Goal: Information Seeking & Learning: Learn about a topic

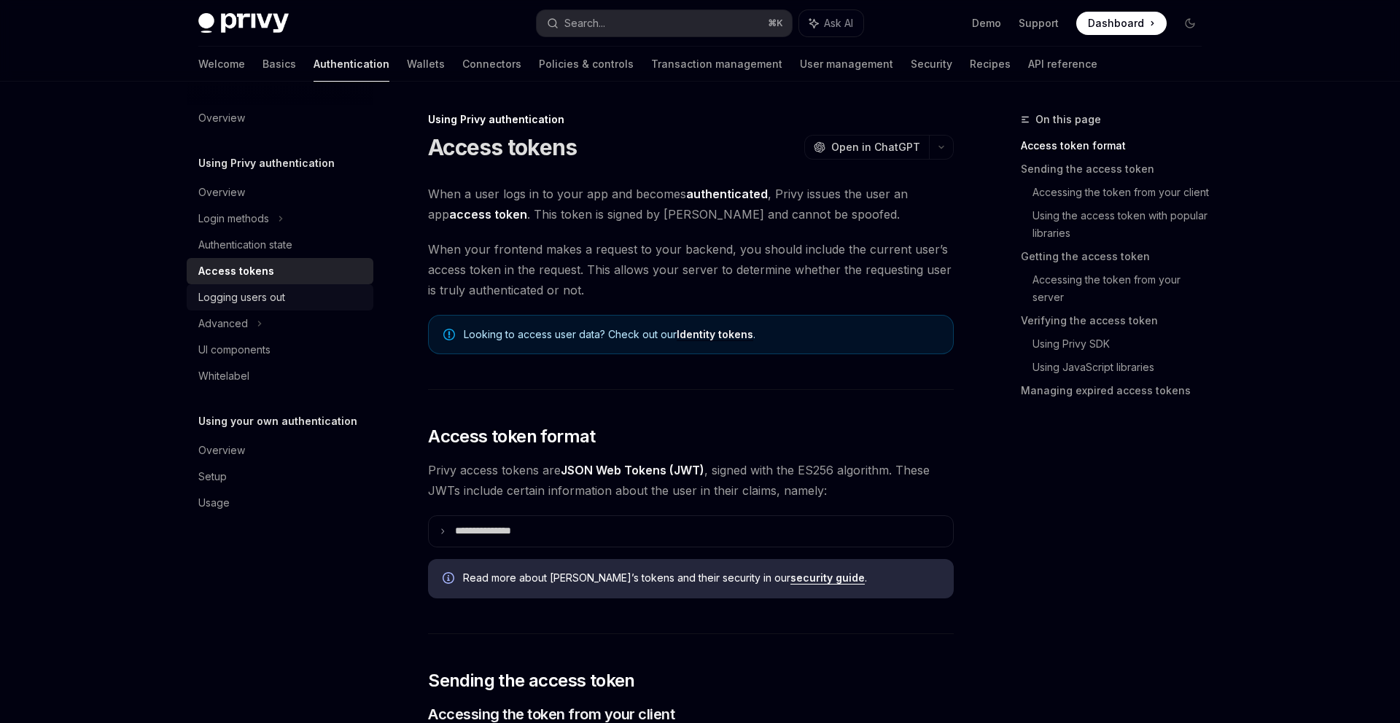
click at [281, 298] on div "Logging users out" at bounding box center [241, 298] width 87 height 18
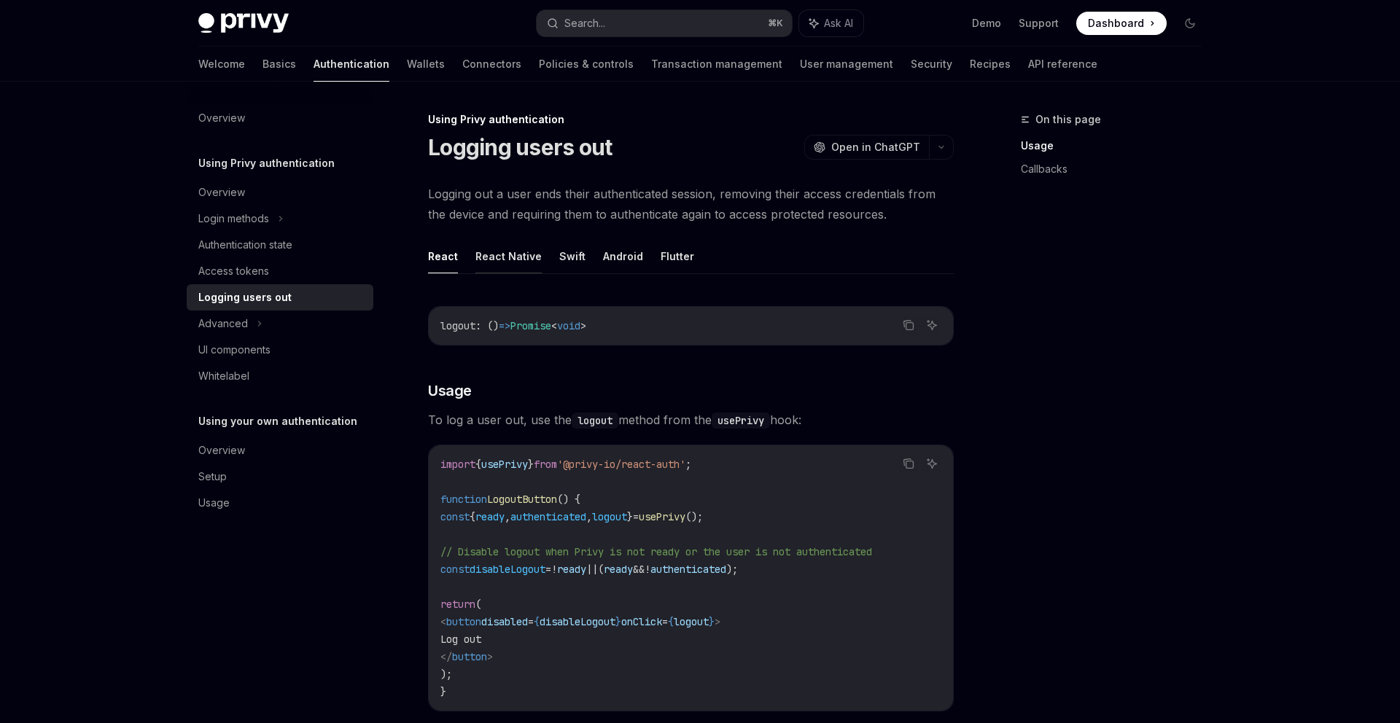
click at [506, 254] on button "React Native" at bounding box center [508, 256] width 66 height 34
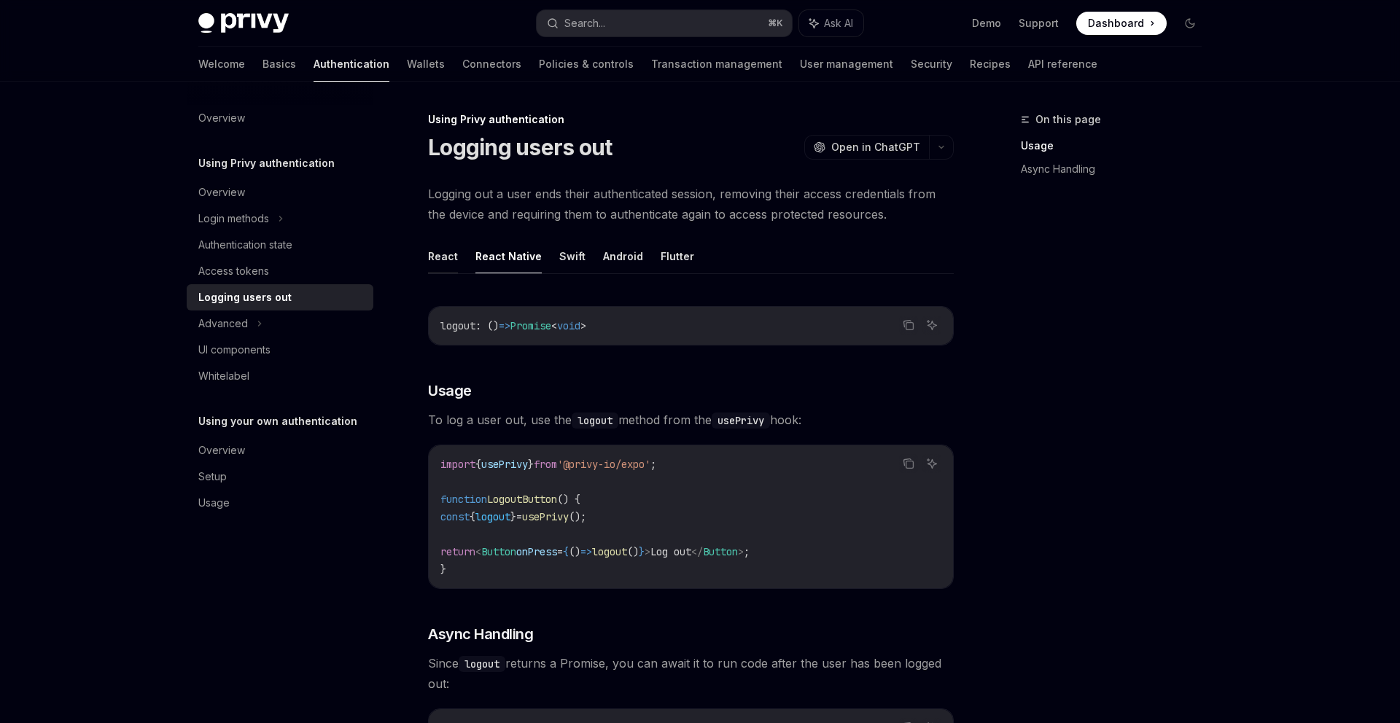
click at [443, 255] on button "React" at bounding box center [443, 256] width 30 height 34
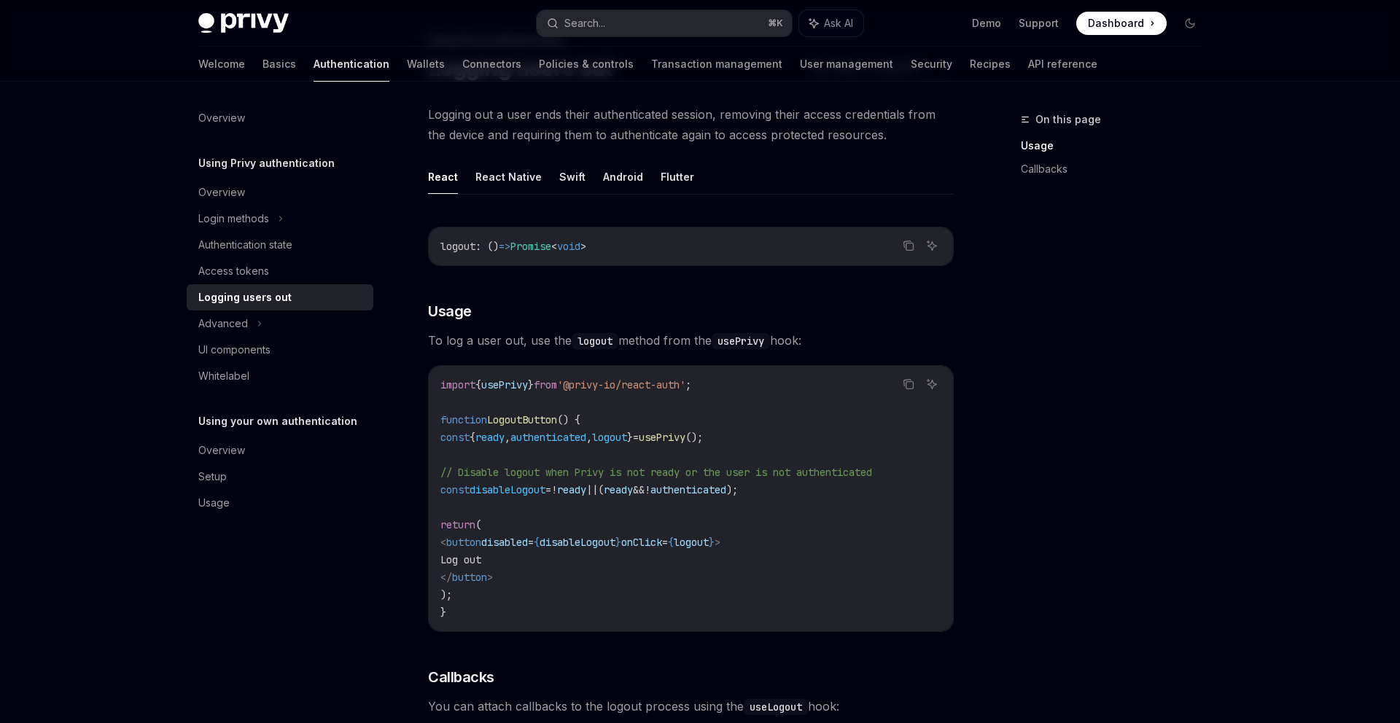
scroll to position [230, 0]
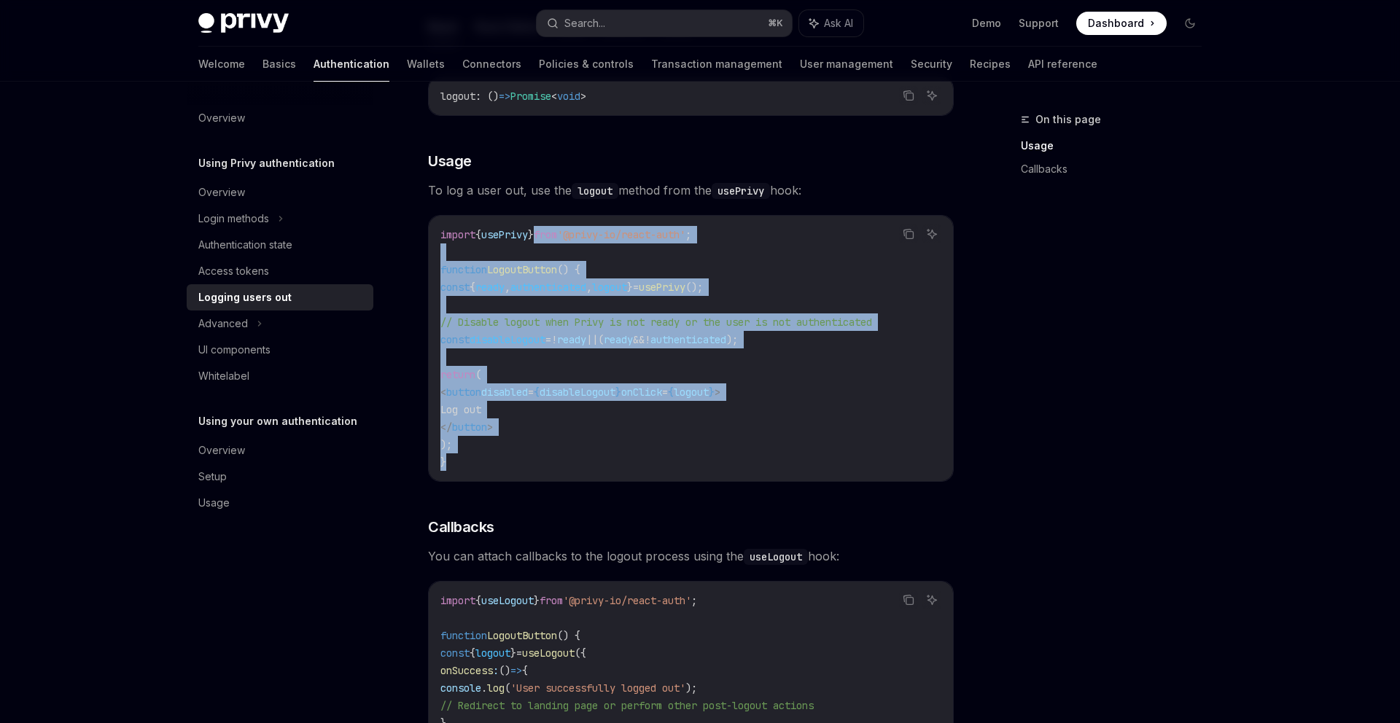
drag, startPoint x: 568, startPoint y: 452, endPoint x: 565, endPoint y: 235, distance: 217.3
click at [565, 235] on code "import { usePrivy } from '@privy-io/react-auth' ; function LogoutButton () { co…" at bounding box center [690, 348] width 501 height 245
click at [557, 235] on span "from" at bounding box center [545, 234] width 23 height 13
drag, startPoint x: 565, startPoint y: 230, endPoint x: 579, endPoint y: 473, distance: 243.2
click at [579, 473] on div "import { usePrivy } from '@privy-io/react-auth' ; function LogoutButton () { co…" at bounding box center [691, 348] width 524 height 265
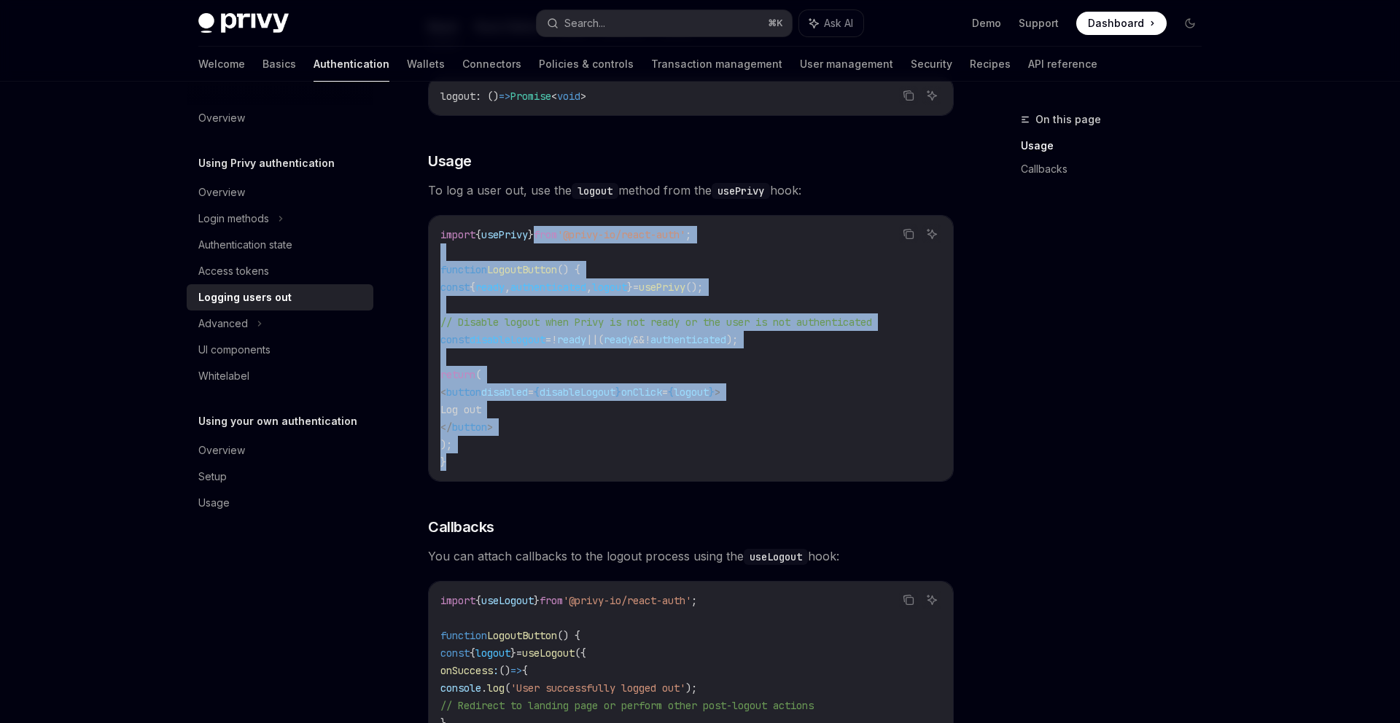
click at [579, 473] on div "import { usePrivy } from '@privy-io/react-auth' ; function LogoutButton () { co…" at bounding box center [691, 348] width 524 height 265
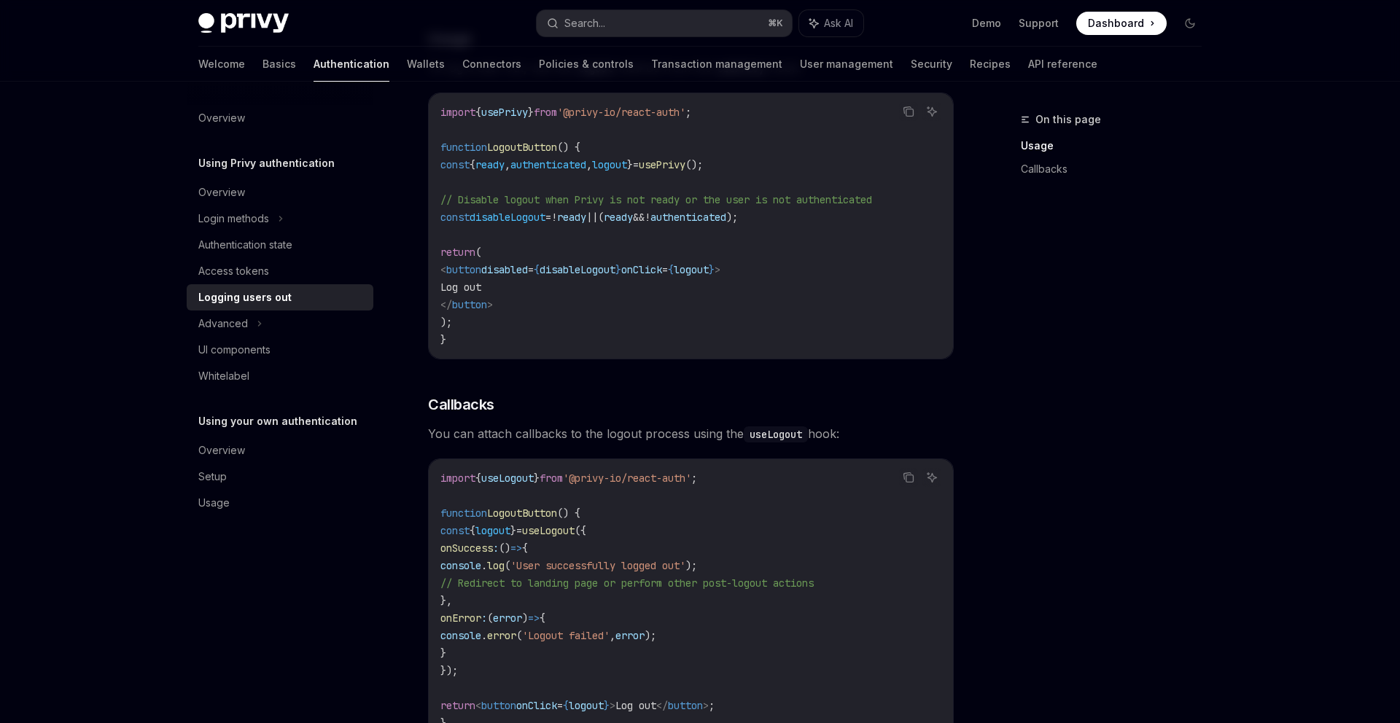
scroll to position [0, 0]
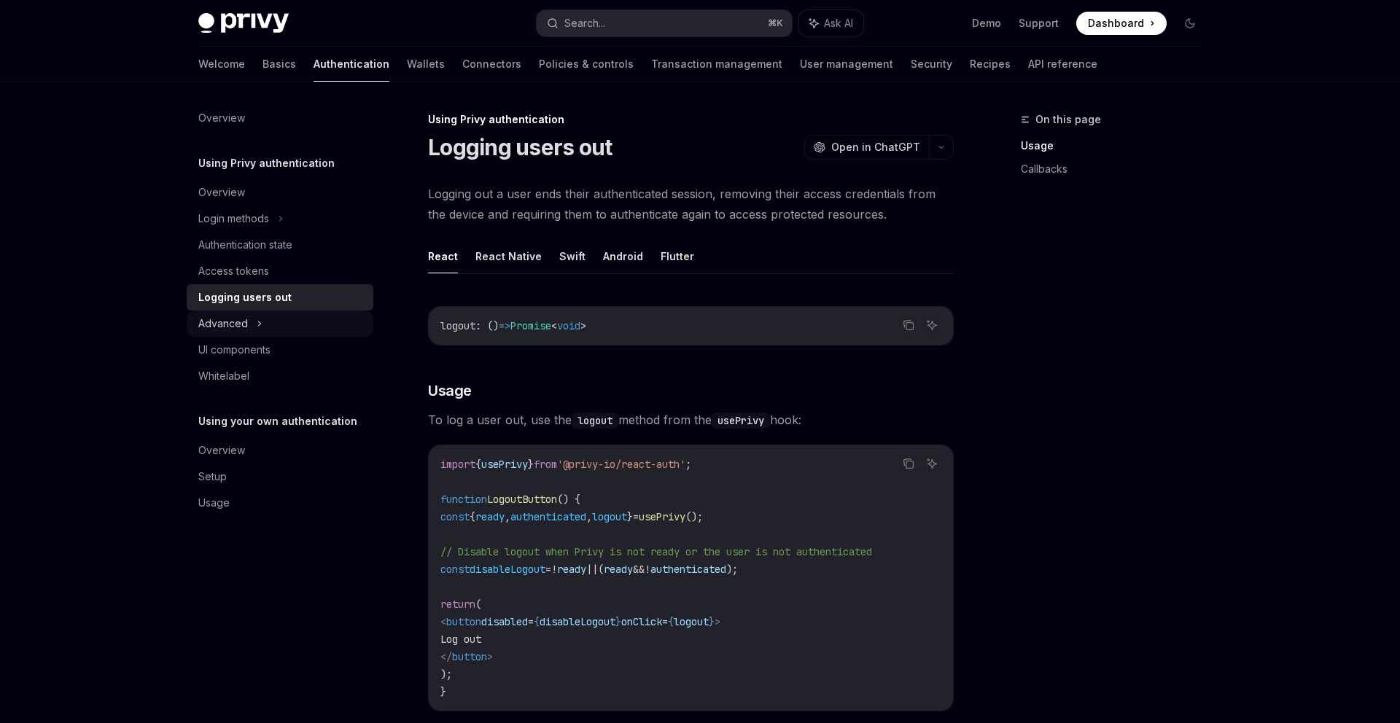
click at [294, 327] on div "Advanced" at bounding box center [280, 324] width 187 height 26
click at [295, 392] on link "Captcha on login" at bounding box center [280, 402] width 187 height 26
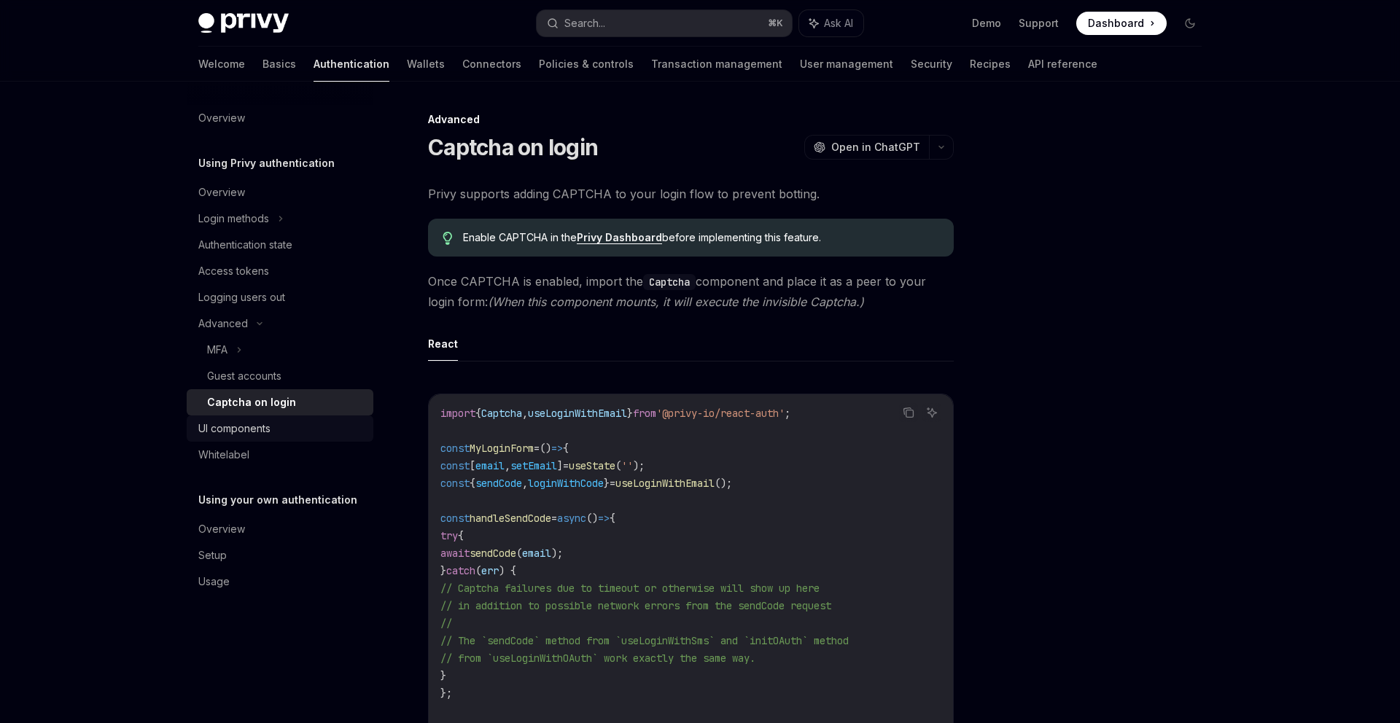
click at [295, 434] on div "UI components" at bounding box center [281, 429] width 166 height 18
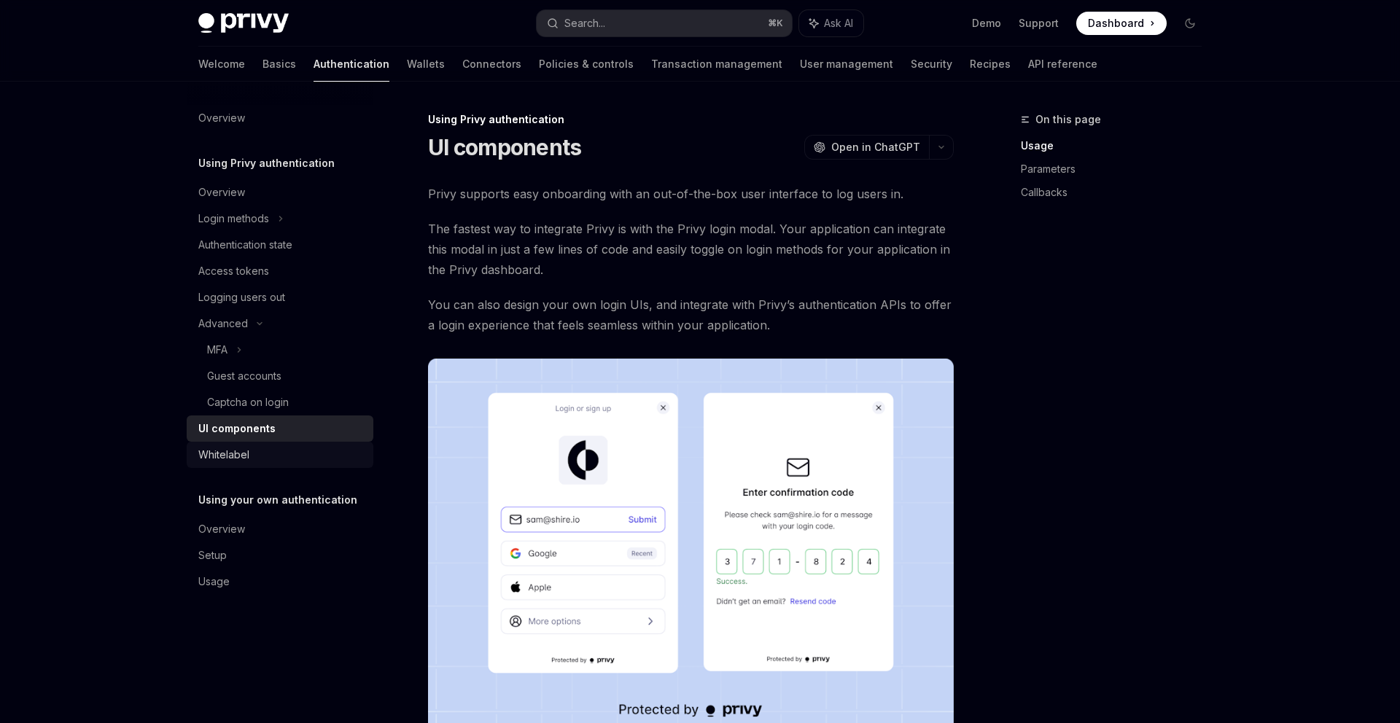
click at [294, 455] on div "Whitelabel" at bounding box center [281, 455] width 166 height 18
type textarea "*"
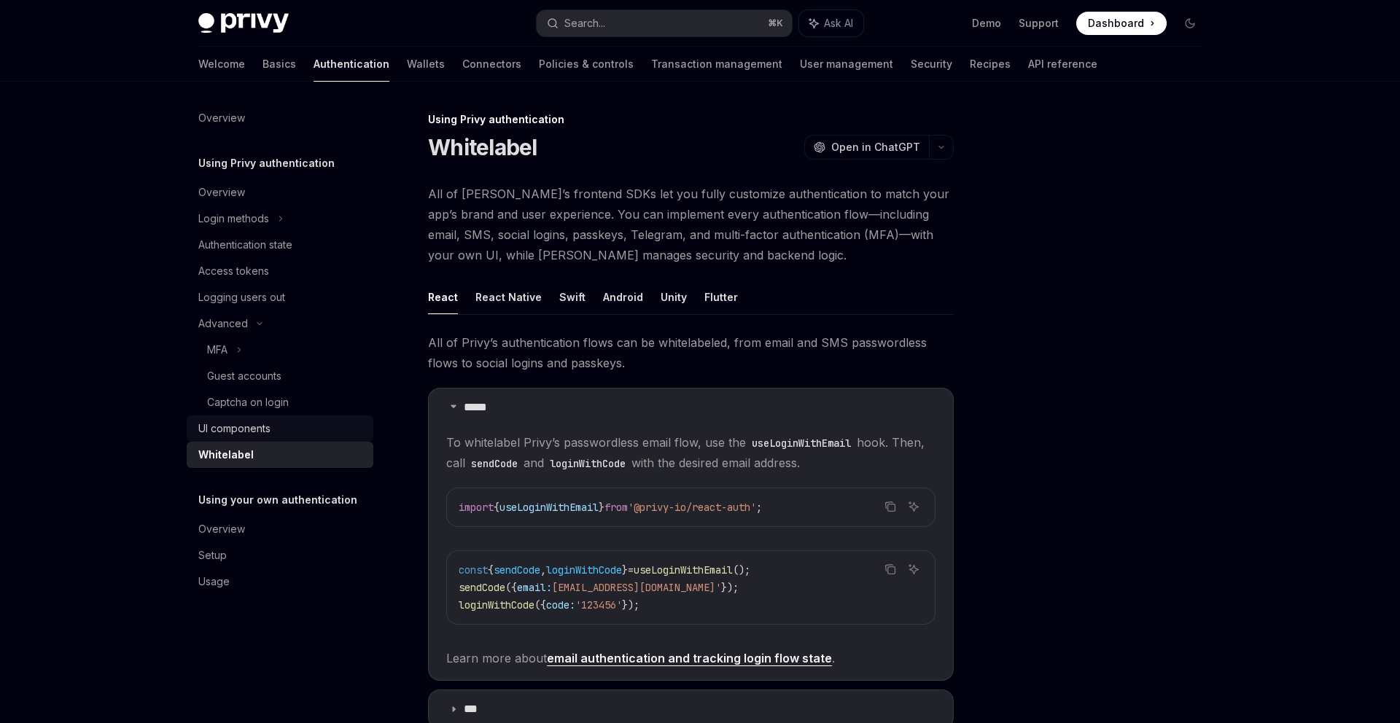
click at [298, 432] on div "UI components" at bounding box center [281, 429] width 166 height 18
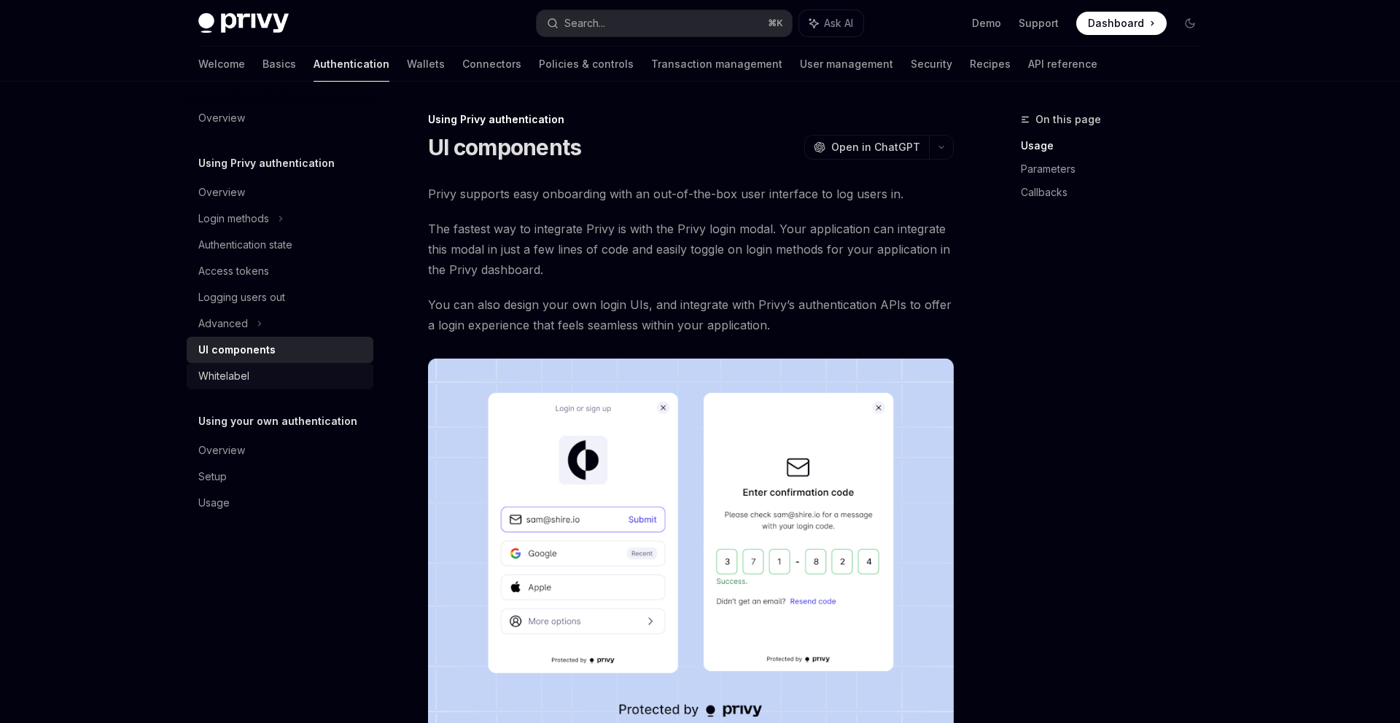
click at [295, 378] on div "Whitelabel" at bounding box center [281, 377] width 166 height 18
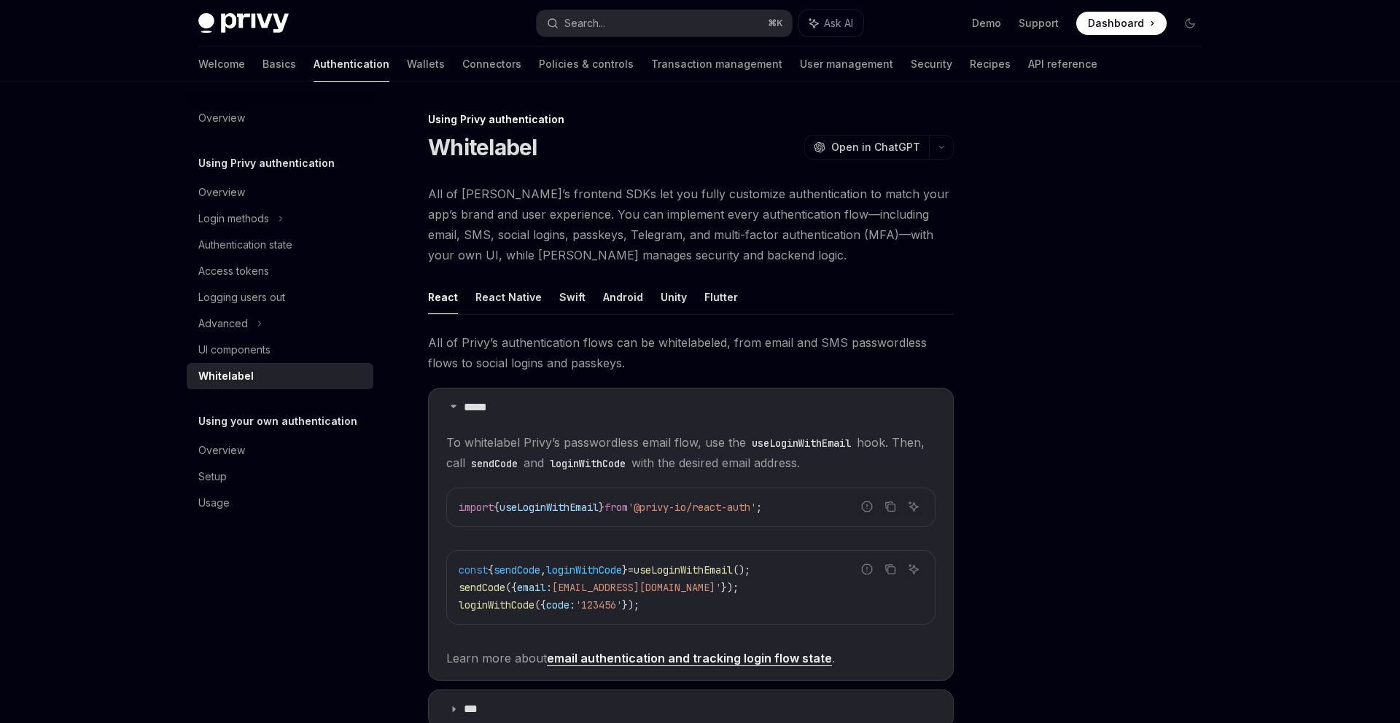
click at [295, 371] on div "Whitelabel" at bounding box center [281, 377] width 166 height 18
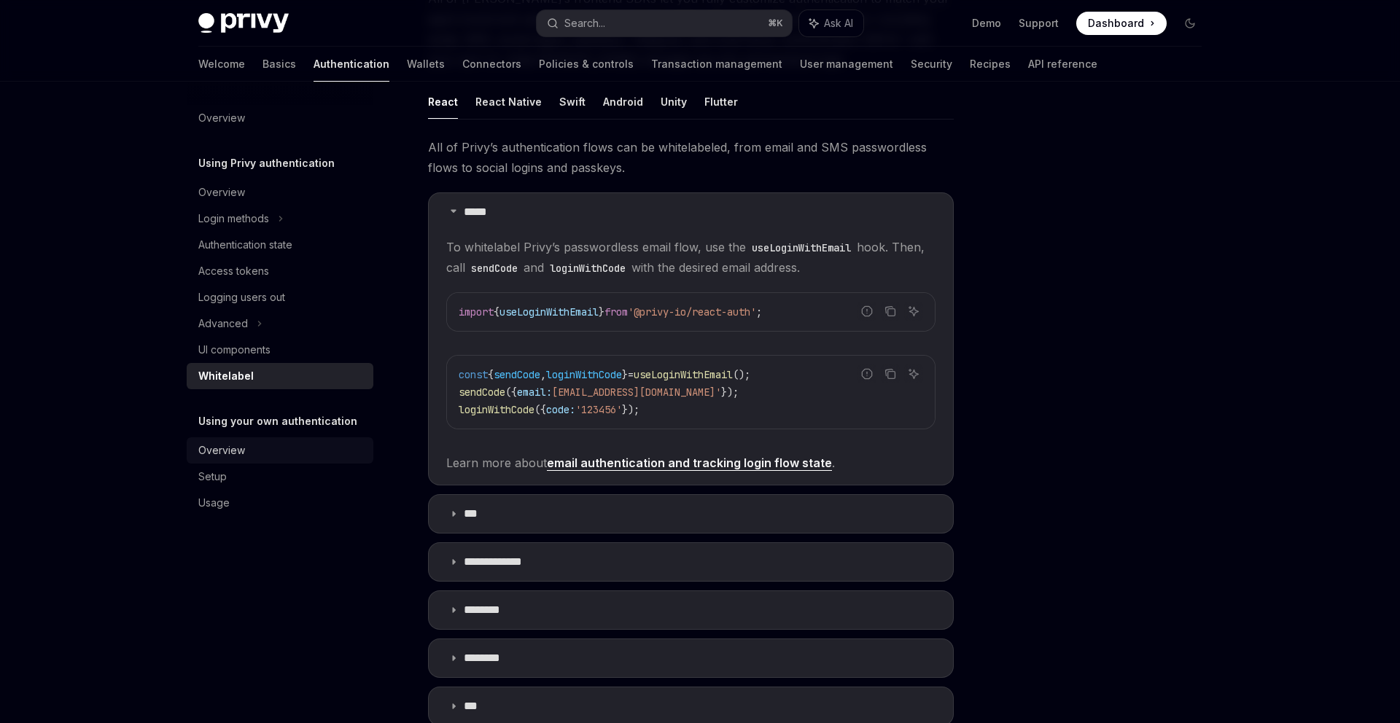
scroll to position [180, 0]
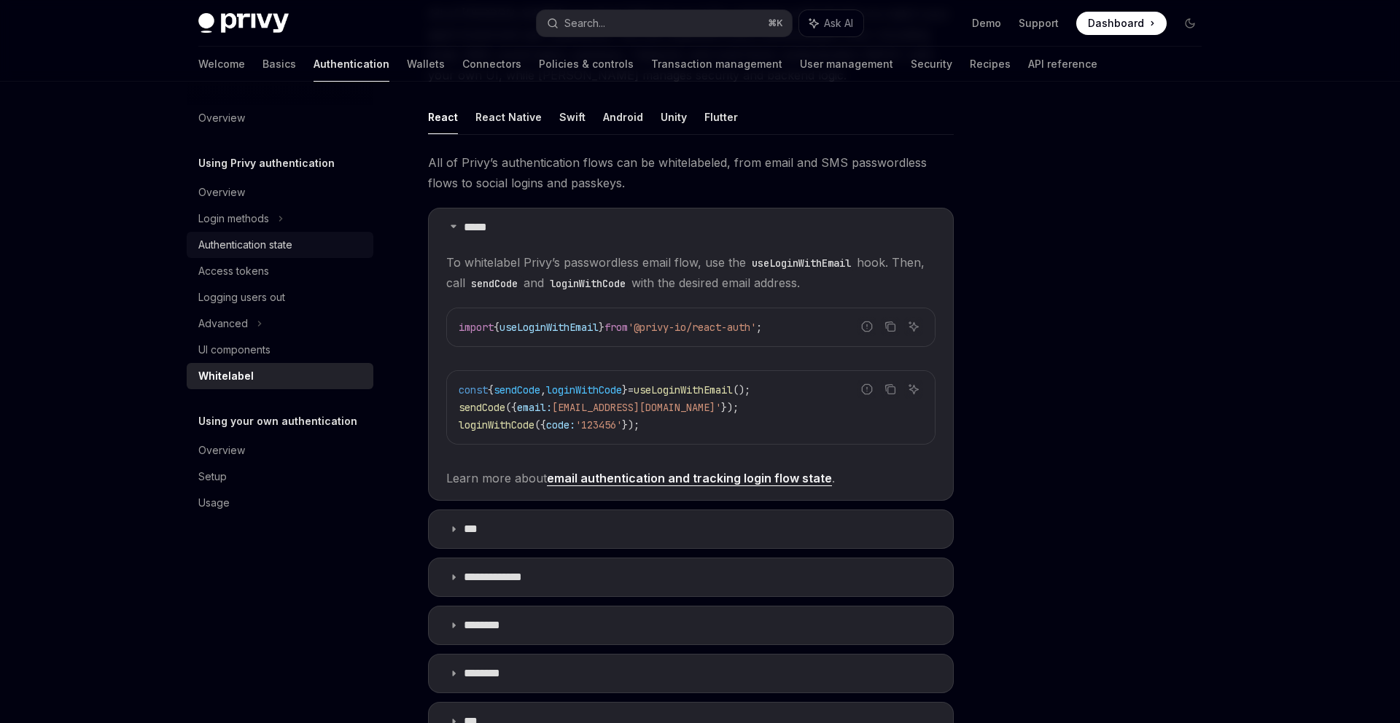
click at [292, 243] on div "Authentication state" at bounding box center [245, 245] width 94 height 18
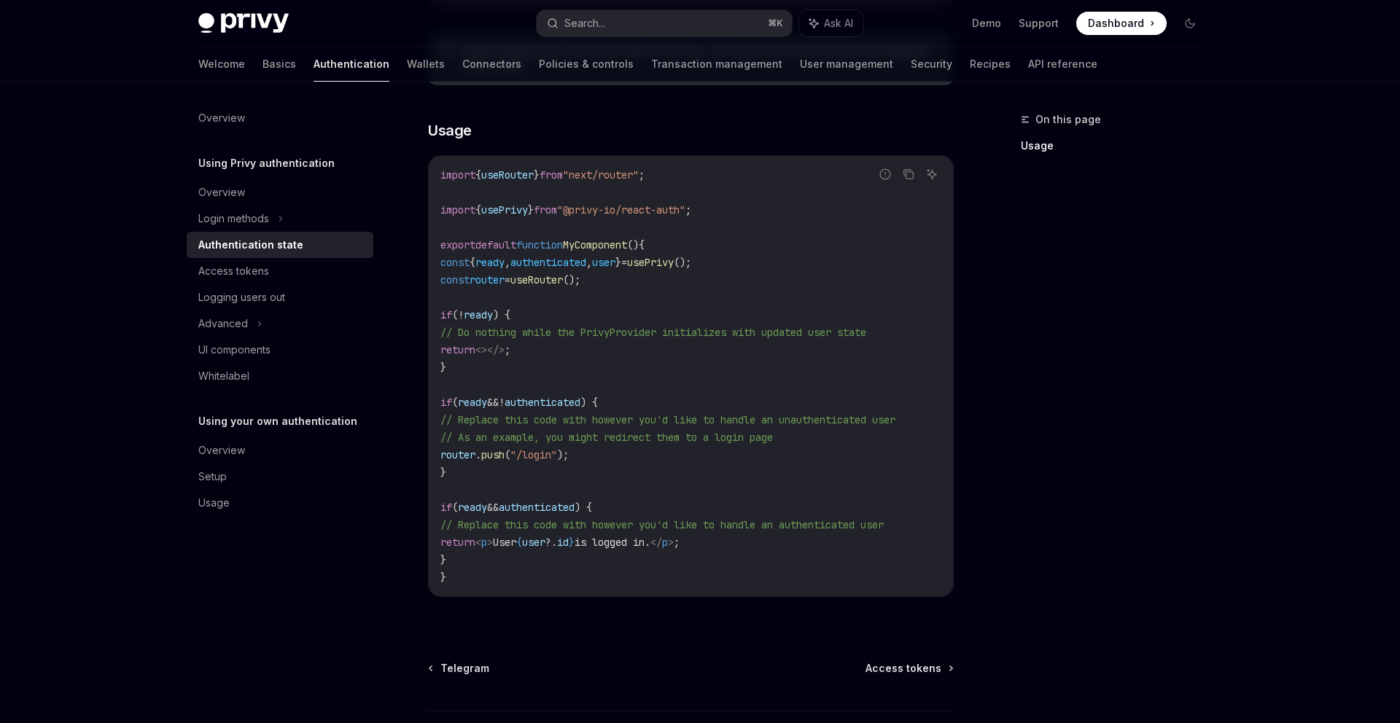
scroll to position [518, 0]
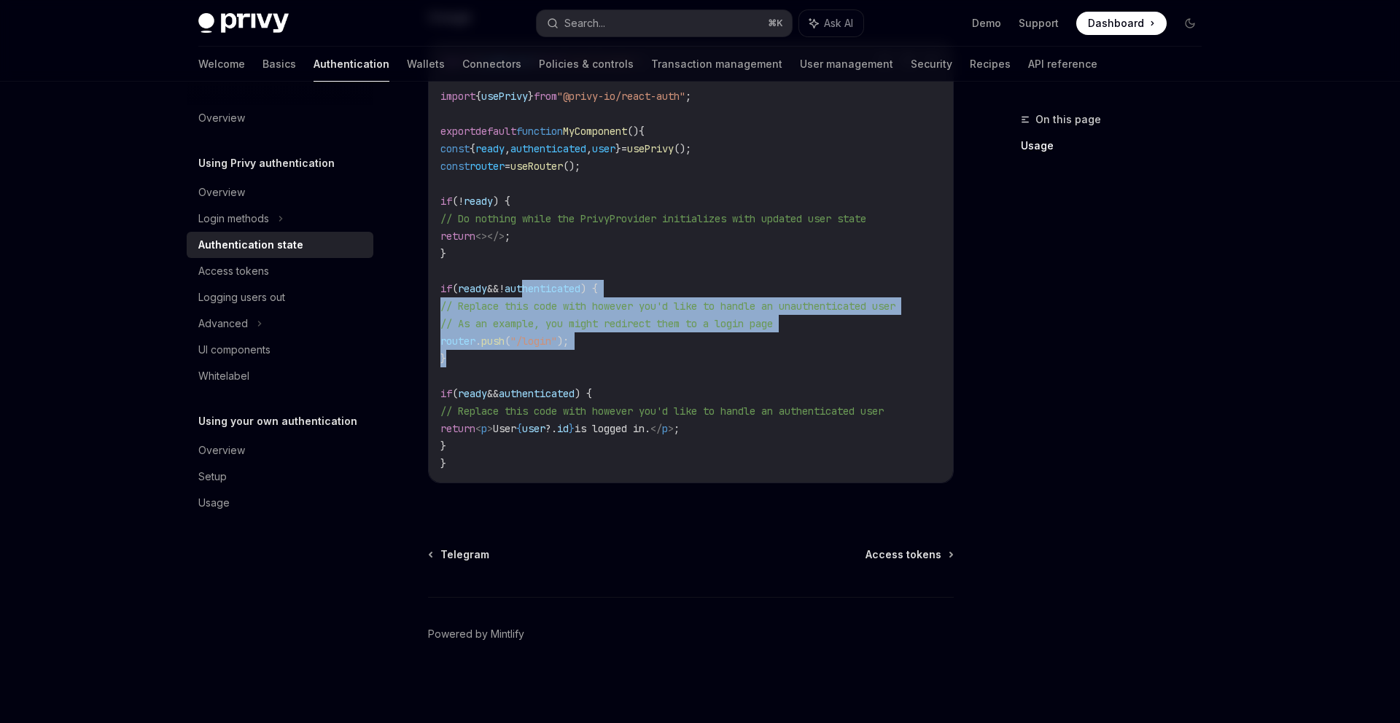
drag, startPoint x: 561, startPoint y: 345, endPoint x: 546, endPoint y: 275, distance: 71.7
click at [546, 275] on code "import { useRouter } from "next/router" ; import { usePrivy } from "@privy-io/r…" at bounding box center [690, 263] width 501 height 420
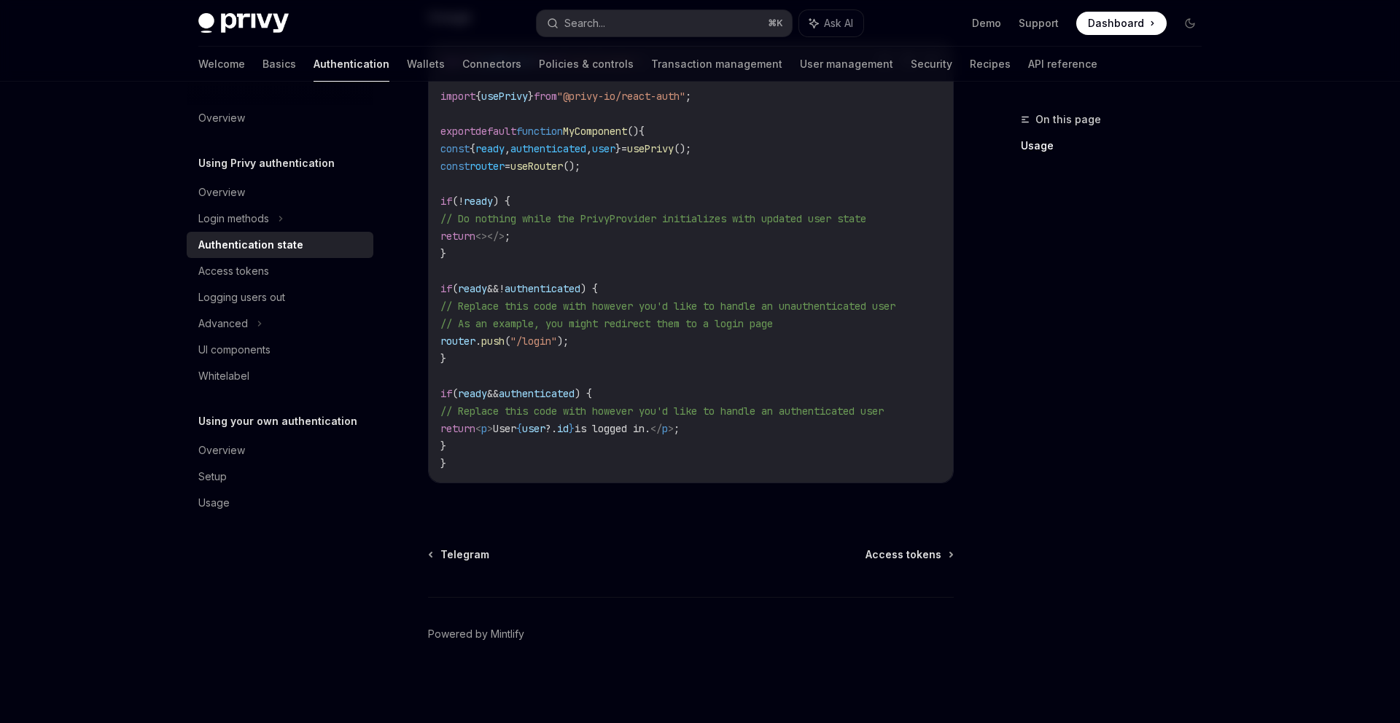
click at [548, 267] on code "import { useRouter } from "next/router" ; import { usePrivy } from "@privy-io/r…" at bounding box center [690, 263] width 501 height 420
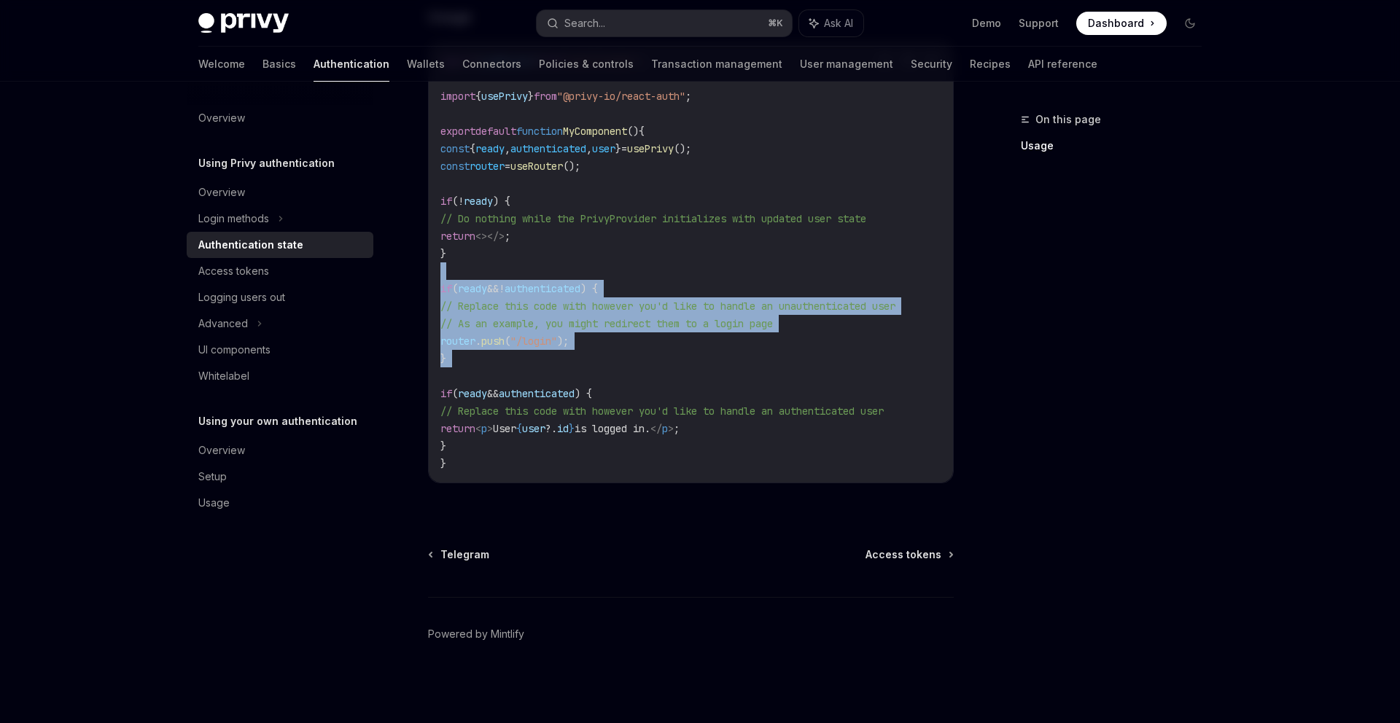
drag, startPoint x: 543, startPoint y: 267, endPoint x: 545, endPoint y: 363, distance: 96.3
click at [545, 363] on code "import { useRouter } from "next/router" ; import { usePrivy } from "@privy-io/r…" at bounding box center [690, 263] width 501 height 420
click at [544, 362] on code "import { useRouter } from "next/router" ; import { usePrivy } from "@privy-io/r…" at bounding box center [690, 263] width 501 height 420
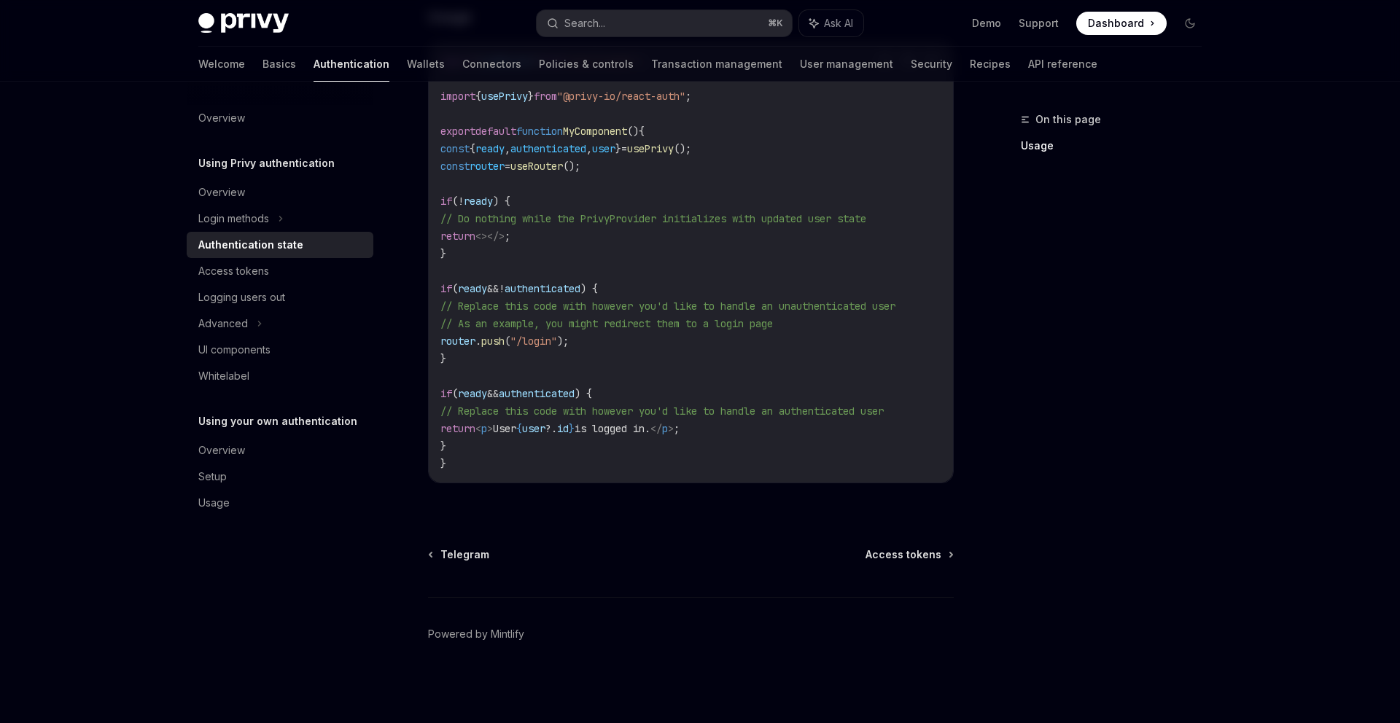
scroll to position [0, 0]
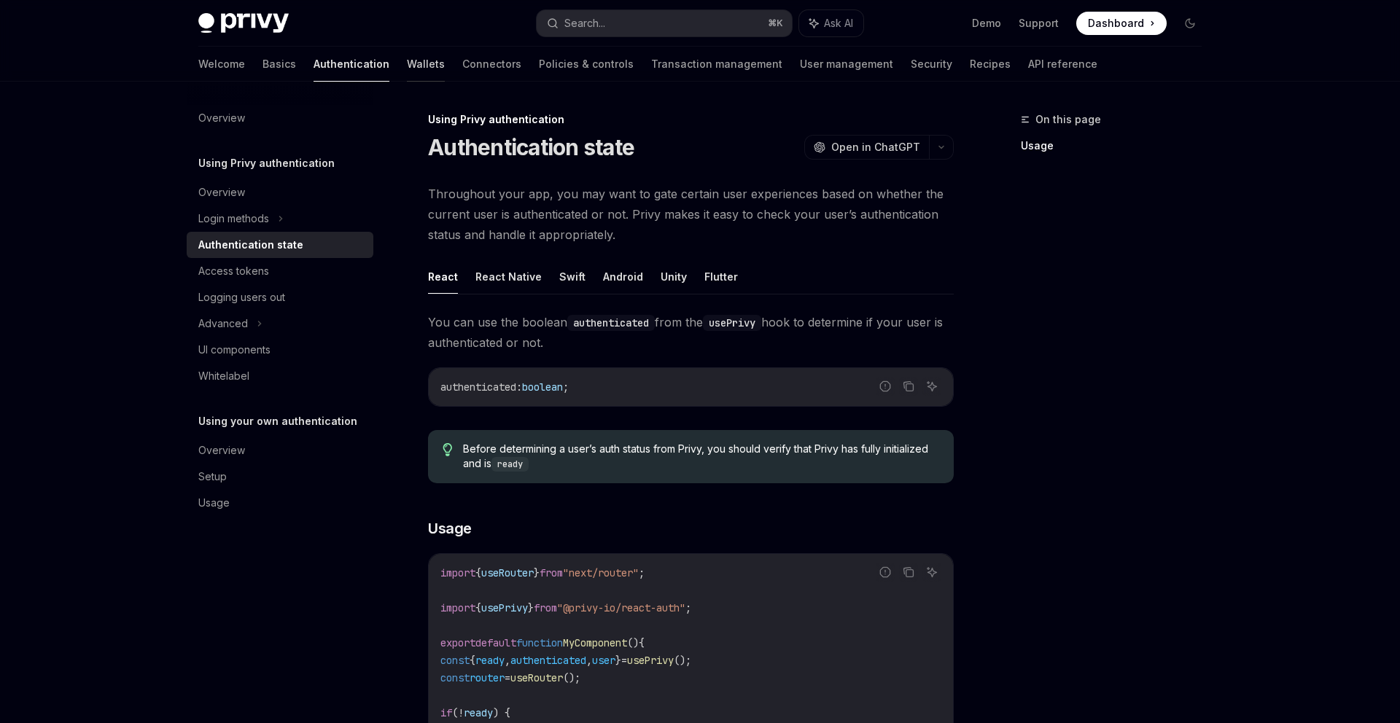
click at [407, 71] on link "Wallets" at bounding box center [426, 64] width 38 height 35
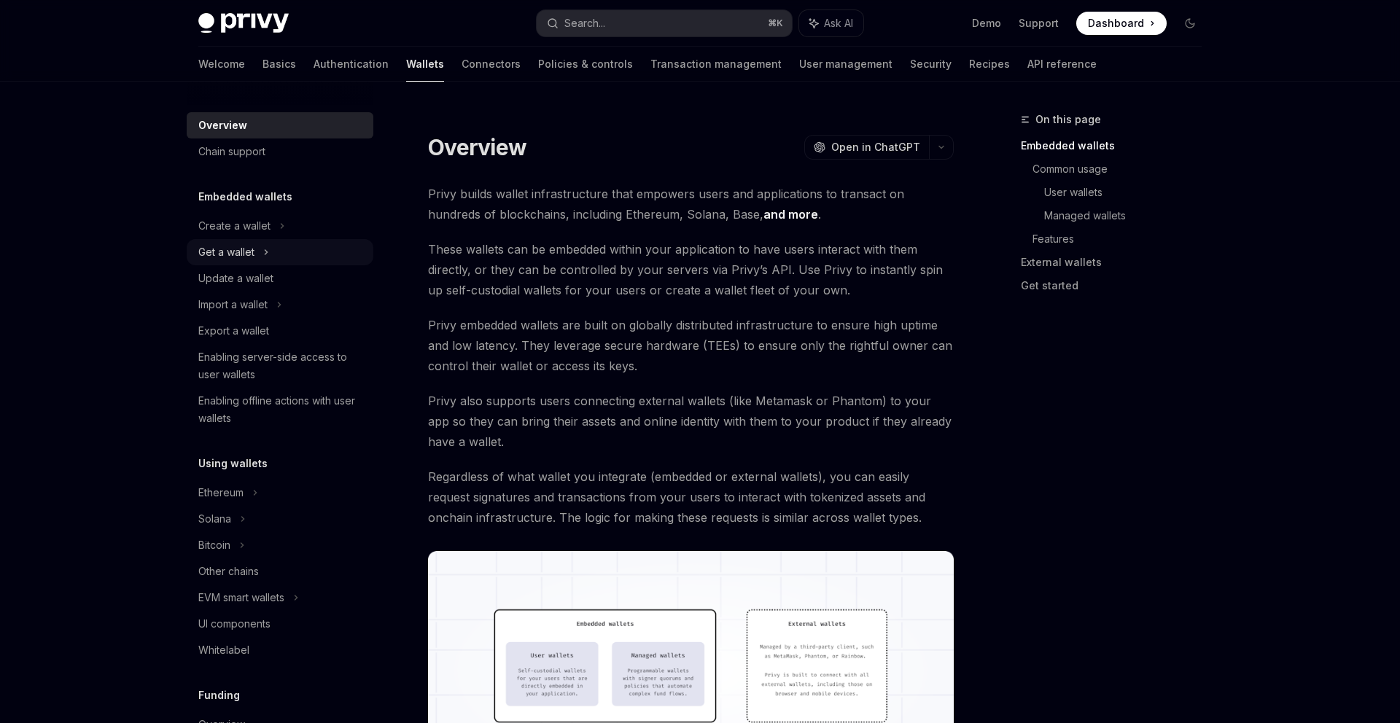
click at [288, 250] on div "Get a wallet" at bounding box center [280, 252] width 187 height 26
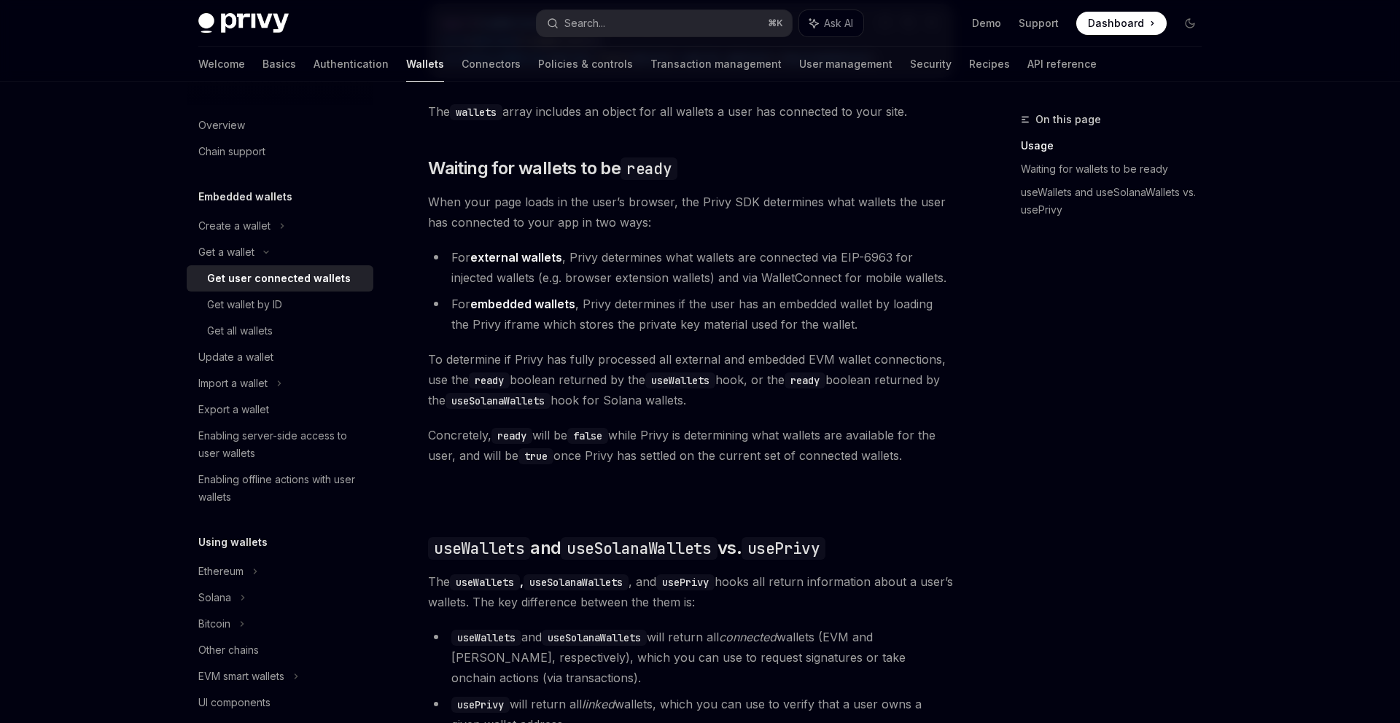
scroll to position [752, 0]
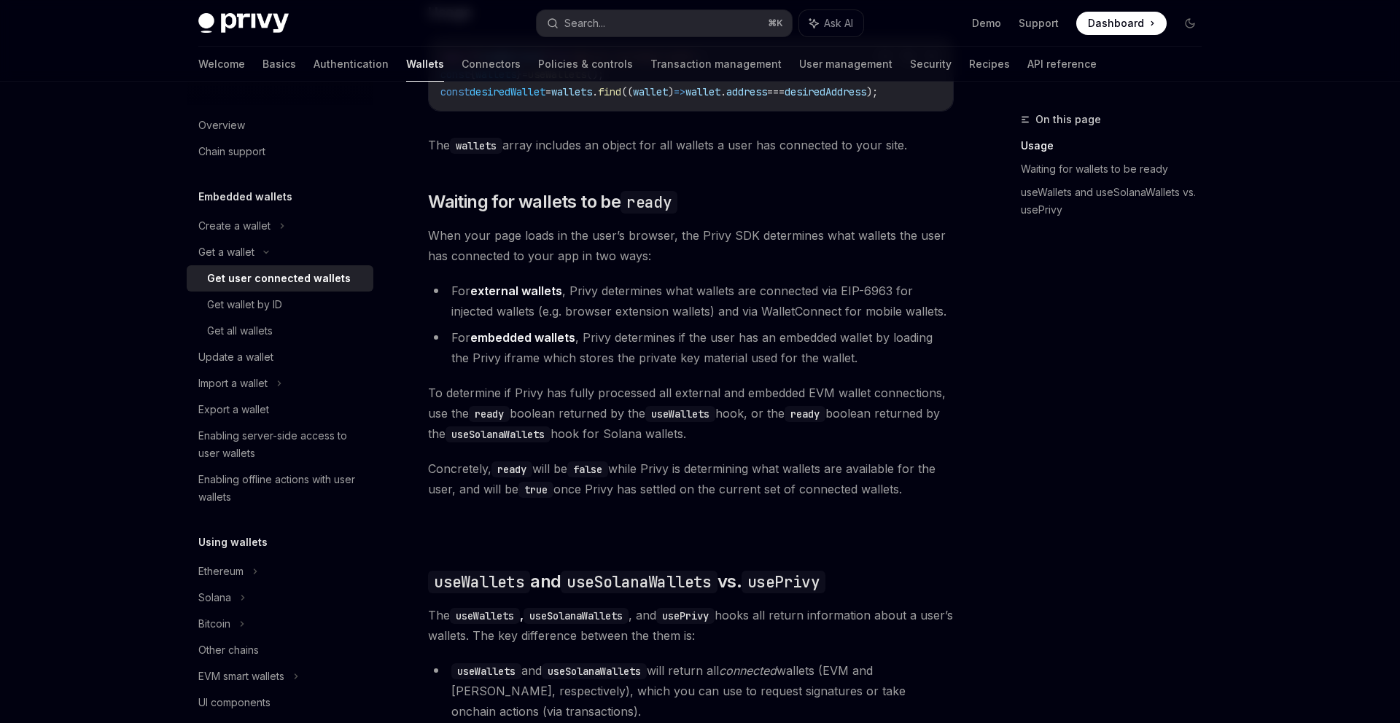
click at [484, 272] on div "Ethereum Solana To access connected wallets with the React SDK, use the wallets…" at bounding box center [691, 408] width 526 height 1176
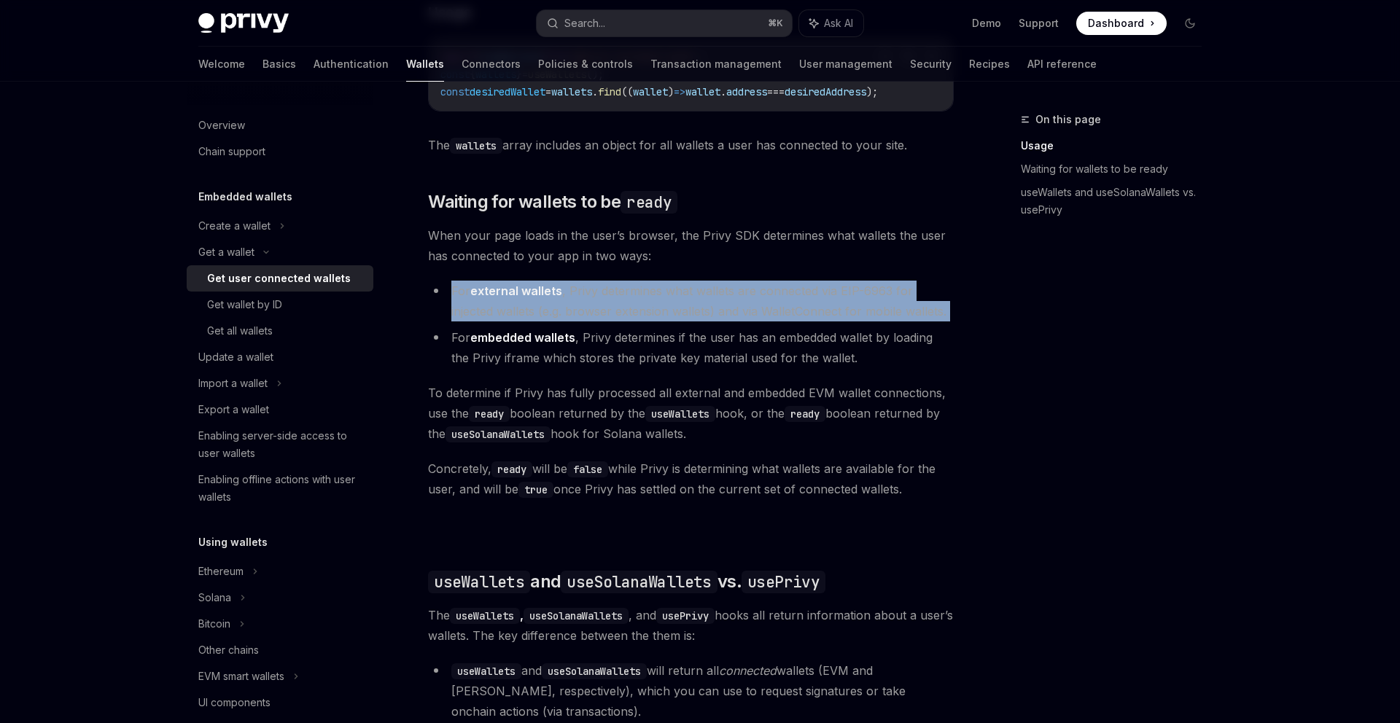
click at [484, 272] on div "Ethereum Solana To access connected wallets with the React SDK, use the wallets…" at bounding box center [691, 408] width 526 height 1176
click at [482, 298] on strong "external wallets" at bounding box center [516, 291] width 92 height 15
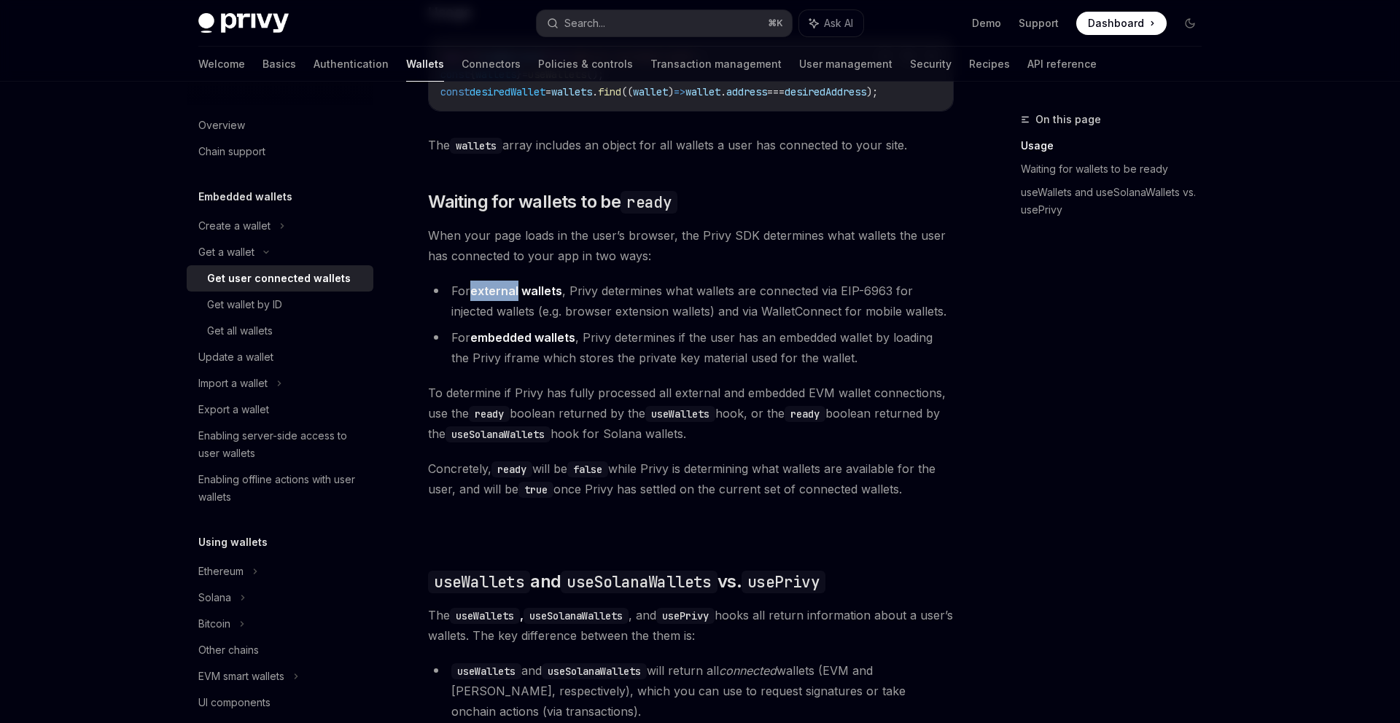
click at [482, 298] on strong "external wallets" at bounding box center [516, 291] width 92 height 15
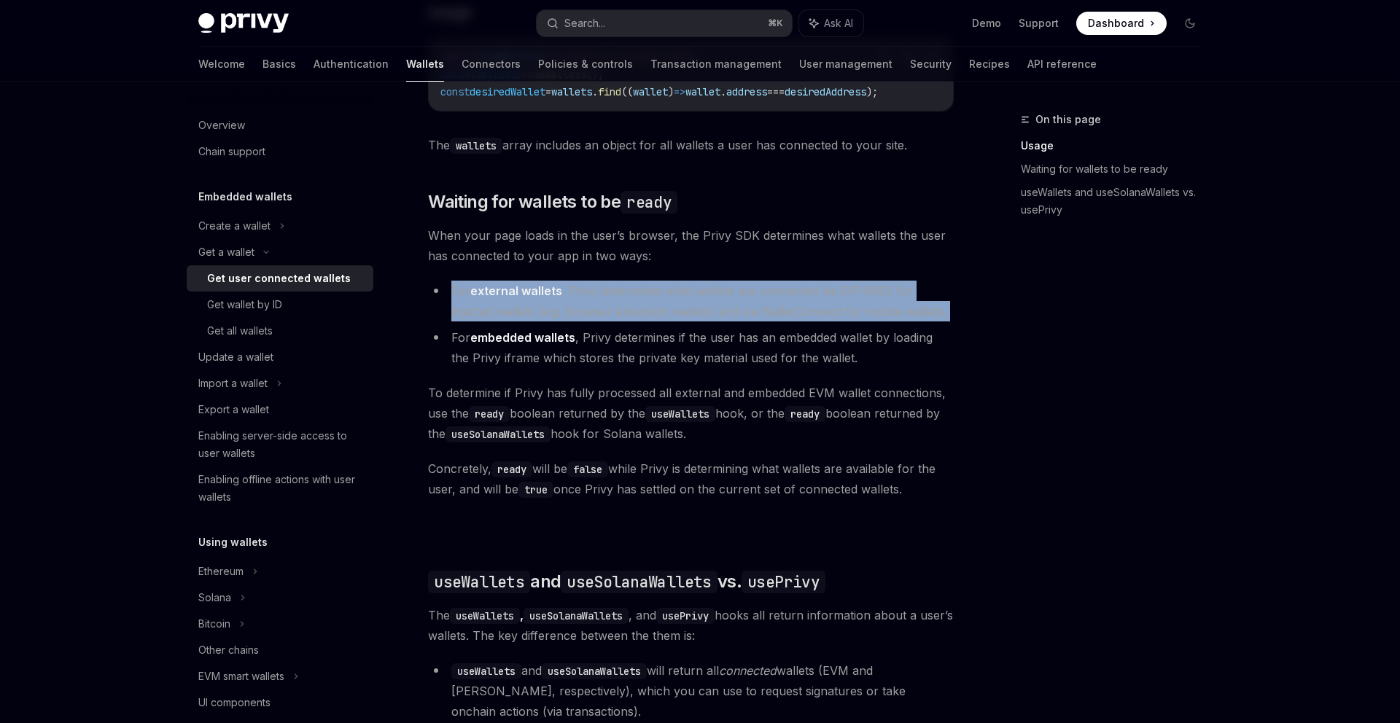
click at [482, 298] on strong "external wallets" at bounding box center [516, 291] width 92 height 15
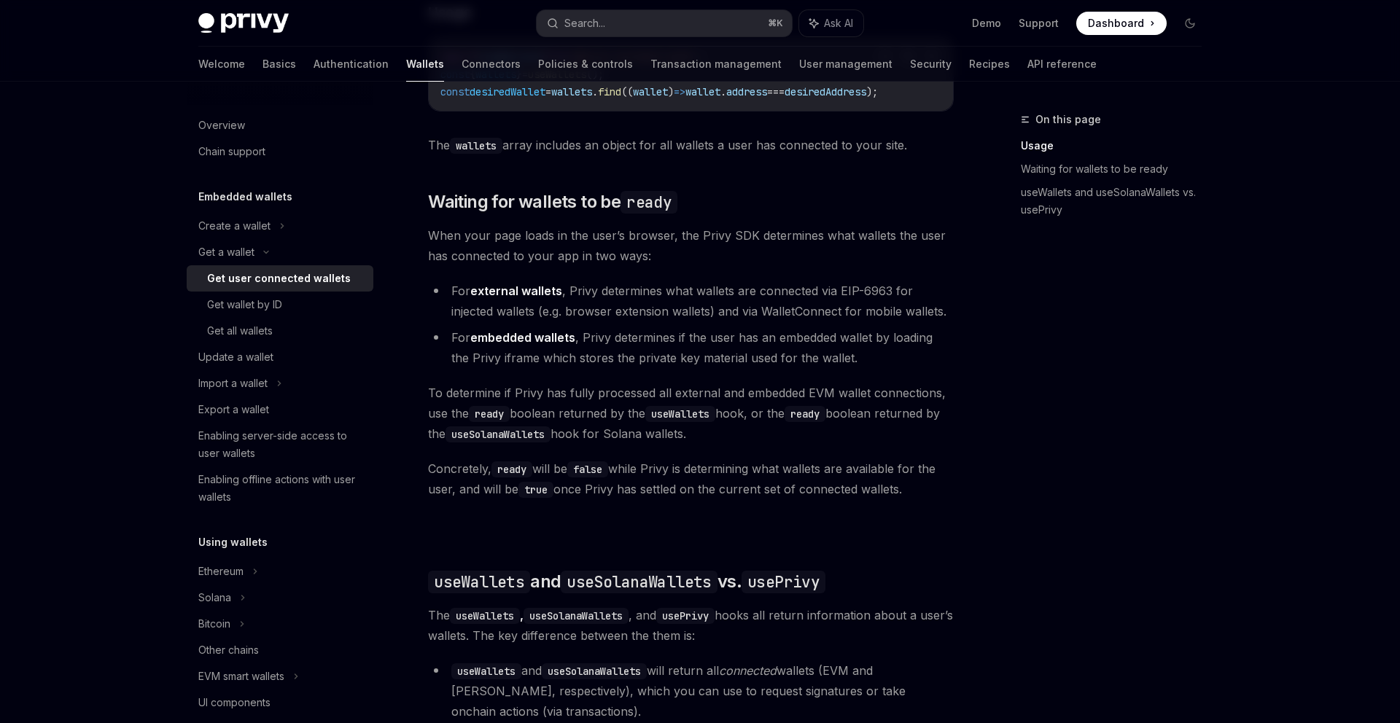
click at [471, 341] on li "For embedded wallets , Privy determines if the user has an embedded wallet by l…" at bounding box center [691, 347] width 526 height 41
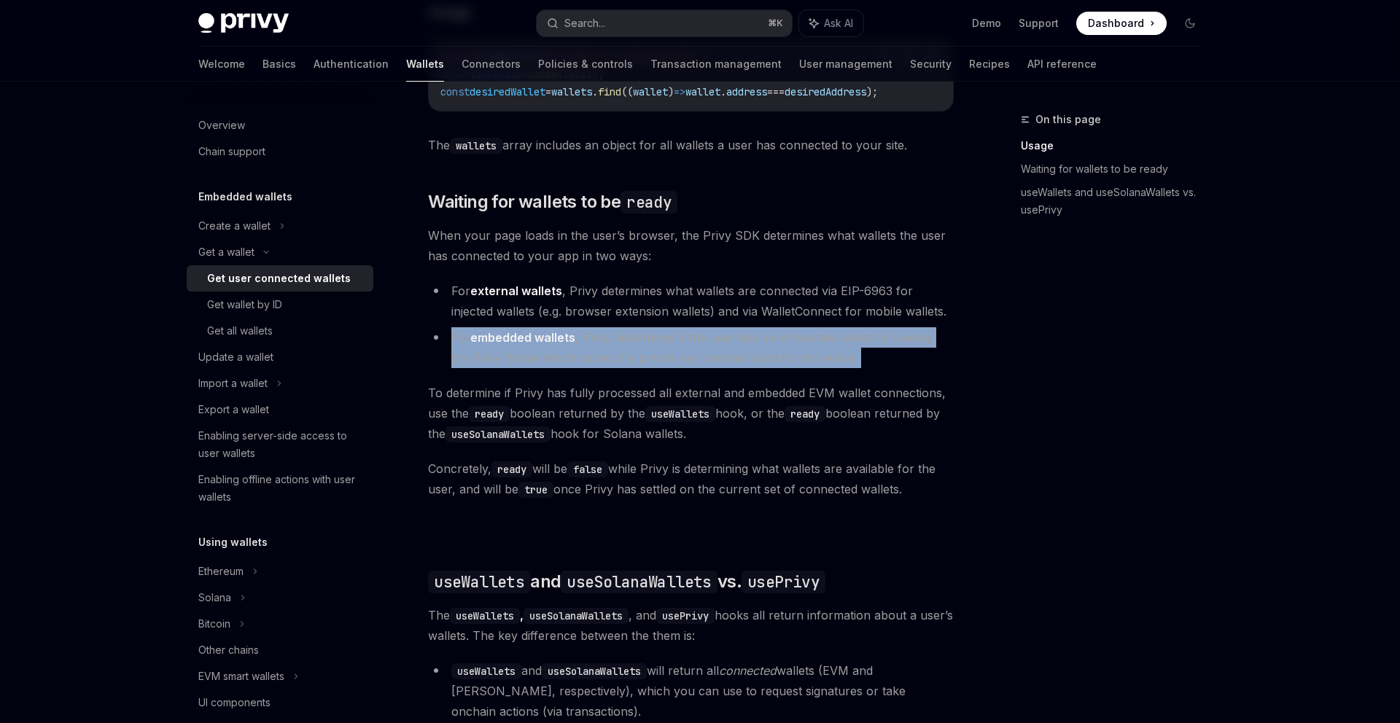
click at [471, 341] on li "For embedded wallets , Privy determines if the user has an embedded wallet by l…" at bounding box center [691, 347] width 526 height 41
click at [461, 341] on li "For embedded wallets , Privy determines if the user has an embedded wallet by l…" at bounding box center [691, 347] width 526 height 41
drag, startPoint x: 448, startPoint y: 341, endPoint x: 893, endPoint y: 375, distance: 445.3
click at [893, 376] on div "Ethereum Solana To access connected wallets with the React SDK, use the wallets…" at bounding box center [691, 408] width 526 height 1176
click at [893, 375] on div "Ethereum Solana To access connected wallets with the React SDK, use the wallets…" at bounding box center [691, 408] width 526 height 1176
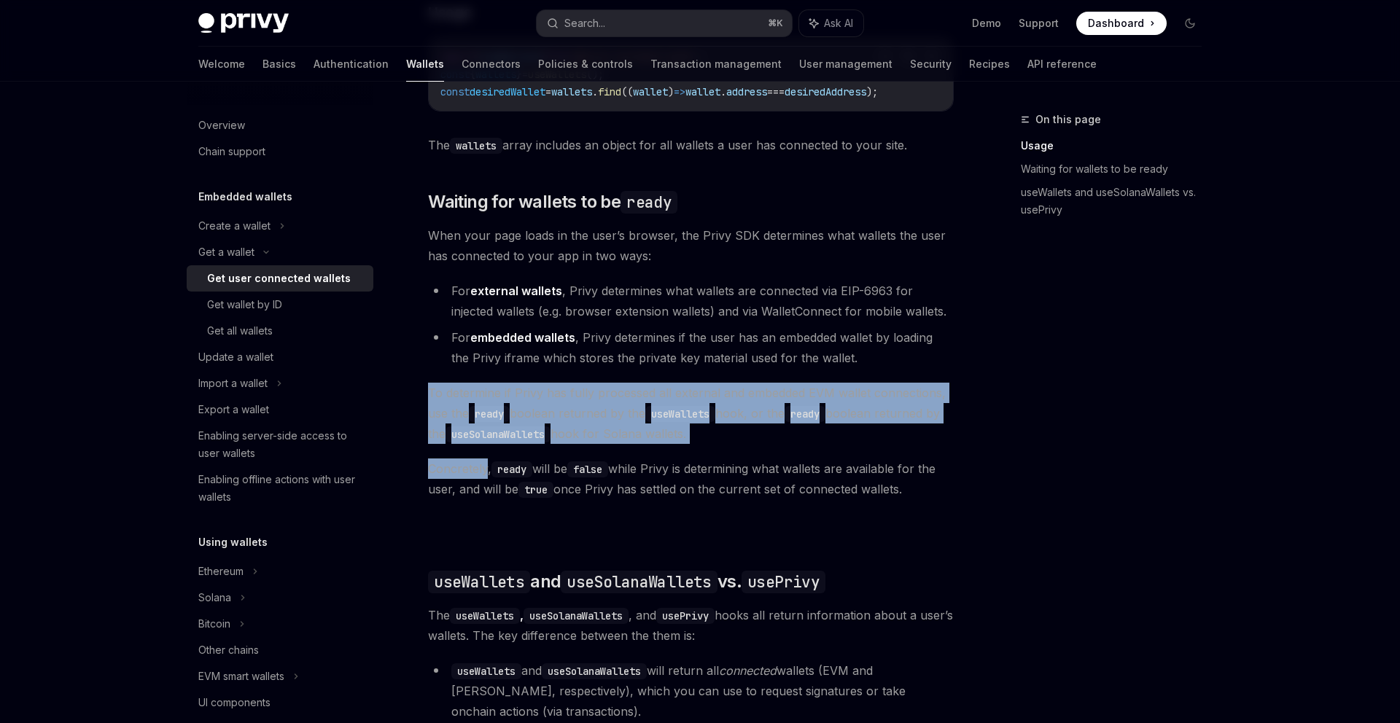
drag, startPoint x: 893, startPoint y: 375, endPoint x: 893, endPoint y: 454, distance: 79.5
click at [893, 454] on div "Ethereum Solana To access connected wallets with the React SDK, use the wallets…" at bounding box center [691, 408] width 526 height 1176
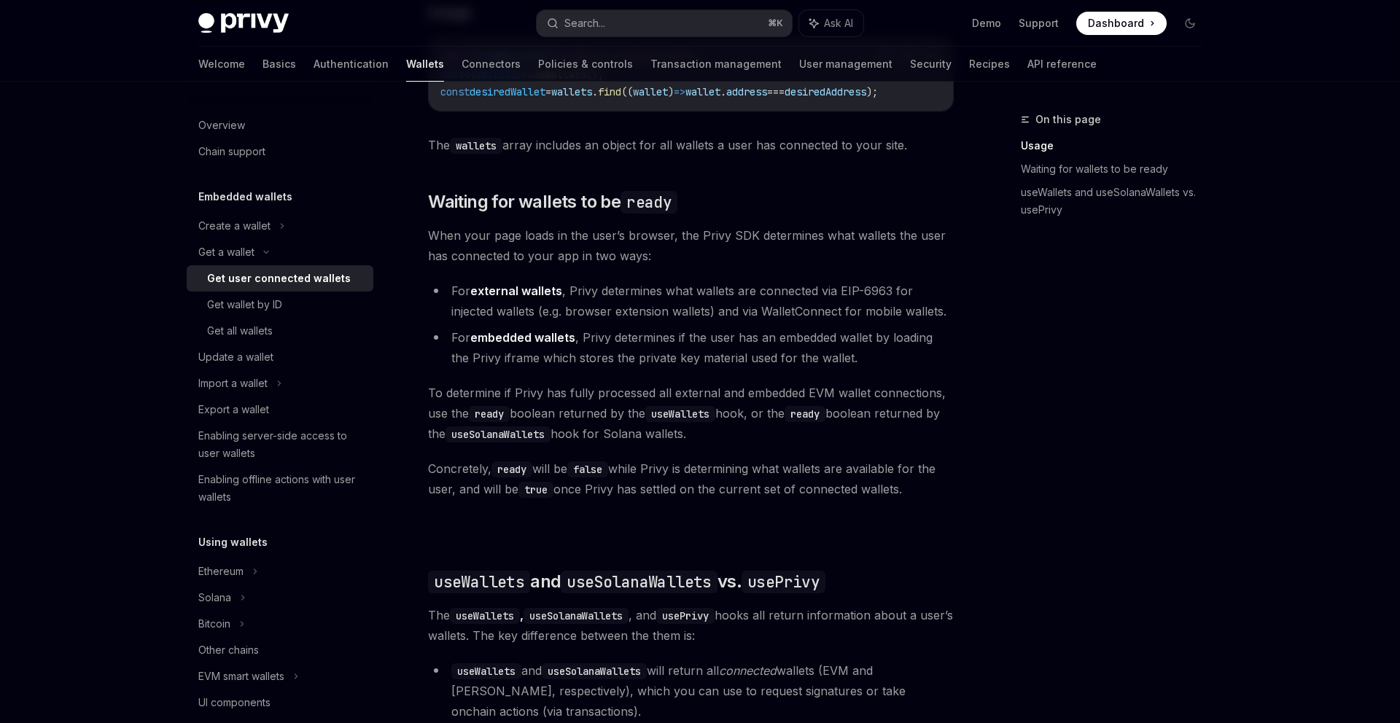
click at [888, 427] on span "To determine if Privy has fully processed all external and embedded EVM wallet …" at bounding box center [691, 413] width 526 height 61
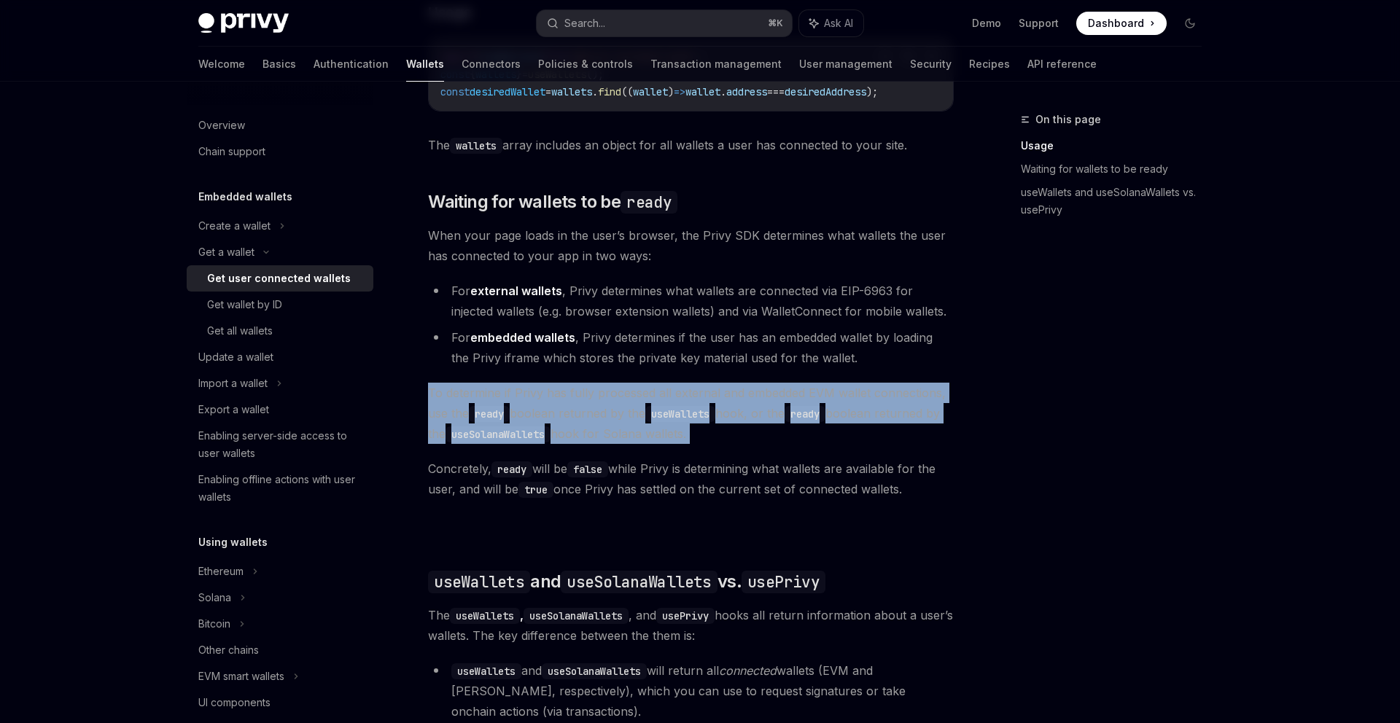
click at [888, 427] on span "To determine if Privy has fully processed all external and embedded EVM wallet …" at bounding box center [691, 413] width 526 height 61
click at [897, 435] on span "To determine if Privy has fully processed all external and embedded EVM wallet …" at bounding box center [691, 413] width 526 height 61
drag, startPoint x: 897, startPoint y: 435, endPoint x: 897, endPoint y: 385, distance: 50.3
click at [897, 385] on div "Ethereum Solana To access connected wallets with the React SDK, use the wallets…" at bounding box center [691, 408] width 526 height 1176
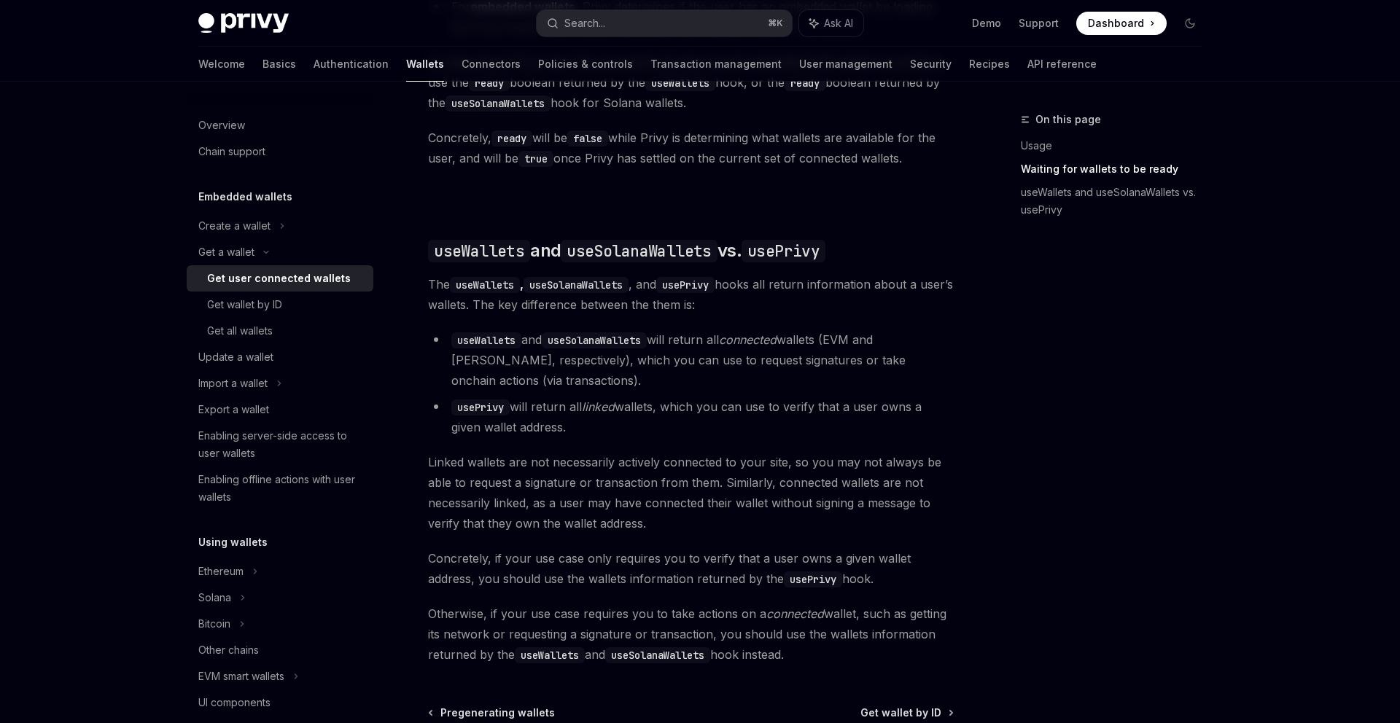
scroll to position [1084, 0]
click at [838, 467] on span "Linked wallets are not necessarily actively connected to your site, so you may …" at bounding box center [691, 492] width 526 height 82
click at [839, 454] on div "Ethereum Solana To access connected wallets with the React SDK, use the wallets…" at bounding box center [691, 76] width 526 height 1176
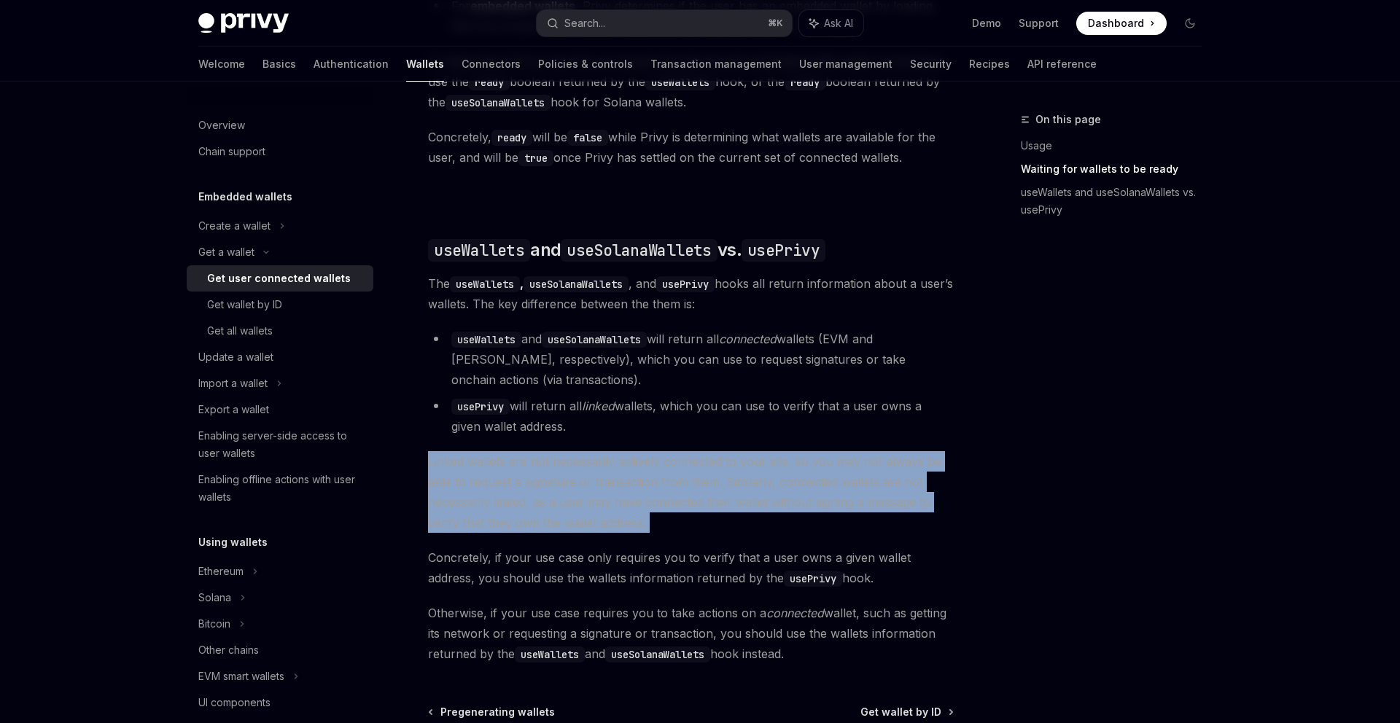
click at [839, 454] on div "Ethereum Solana To access connected wallets with the React SDK, use the wallets…" at bounding box center [691, 76] width 526 height 1176
click at [852, 448] on div "Ethereum Solana To access connected wallets with the React SDK, use the wallets…" at bounding box center [691, 76] width 526 height 1176
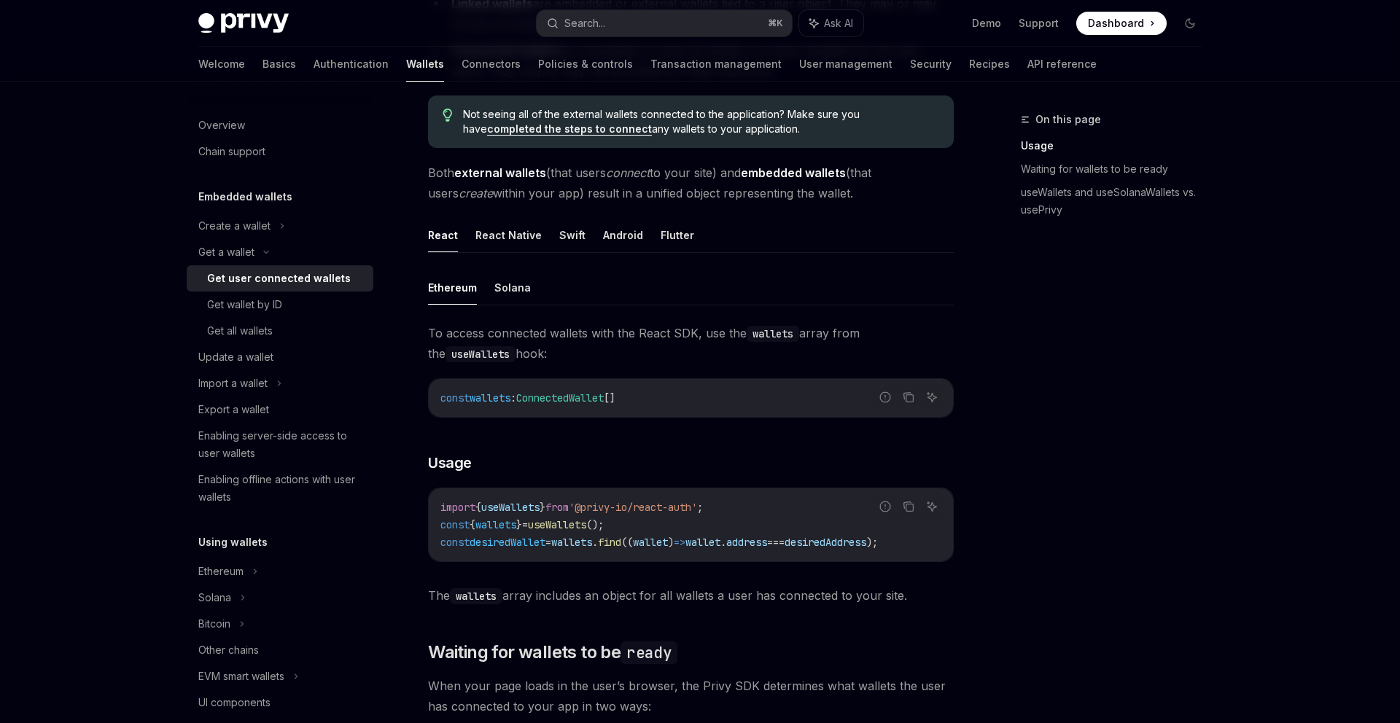
scroll to position [305, 0]
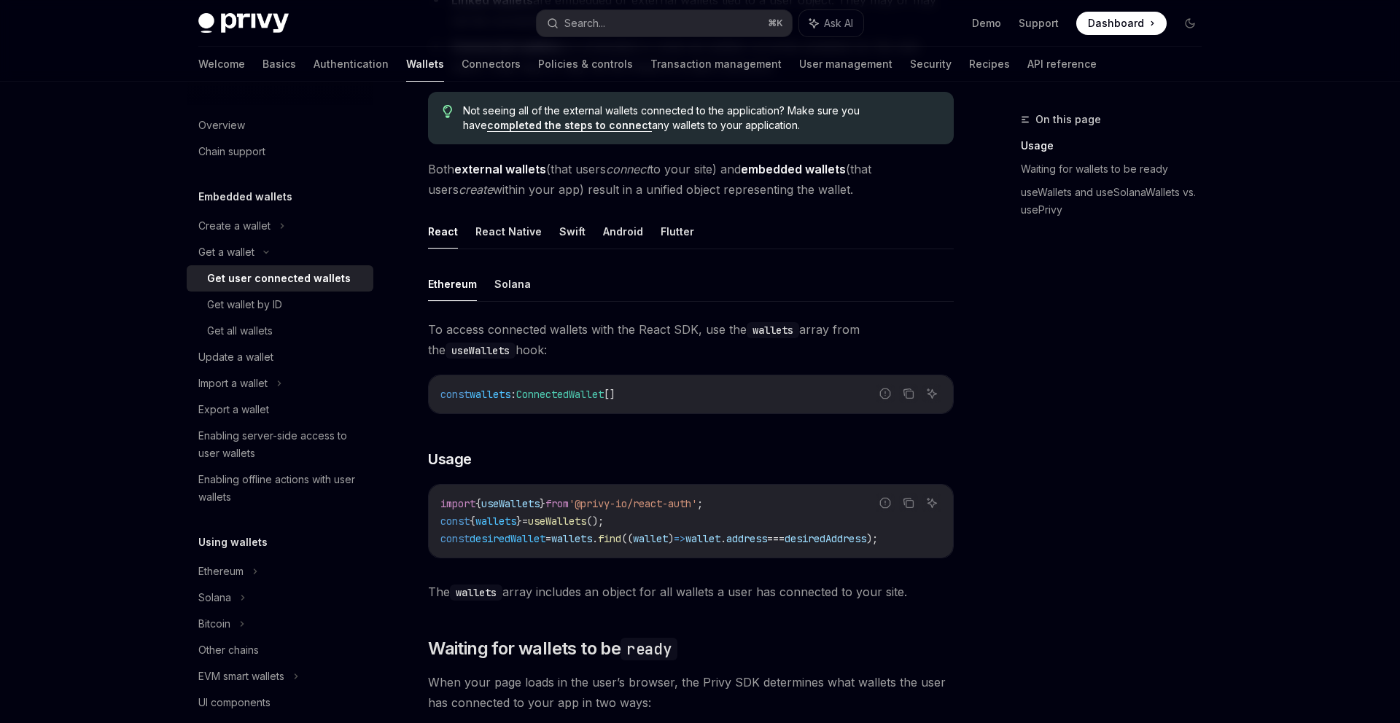
click at [608, 500] on span "'@privy-io/react-auth'" at bounding box center [633, 503] width 128 height 13
copy code "import { useWallets } from '@privy-io/react-auth' ;"
click at [516, 287] on button "Solana" at bounding box center [512, 284] width 36 height 34
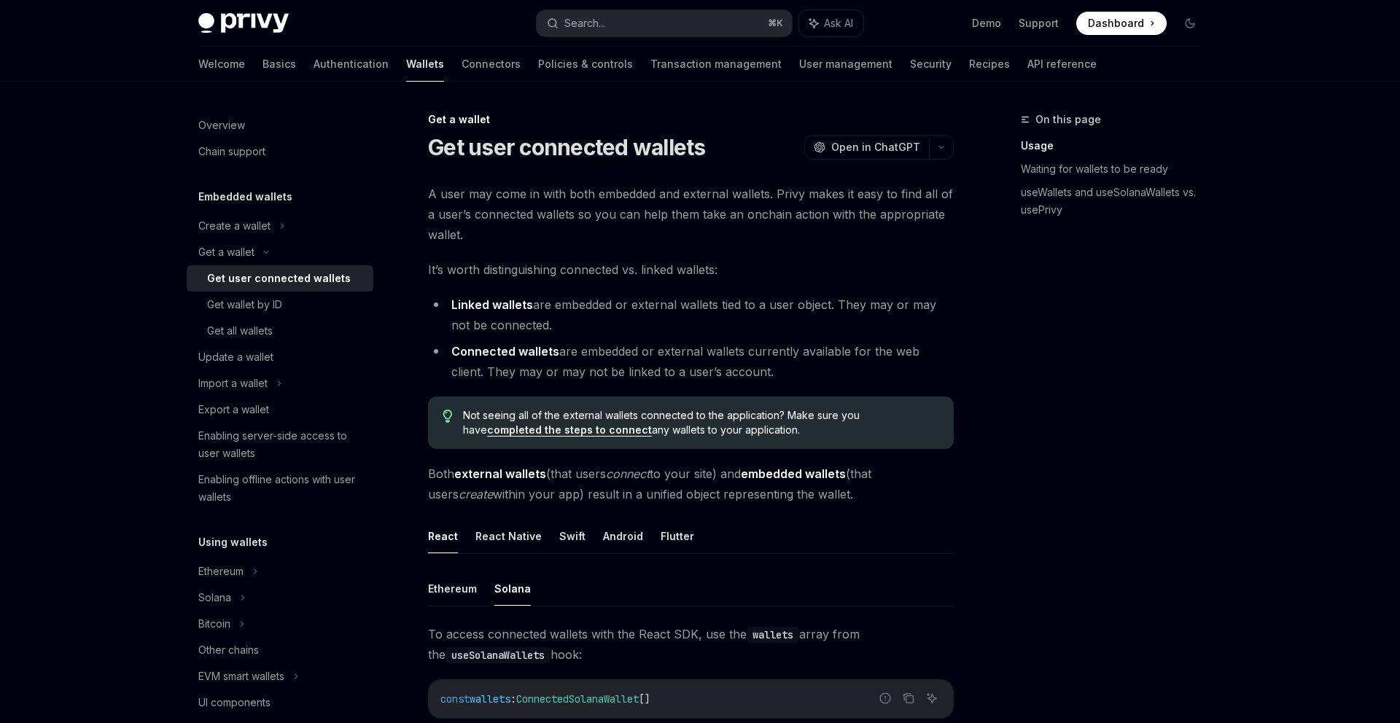
scroll to position [608, 0]
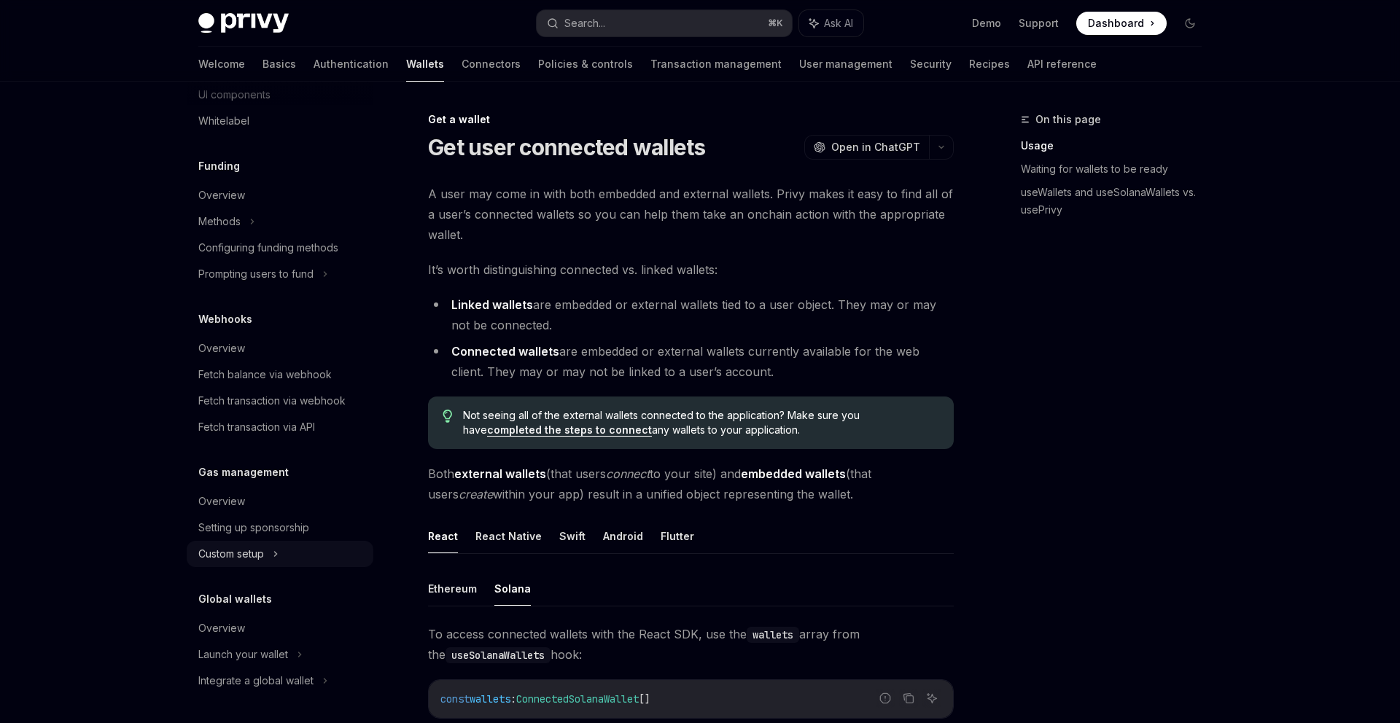
click at [277, 567] on div "Custom setup" at bounding box center [280, 554] width 187 height 26
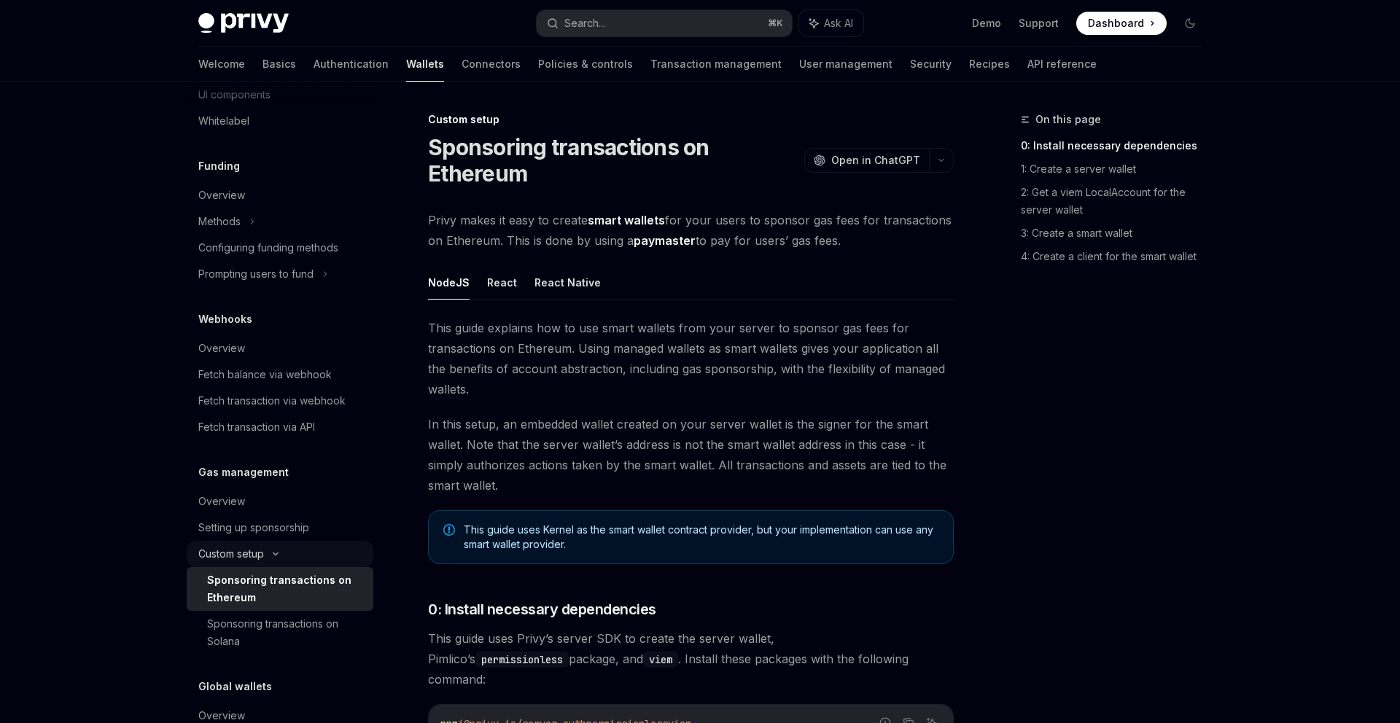
click at [281, 559] on div "Custom setup" at bounding box center [280, 554] width 187 height 26
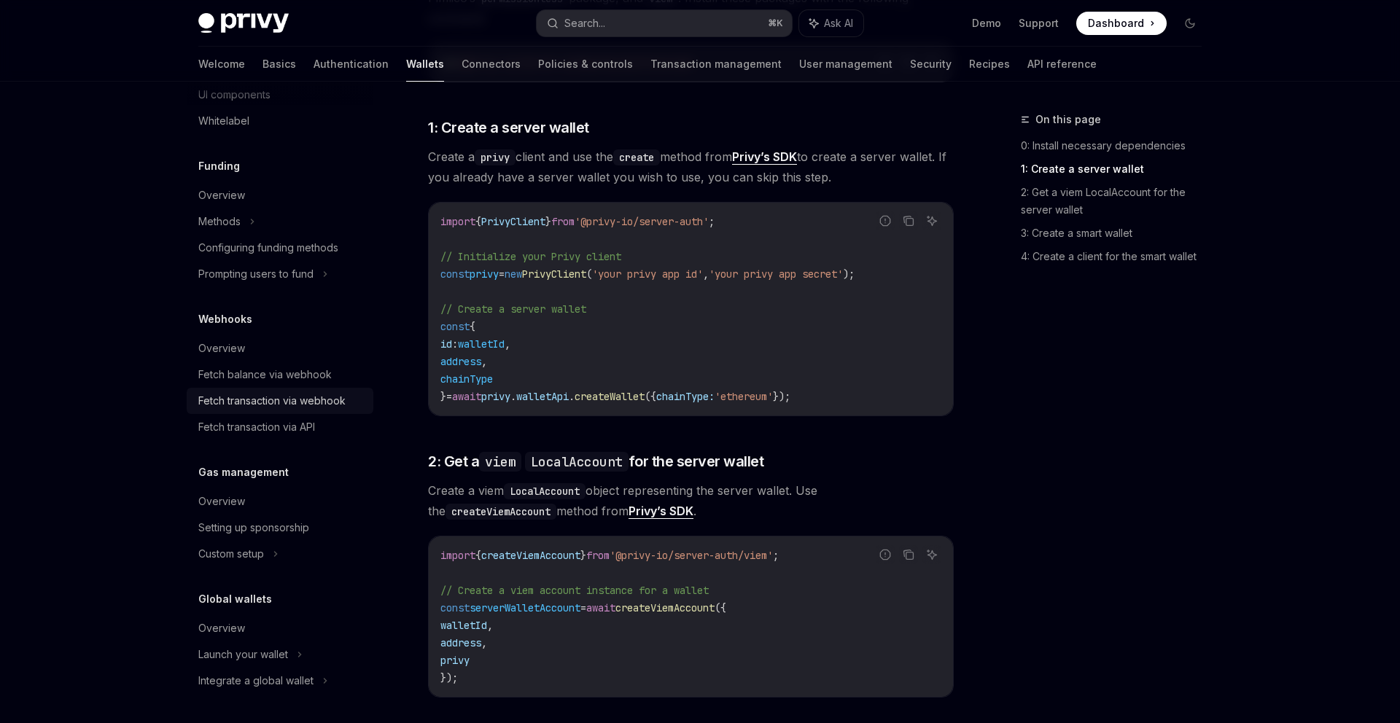
scroll to position [830, 0]
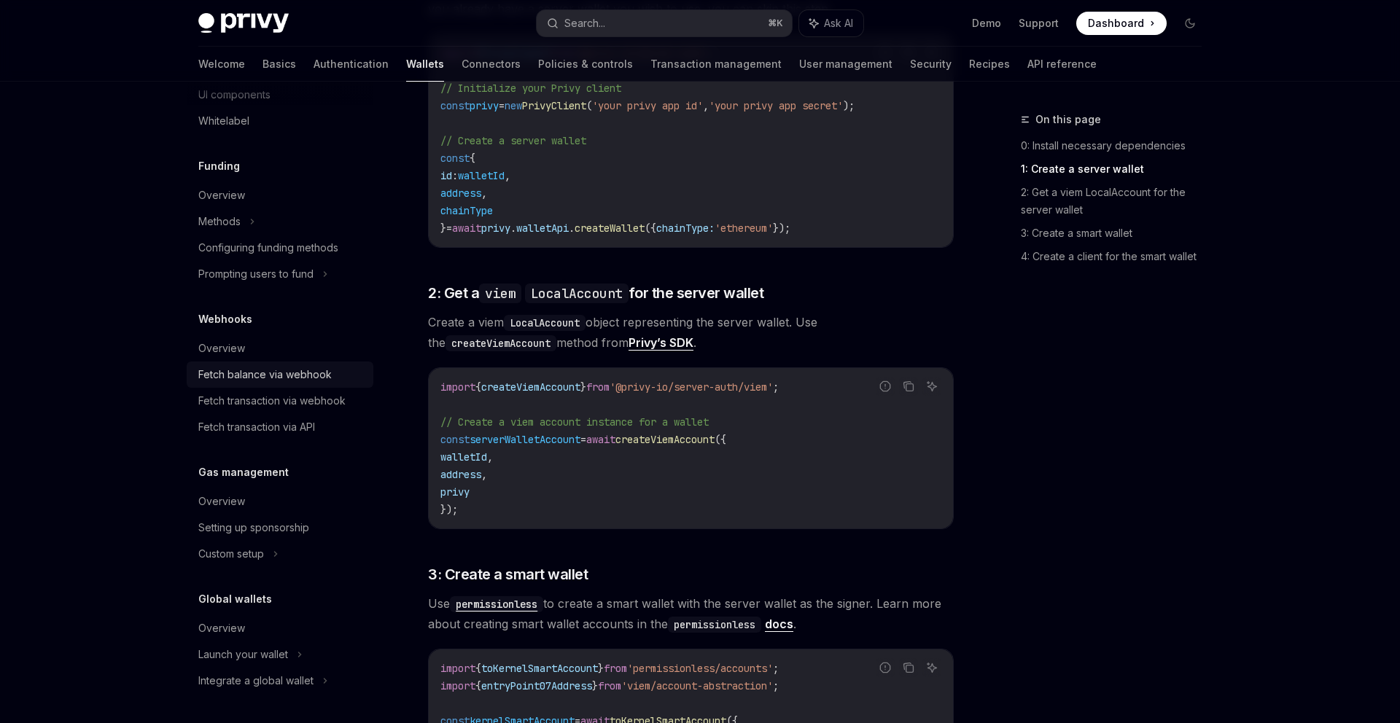
click at [311, 378] on div "Fetch balance via webhook" at bounding box center [264, 375] width 133 height 18
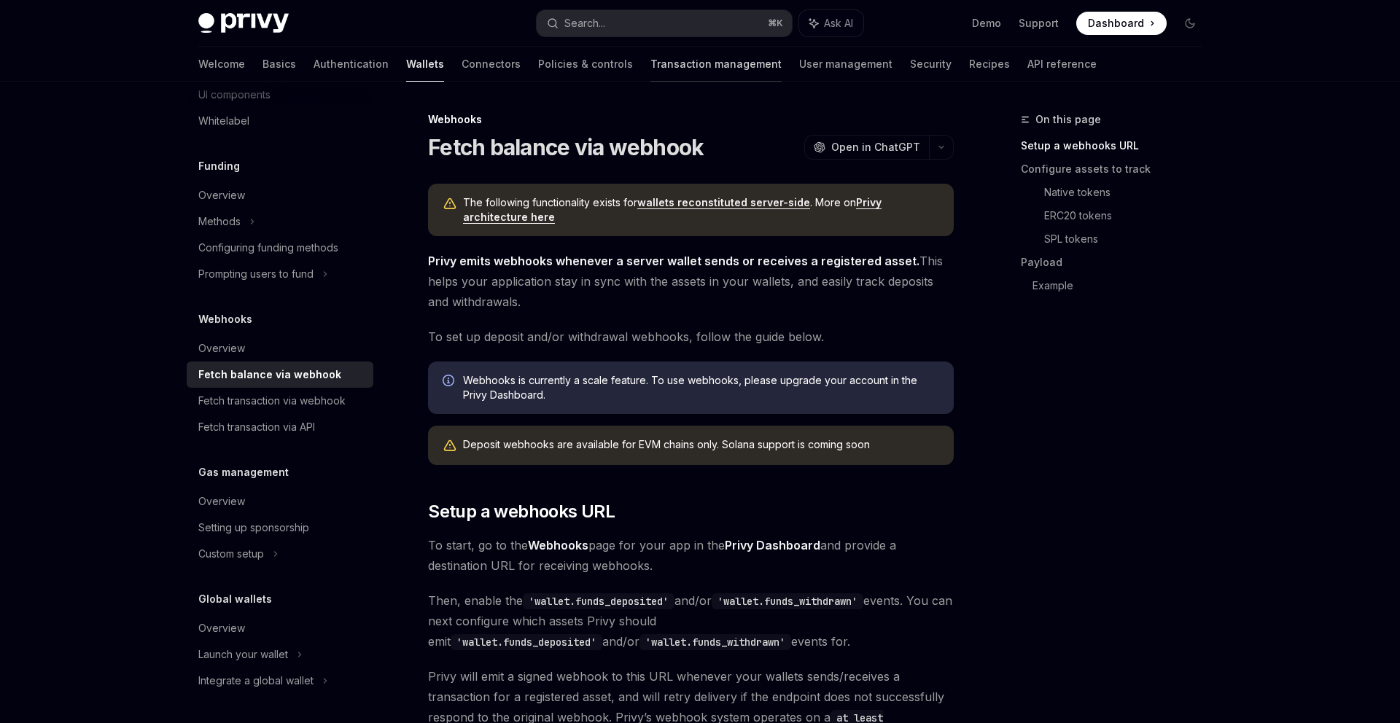
click at [661, 61] on link "Transaction management" at bounding box center [715, 64] width 131 height 35
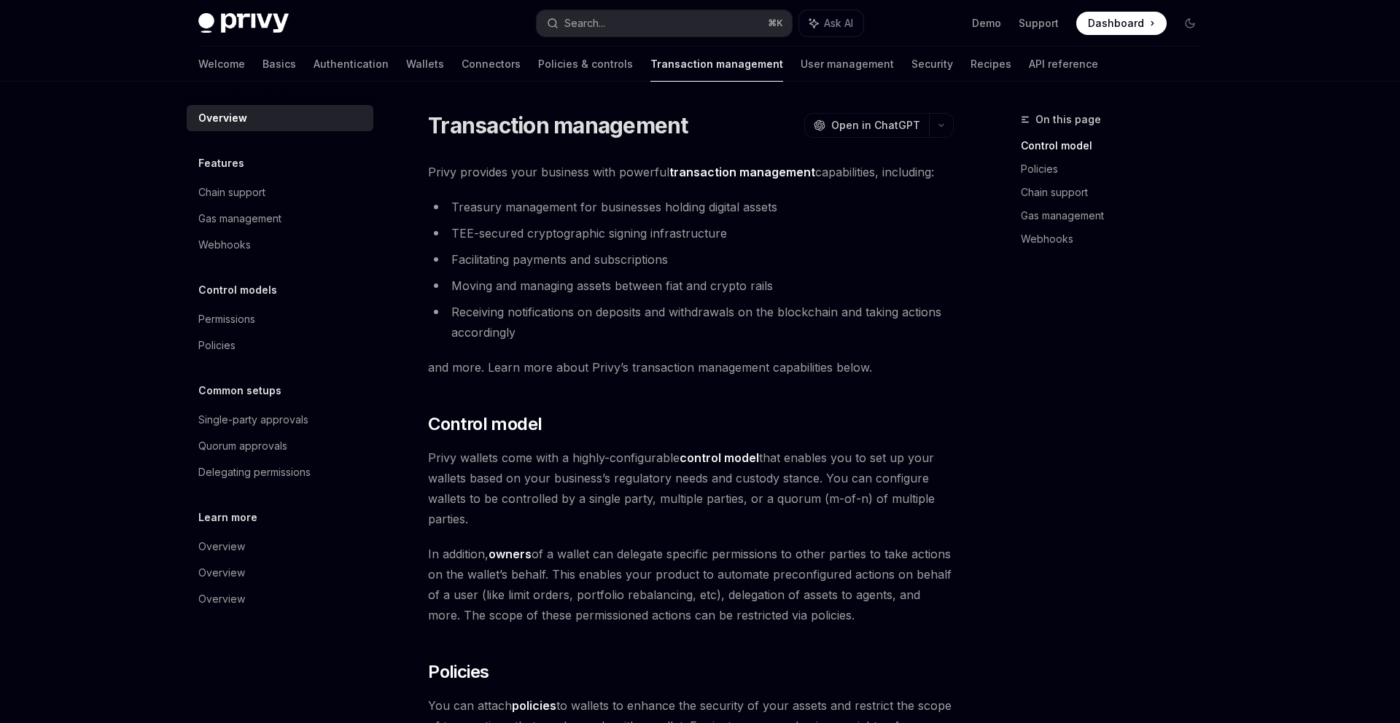
click at [801, 74] on link "User management" at bounding box center [847, 64] width 93 height 35
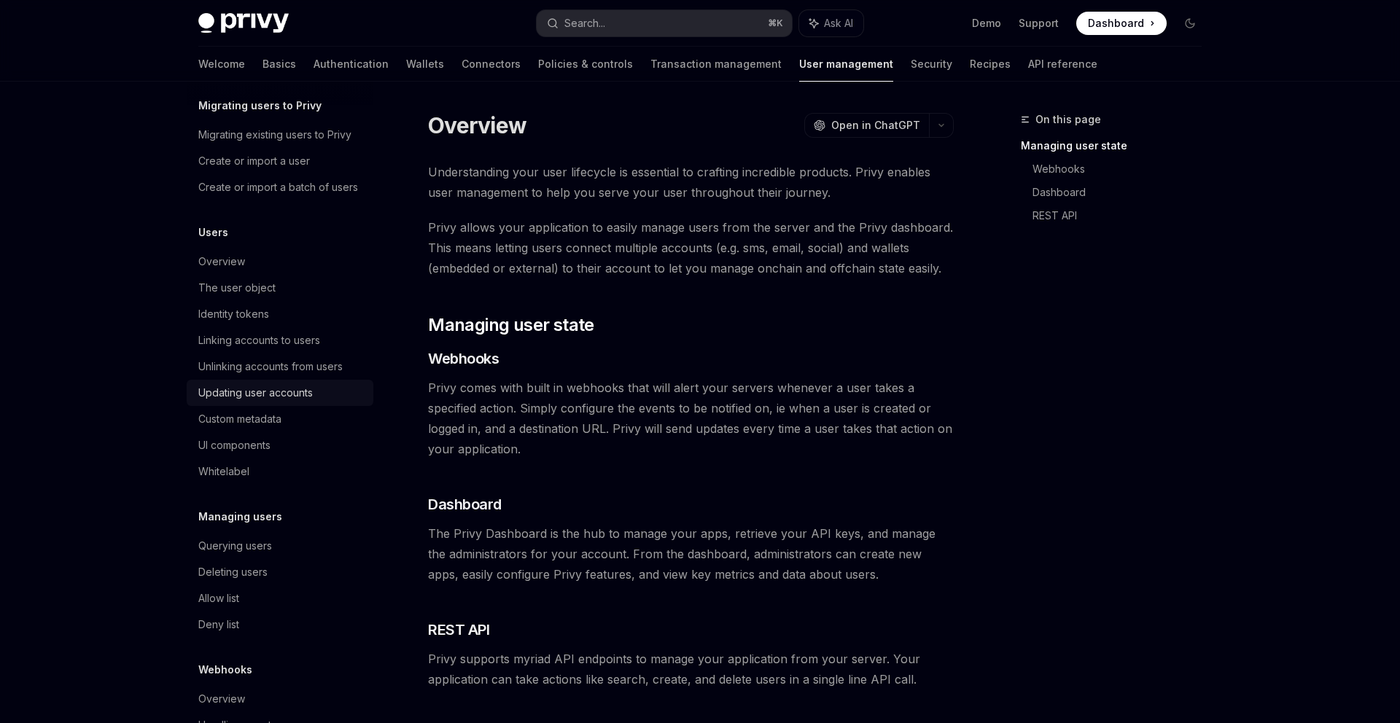
scroll to position [63, 0]
click at [326, 313] on div "Identity tokens" at bounding box center [281, 309] width 166 height 18
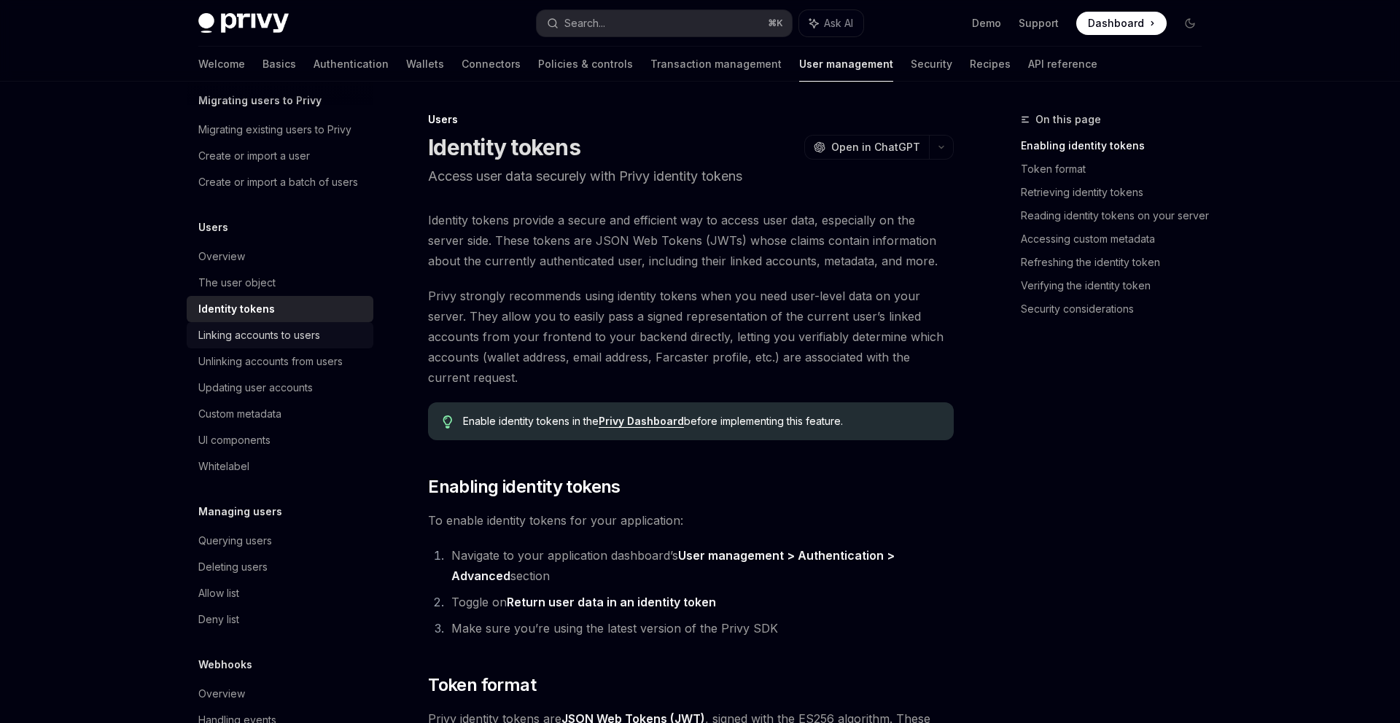
click at [326, 327] on div "Linking accounts to users" at bounding box center [281, 336] width 166 height 18
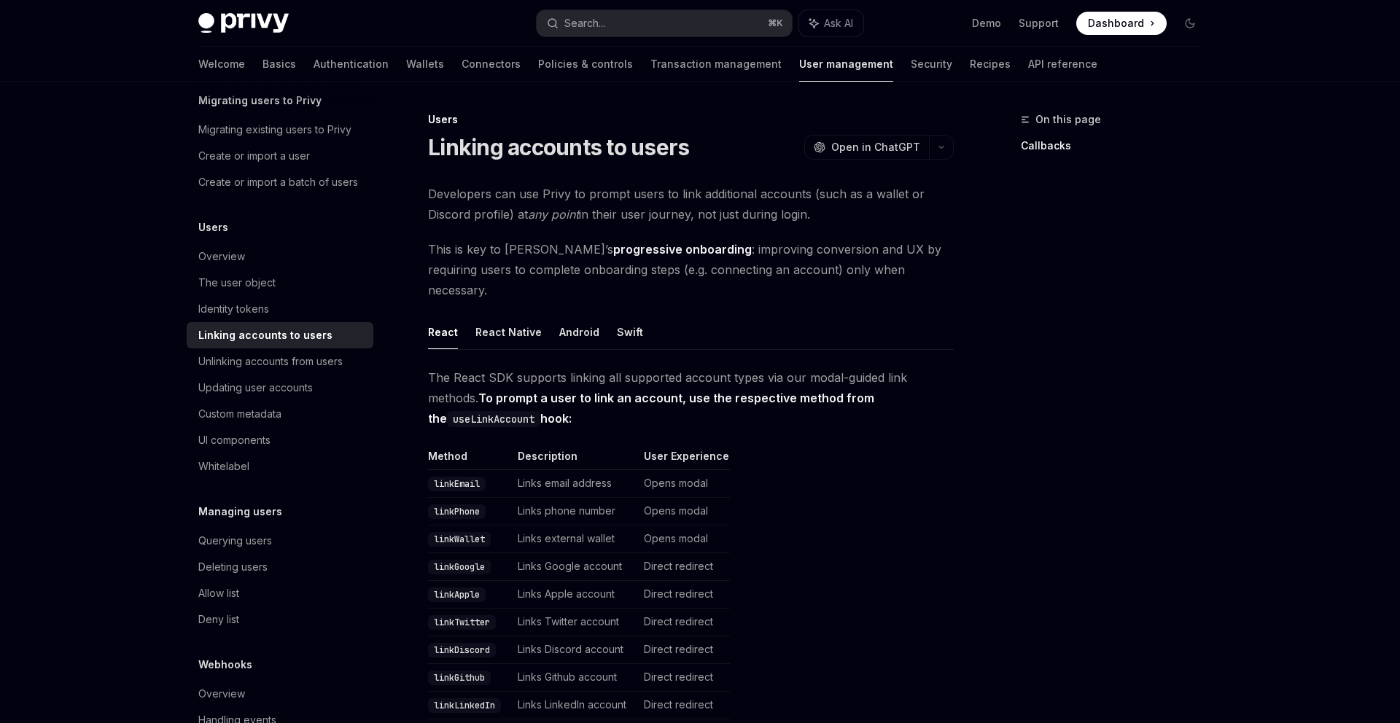
click at [428, 252] on span "This is key to Privy’s progressive onboarding : improving conversion and UX by …" at bounding box center [691, 269] width 526 height 61
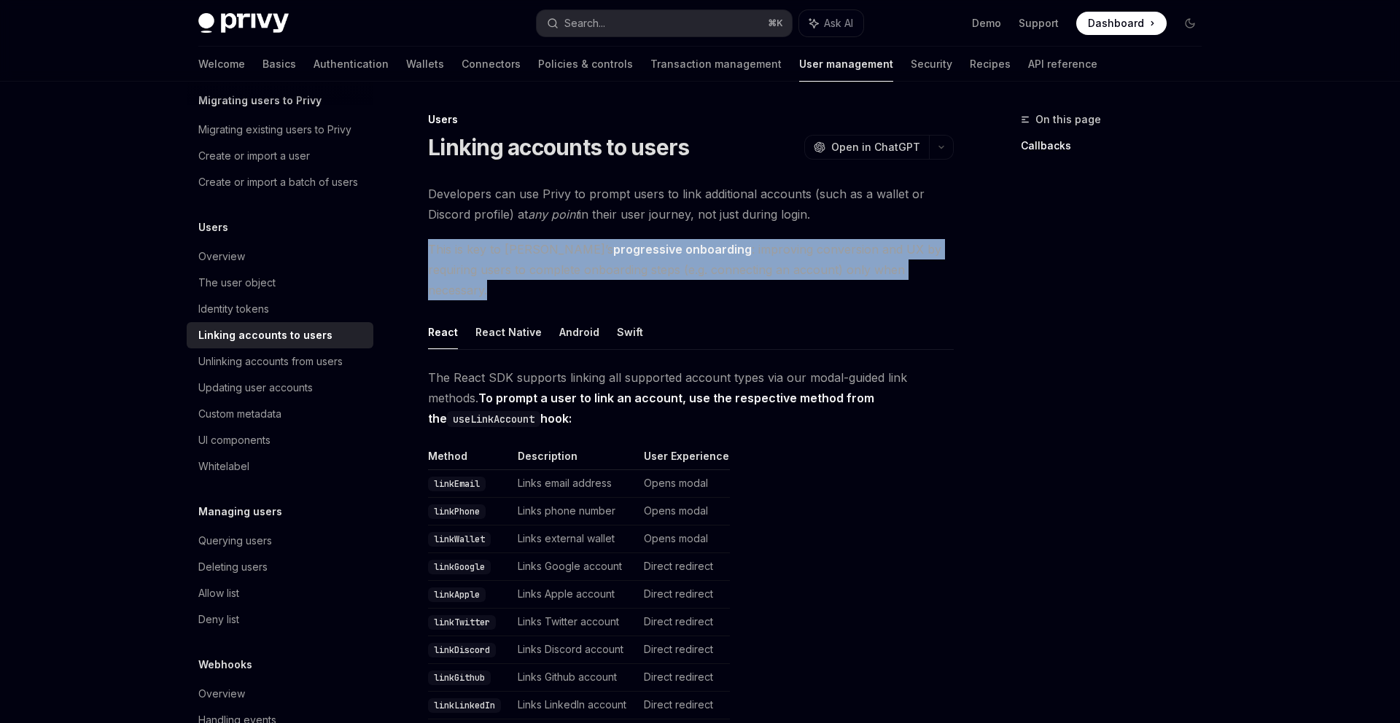
click at [428, 252] on span "This is key to Privy’s progressive onboarding : improving conversion and UX by …" at bounding box center [691, 269] width 526 height 61
click at [446, 251] on span "This is key to Privy’s progressive onboarding : improving conversion and UX by …" at bounding box center [691, 269] width 526 height 61
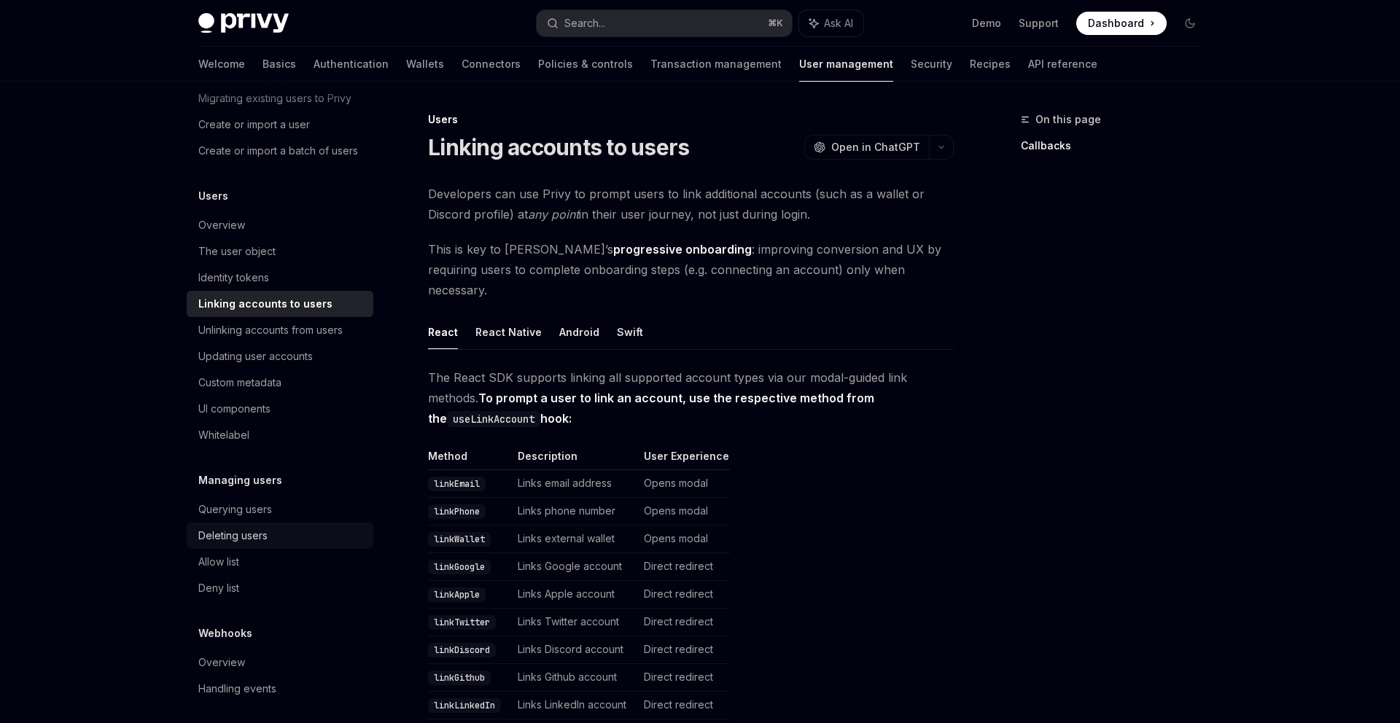
scroll to position [93, 0]
click at [326, 516] on div "Querying users" at bounding box center [281, 511] width 166 height 18
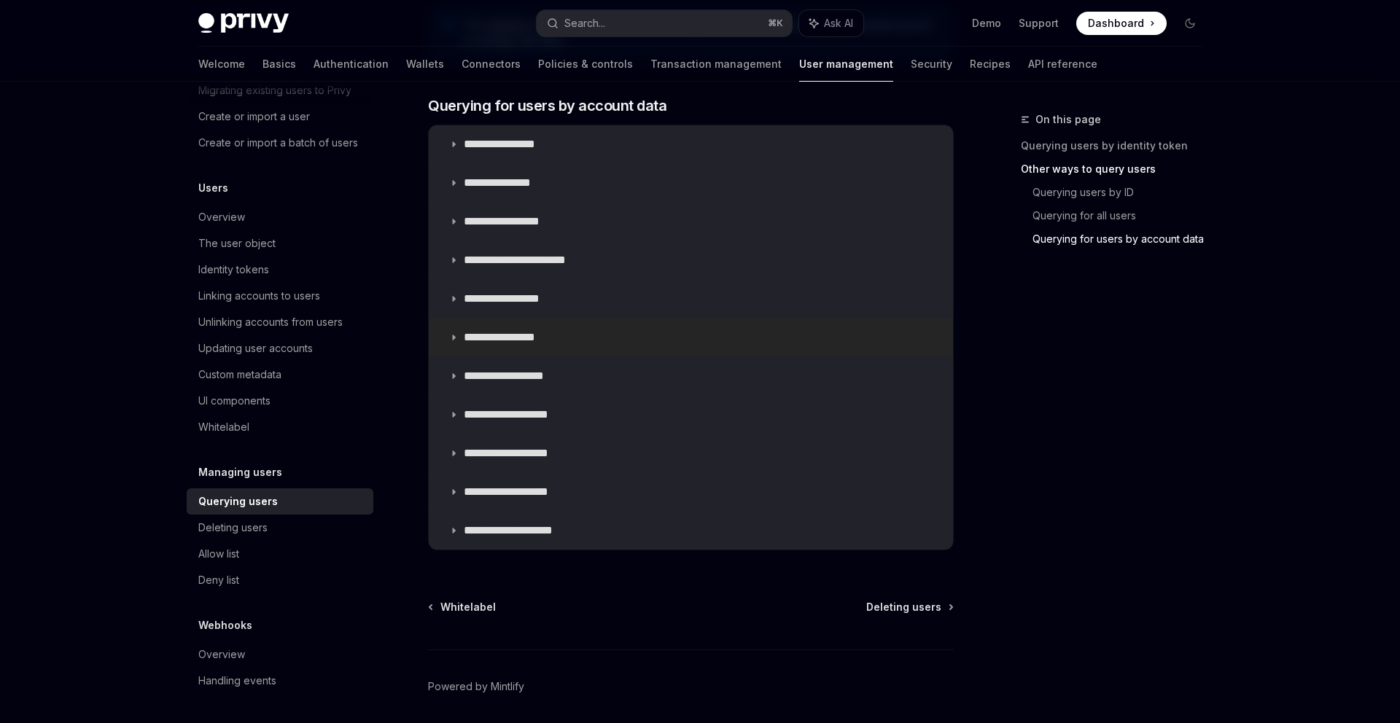
scroll to position [866, 0]
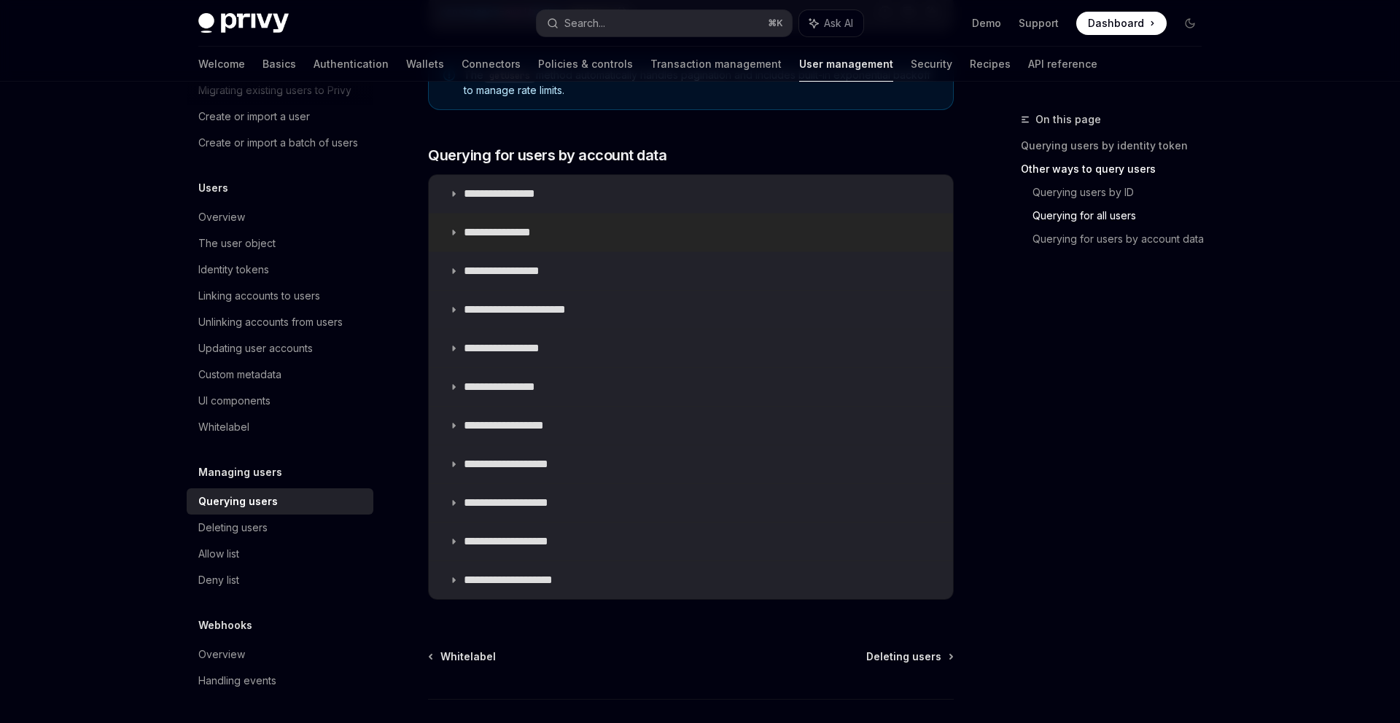
click at [570, 234] on summary "**********" at bounding box center [691, 233] width 524 height 38
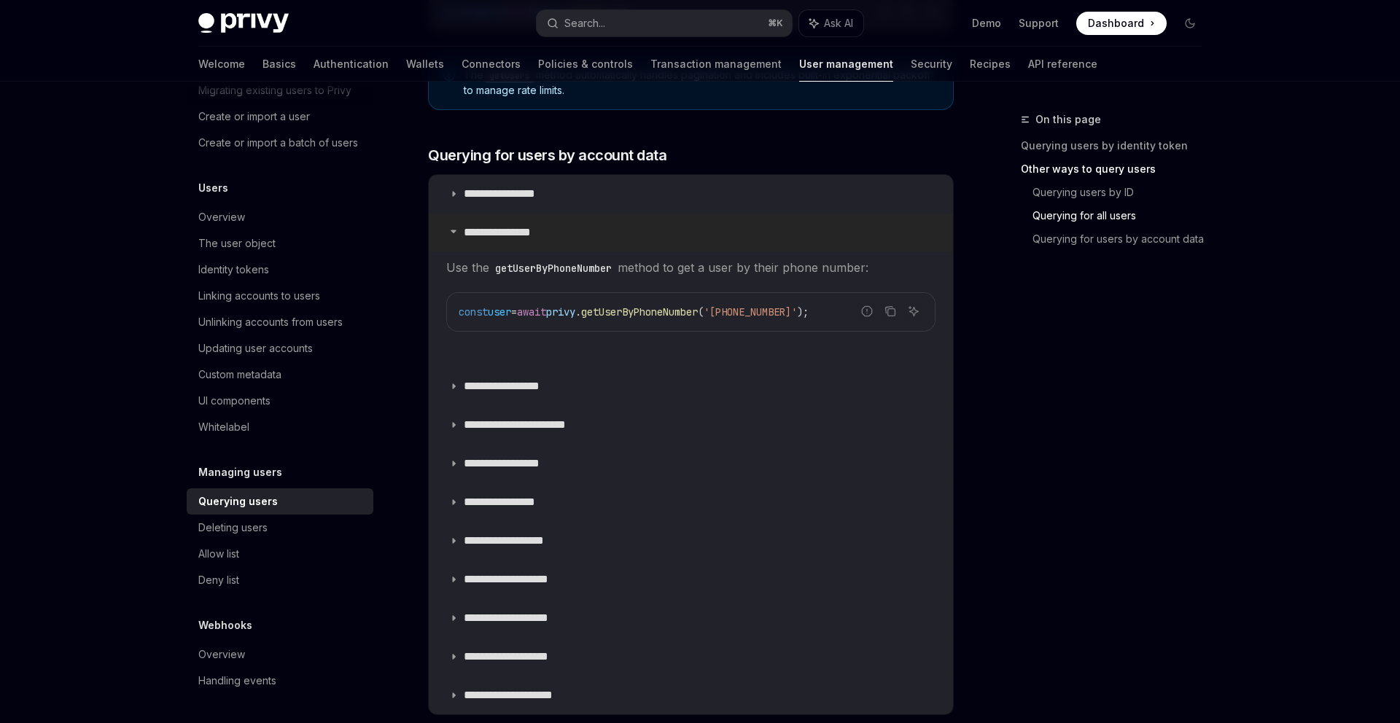
click at [570, 234] on summary "**********" at bounding box center [691, 233] width 524 height 38
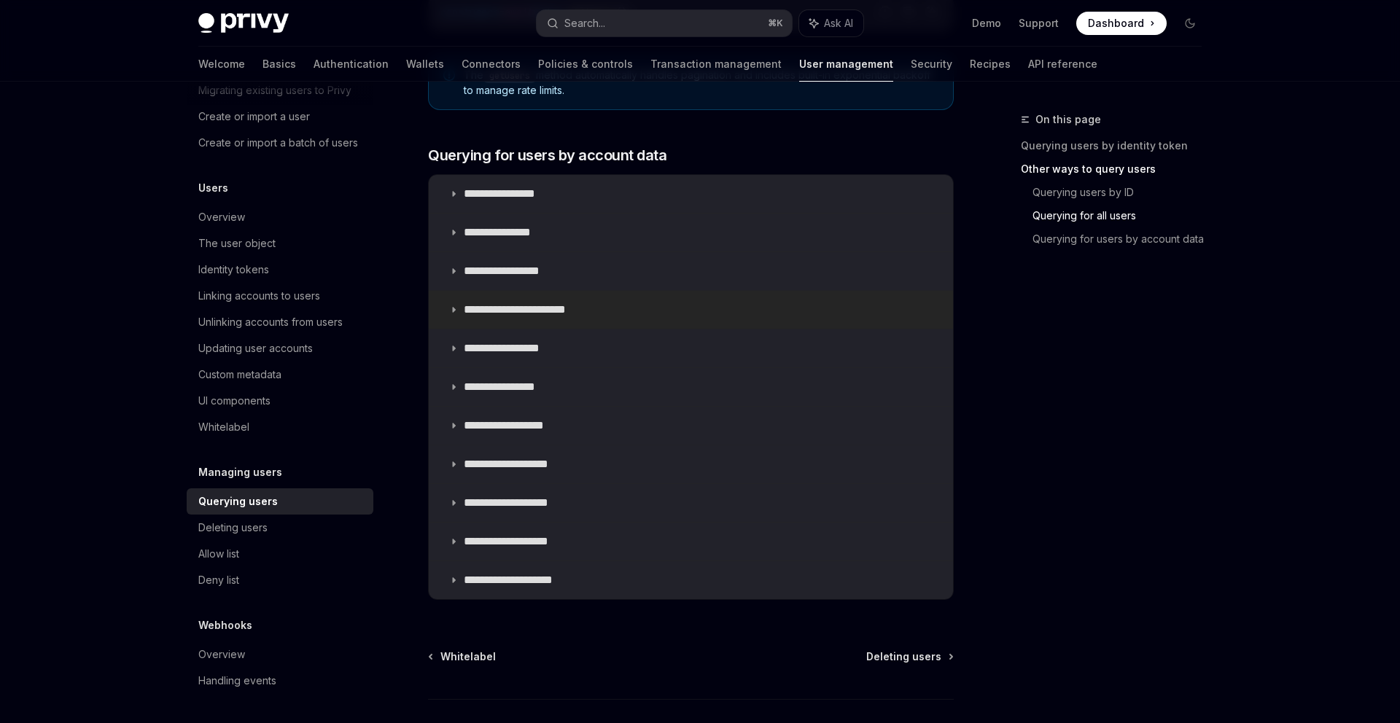
click at [570, 291] on summary "**********" at bounding box center [691, 310] width 524 height 38
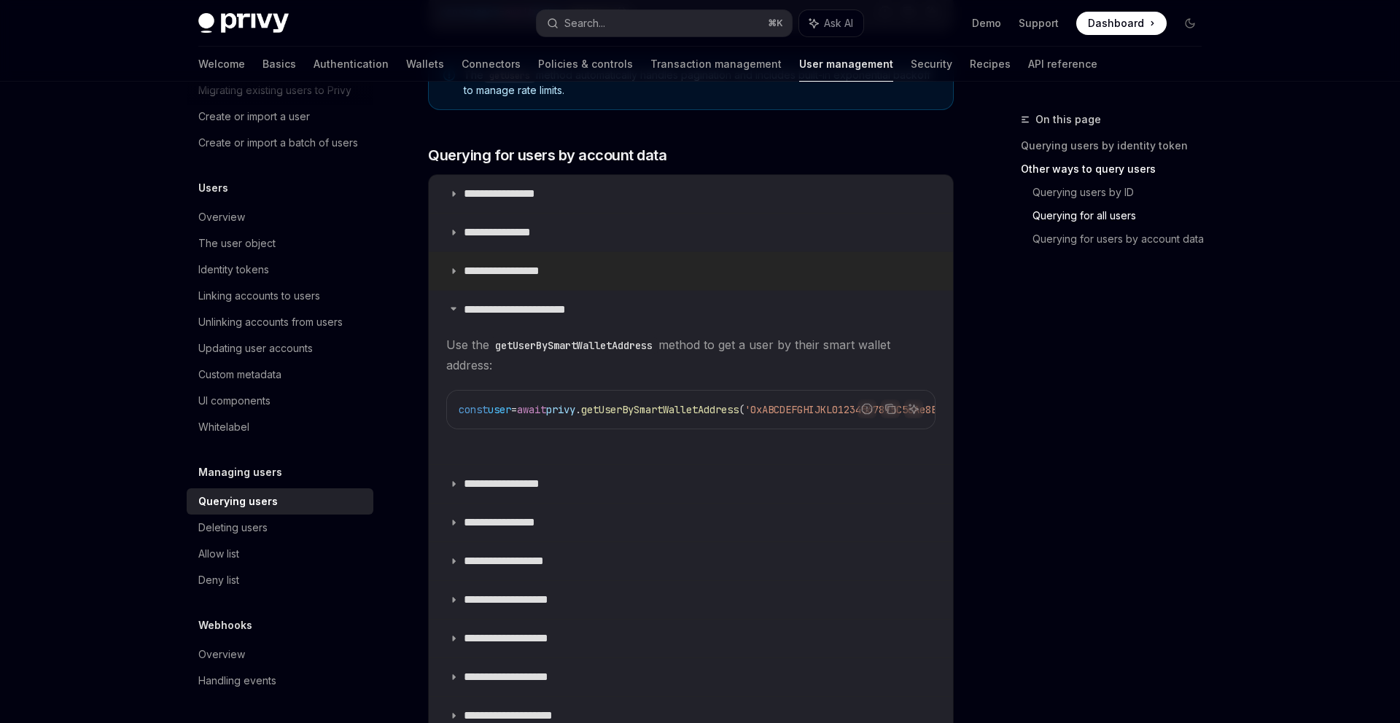
click at [570, 275] on summary "**********" at bounding box center [691, 271] width 524 height 38
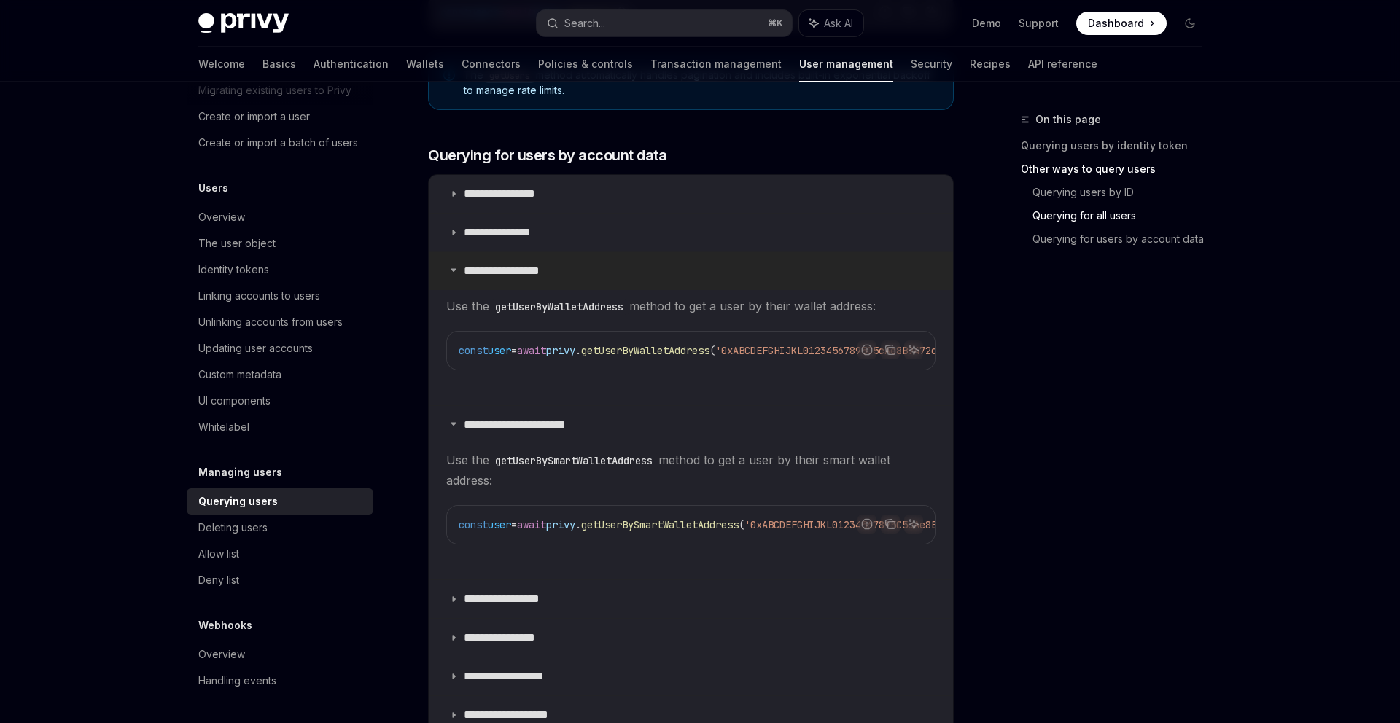
click at [577, 273] on summary "**********" at bounding box center [691, 271] width 524 height 38
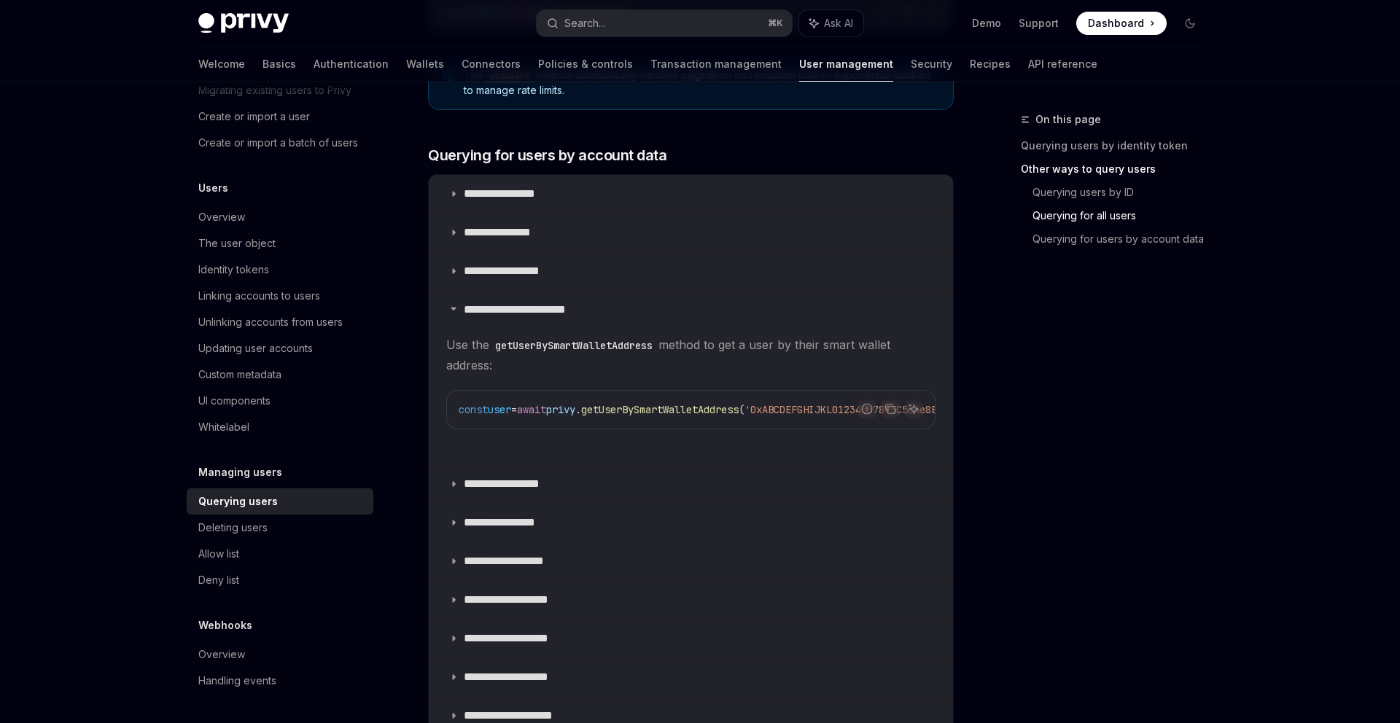
click at [588, 357] on span "Use the getUserBySmartWalletAddress method to get a user by their smart wallet …" at bounding box center [690, 355] width 489 height 41
click at [588, 326] on summary "**********" at bounding box center [691, 310] width 524 height 38
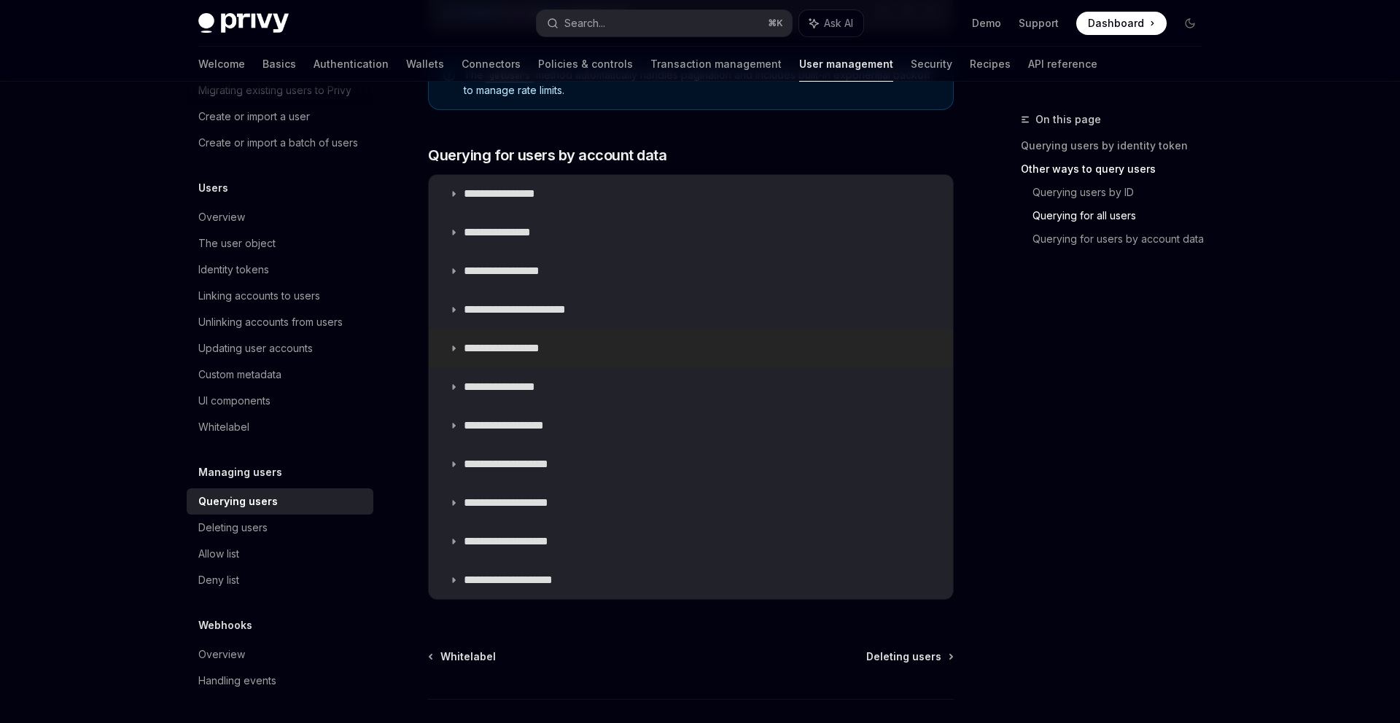
click at [591, 365] on summary "**********" at bounding box center [691, 349] width 524 height 38
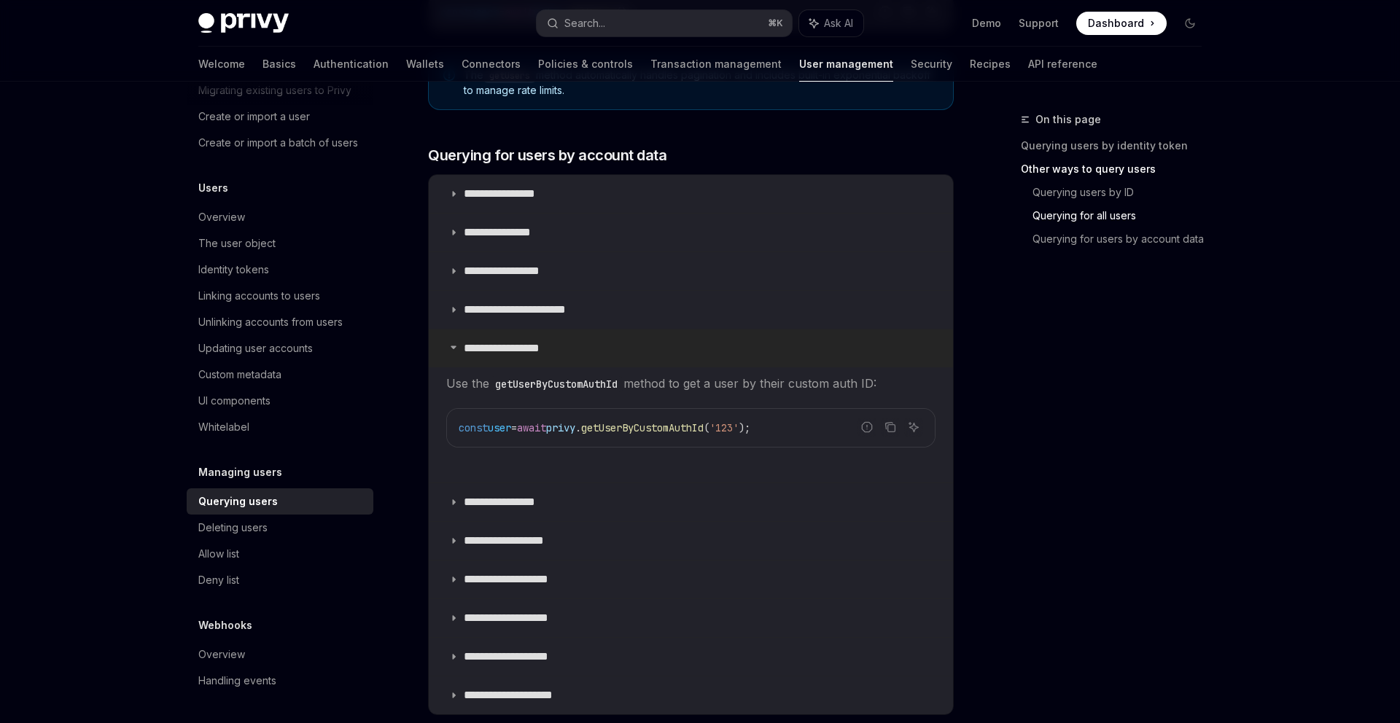
click at [591, 359] on summary "**********" at bounding box center [691, 349] width 524 height 38
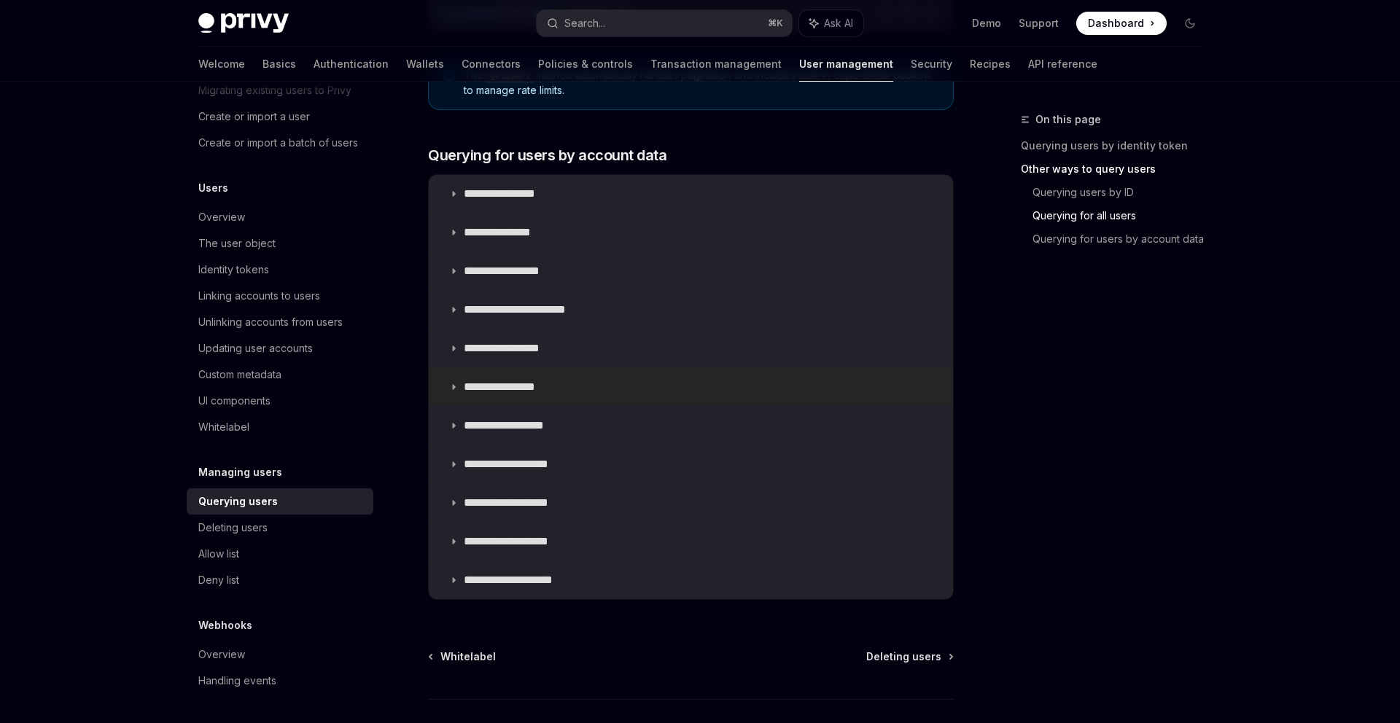
click at [591, 390] on summary "**********" at bounding box center [691, 387] width 524 height 38
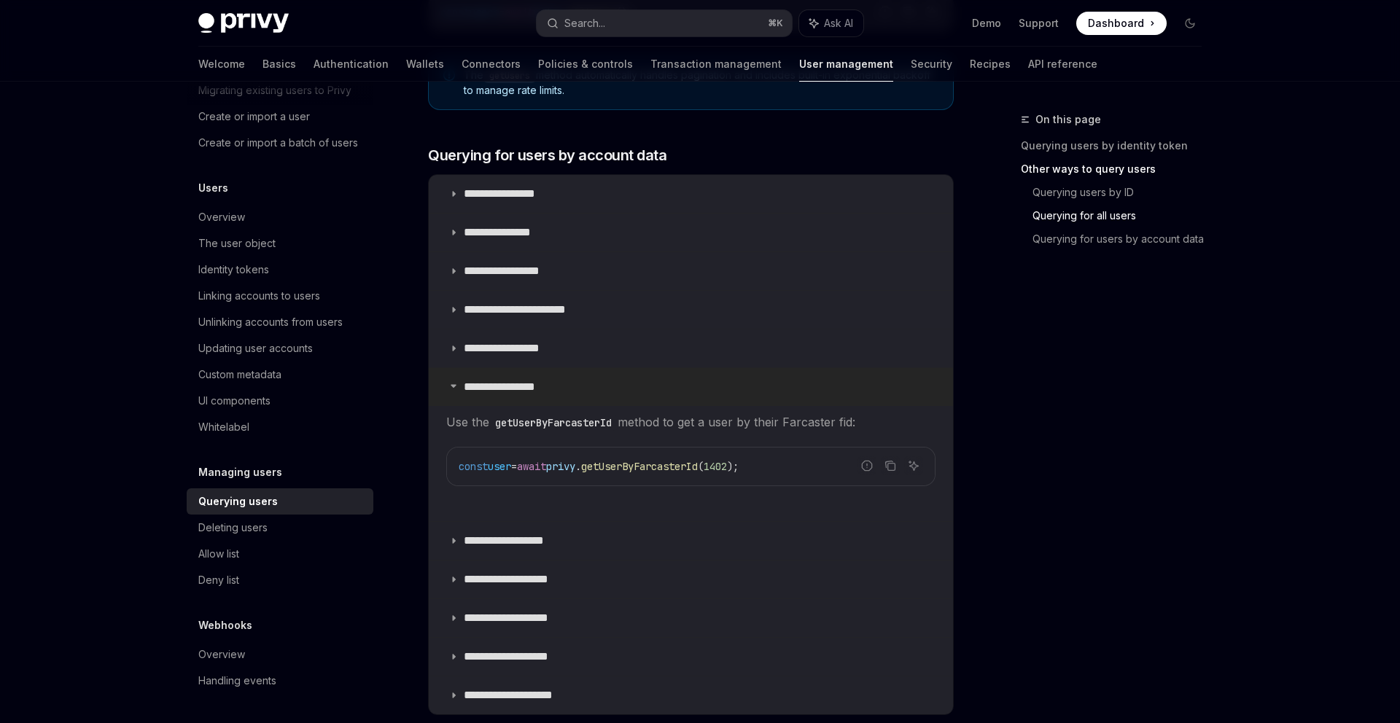
click at [591, 390] on summary "**********" at bounding box center [691, 387] width 524 height 38
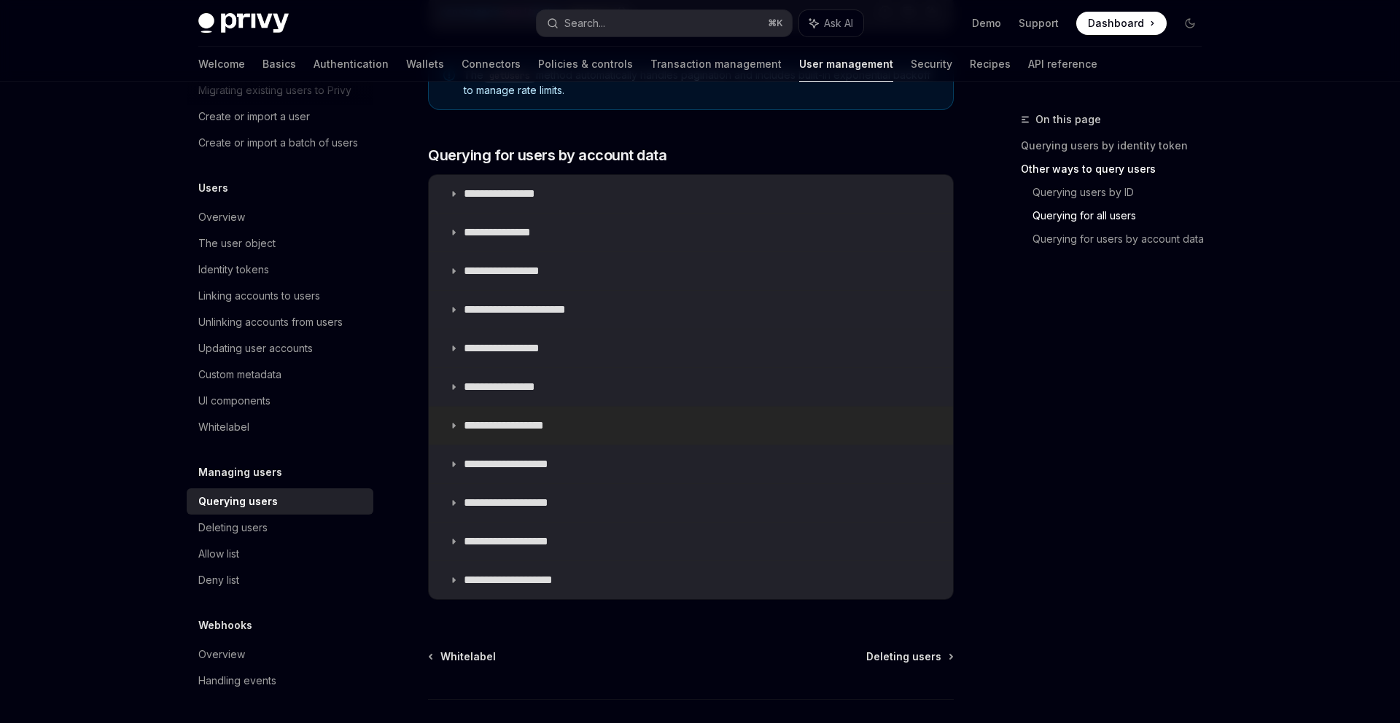
click at [591, 433] on summary "**********" at bounding box center [691, 426] width 524 height 38
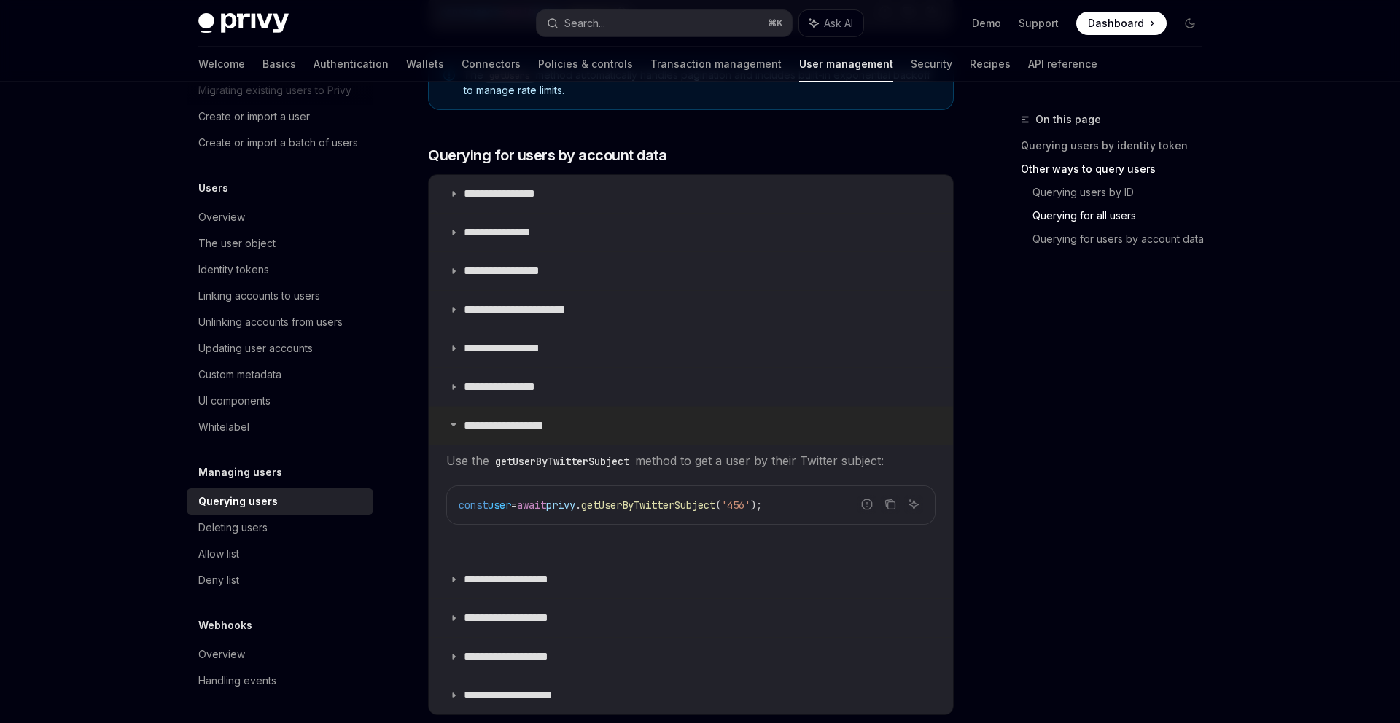
click at [591, 432] on summary "**********" at bounding box center [691, 426] width 524 height 38
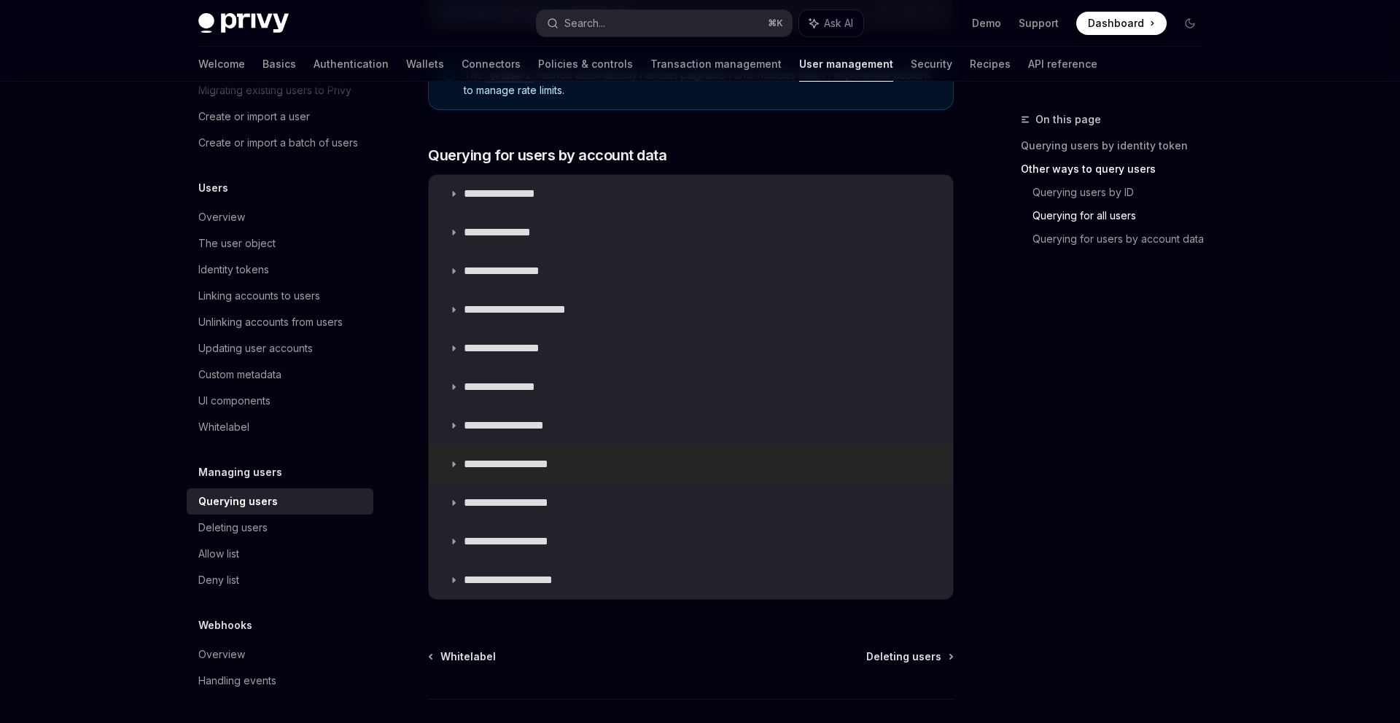
click at [591, 464] on summary "**********" at bounding box center [691, 465] width 524 height 38
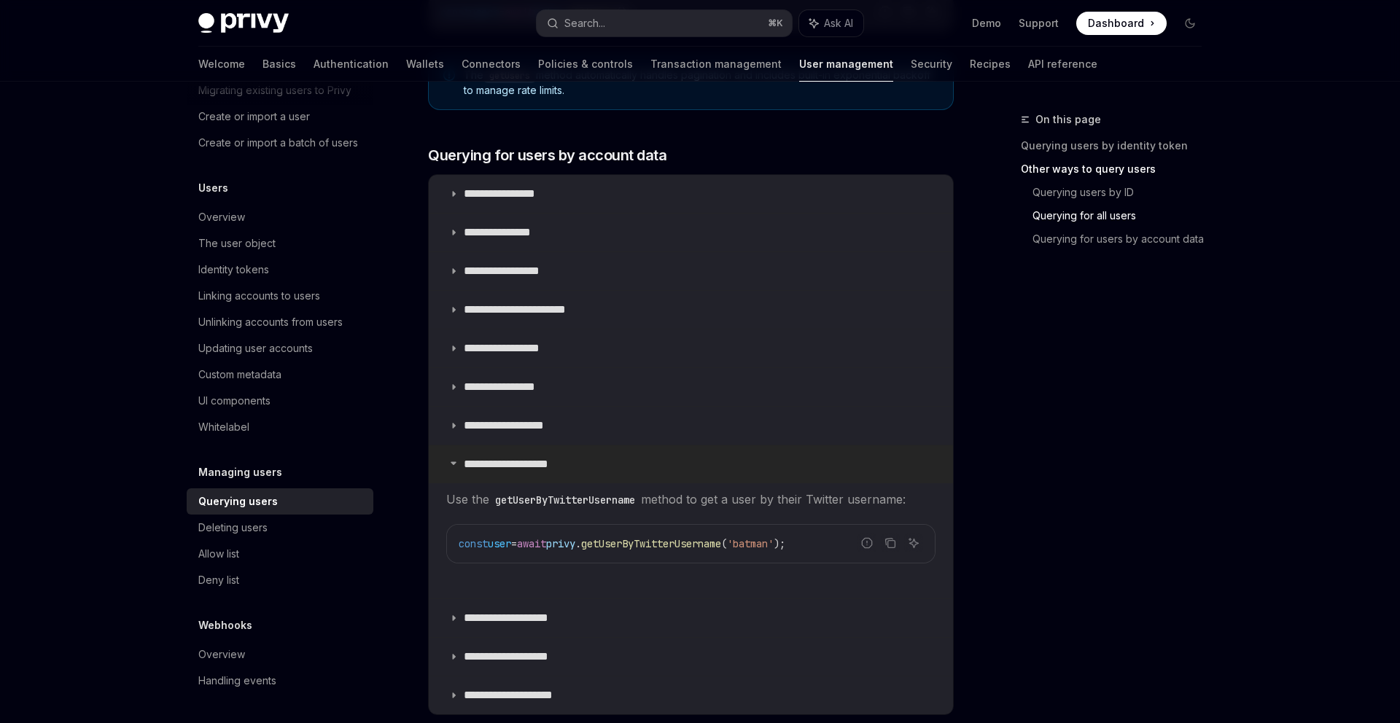
click at [591, 464] on summary "**********" at bounding box center [691, 465] width 524 height 38
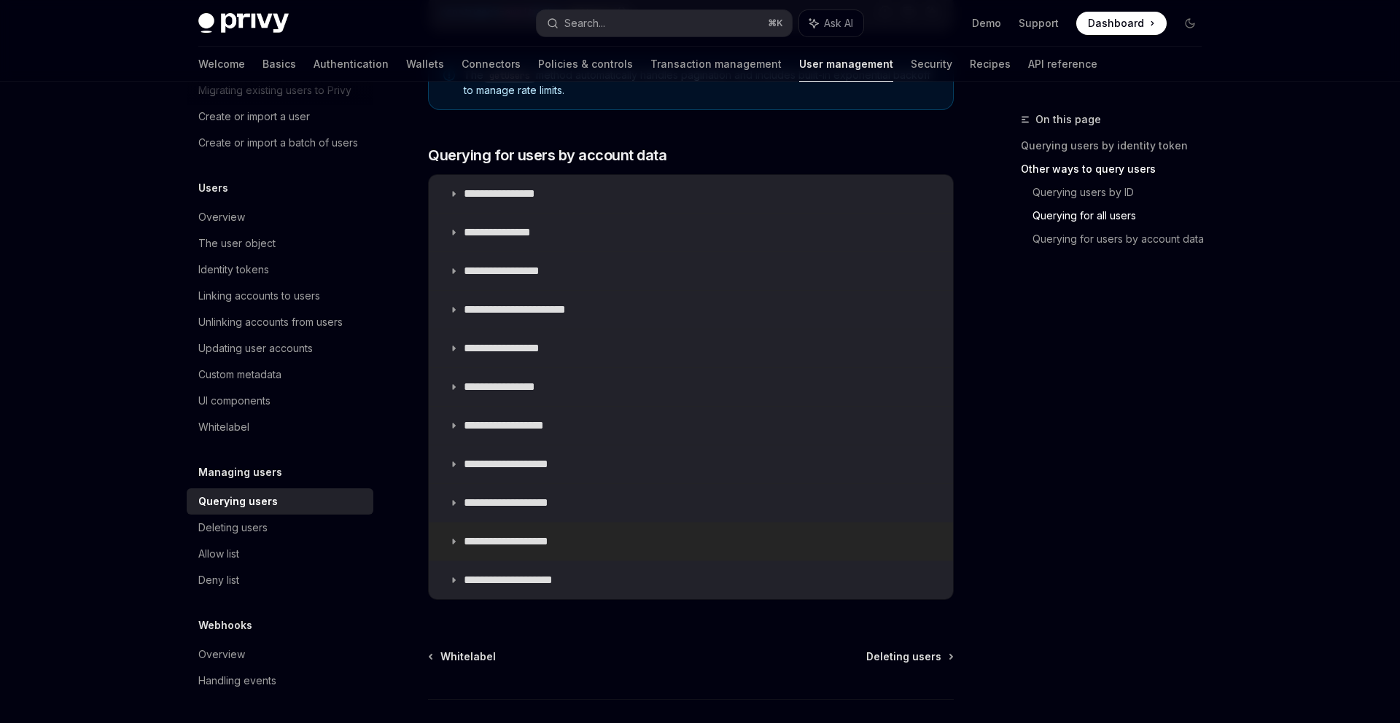
click at [591, 528] on summary "**********" at bounding box center [691, 542] width 524 height 38
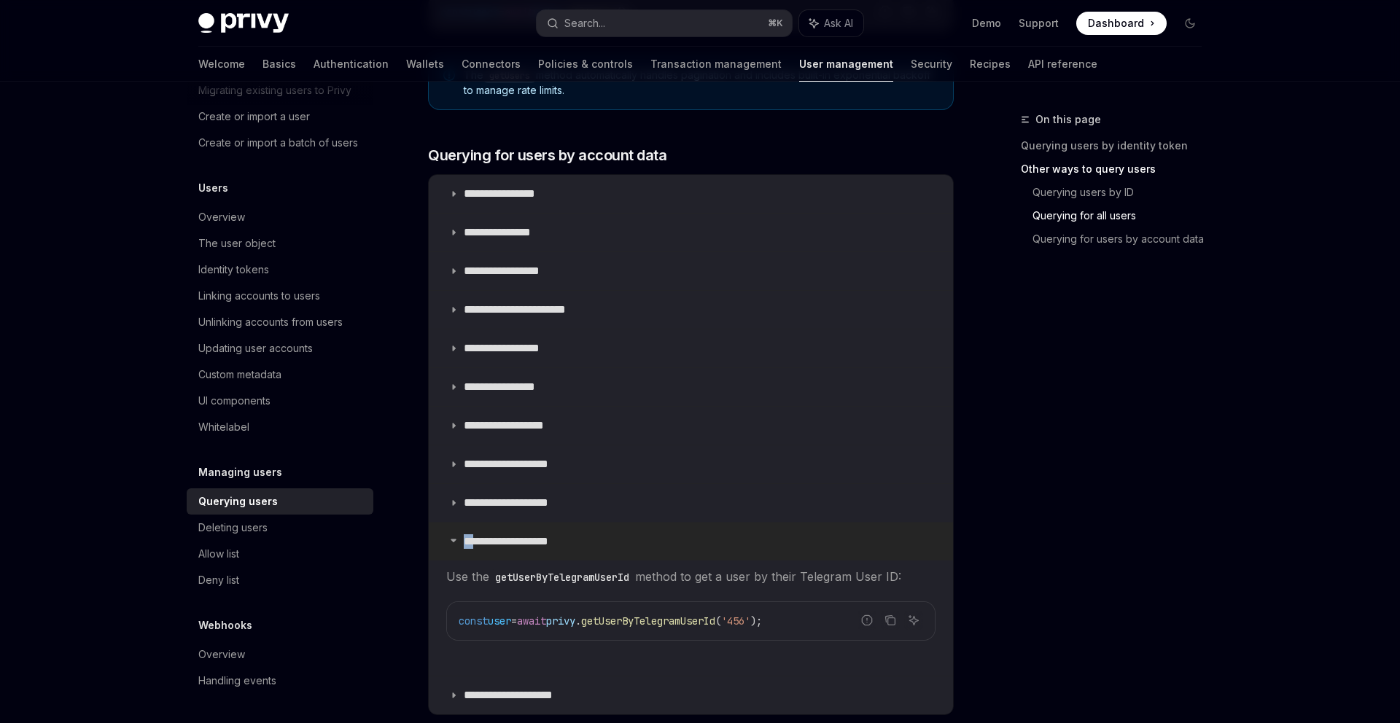
click at [591, 528] on summary "**********" at bounding box center [691, 542] width 524 height 38
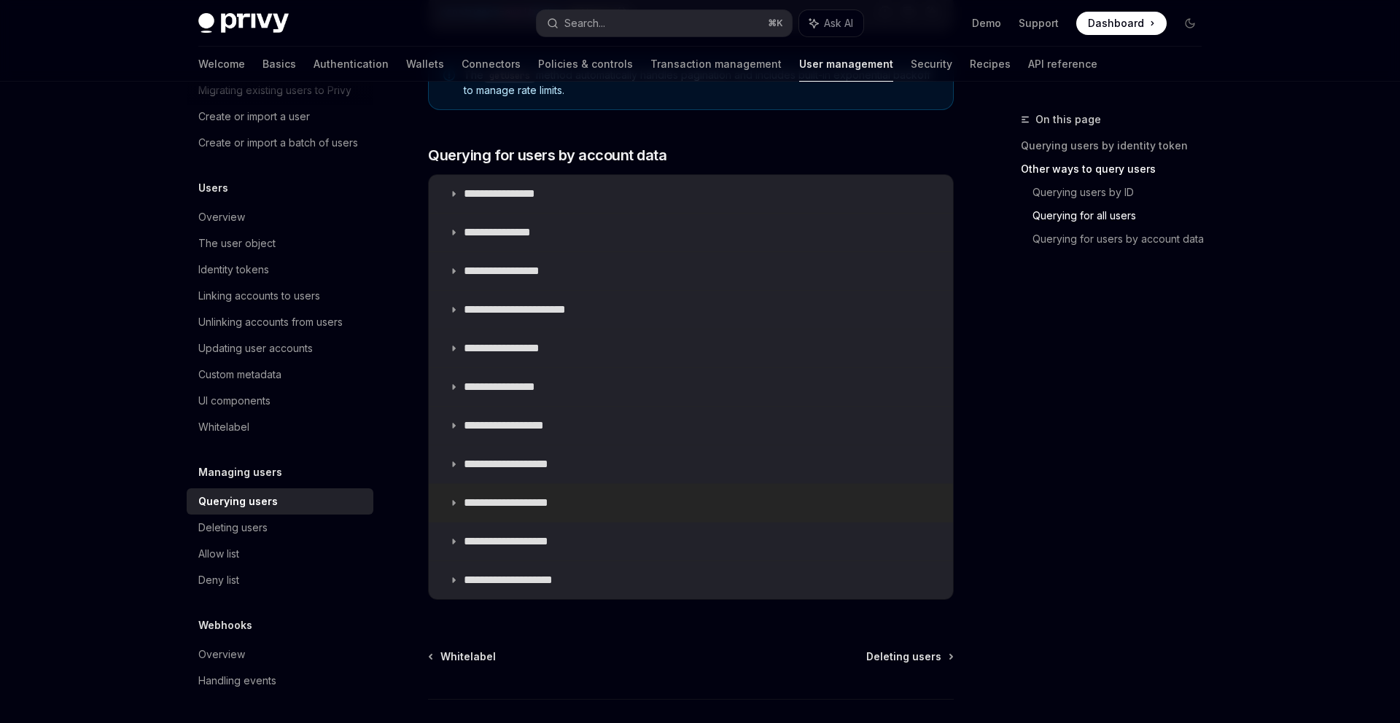
click at [588, 505] on summary "**********" at bounding box center [691, 503] width 524 height 38
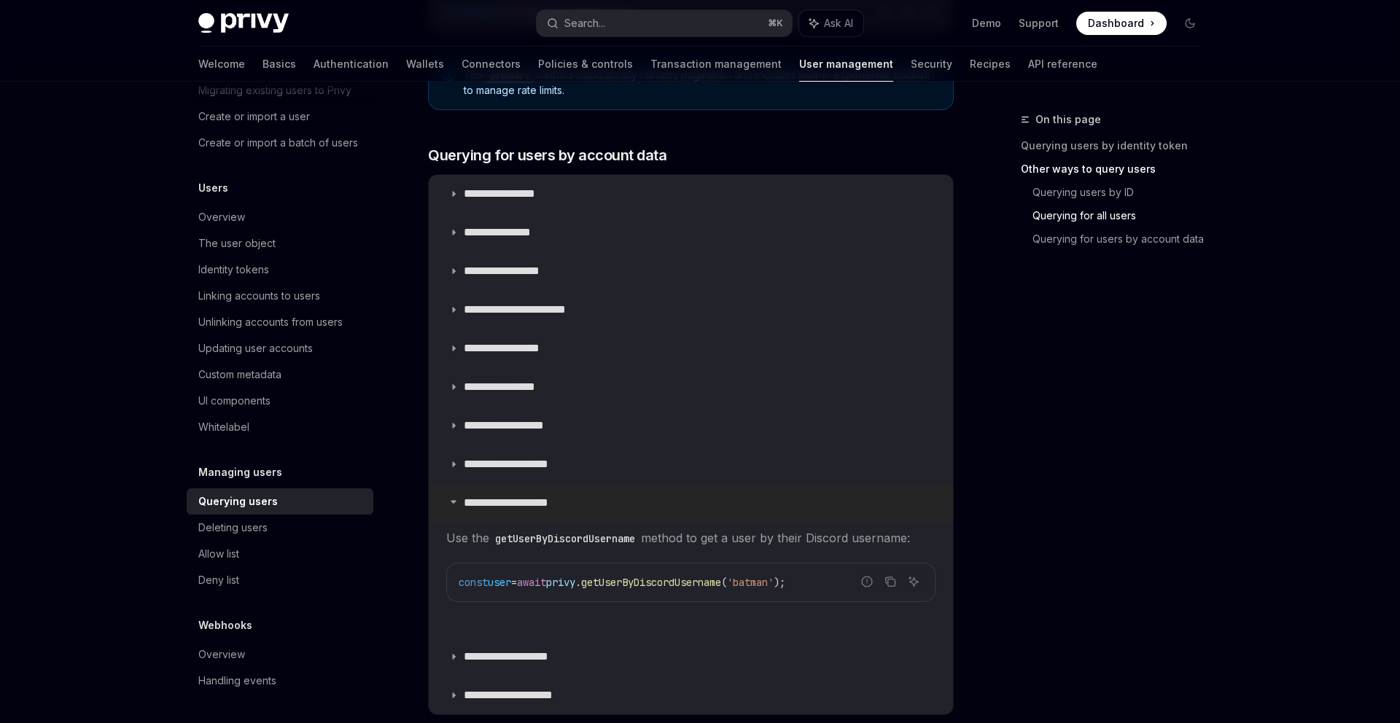
click at [588, 505] on summary "**********" at bounding box center [691, 503] width 524 height 38
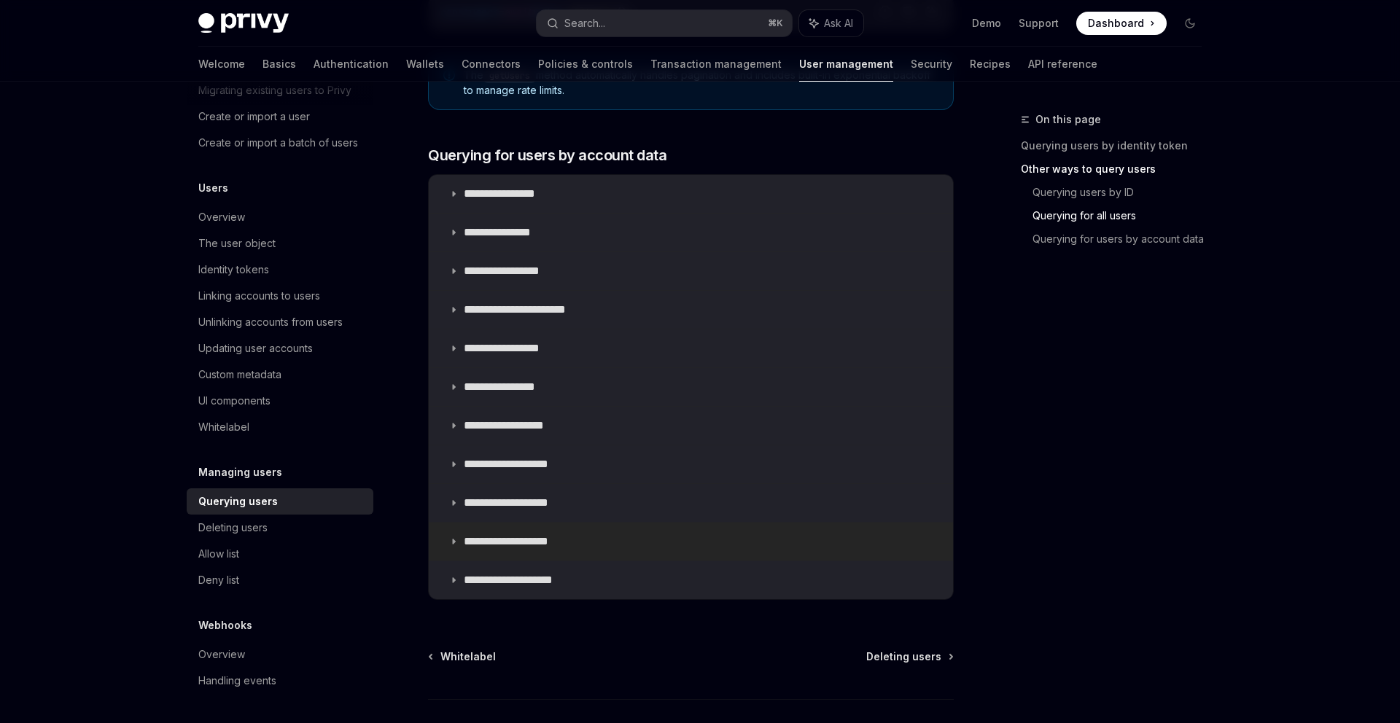
click at [586, 558] on summary "**********" at bounding box center [691, 542] width 524 height 38
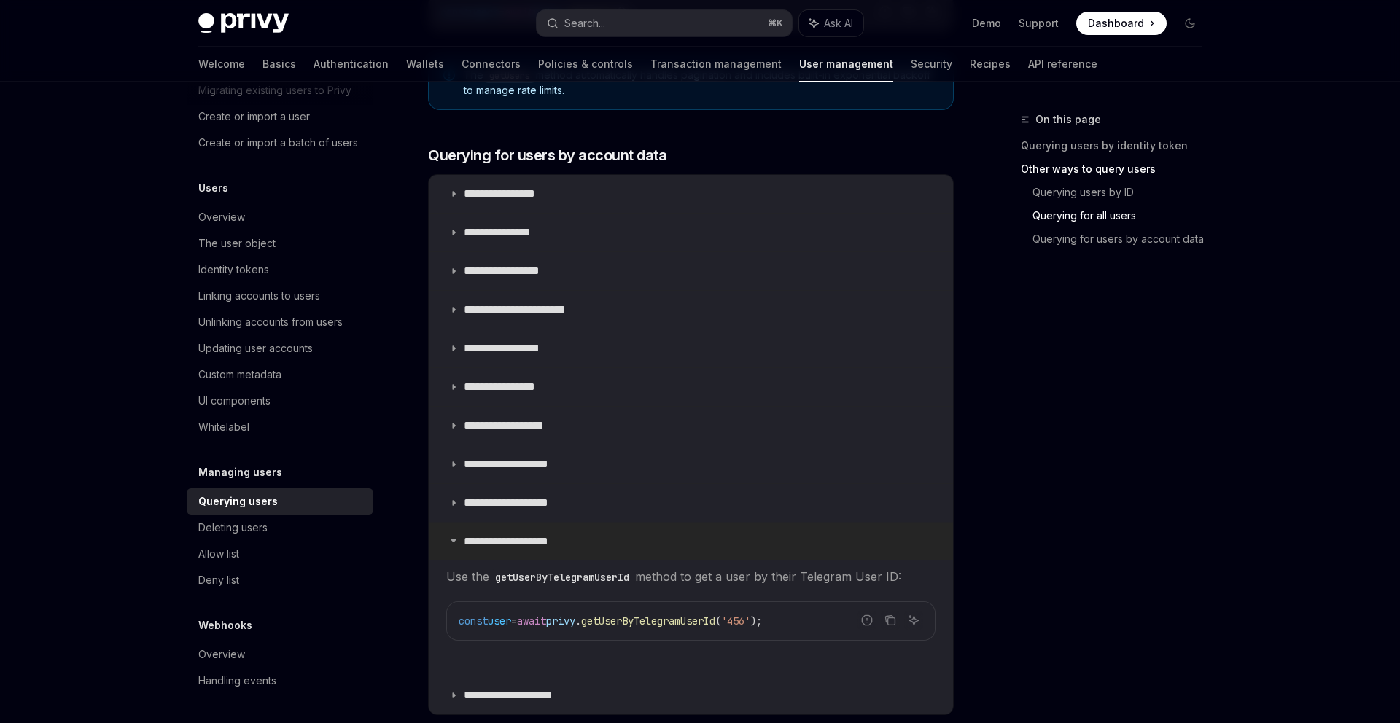
click at [586, 547] on summary "**********" at bounding box center [691, 542] width 524 height 38
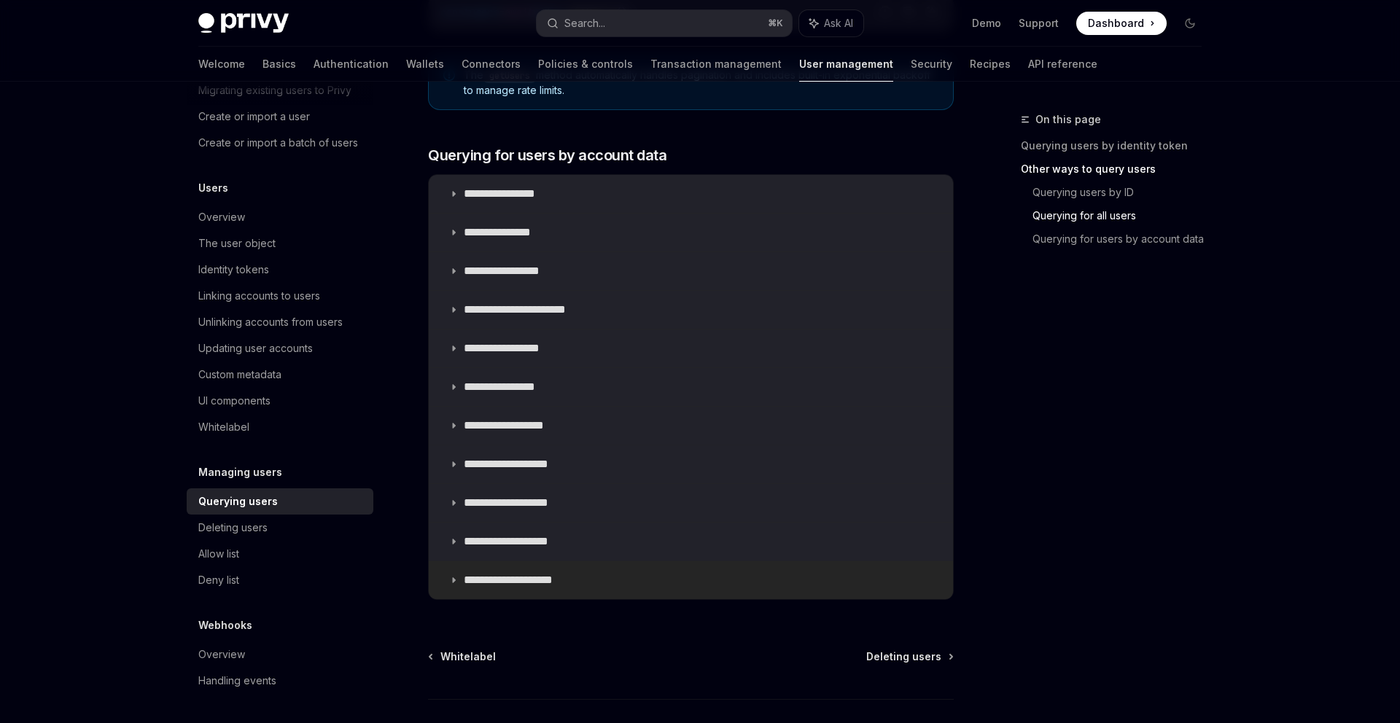
click at [586, 584] on p "**********" at bounding box center [528, 580] width 128 height 15
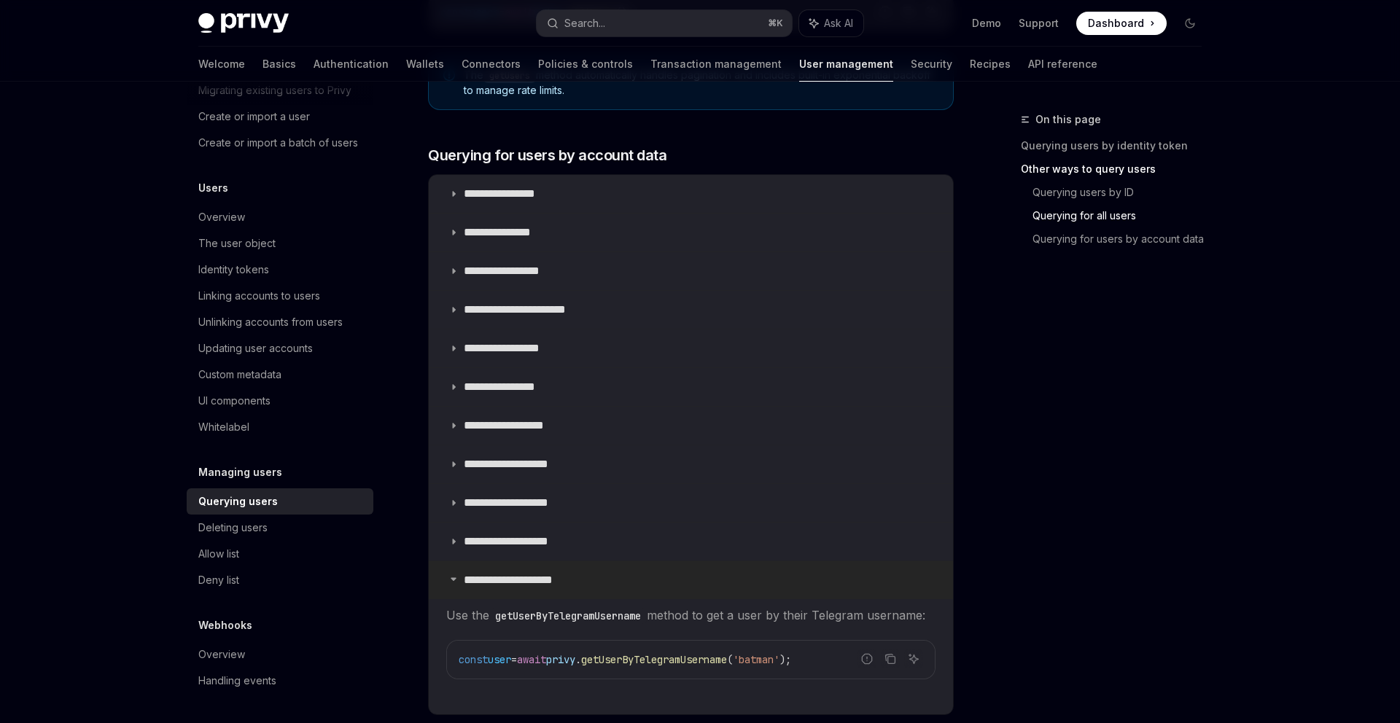
click at [586, 584] on p "**********" at bounding box center [528, 580] width 128 height 15
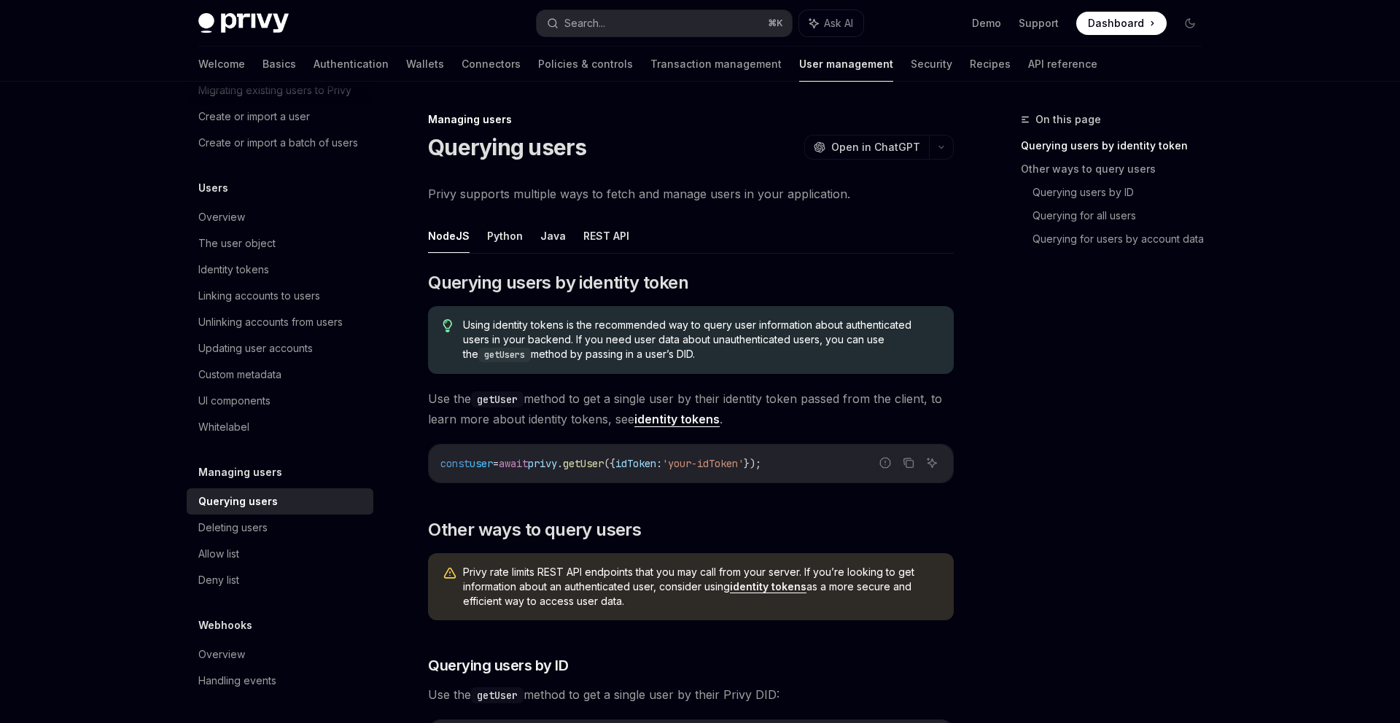
click at [683, 184] on span "Privy supports multiple ways to fetch and manage users in your application." at bounding box center [691, 194] width 526 height 20
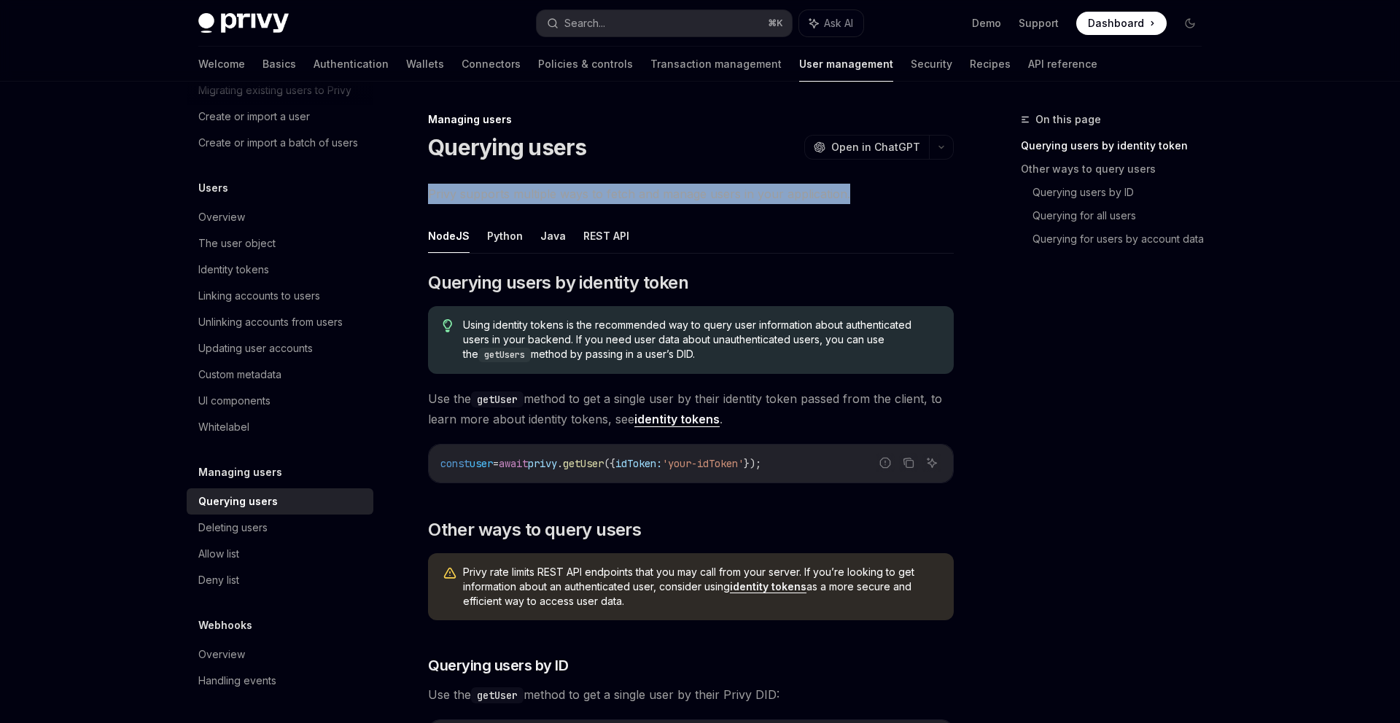
click at [683, 184] on span "Privy supports multiple ways to fetch and manage users in your application." at bounding box center [691, 194] width 526 height 20
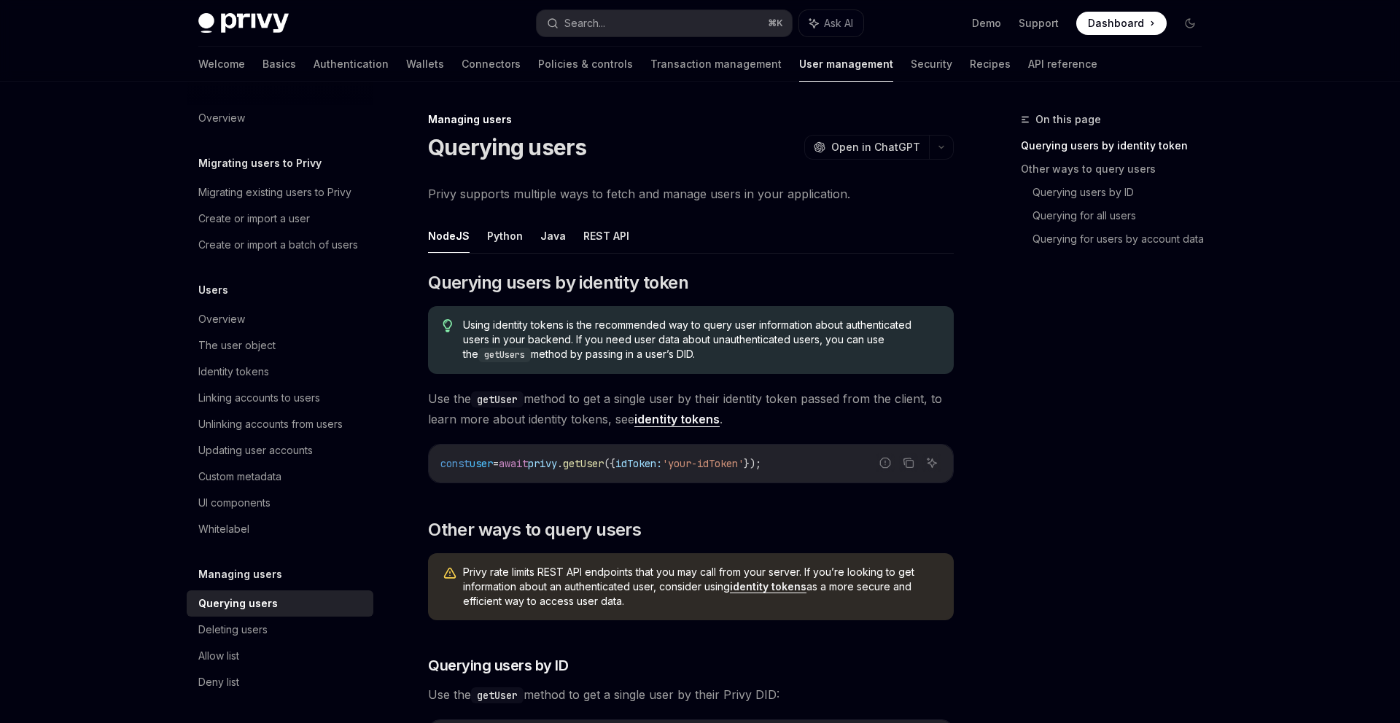
type textarea "*"
click at [650, 26] on button "Search... ⌘ K" at bounding box center [664, 23] width 255 height 26
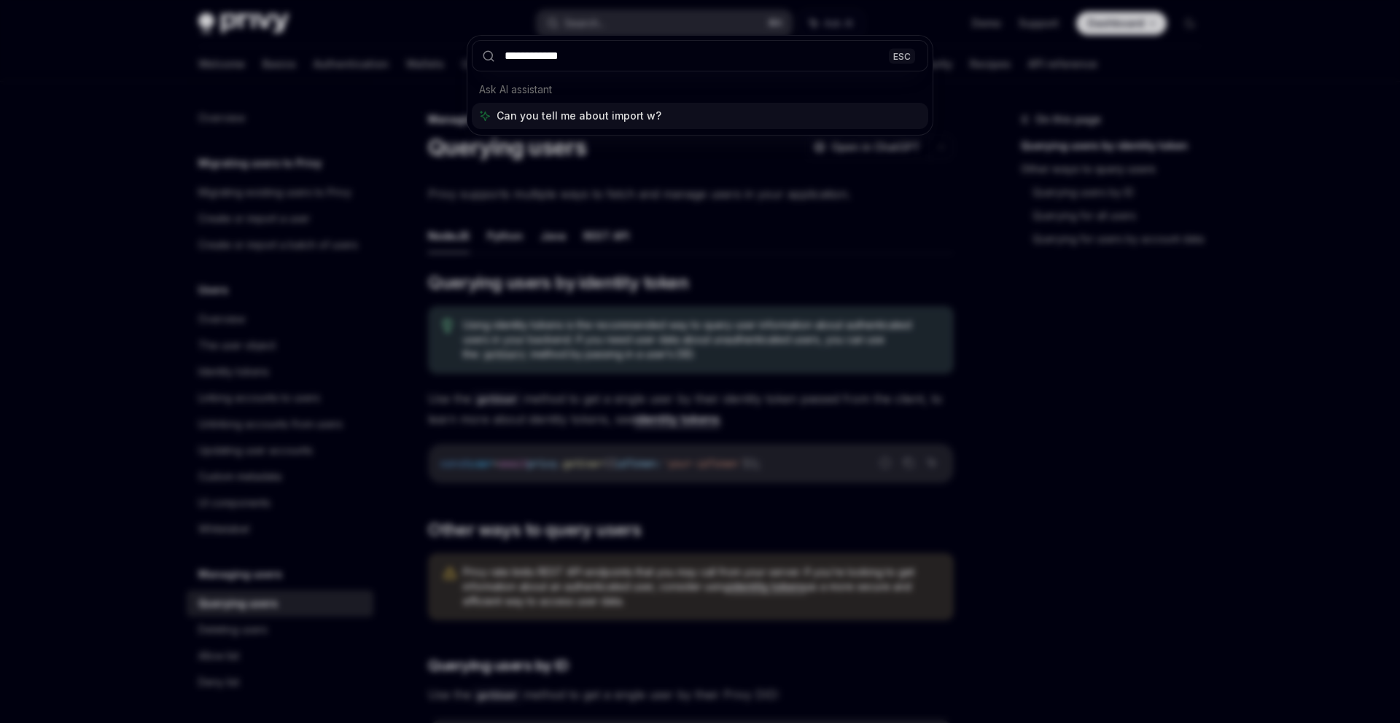
type input "**********"
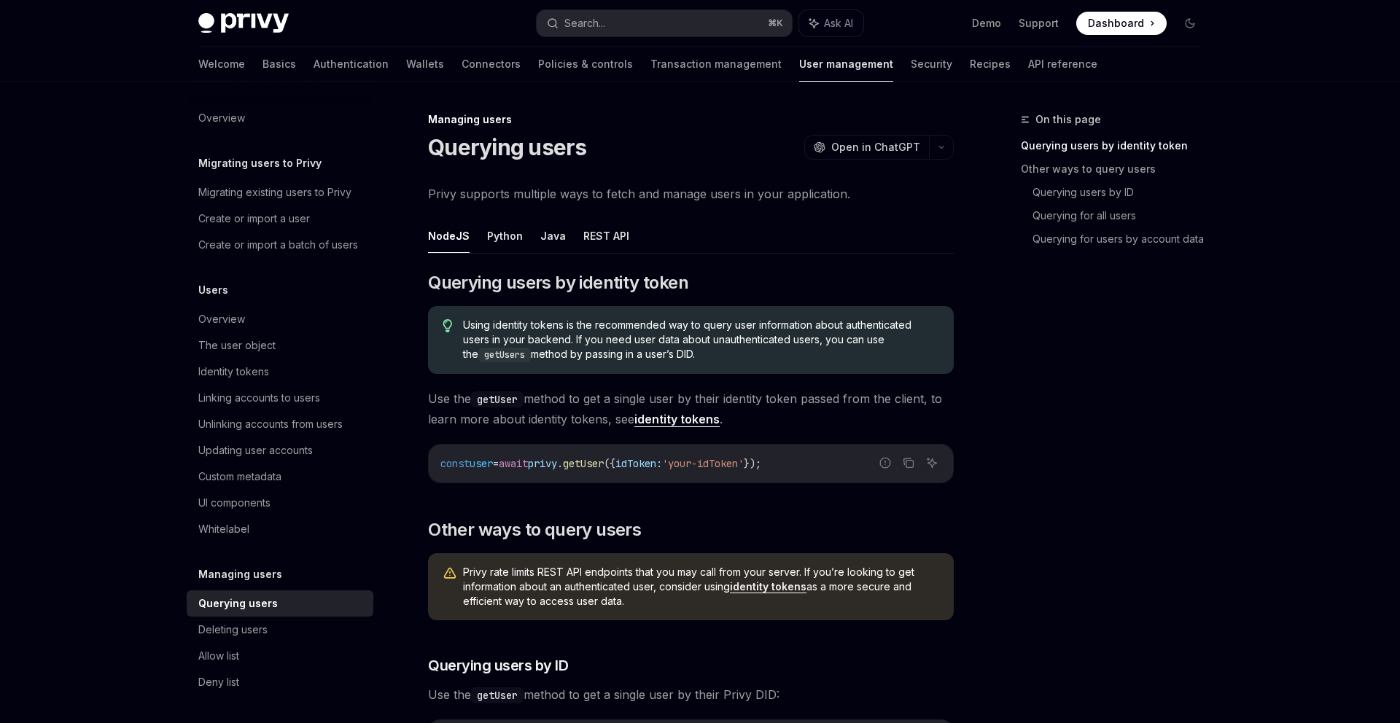
scroll to position [82, 0]
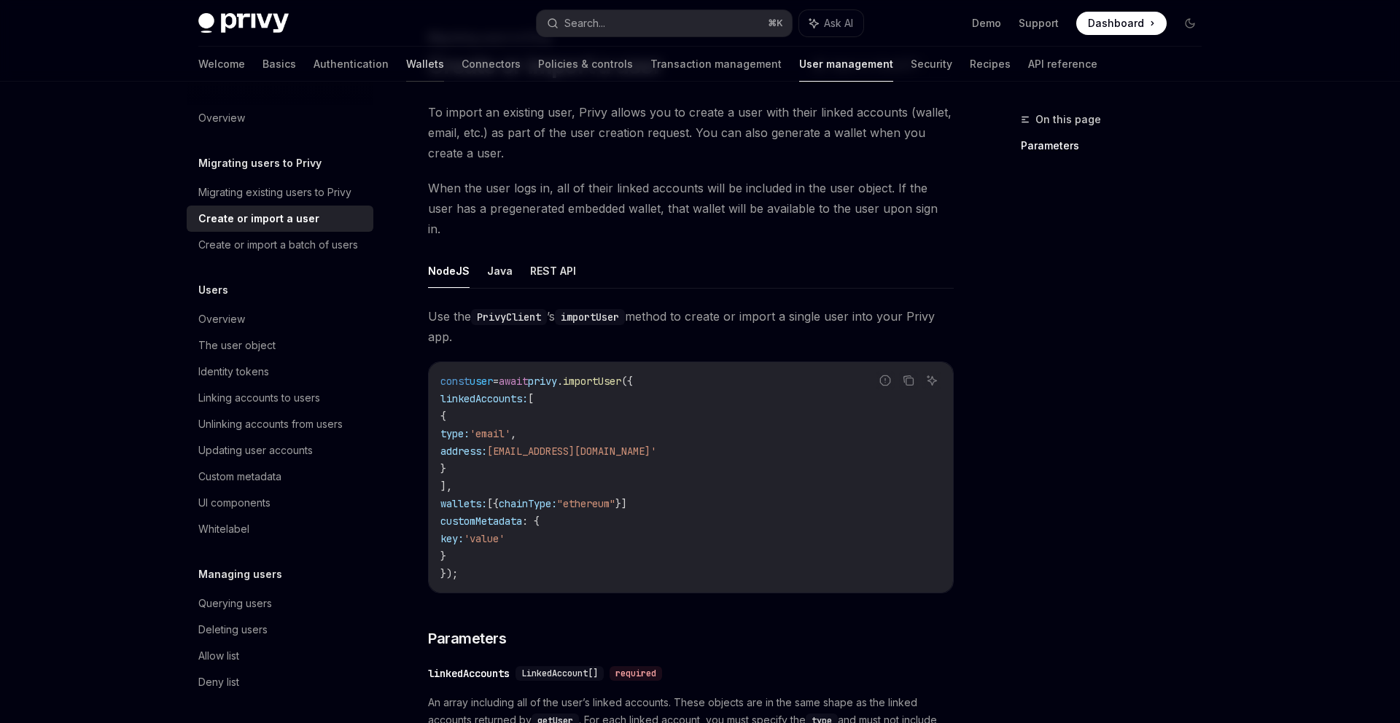
click at [406, 52] on link "Wallets" at bounding box center [425, 64] width 38 height 35
click at [406, 63] on link "Wallets" at bounding box center [425, 64] width 38 height 35
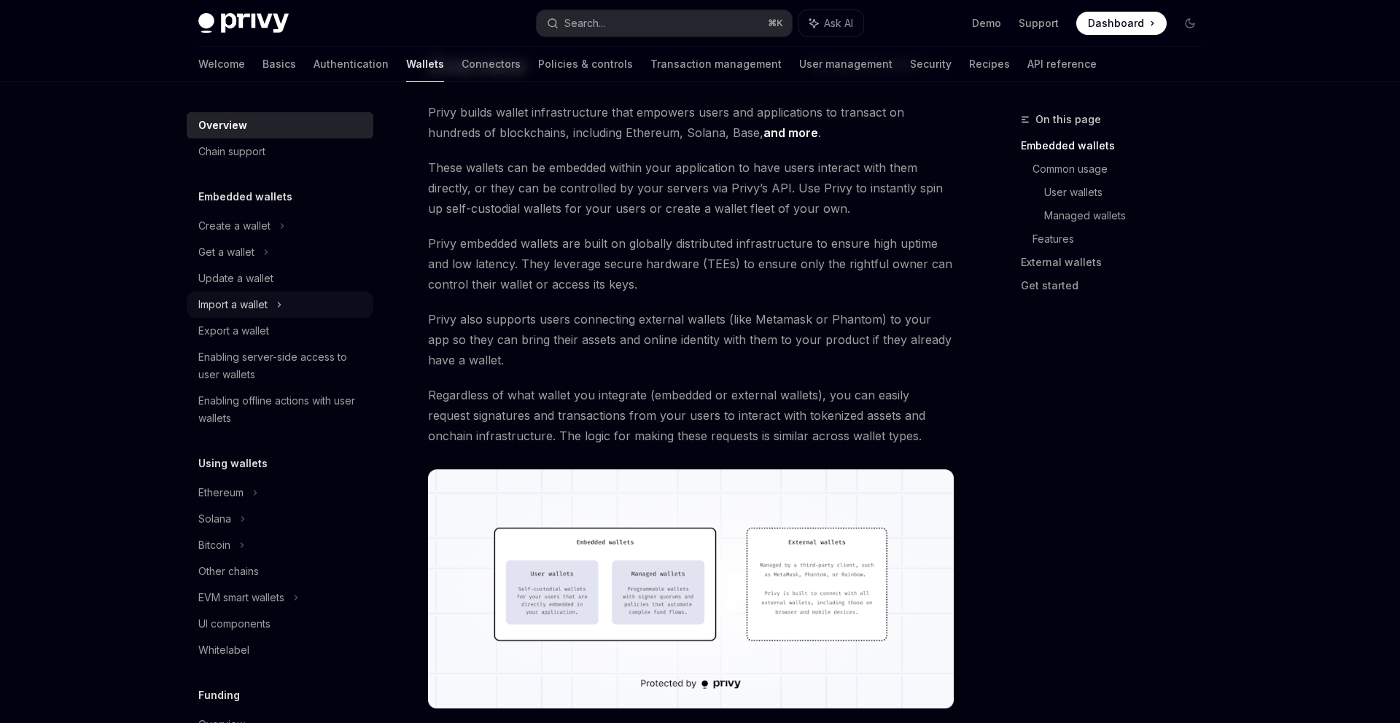
click at [268, 305] on div "Import a wallet" at bounding box center [232, 305] width 69 height 18
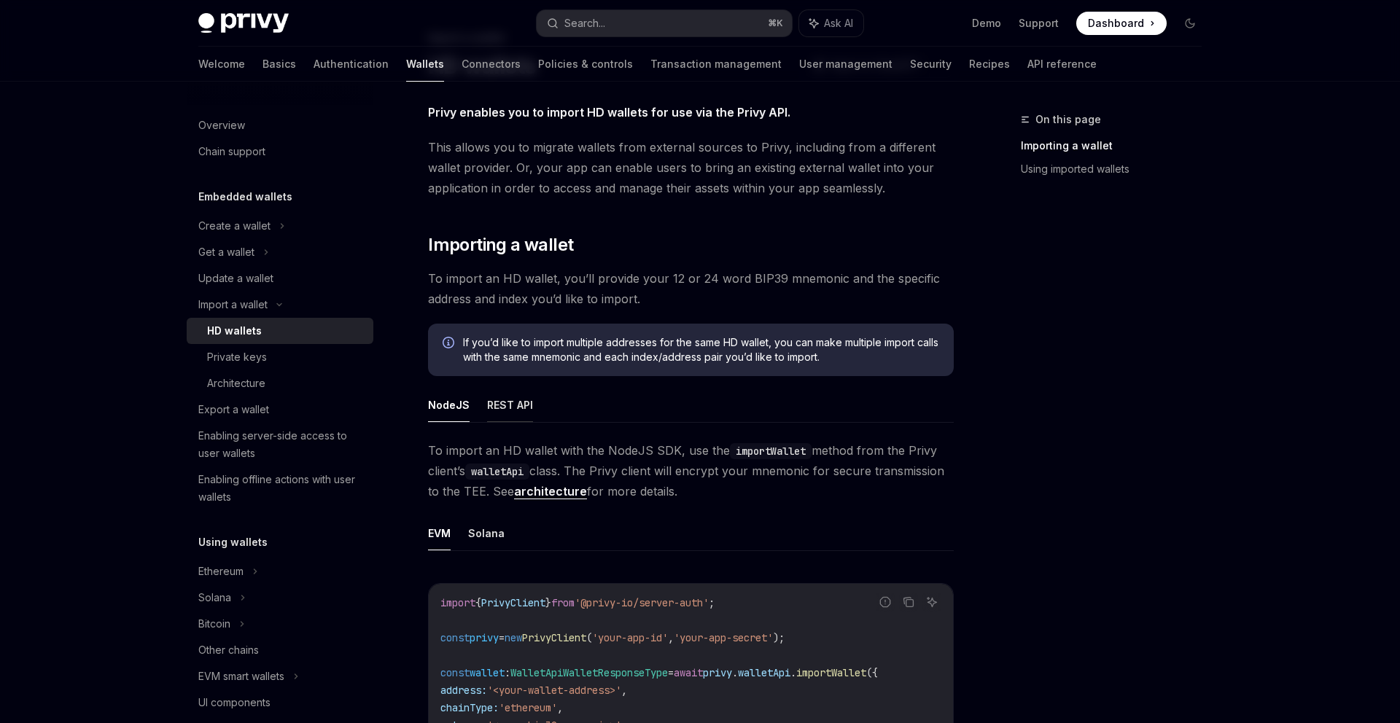
click at [490, 395] on button "REST API" at bounding box center [510, 405] width 46 height 34
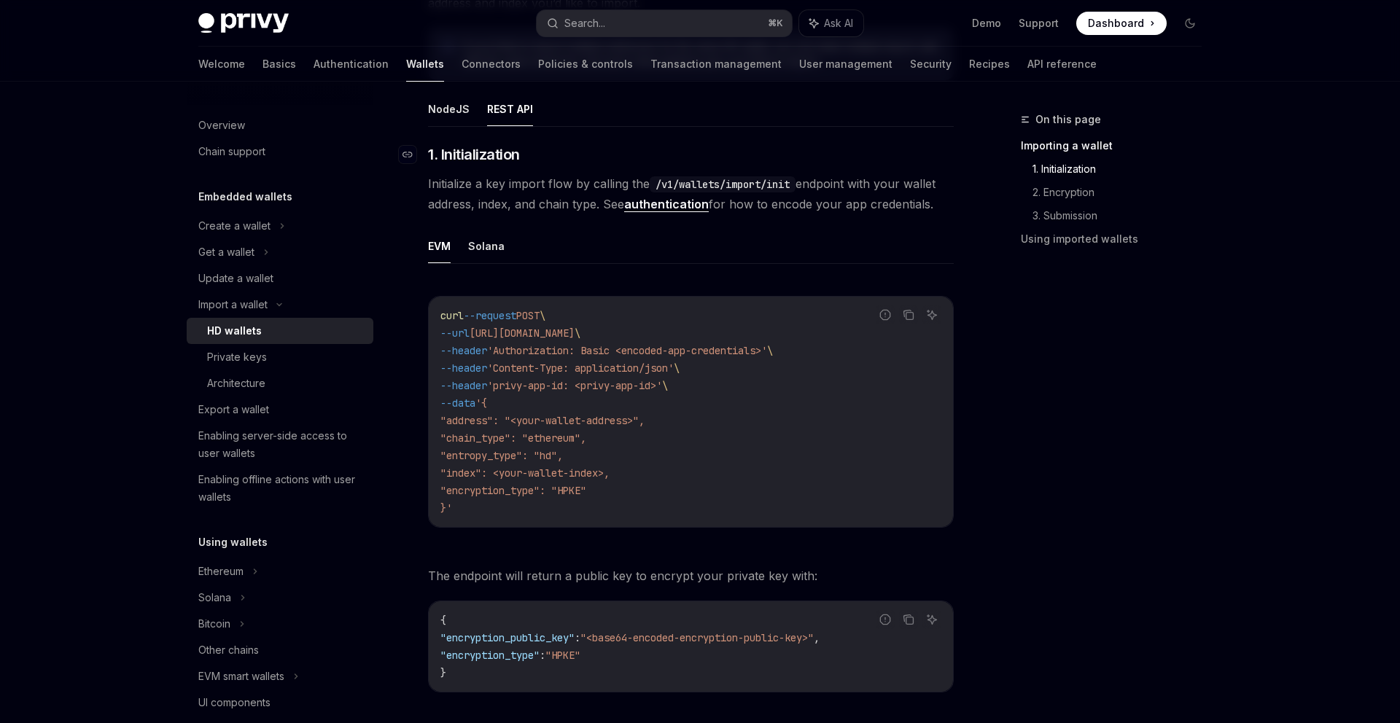
scroll to position [308, 0]
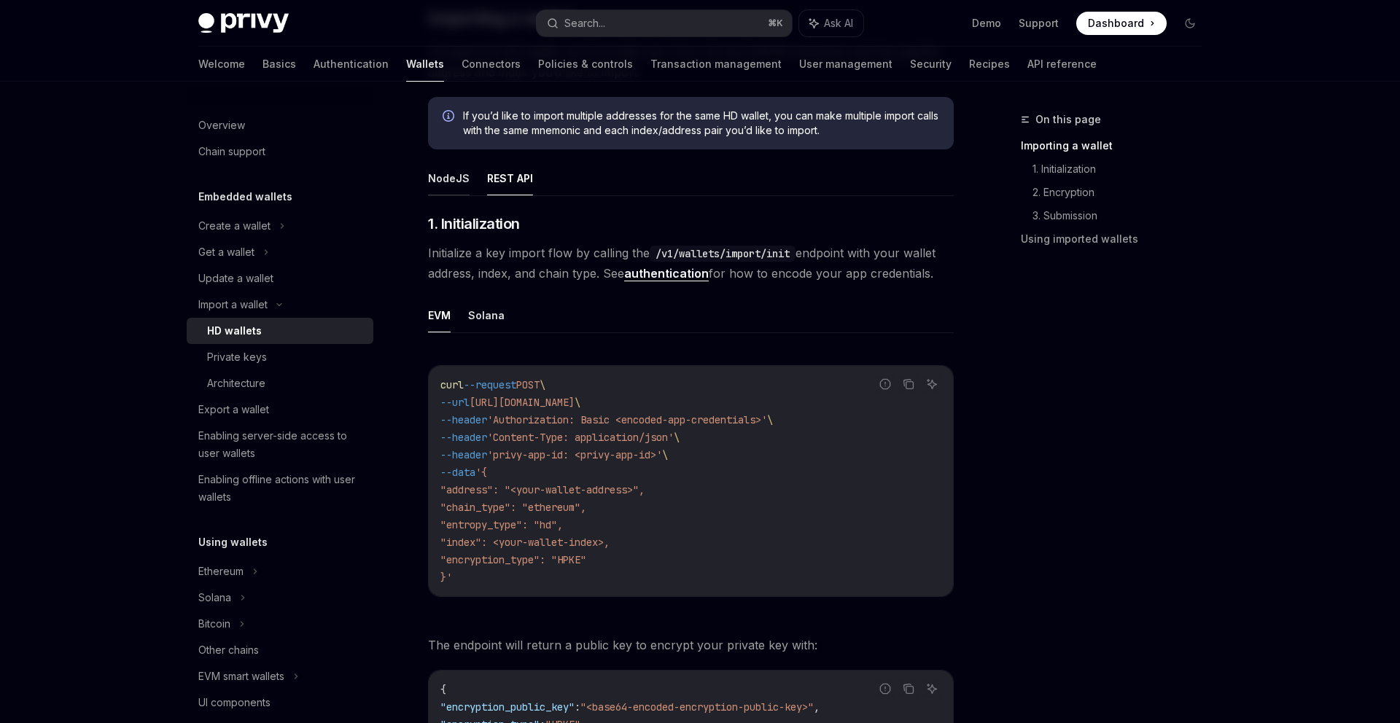
click at [448, 193] on button "NodeJS" at bounding box center [449, 178] width 42 height 34
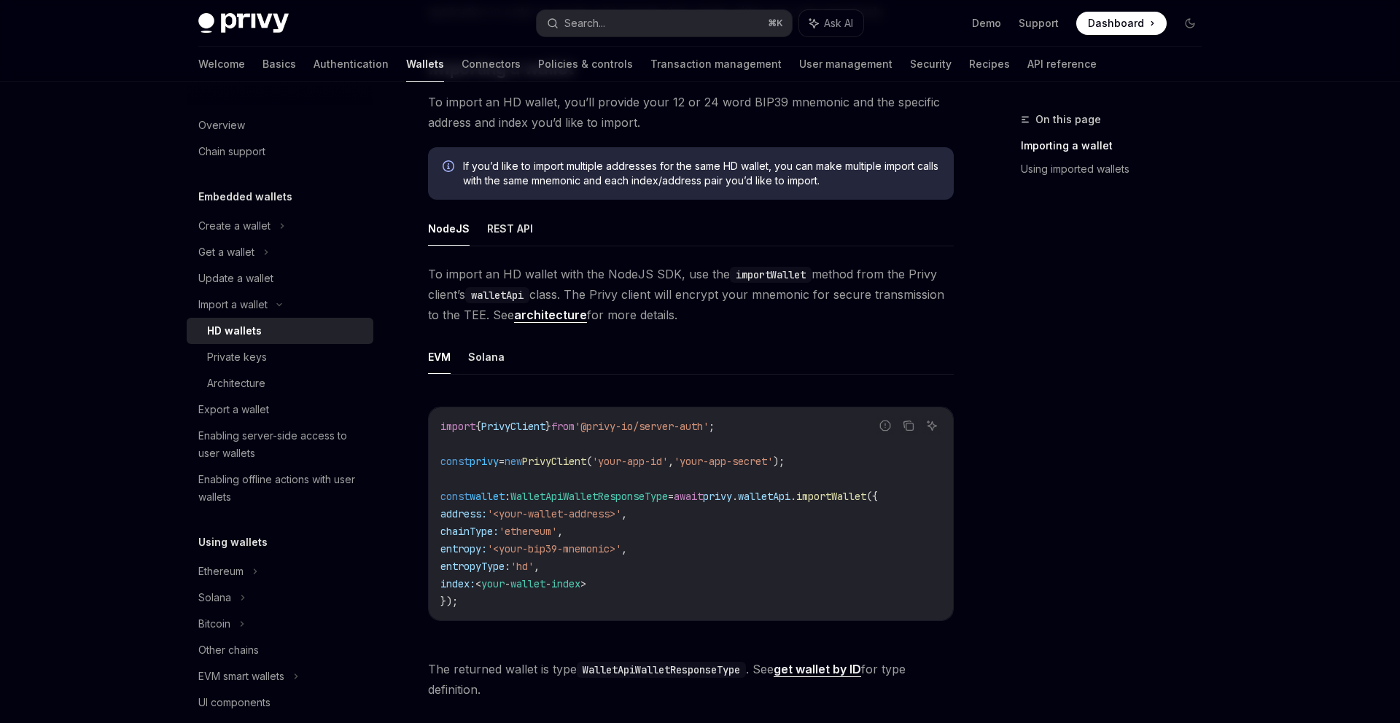
scroll to position [319, 0]
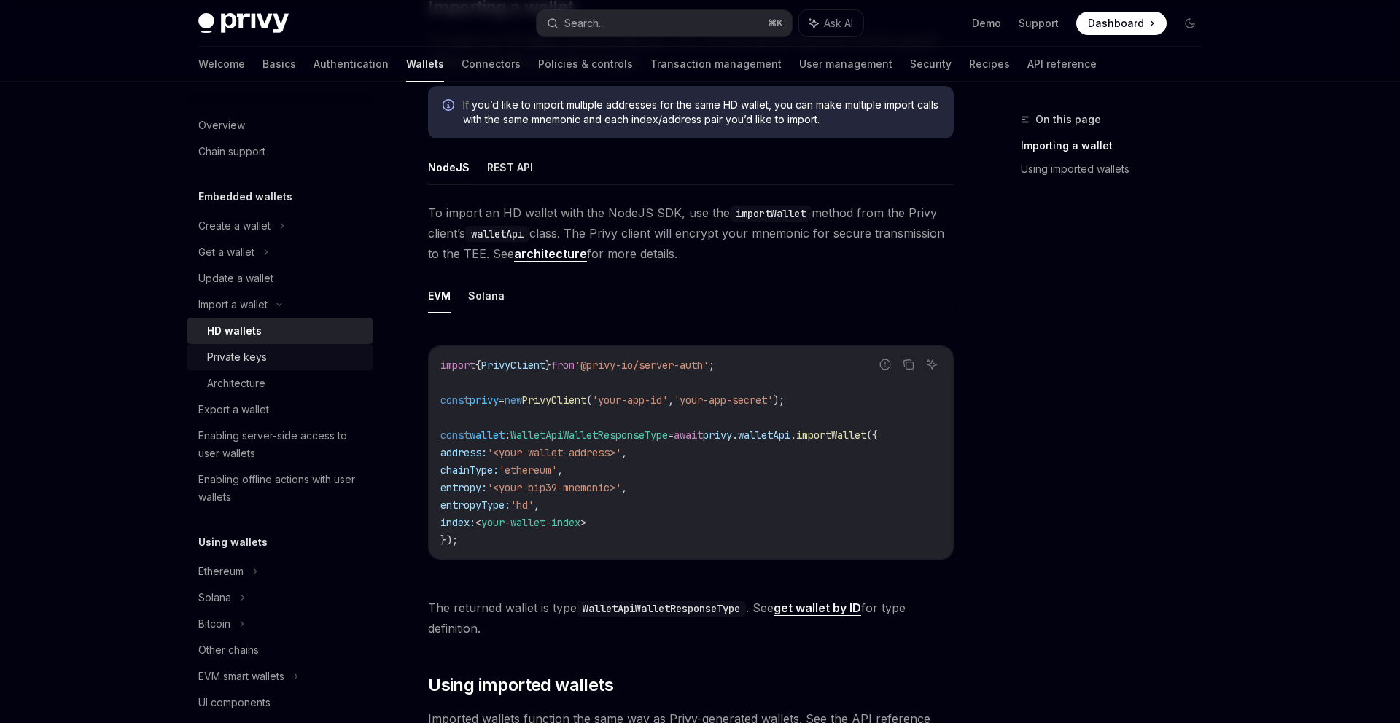
click at [265, 359] on div "Private keys" at bounding box center [237, 358] width 60 height 18
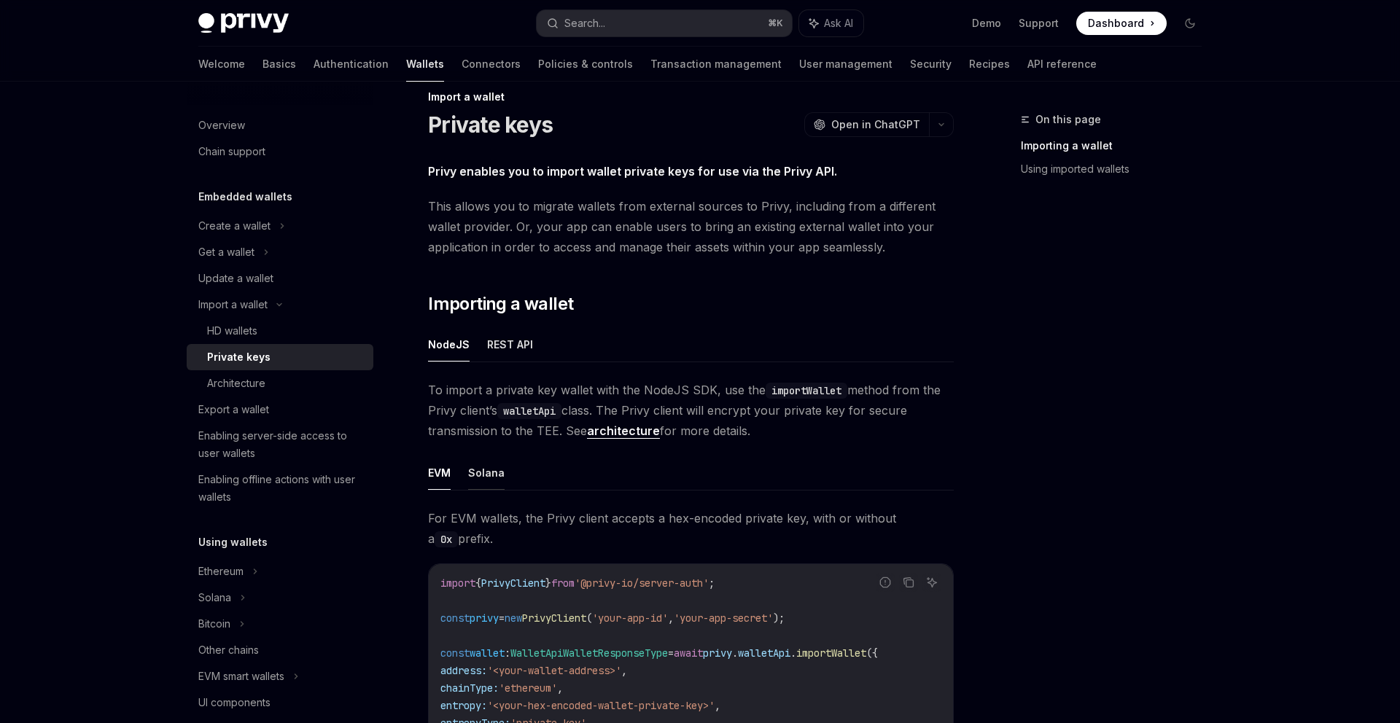
scroll to position [31, 0]
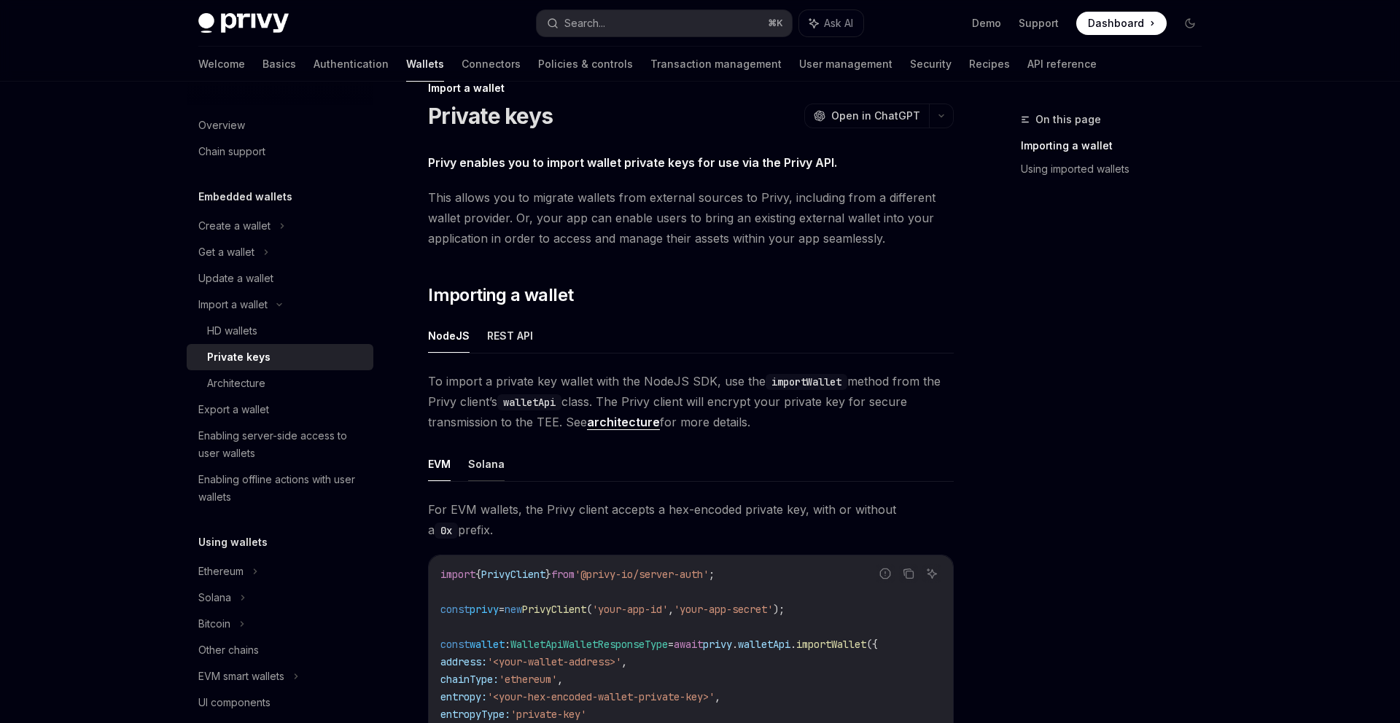
click at [473, 458] on button "Solana" at bounding box center [486, 464] width 36 height 34
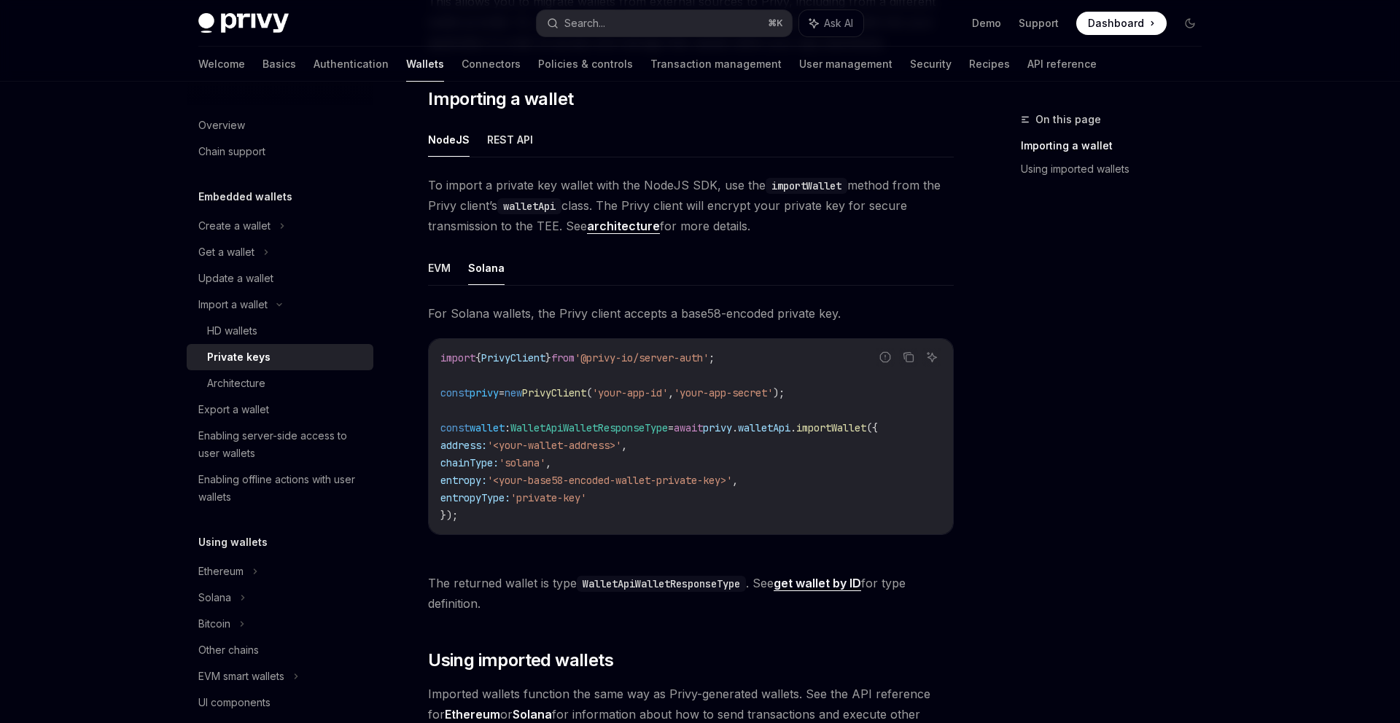
scroll to position [281, 0]
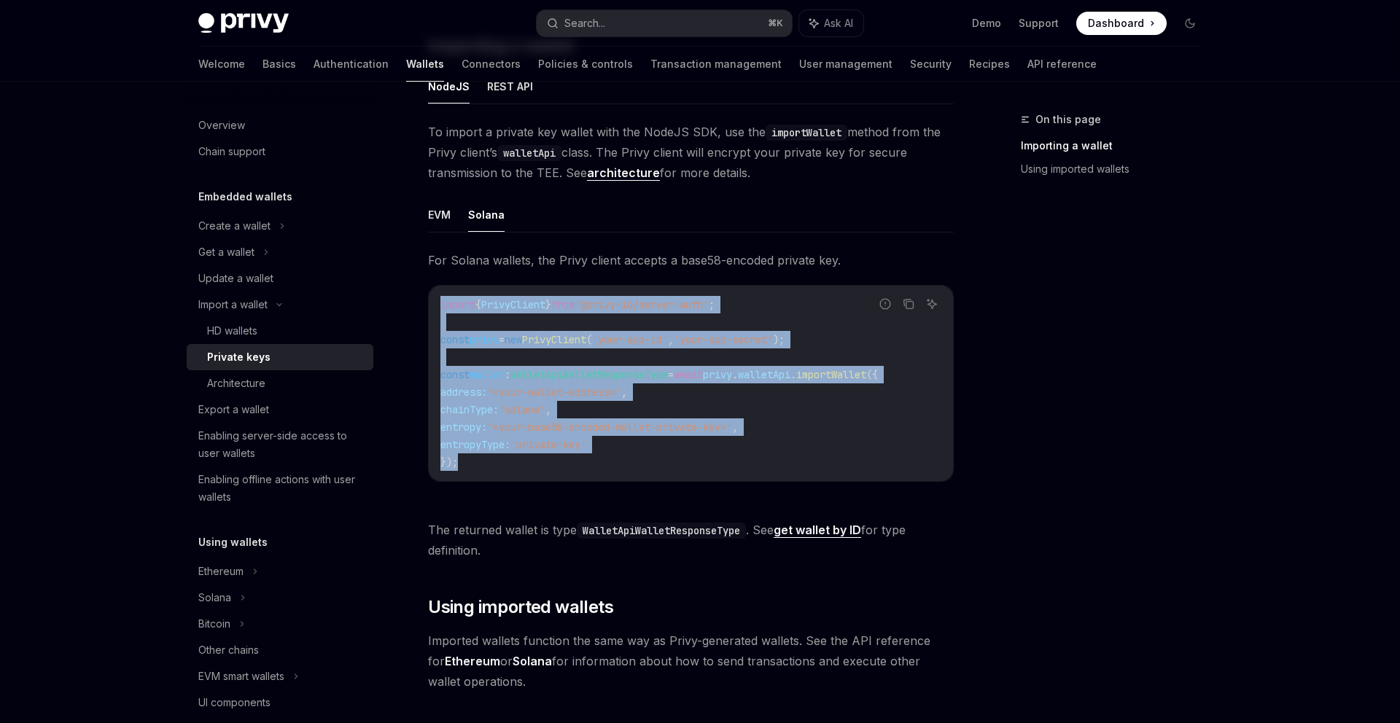
drag, startPoint x: 483, startPoint y: 468, endPoint x: 433, endPoint y: 311, distance: 165.1
click at [433, 311] on div "import { PrivyClient } from '@privy-io/server-auth' ; const privy = new PrivyCl…" at bounding box center [691, 383] width 524 height 195
copy code "import { PrivyClient } from '@privy-io/server-auth' ; const privy = new PrivyCl…"
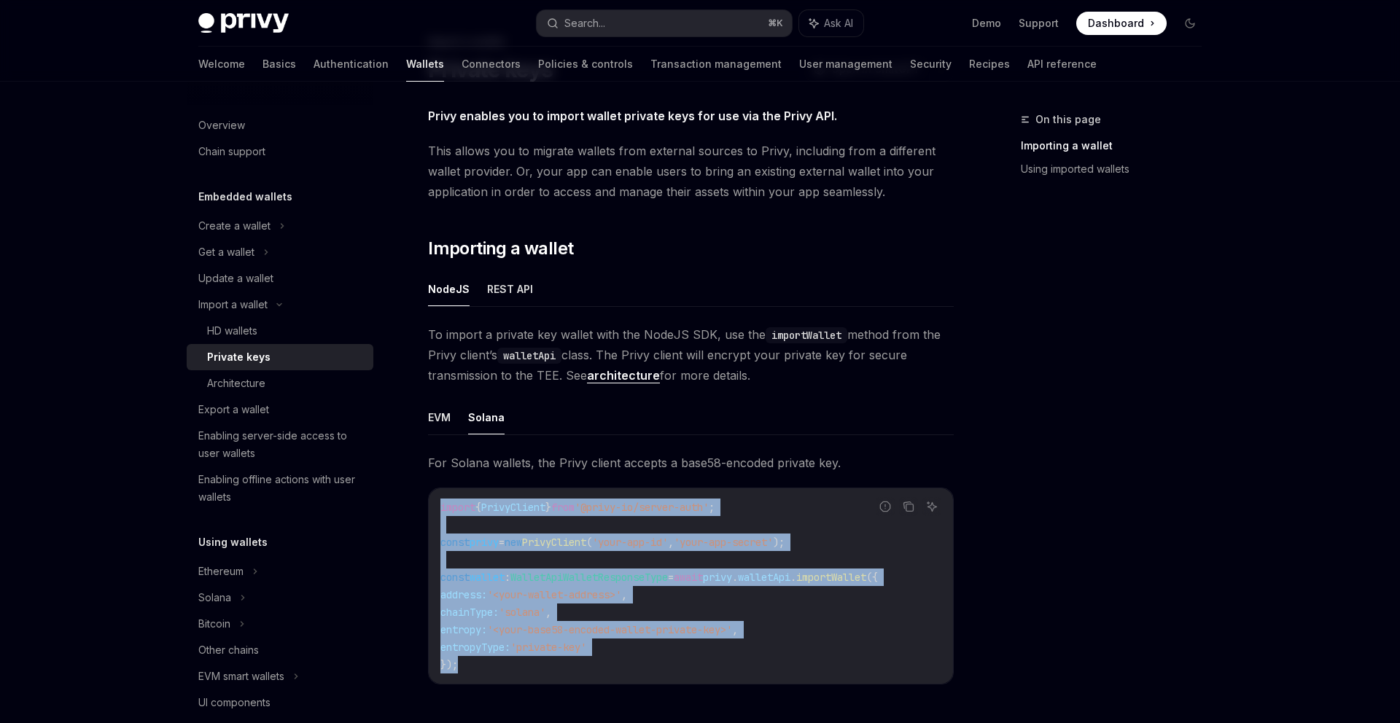
scroll to position [79, 0]
click at [308, 388] on div "Architecture" at bounding box center [286, 384] width 158 height 18
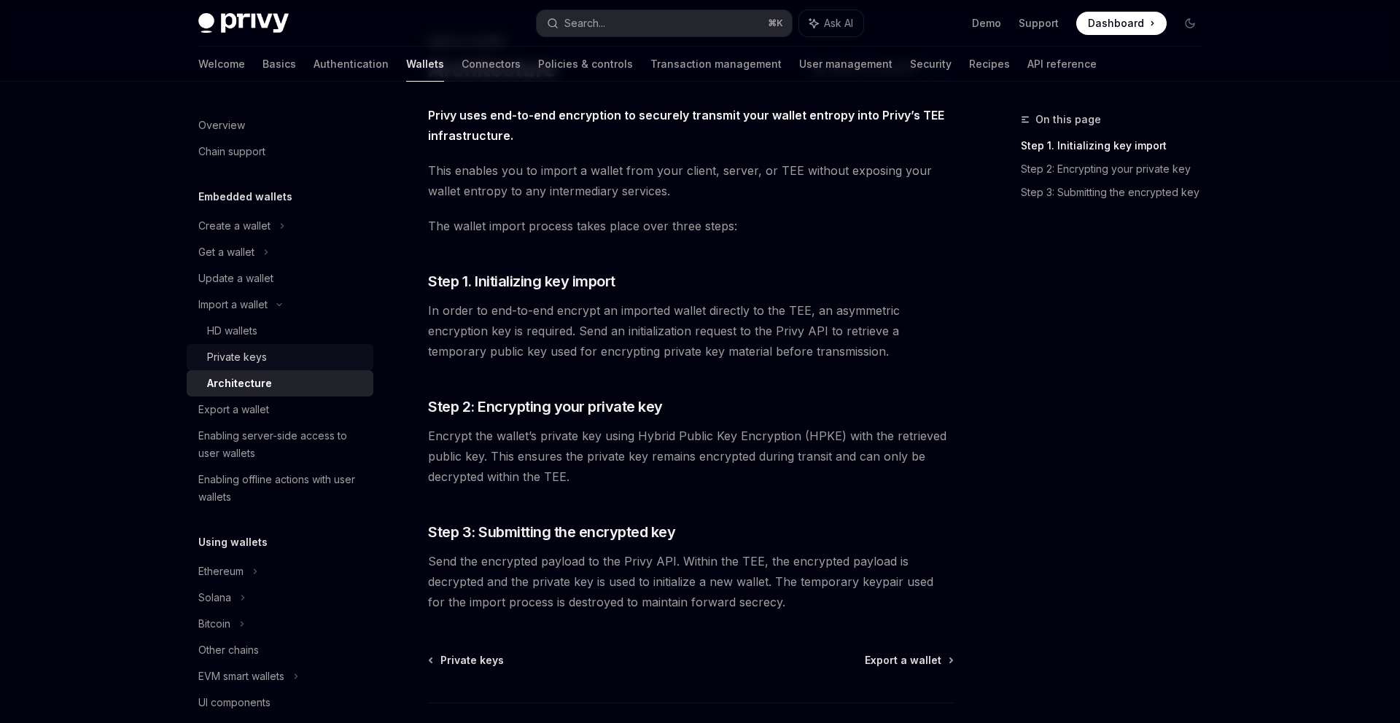
click at [318, 359] on div "Private keys" at bounding box center [286, 358] width 158 height 18
click at [316, 333] on div "HD wallets" at bounding box center [286, 331] width 158 height 18
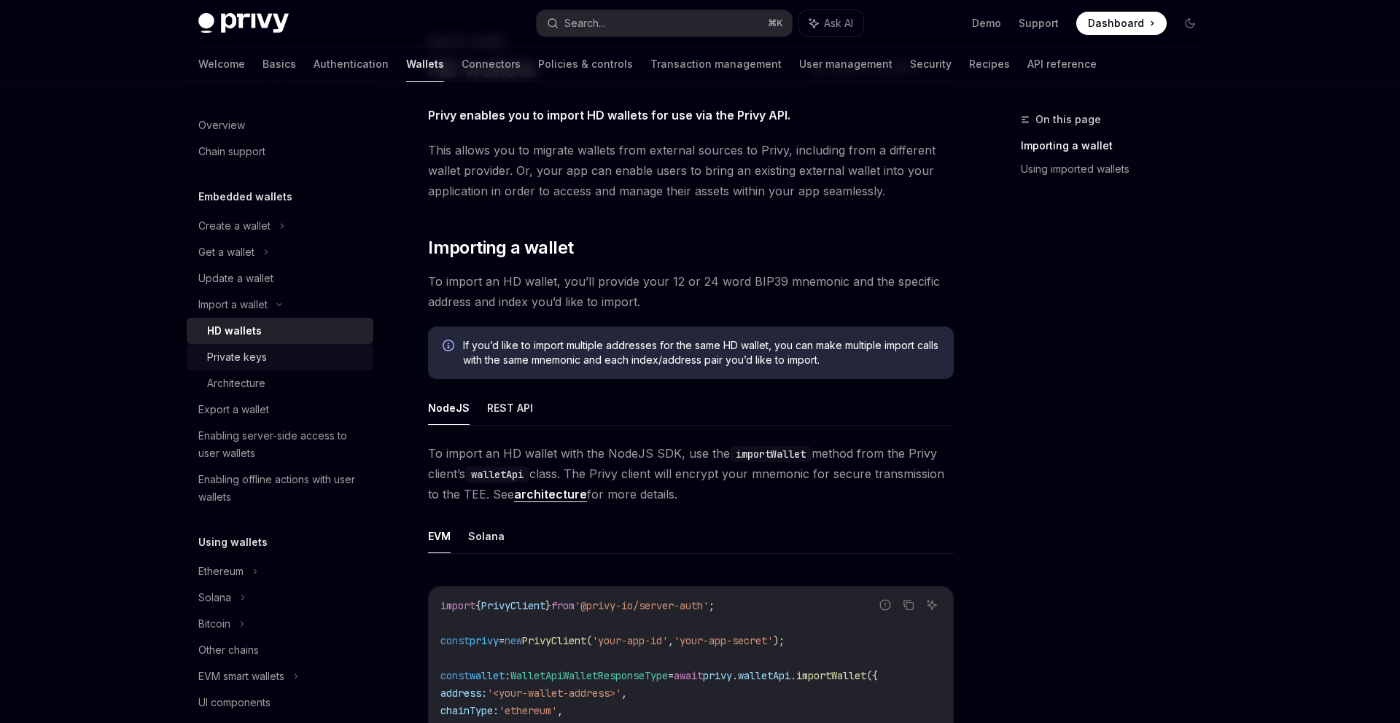
click at [316, 353] on div "Private keys" at bounding box center [286, 358] width 158 height 18
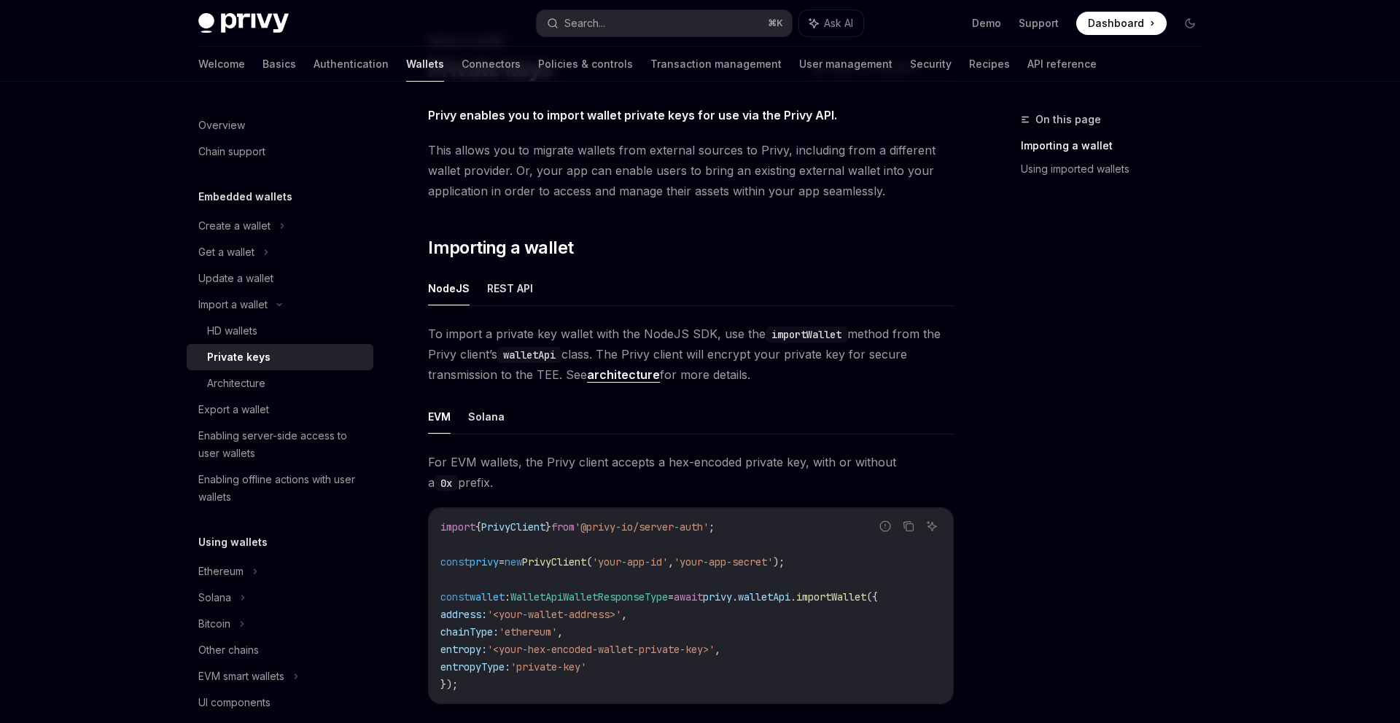
scroll to position [196, 0]
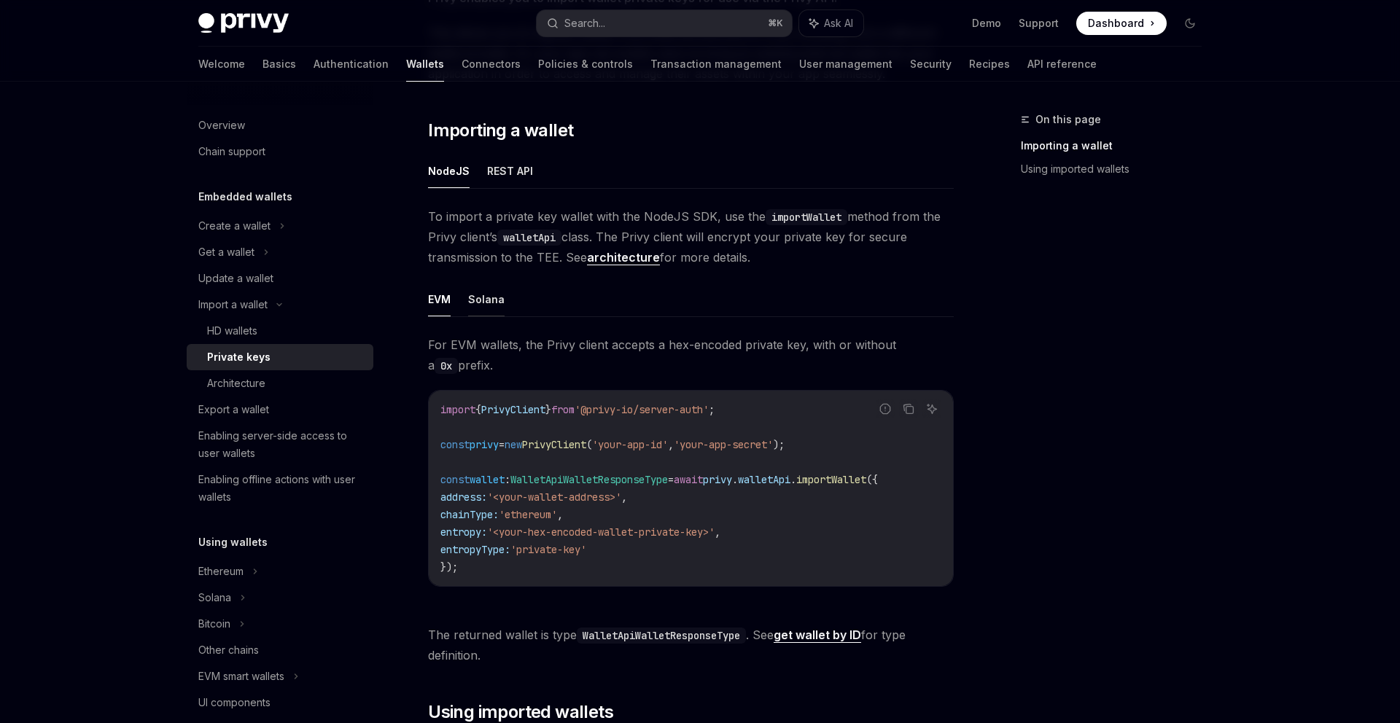
click at [482, 298] on button "Solana" at bounding box center [486, 299] width 36 height 34
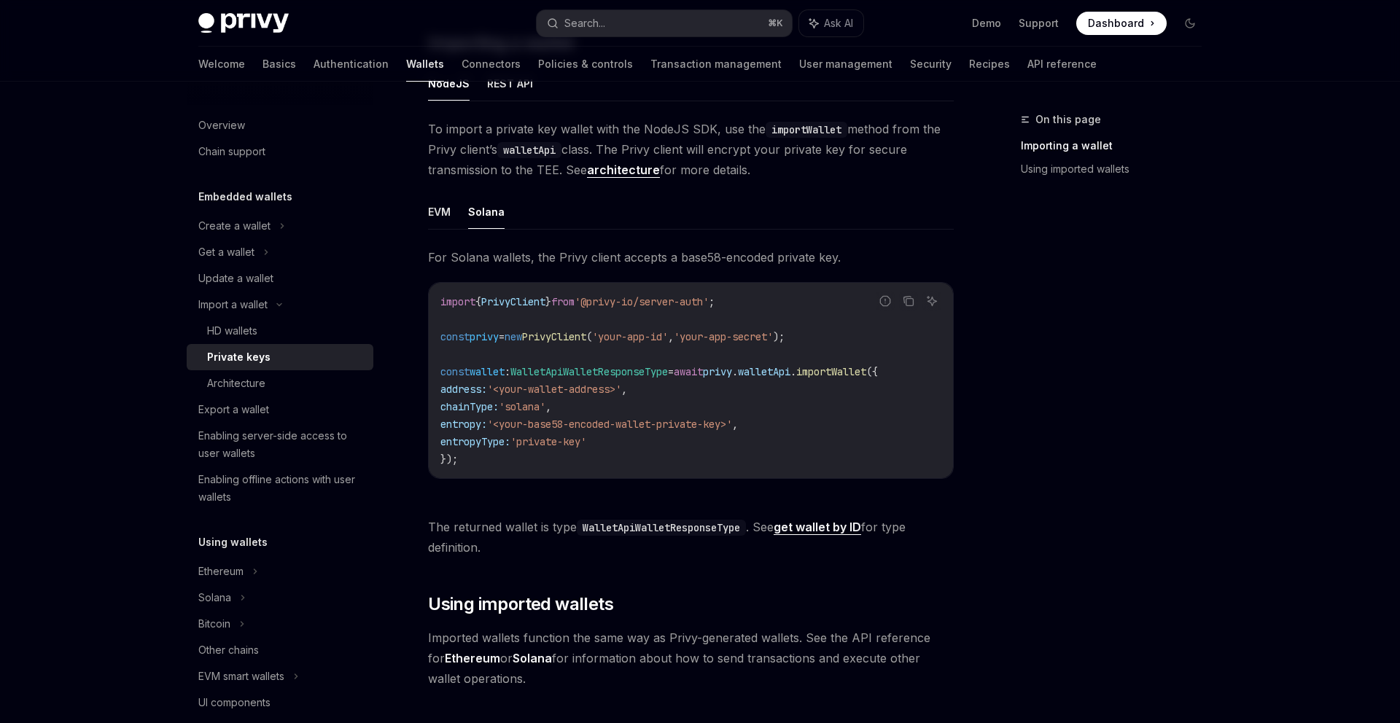
scroll to position [306, 0]
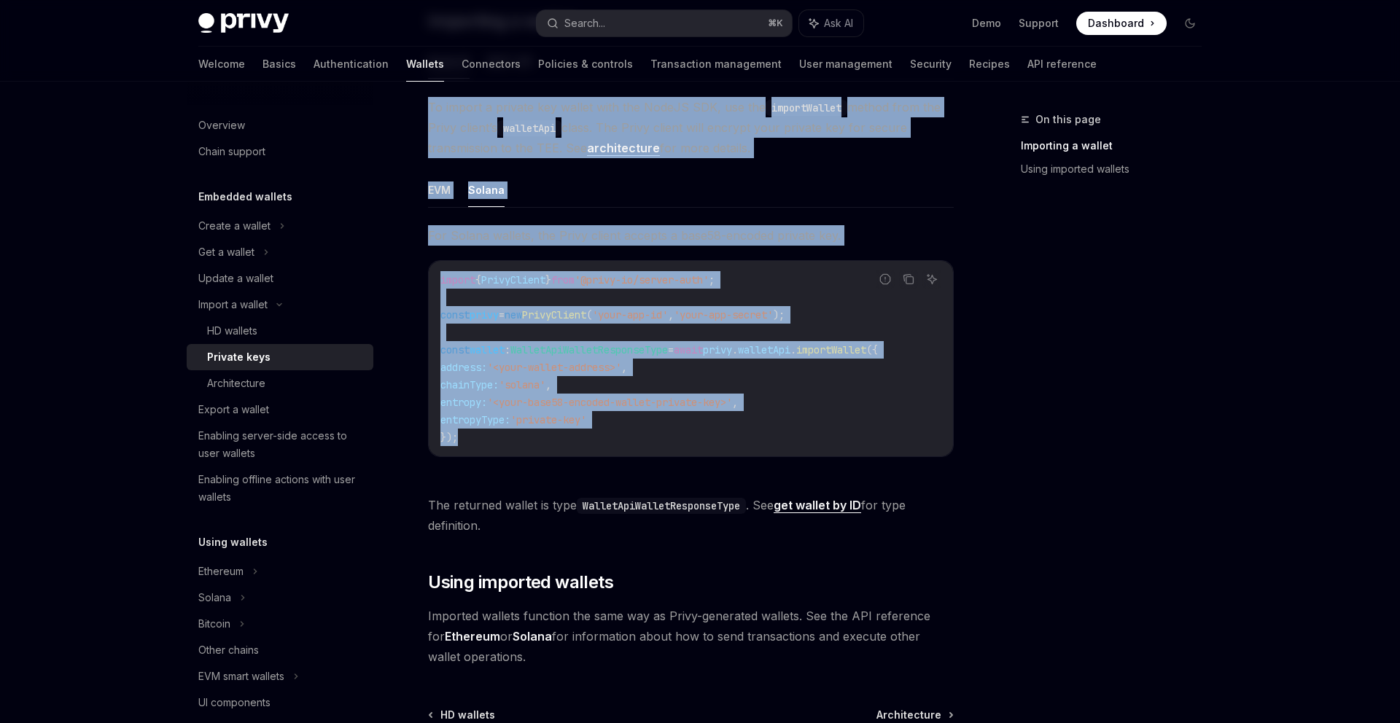
drag, startPoint x: 569, startPoint y: 443, endPoint x: 424, endPoint y: 112, distance: 360.5
click at [424, 112] on div "Import a wallet Private keys OpenAI Open in ChatGPT OpenAI Open in ChatGPT Priv…" at bounding box center [554, 344] width 805 height 1078
copy div "To import a private key wallet with the NodeJS SDK, use the importWallet method…"
click at [624, 26] on button "Search... ⌘ K" at bounding box center [664, 23] width 255 height 26
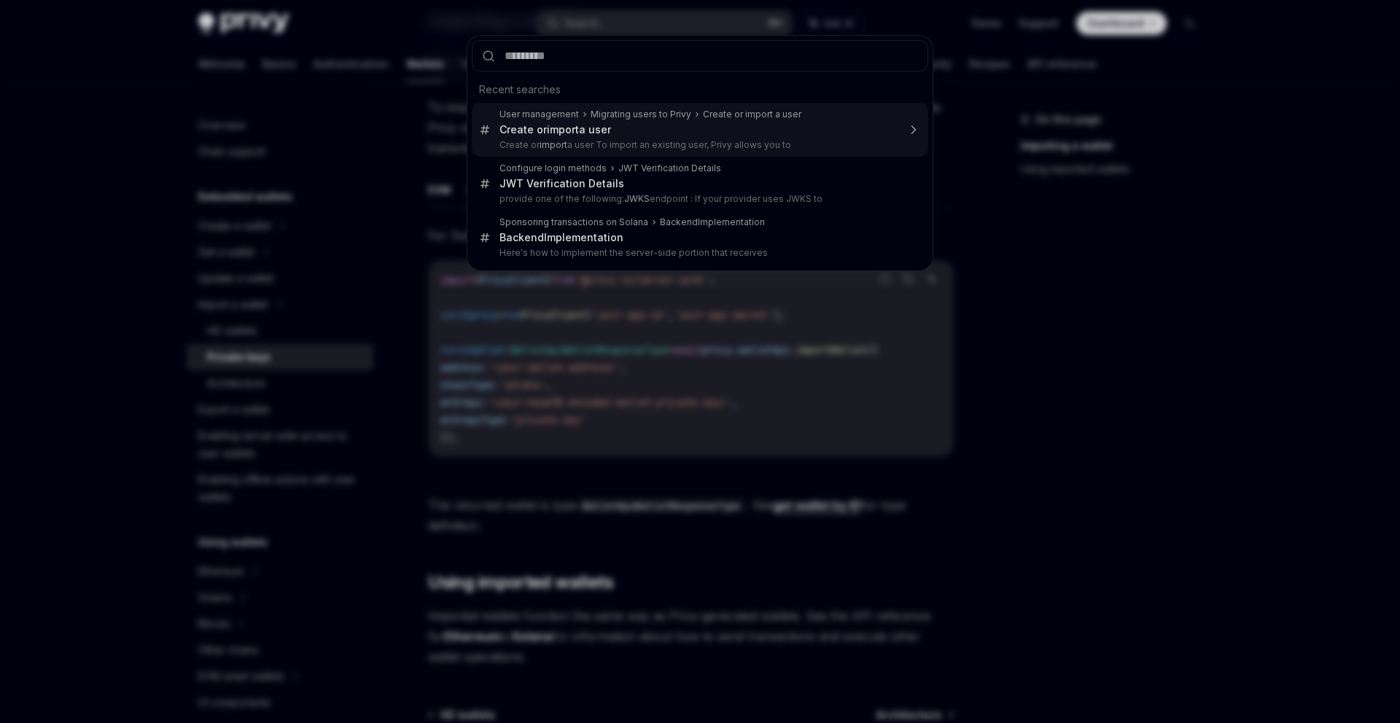
click at [164, 479] on div "Recent searches User management Migrating users to Privy Create or import a use…" at bounding box center [700, 361] width 1400 height 723
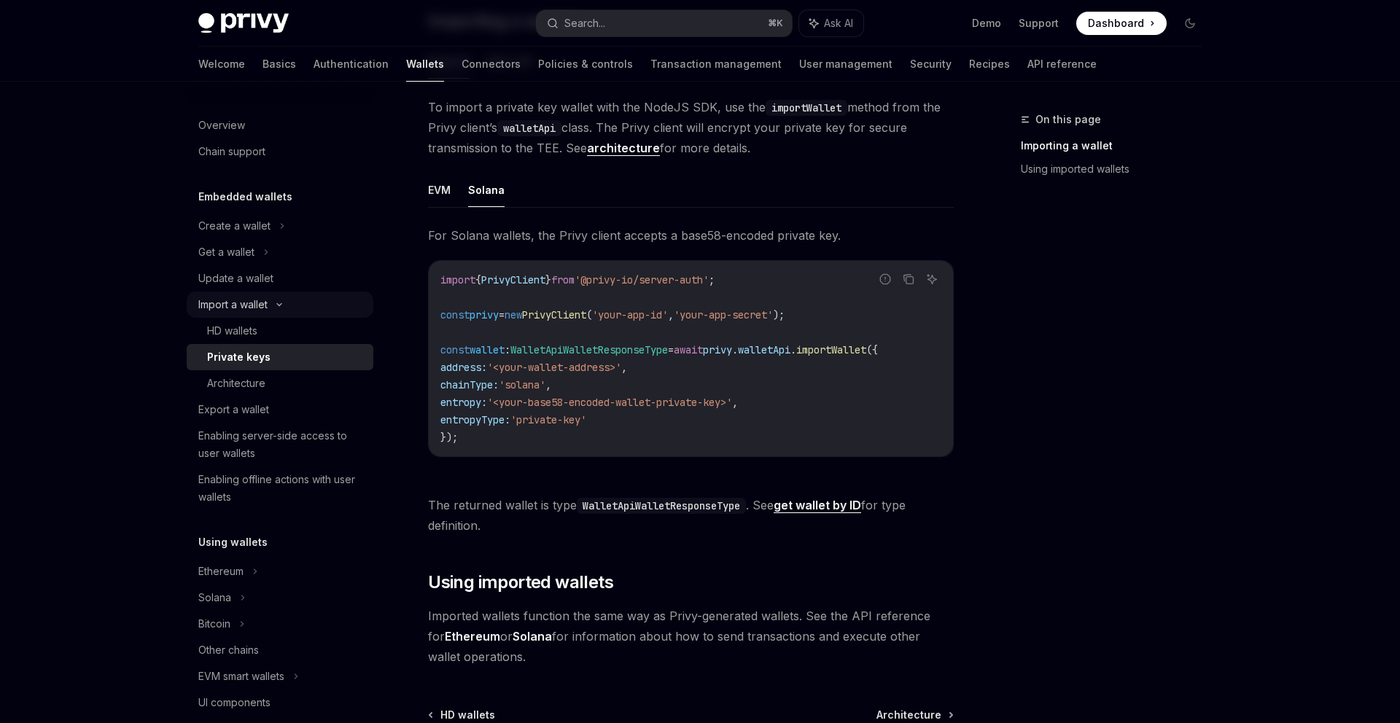
click at [281, 306] on icon at bounding box center [279, 305] width 4 height 2
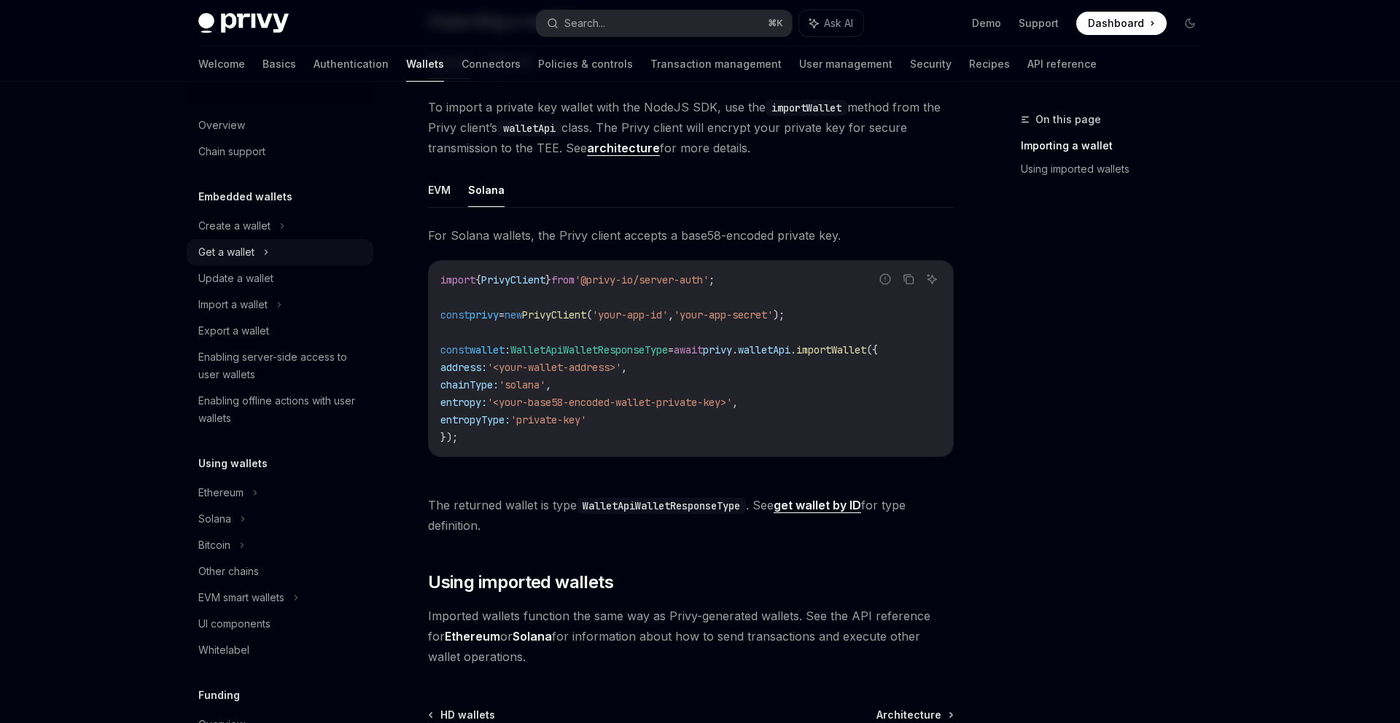
click at [272, 252] on div "Get a wallet" at bounding box center [280, 252] width 187 height 26
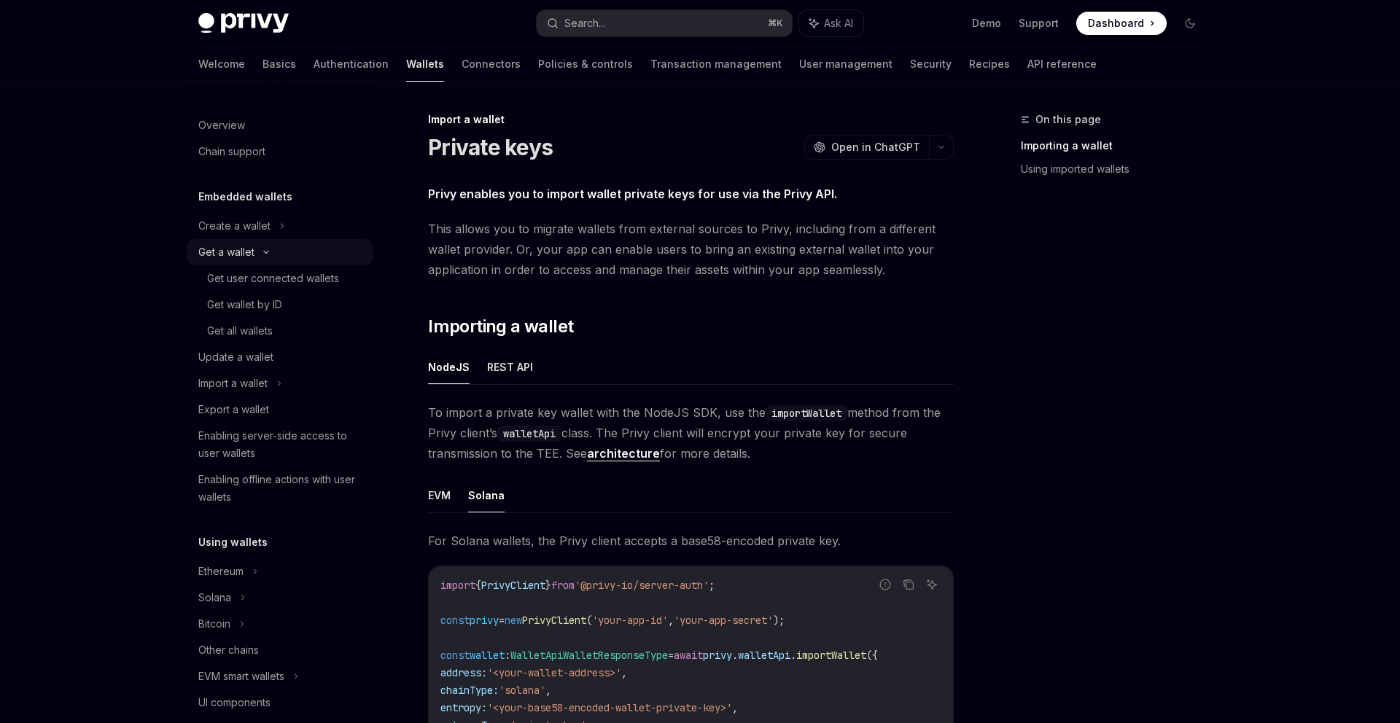
click at [272, 252] on icon at bounding box center [266, 252] width 18 height 6
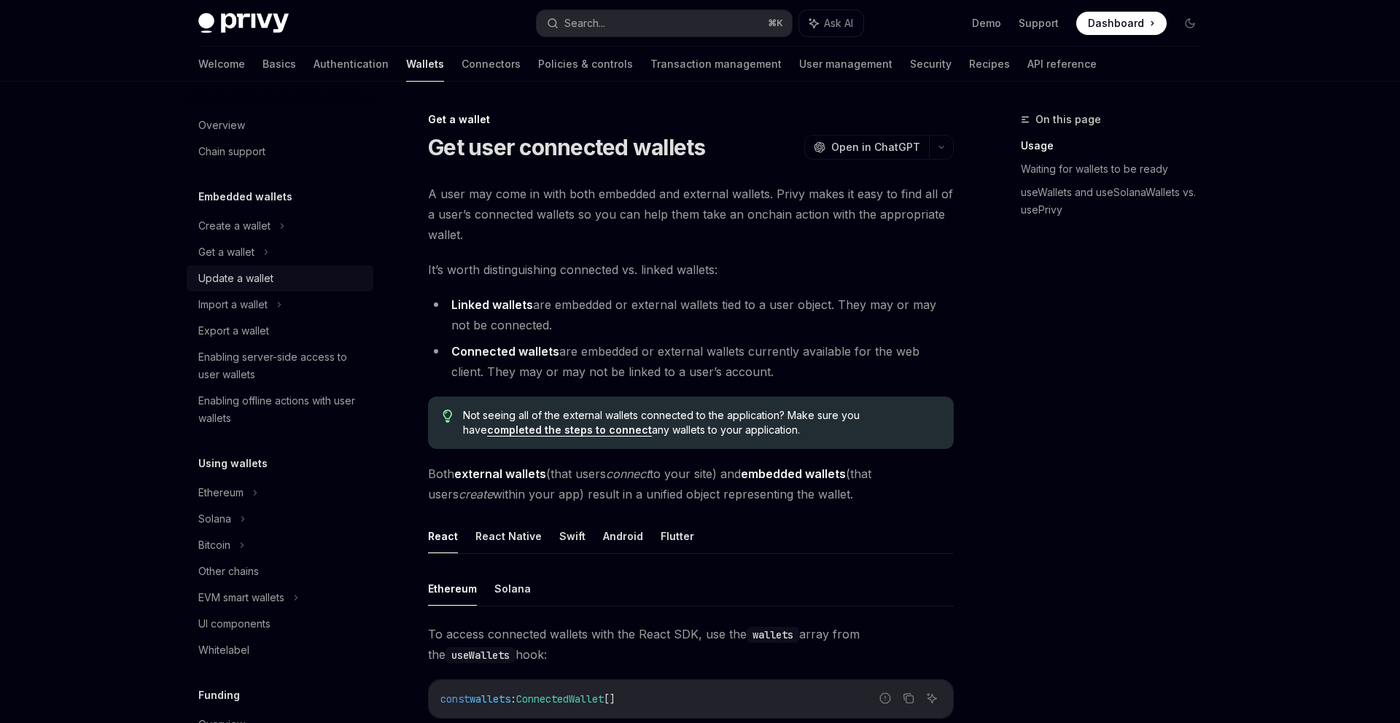
click at [276, 283] on div "Update a wallet" at bounding box center [281, 279] width 166 height 18
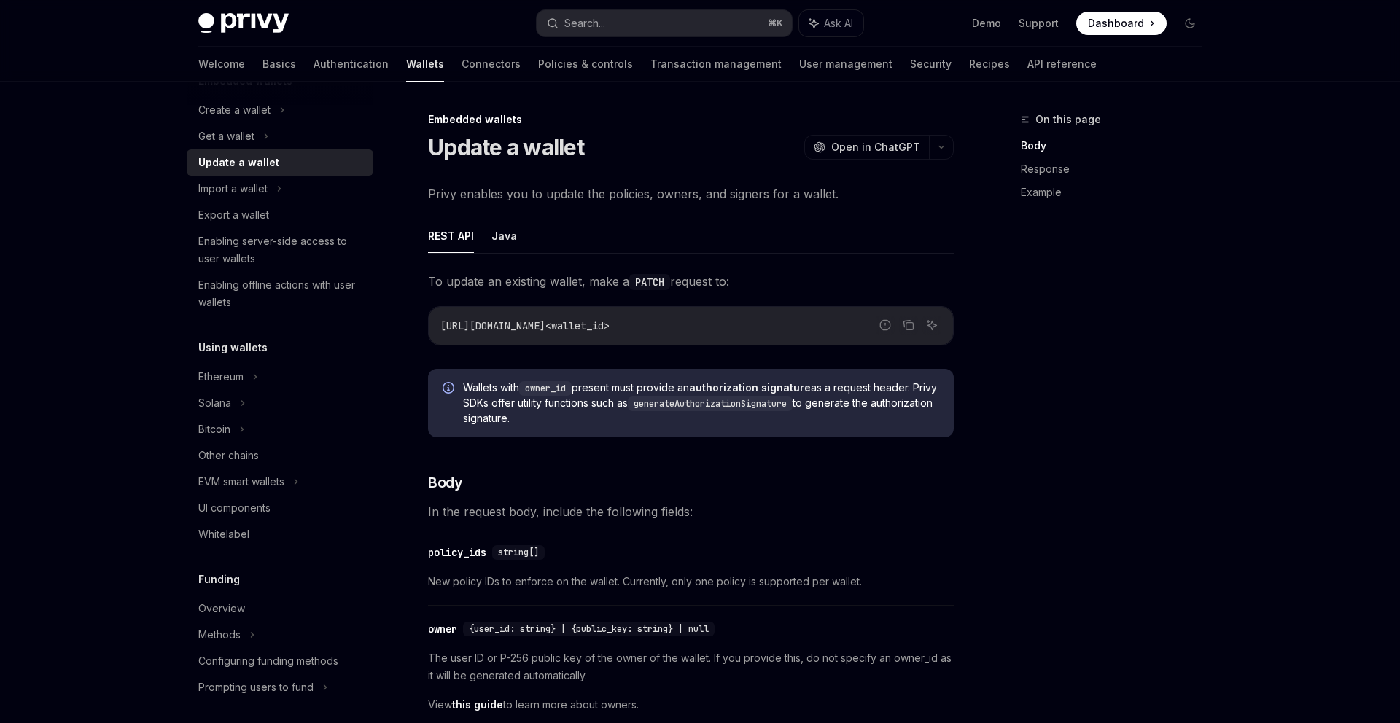
scroll to position [127, 0]
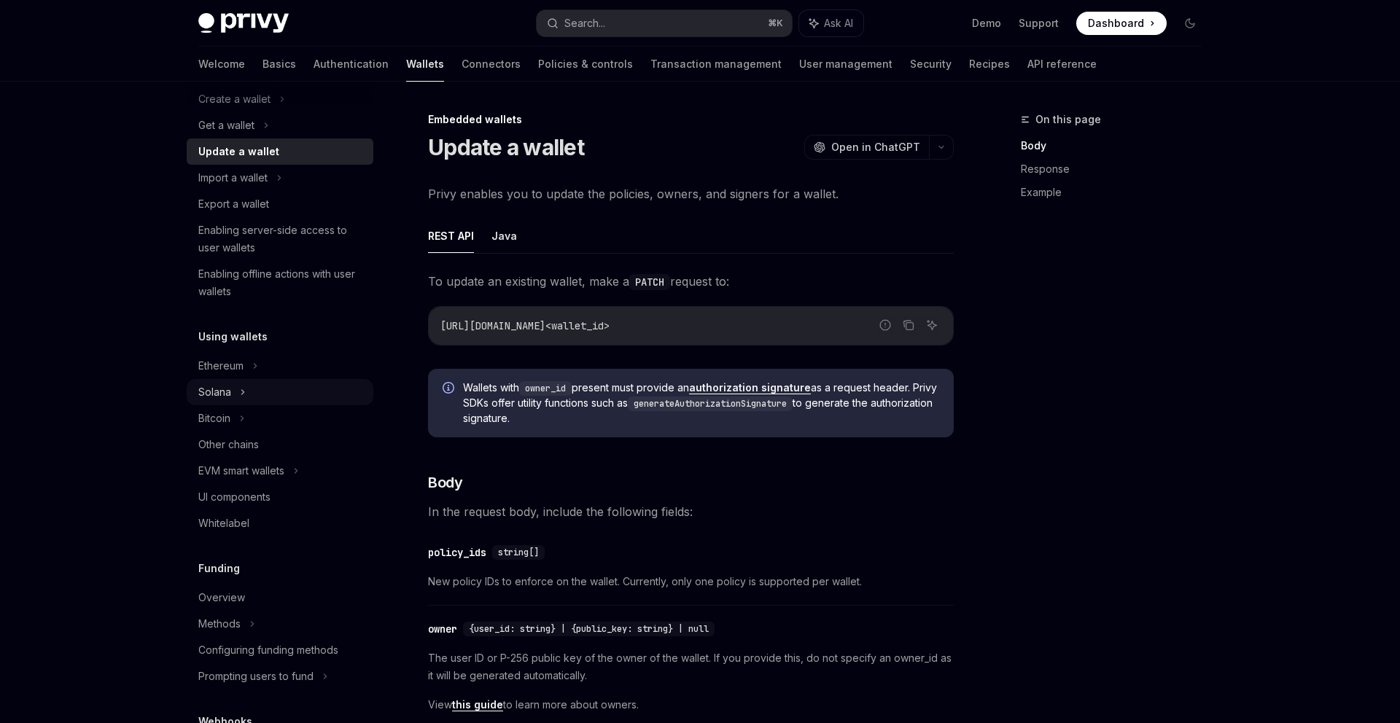
click at [262, 390] on div "Solana" at bounding box center [280, 392] width 187 height 26
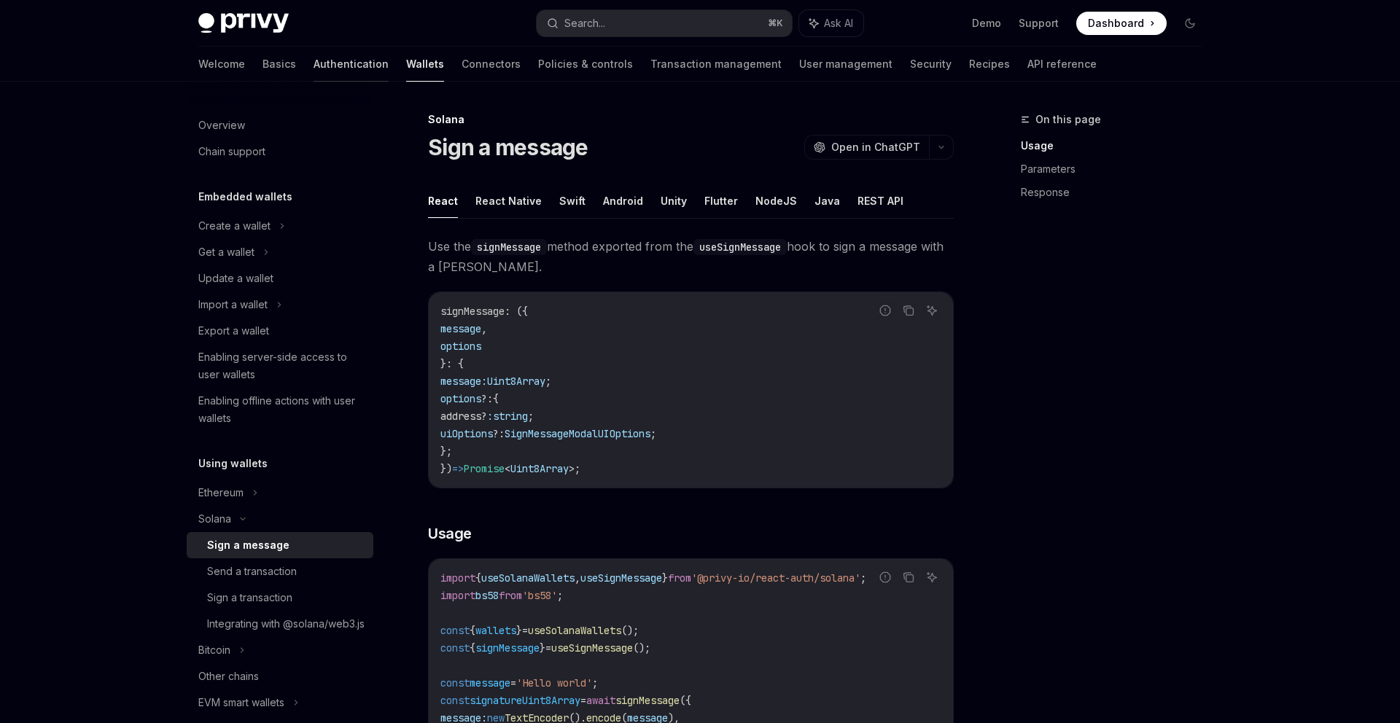
click at [314, 58] on link "Authentication" at bounding box center [351, 64] width 75 height 35
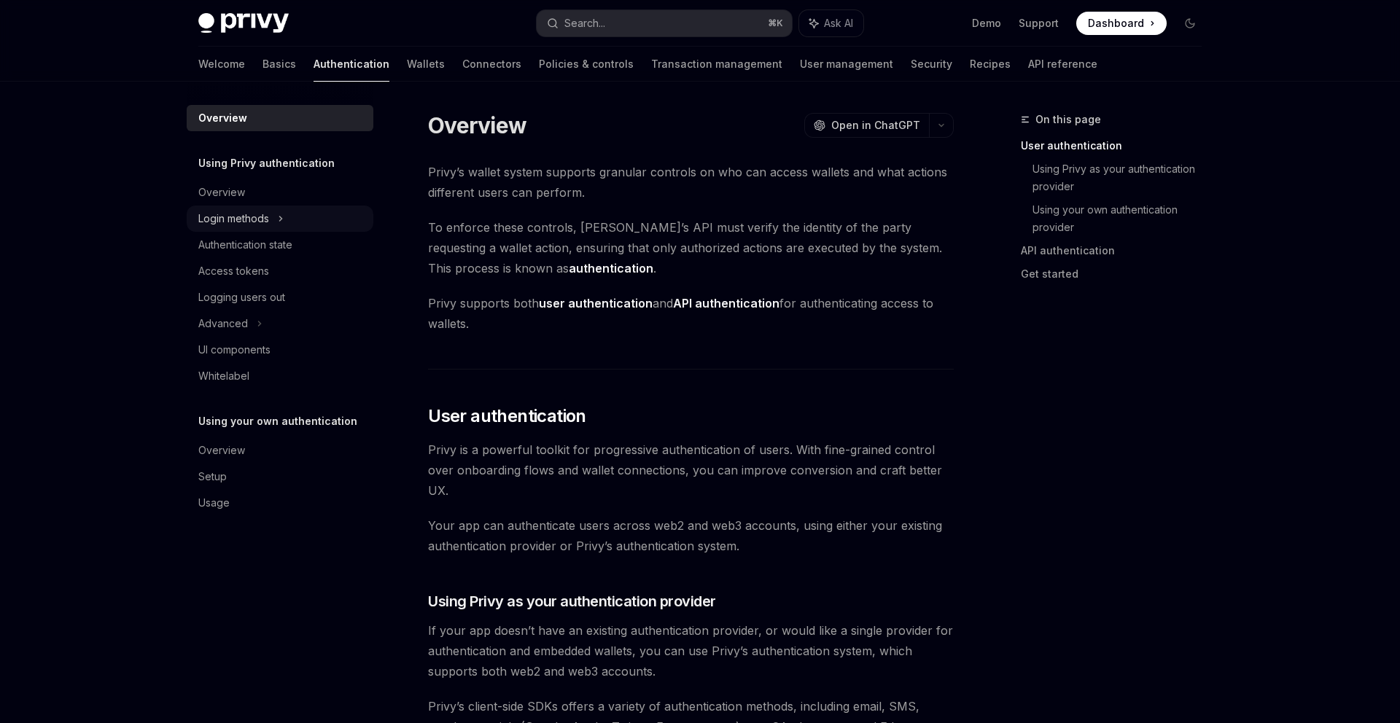
click at [283, 223] on icon at bounding box center [281, 219] width 6 height 18
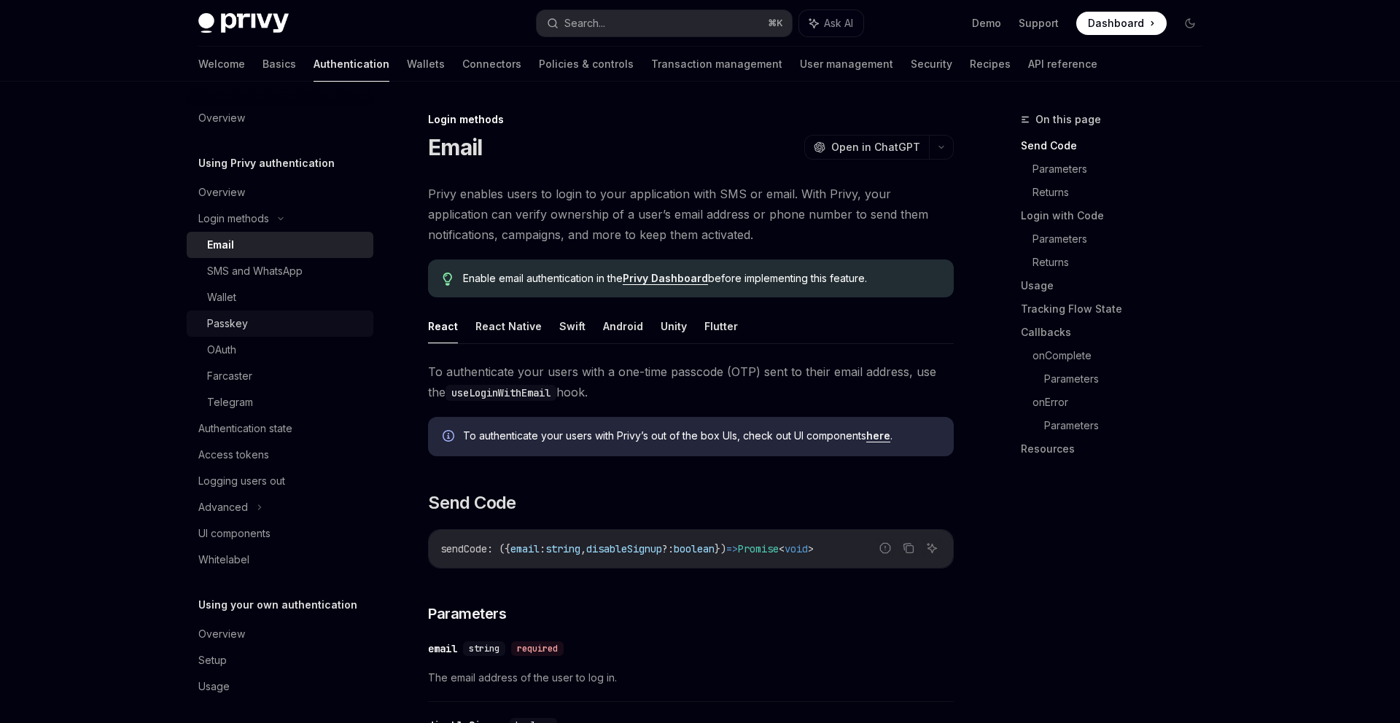
click at [273, 319] on div "Passkey" at bounding box center [286, 324] width 158 height 18
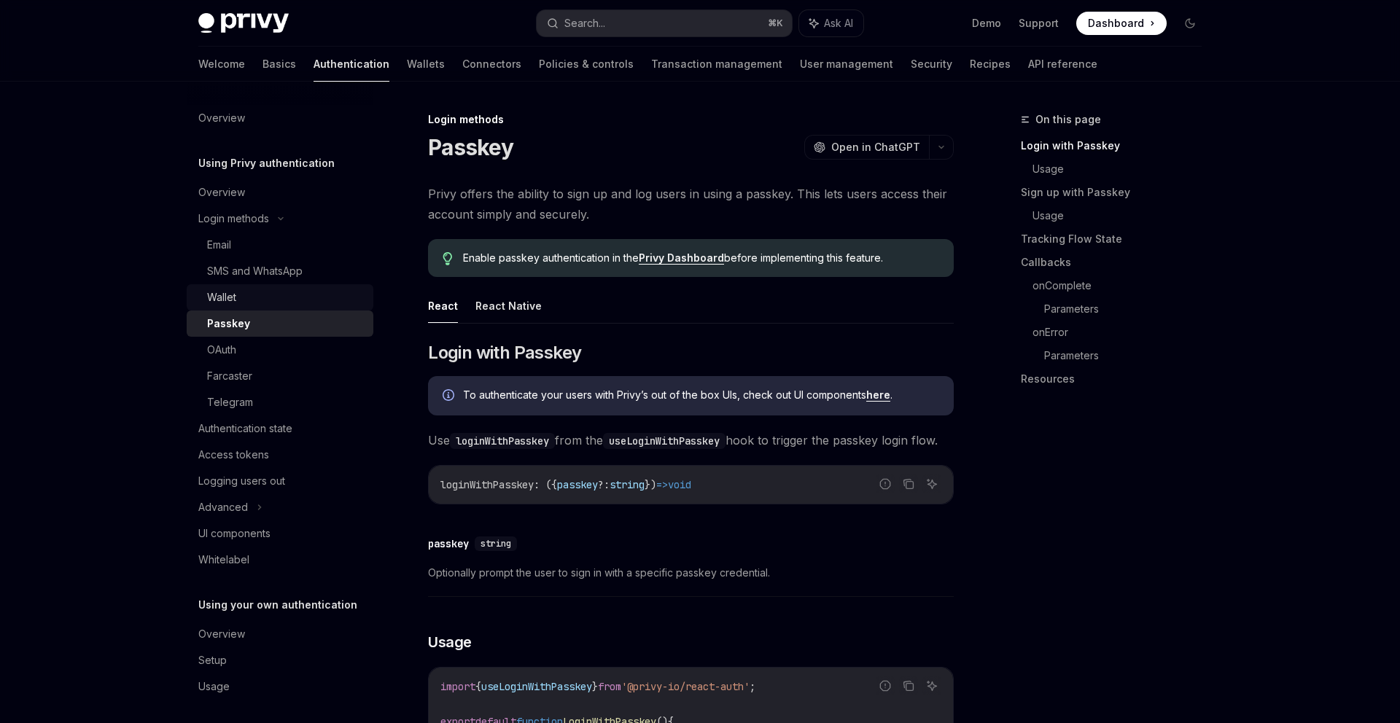
click at [279, 300] on div "Wallet" at bounding box center [286, 298] width 158 height 18
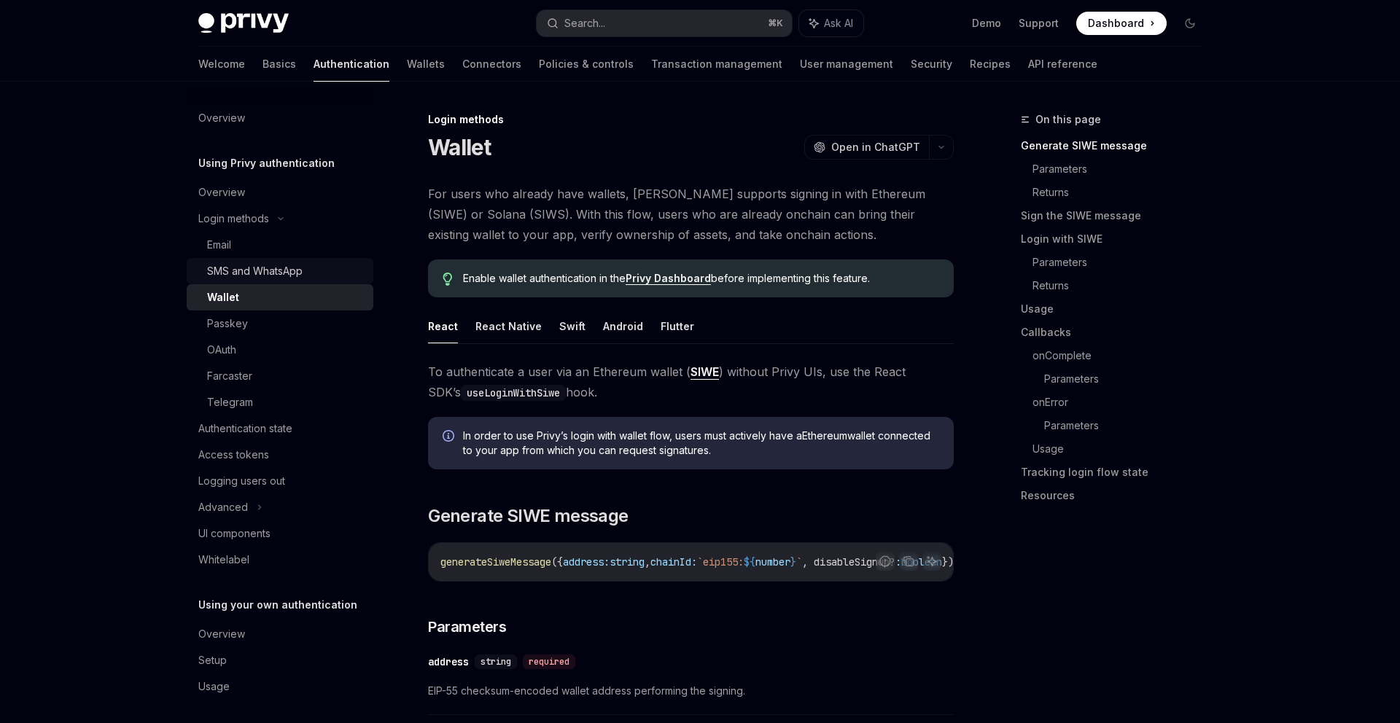
click at [286, 276] on div "SMS and WhatsApp" at bounding box center [255, 272] width 96 height 18
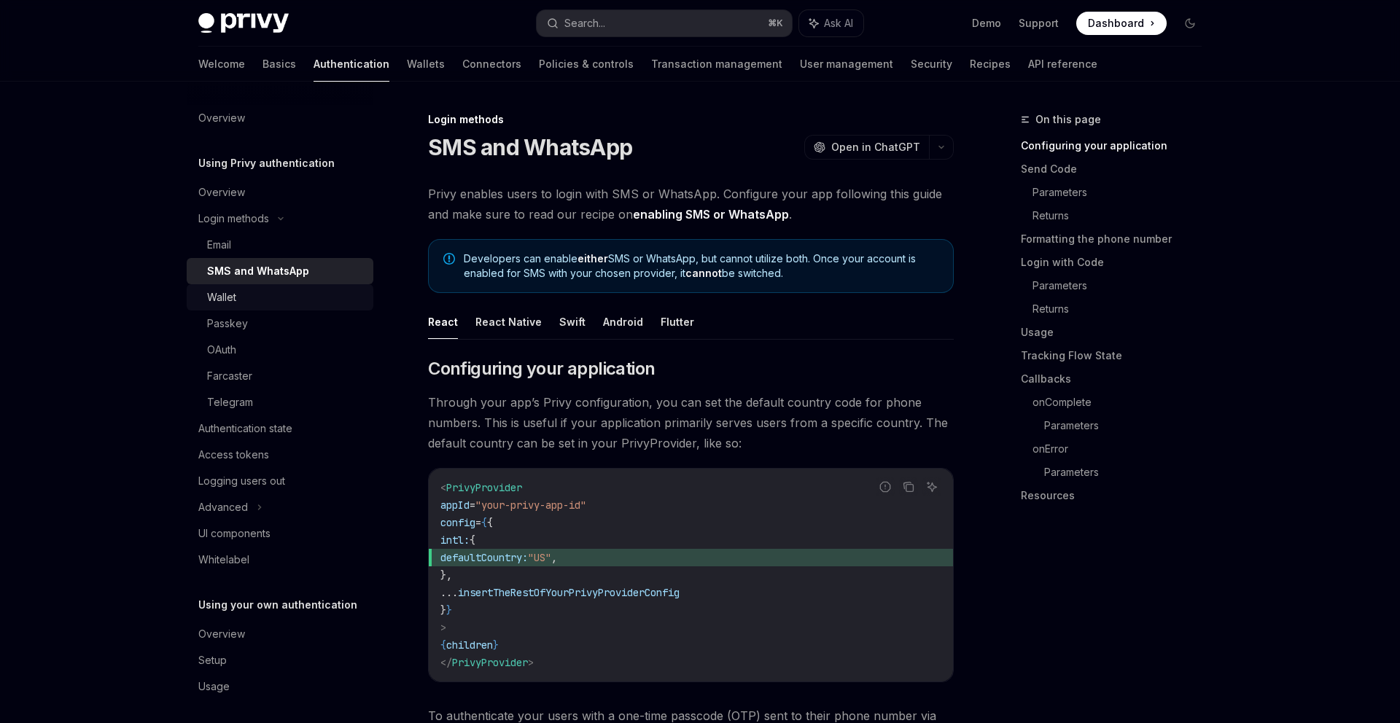
click at [287, 306] on div "Wallet" at bounding box center [286, 298] width 158 height 18
type textarea "*"
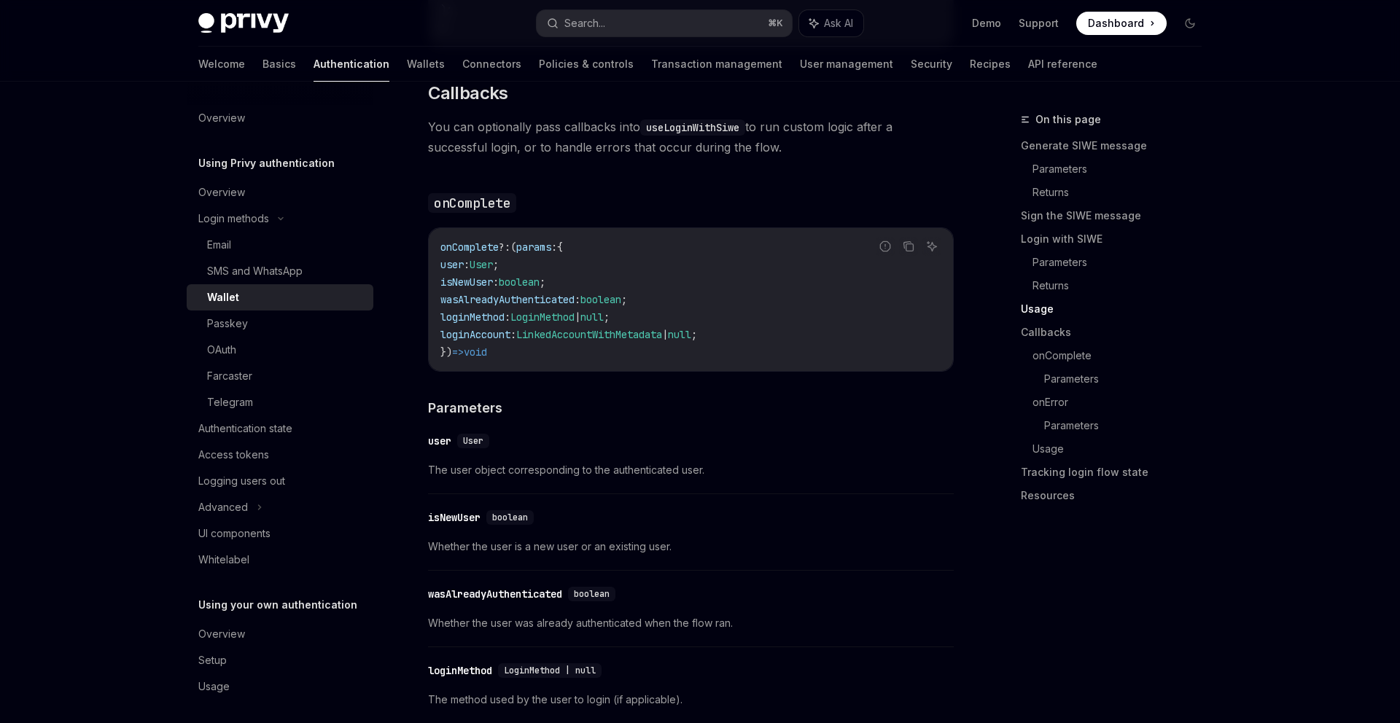
scroll to position [2002, 0]
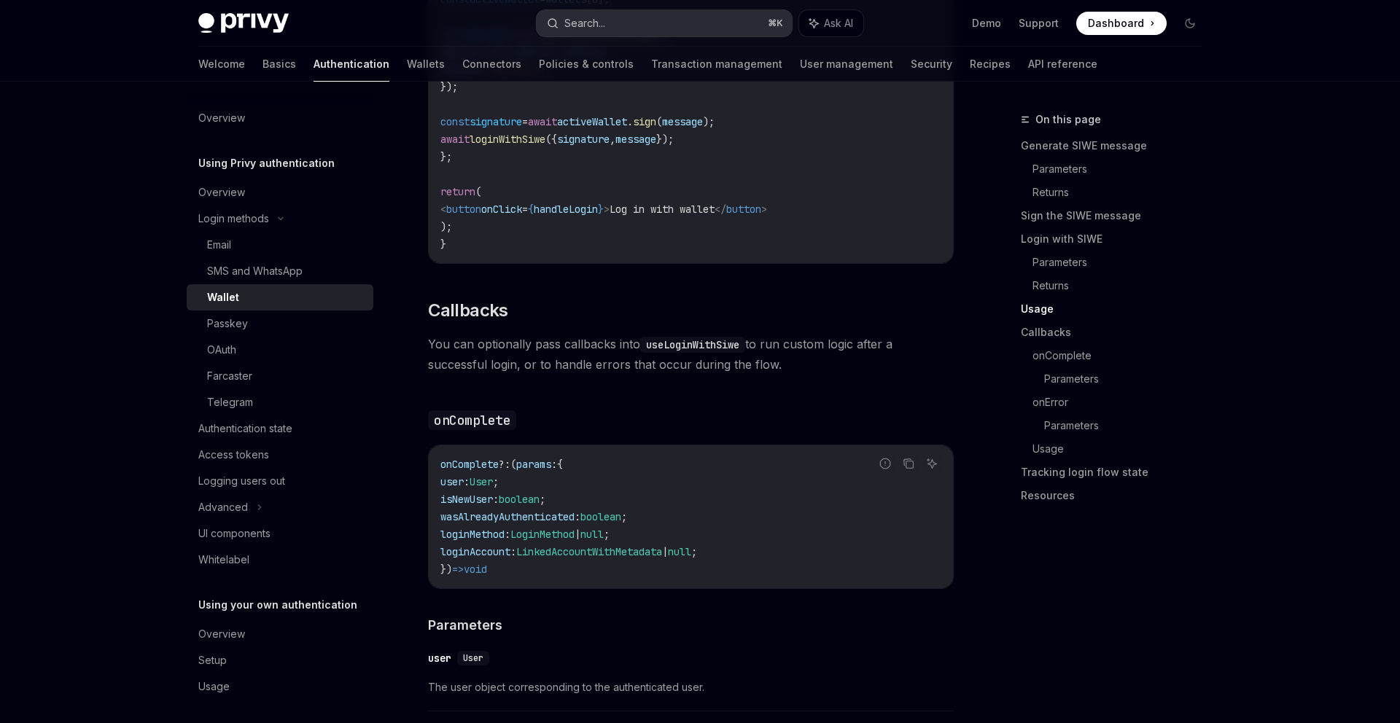
click at [599, 23] on div "Search..." at bounding box center [584, 24] width 41 height 18
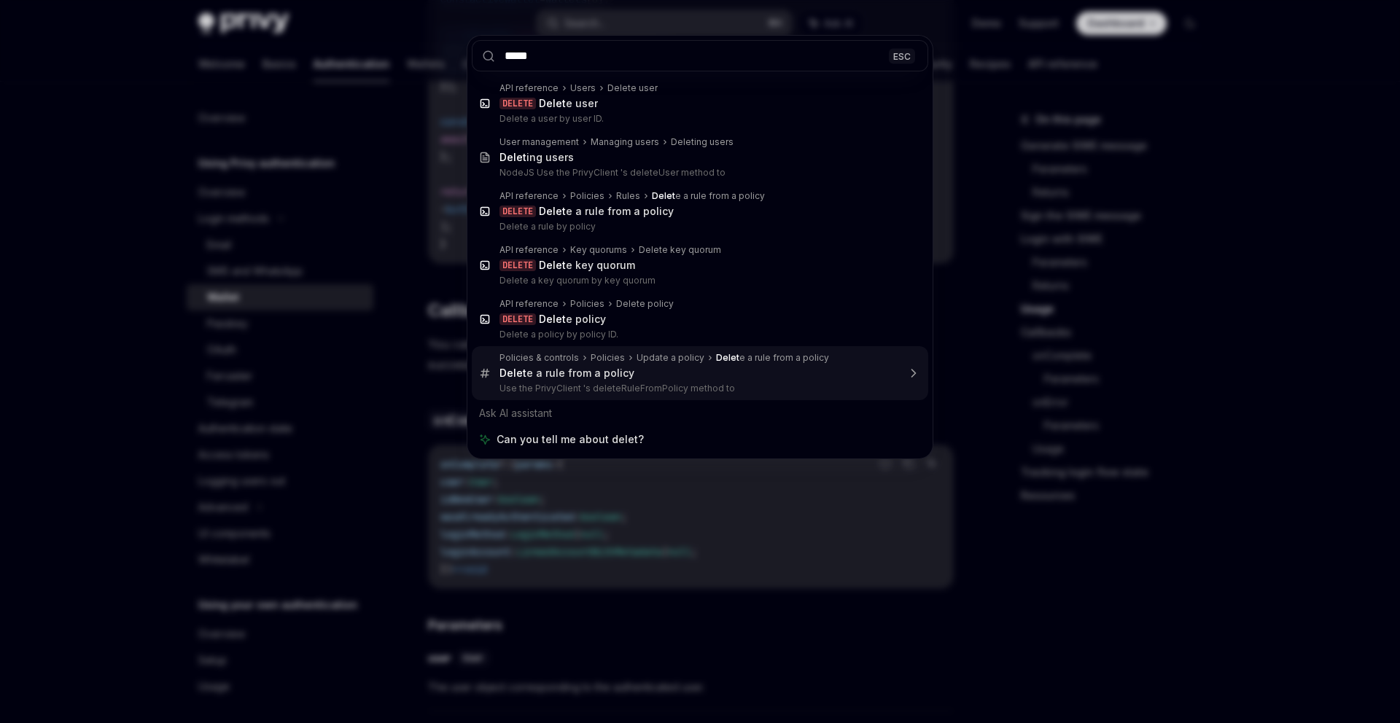
type input "******"
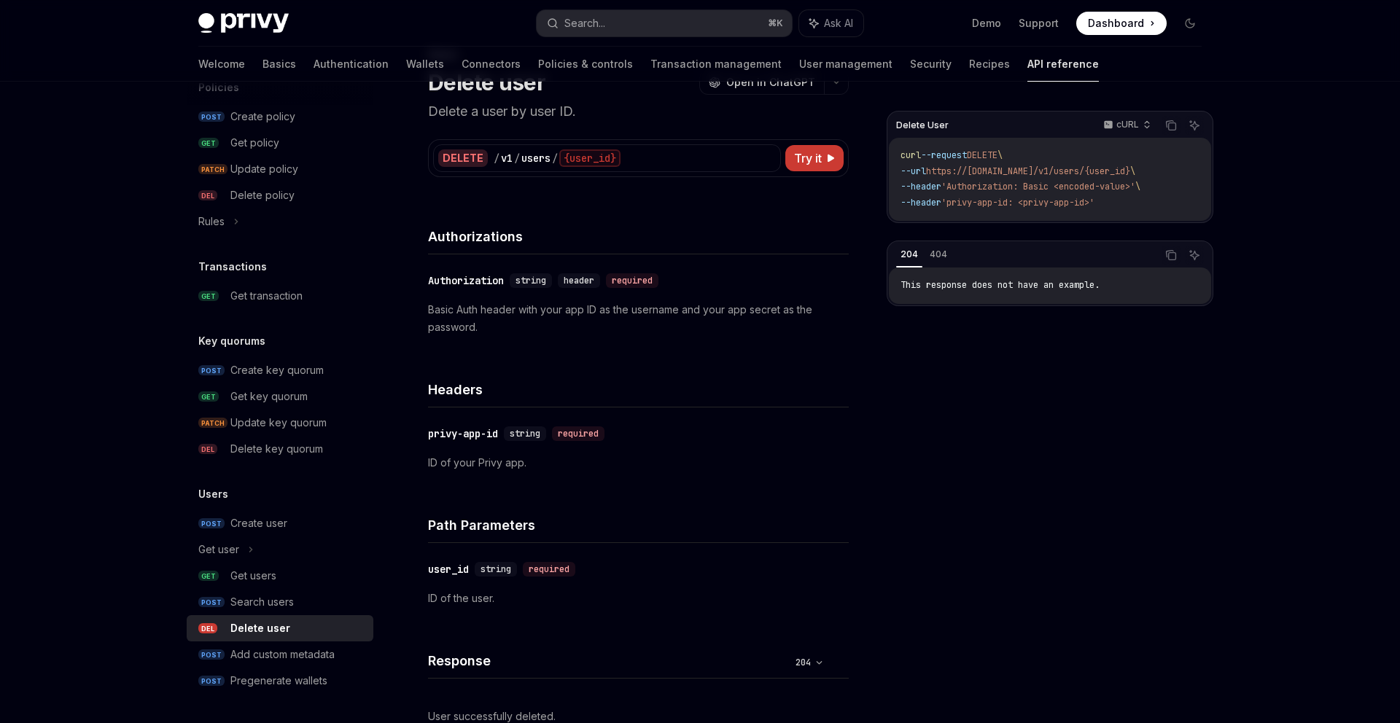
scroll to position [58, 0]
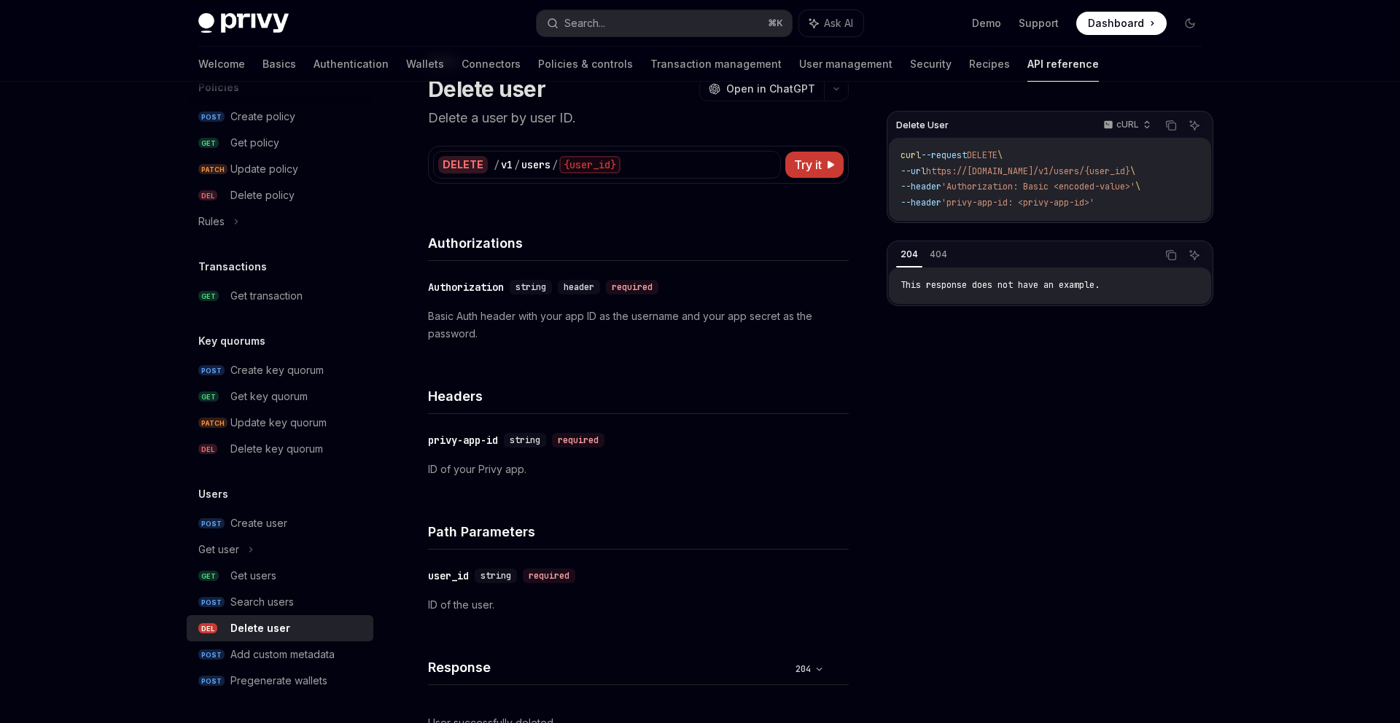
click at [589, 164] on div "{user_id}" at bounding box center [589, 165] width 61 height 18
click at [593, 166] on div "{user_id}" at bounding box center [589, 165] width 61 height 18
click at [598, 166] on div "{user_id}" at bounding box center [589, 165] width 61 height 18
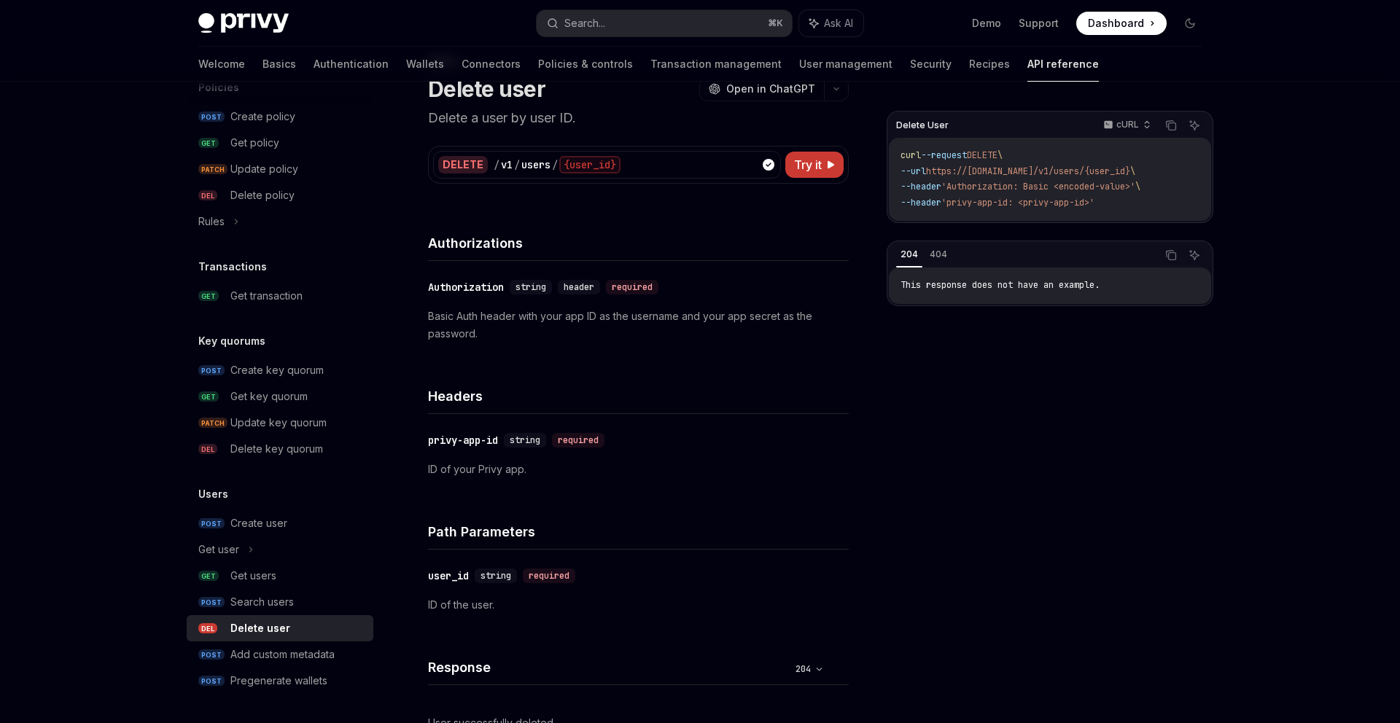
click at [594, 195] on div "Users Delete user OpenAI Open in ChatGPT Delete a user by user ID. OpenAI Open …" at bounding box center [502, 510] width 700 height 914
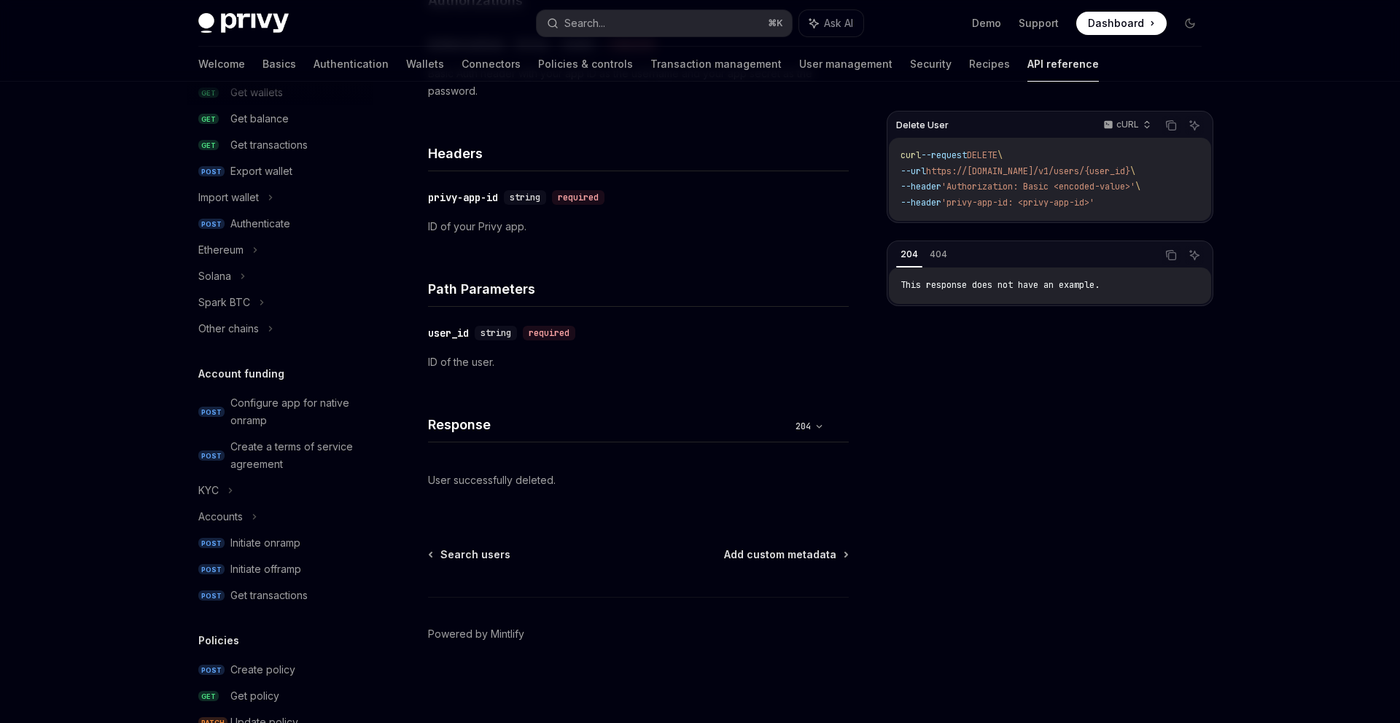
scroll to position [241, 0]
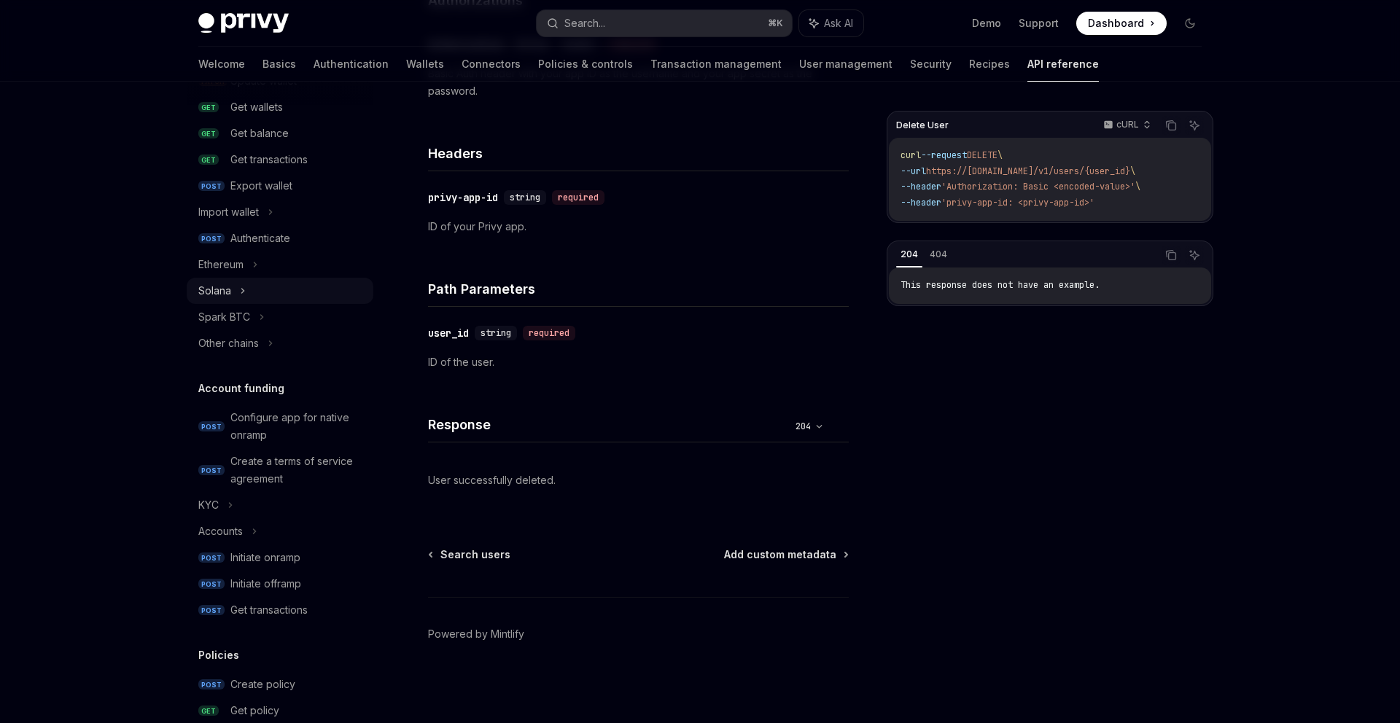
click at [284, 302] on div "Solana" at bounding box center [280, 291] width 187 height 26
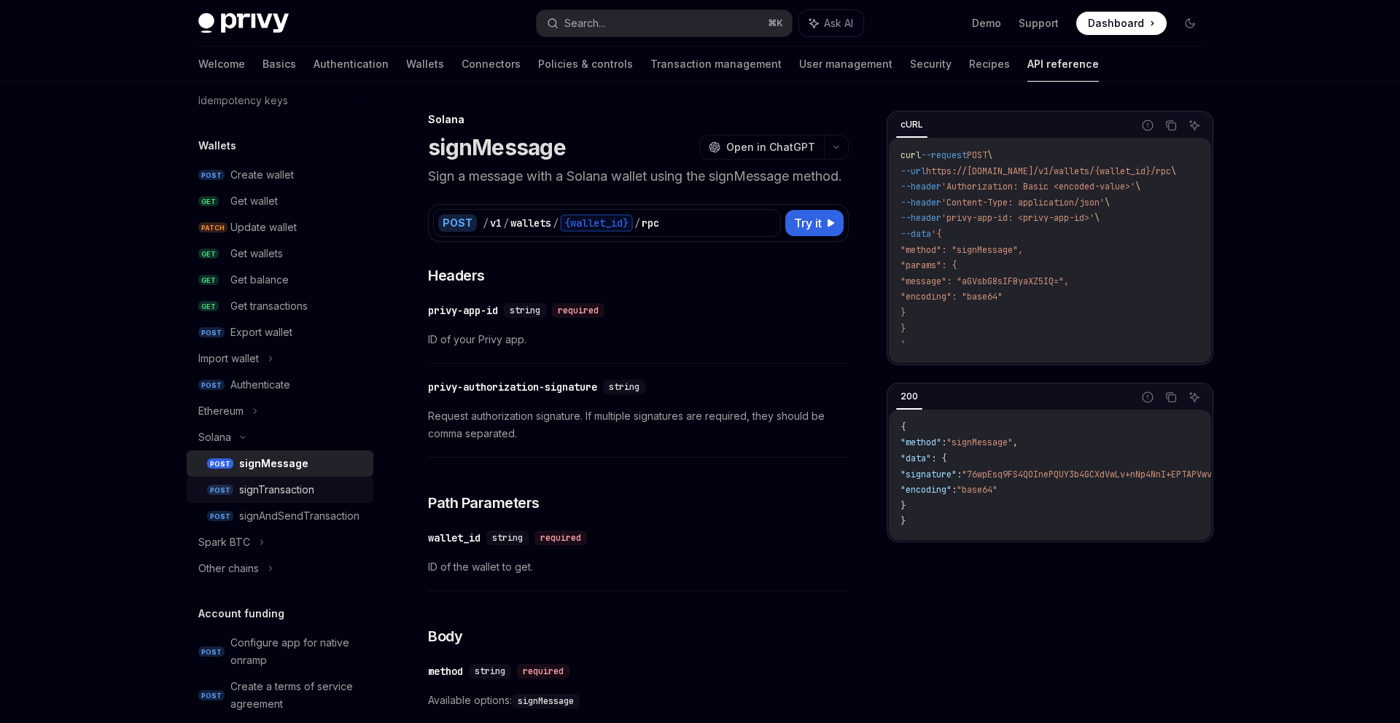
scroll to position [85, 0]
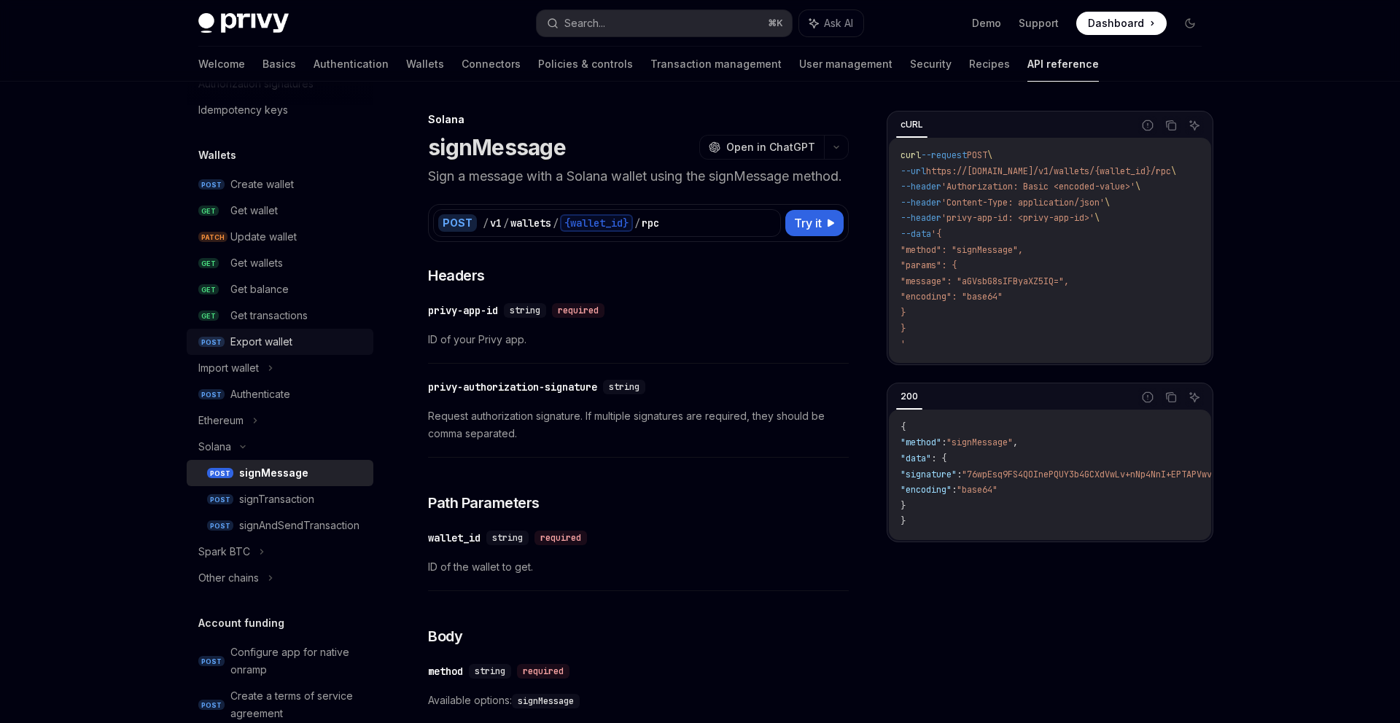
click at [316, 344] on div "Export wallet" at bounding box center [297, 342] width 134 height 18
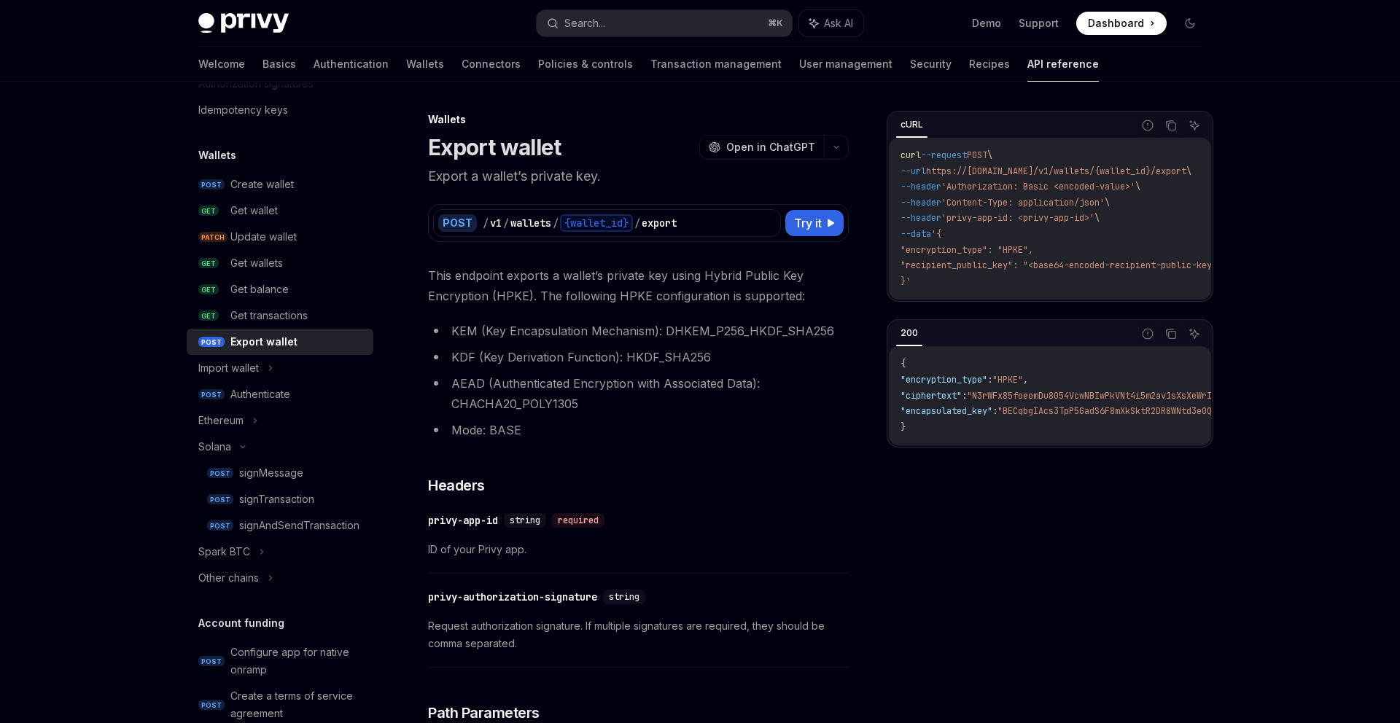
click at [559, 273] on span "This endpoint exports a wallet’s private key using Hybrid Public Key Encryption…" at bounding box center [638, 285] width 421 height 41
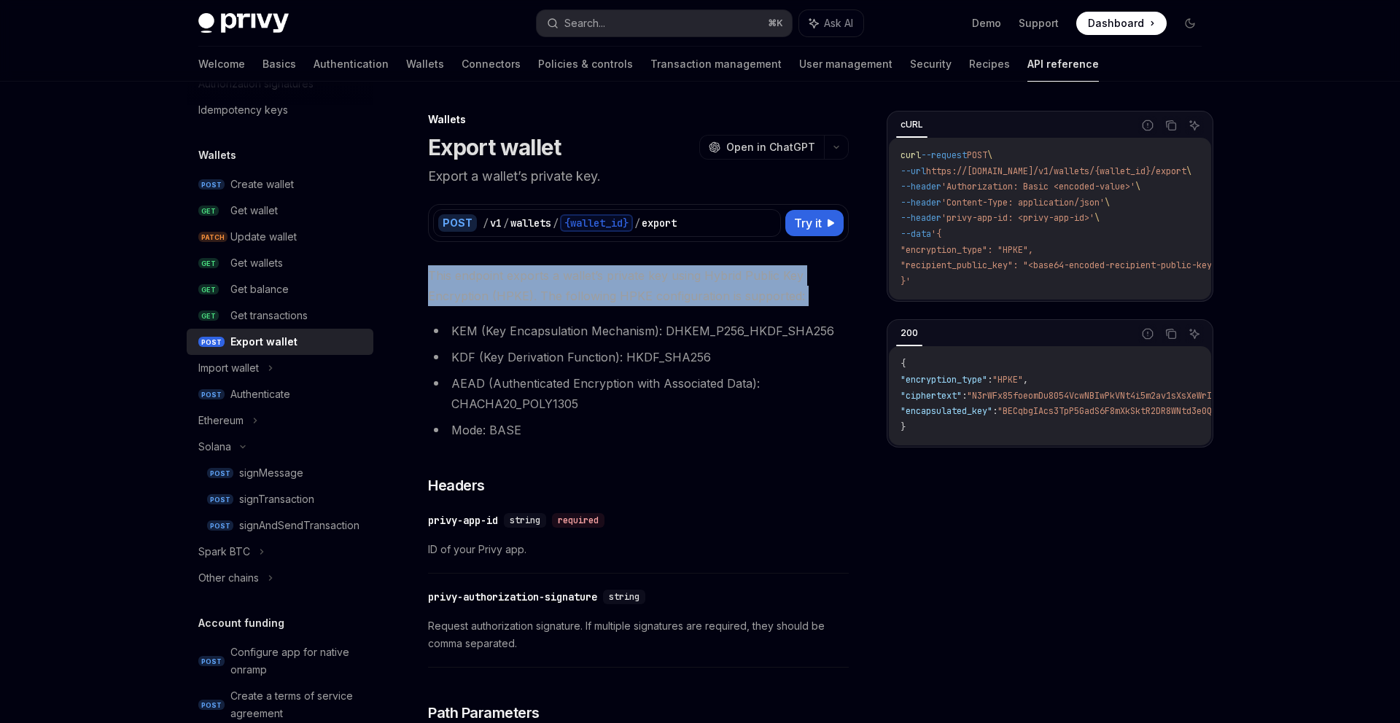
click at [559, 273] on span "This endpoint exports a wallet’s private key using Hybrid Public Key Encryption…" at bounding box center [638, 285] width 421 height 41
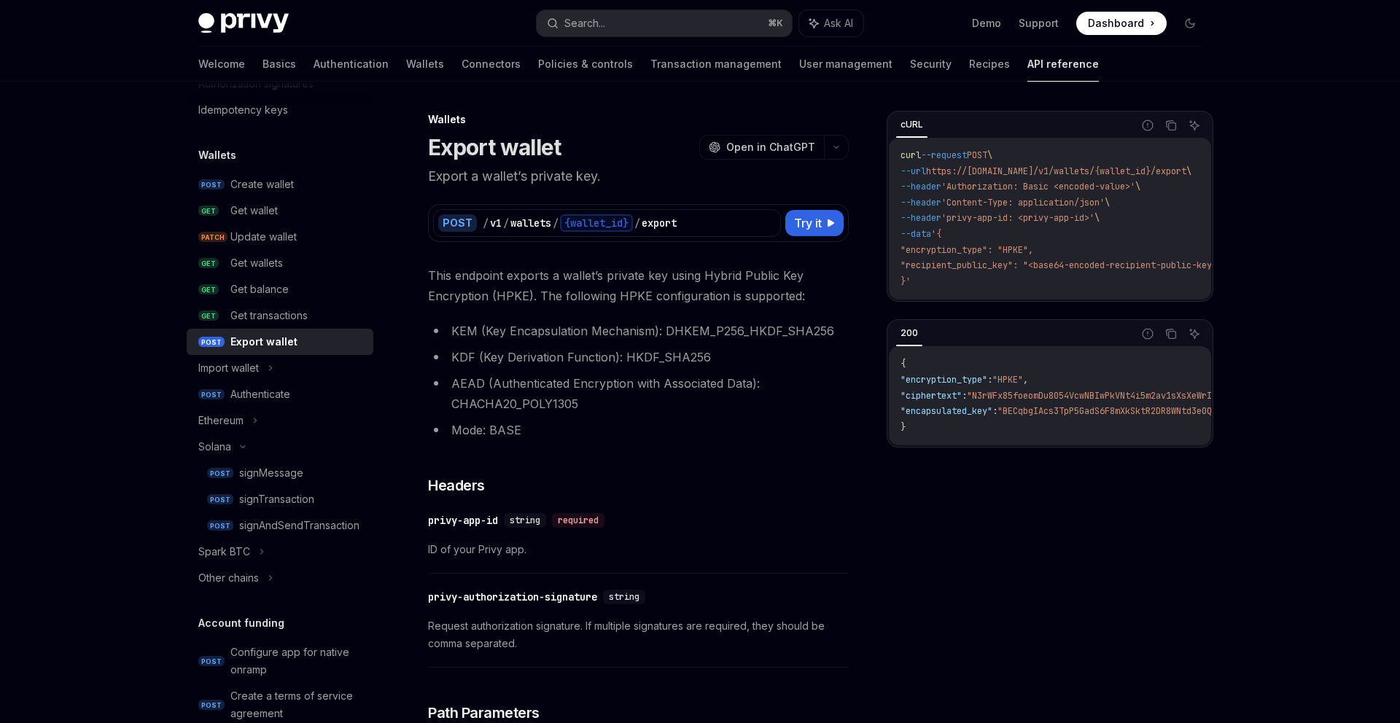
click at [592, 347] on li "KDF (Key Derivation Function): HKDF_SHA256" at bounding box center [638, 357] width 421 height 20
click at [343, 318] on div "Get transactions" at bounding box center [297, 316] width 134 height 18
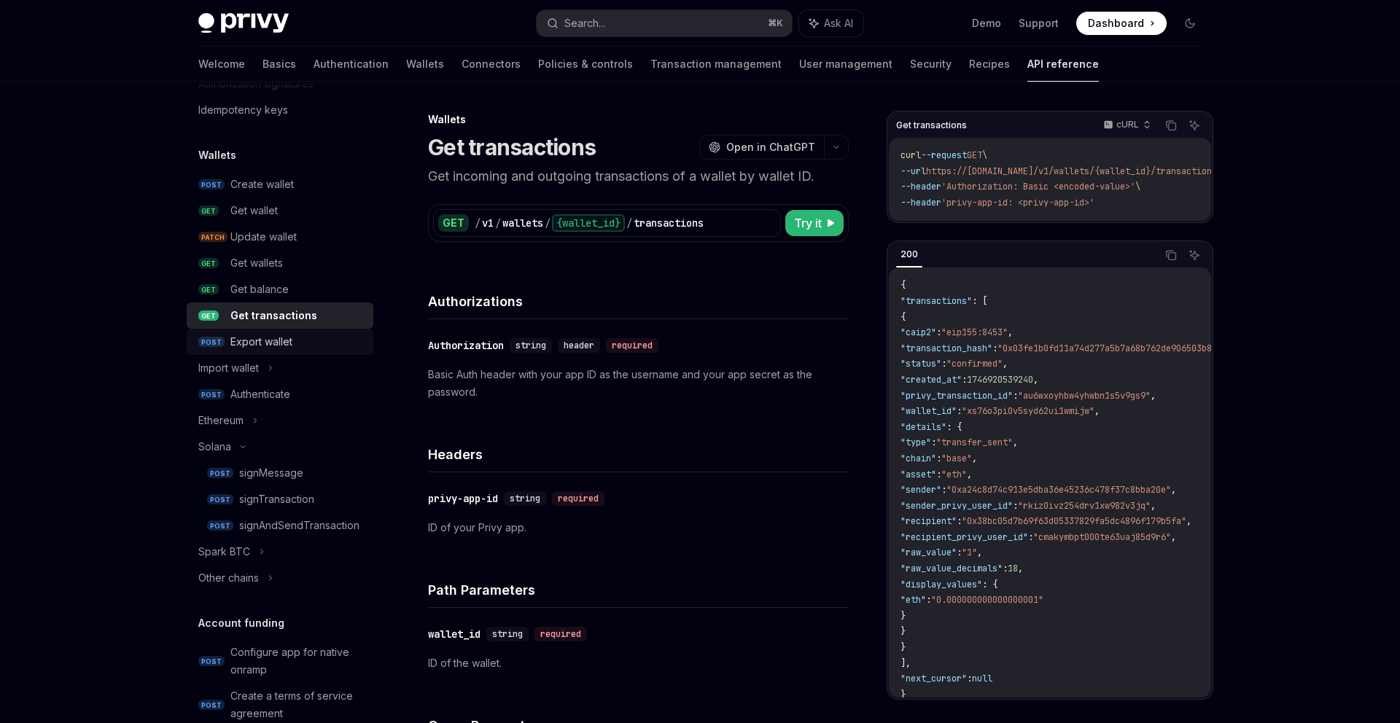
click at [341, 342] on div "Export wallet" at bounding box center [297, 342] width 134 height 18
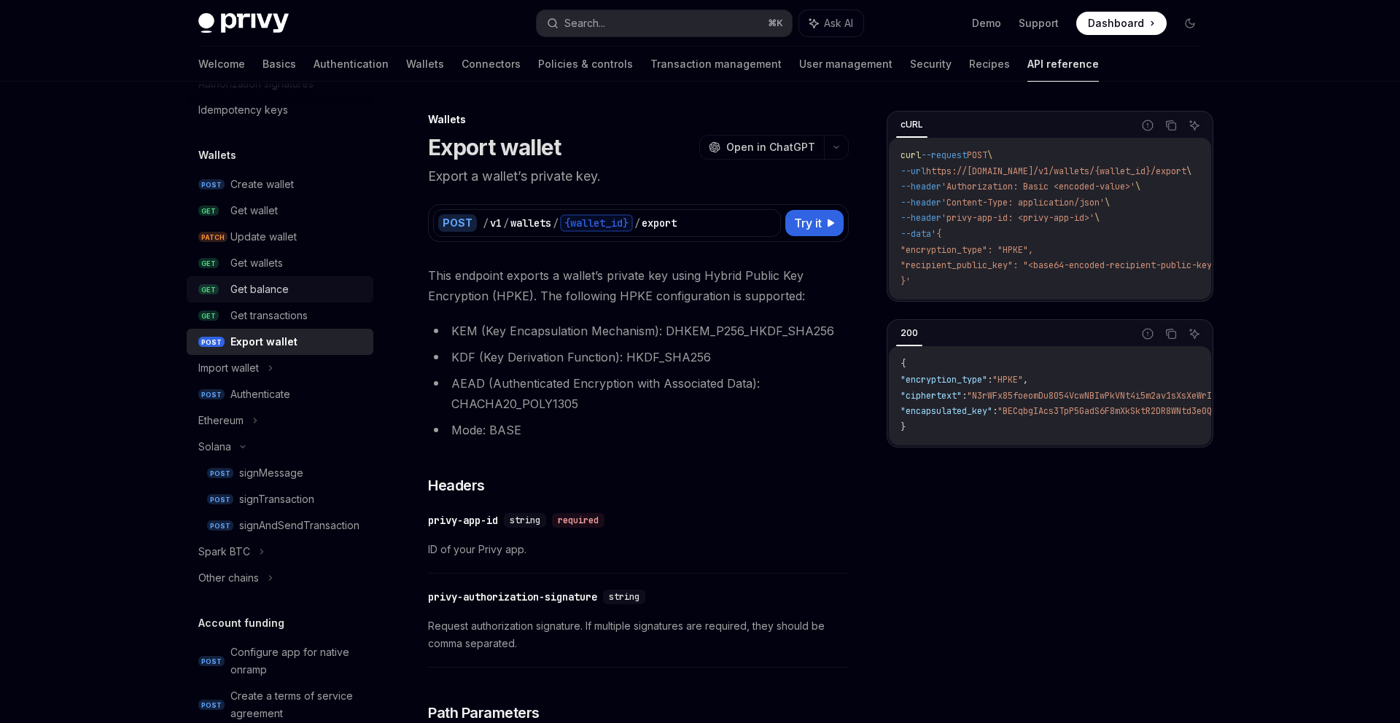
click at [338, 294] on div "Get balance" at bounding box center [297, 290] width 134 height 18
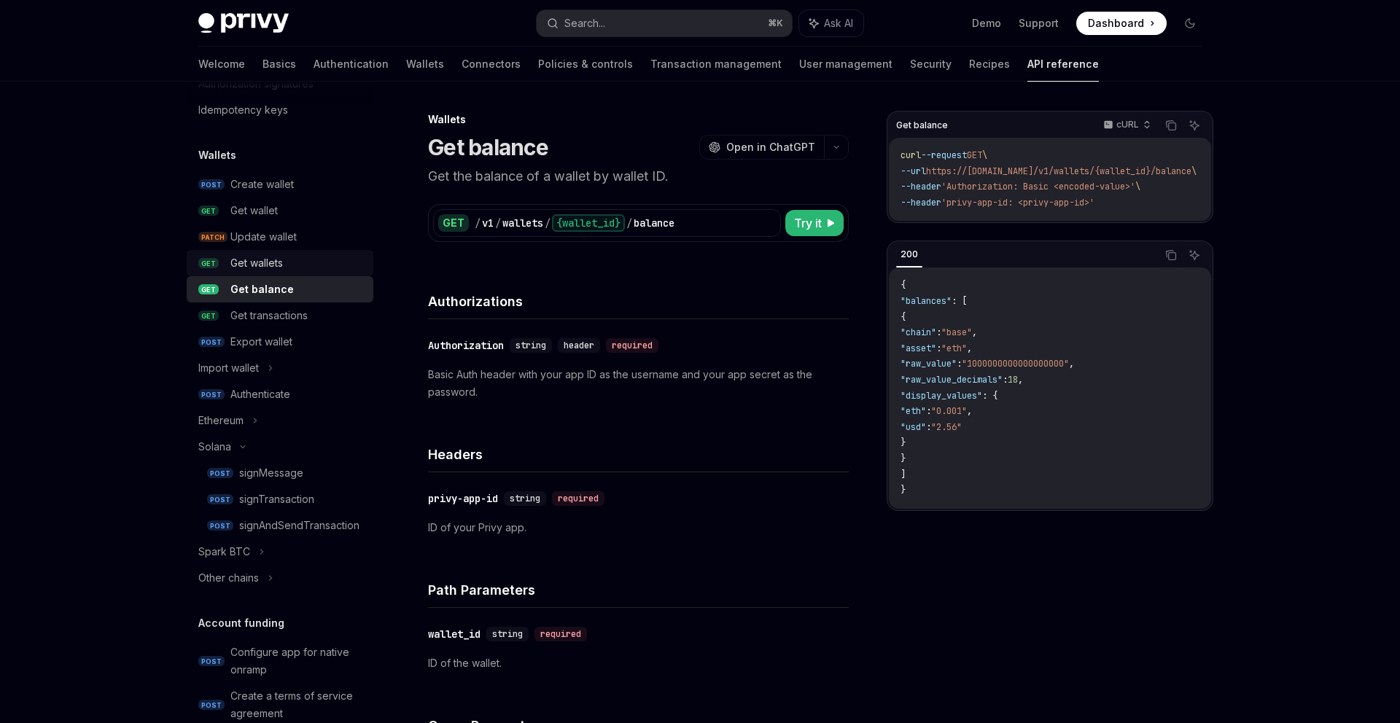
click at [338, 262] on div "Get wallets" at bounding box center [297, 263] width 134 height 18
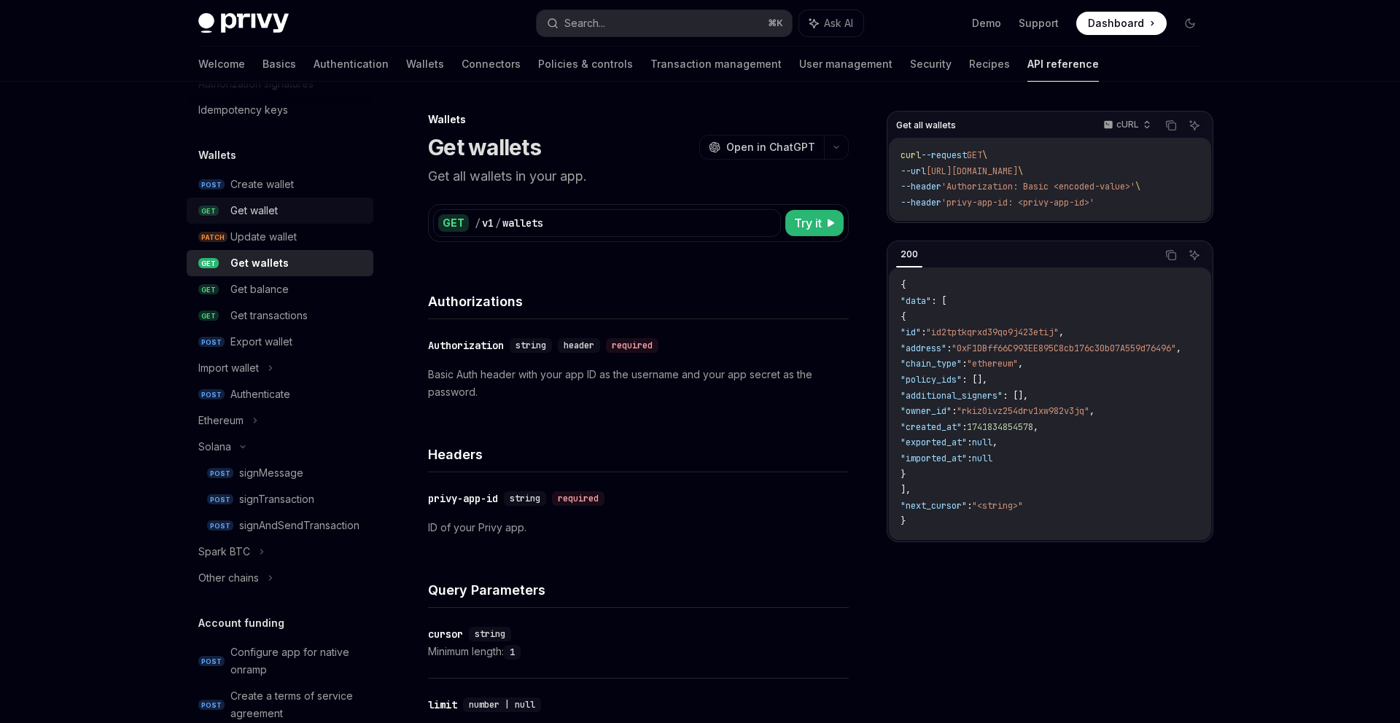
click at [343, 217] on div "Get wallet" at bounding box center [297, 211] width 134 height 18
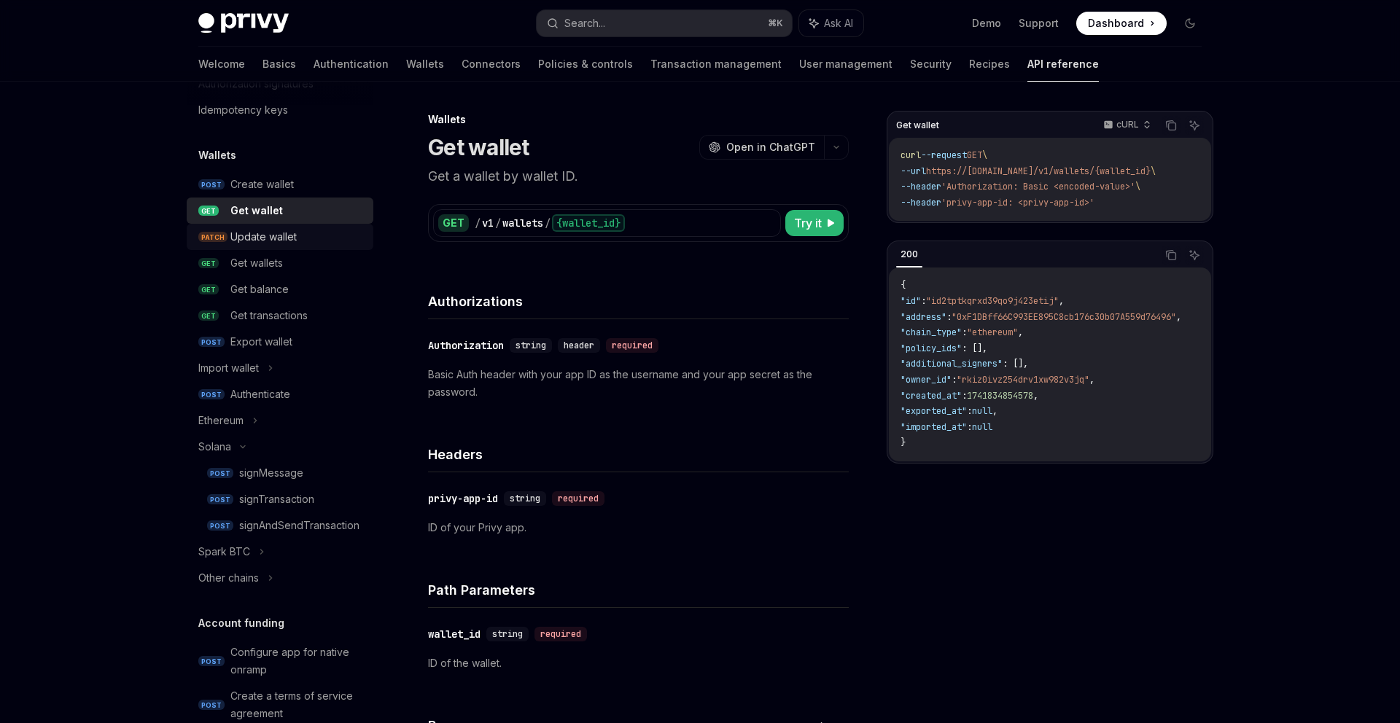
click at [342, 244] on div "Update wallet" at bounding box center [297, 237] width 134 height 18
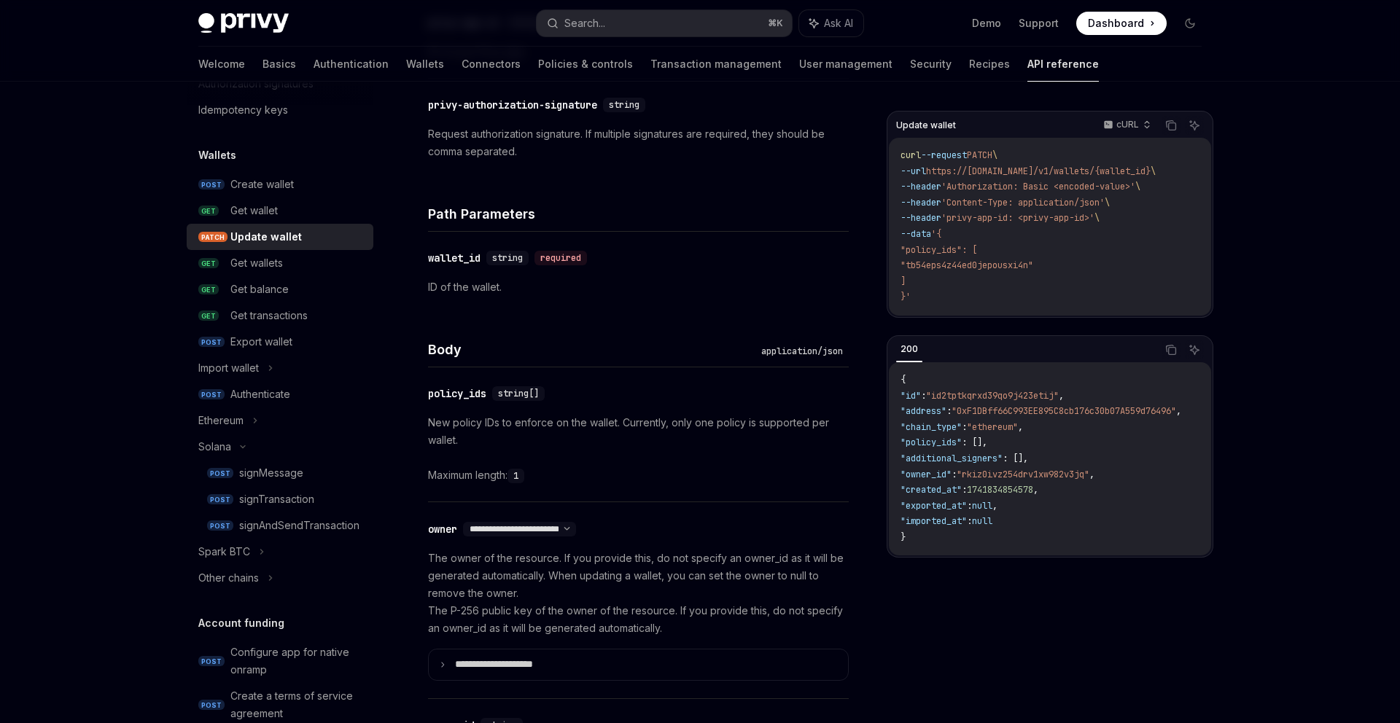
scroll to position [396, 0]
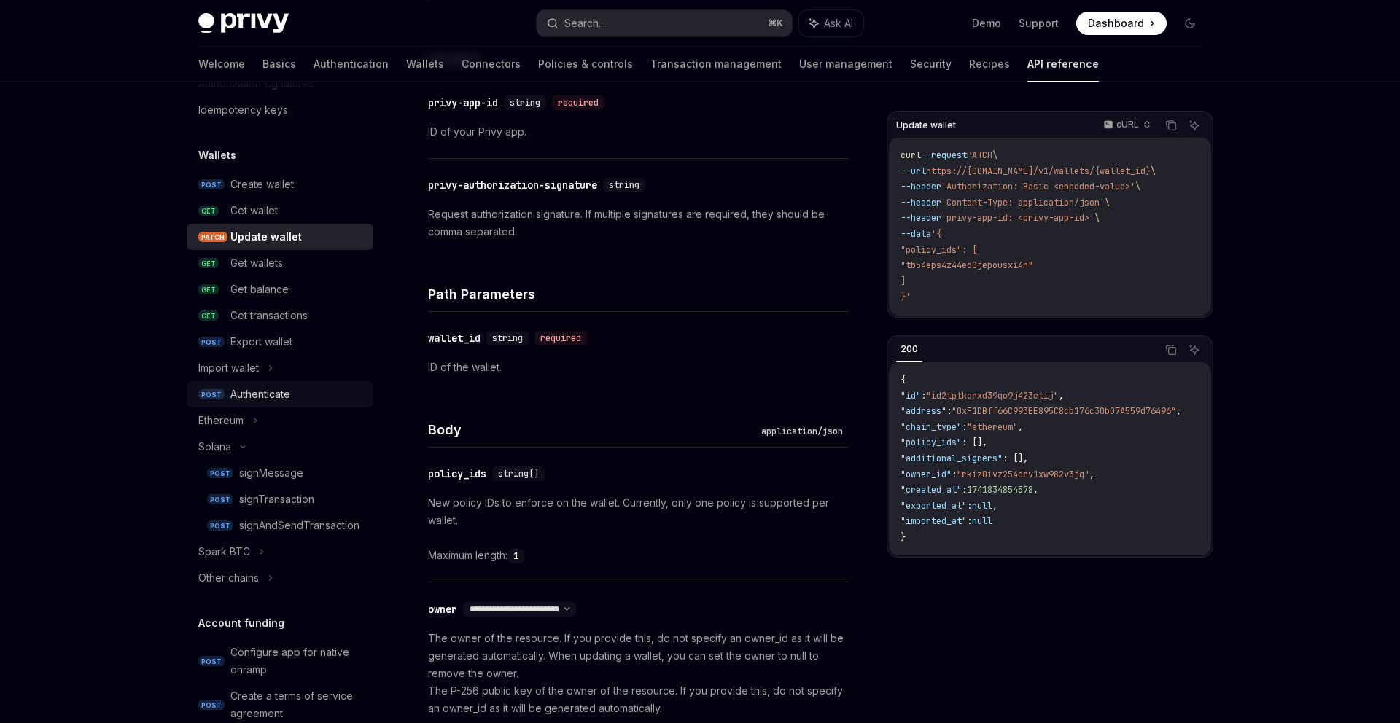
click at [308, 396] on div "Authenticate" at bounding box center [297, 395] width 134 height 18
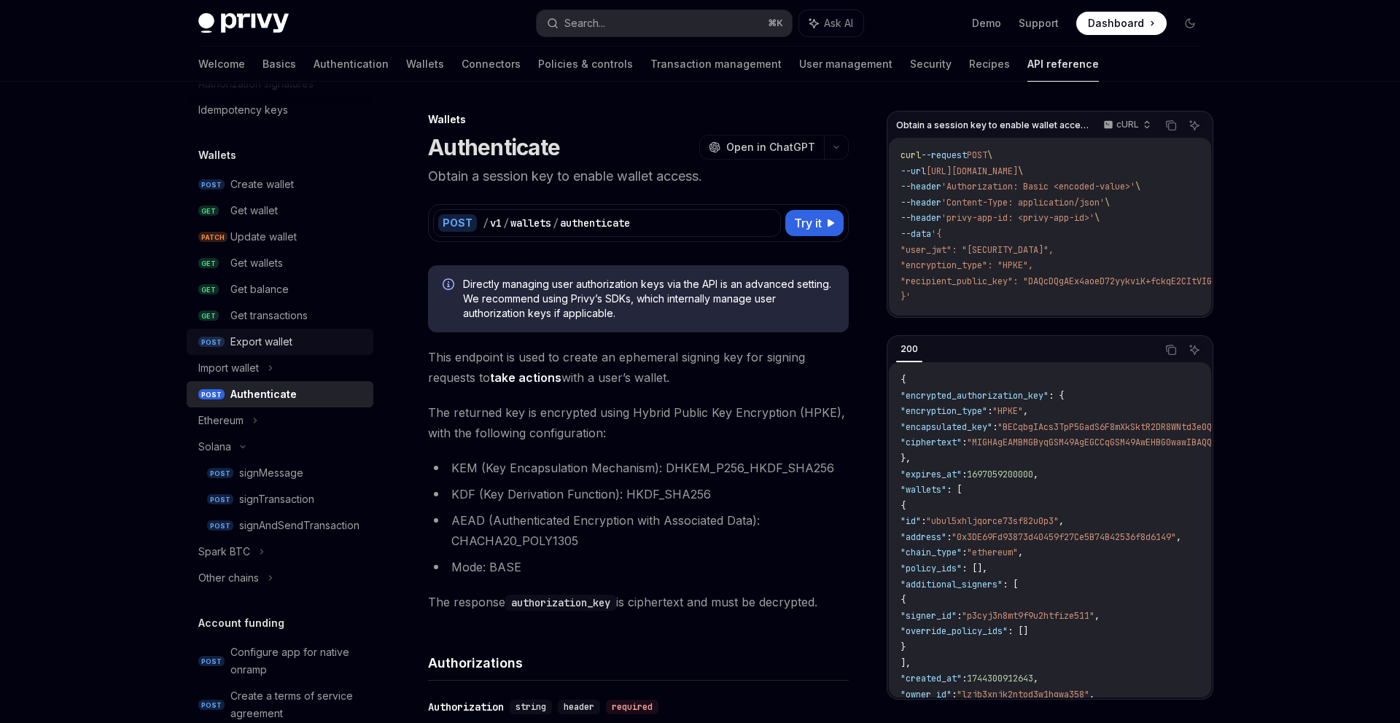
click at [356, 343] on div "Export wallet" at bounding box center [297, 342] width 134 height 18
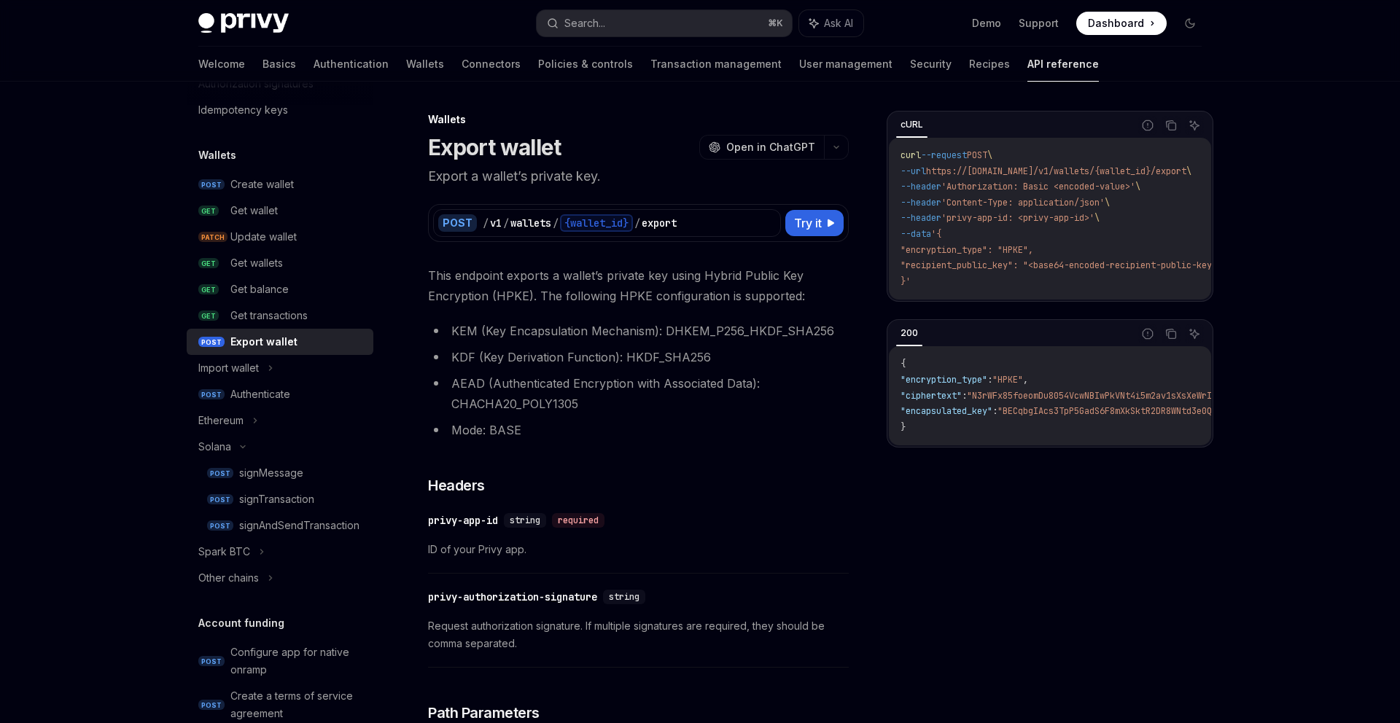
type textarea "*"
click at [586, 26] on div "Search..." at bounding box center [584, 24] width 41 height 18
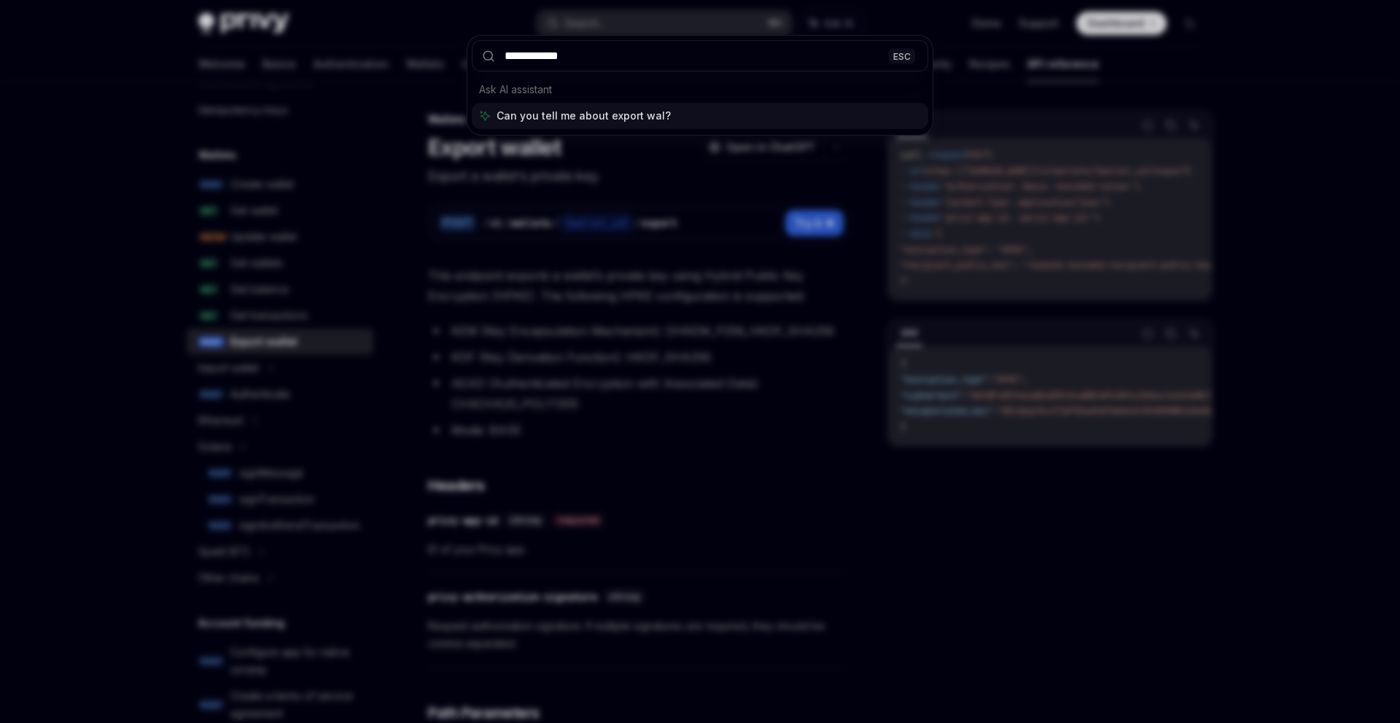
type input "**********"
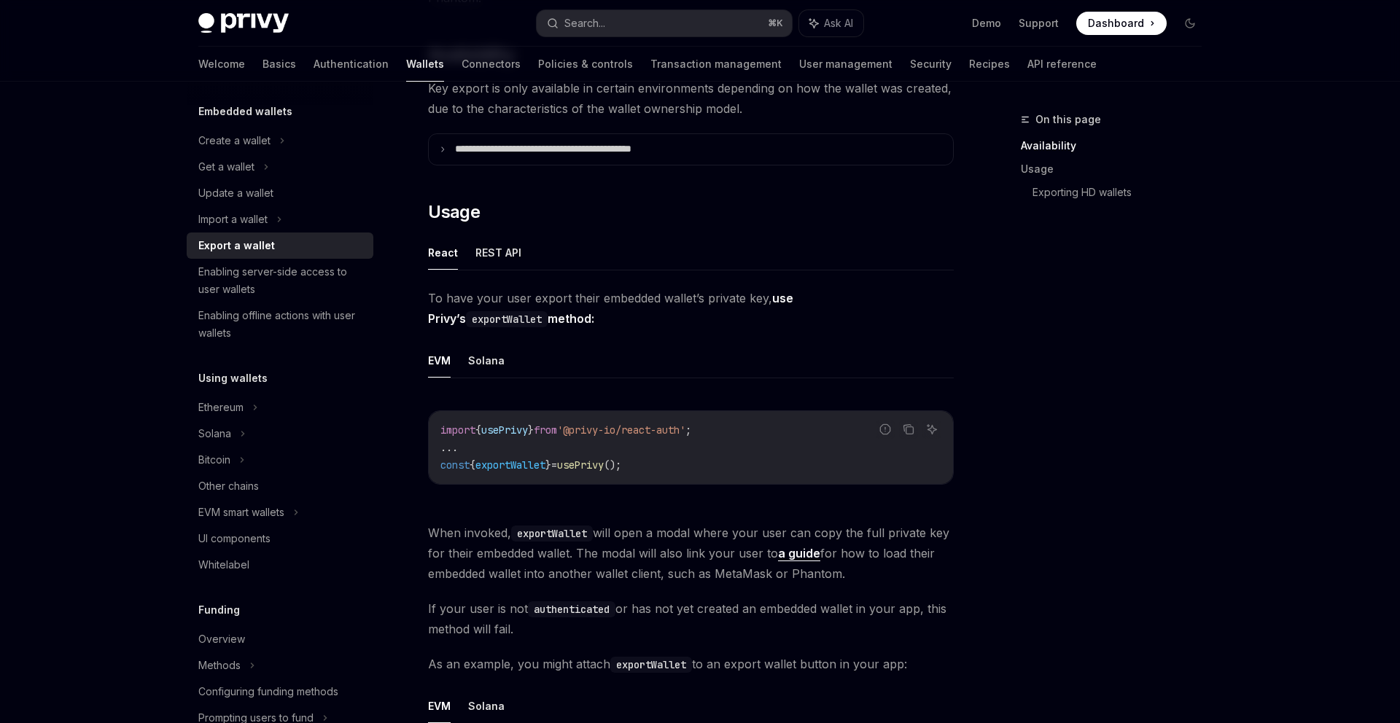
scroll to position [266, 0]
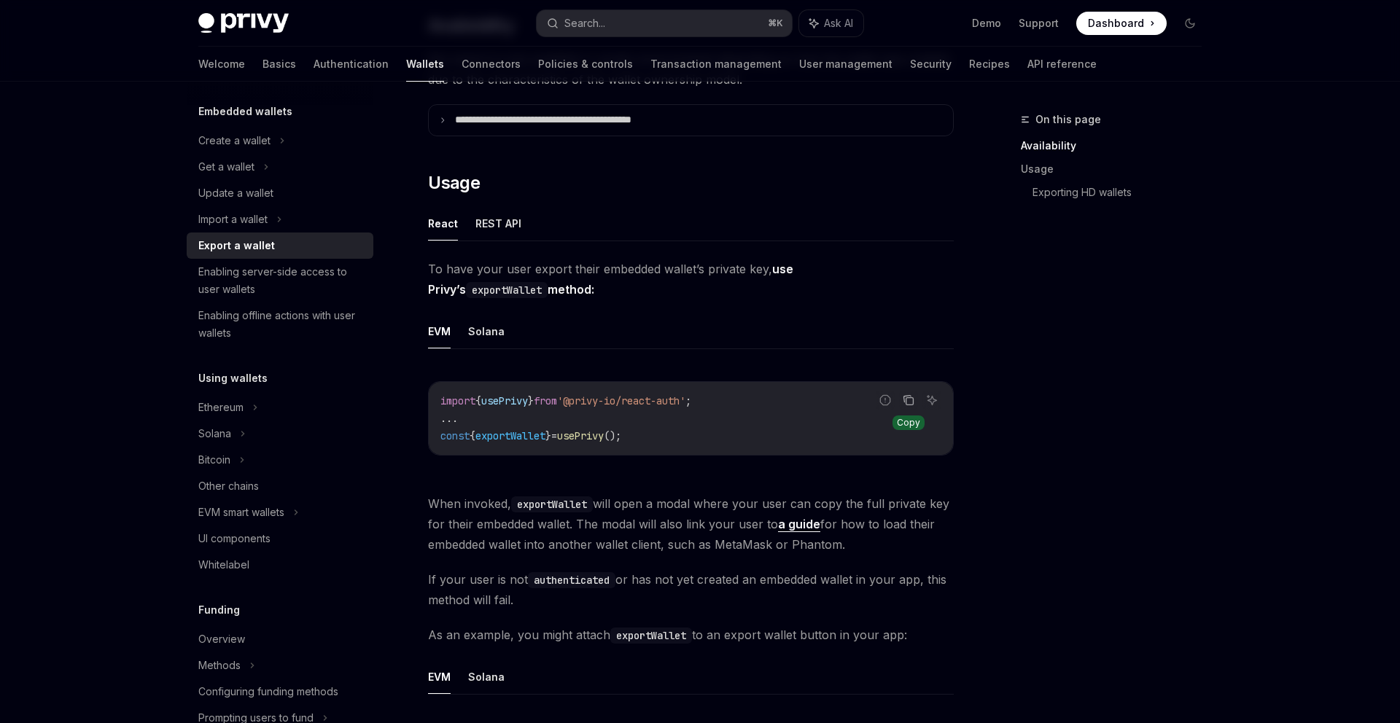
click at [909, 403] on icon "Copy the contents from the code block" at bounding box center [909, 400] width 12 height 12
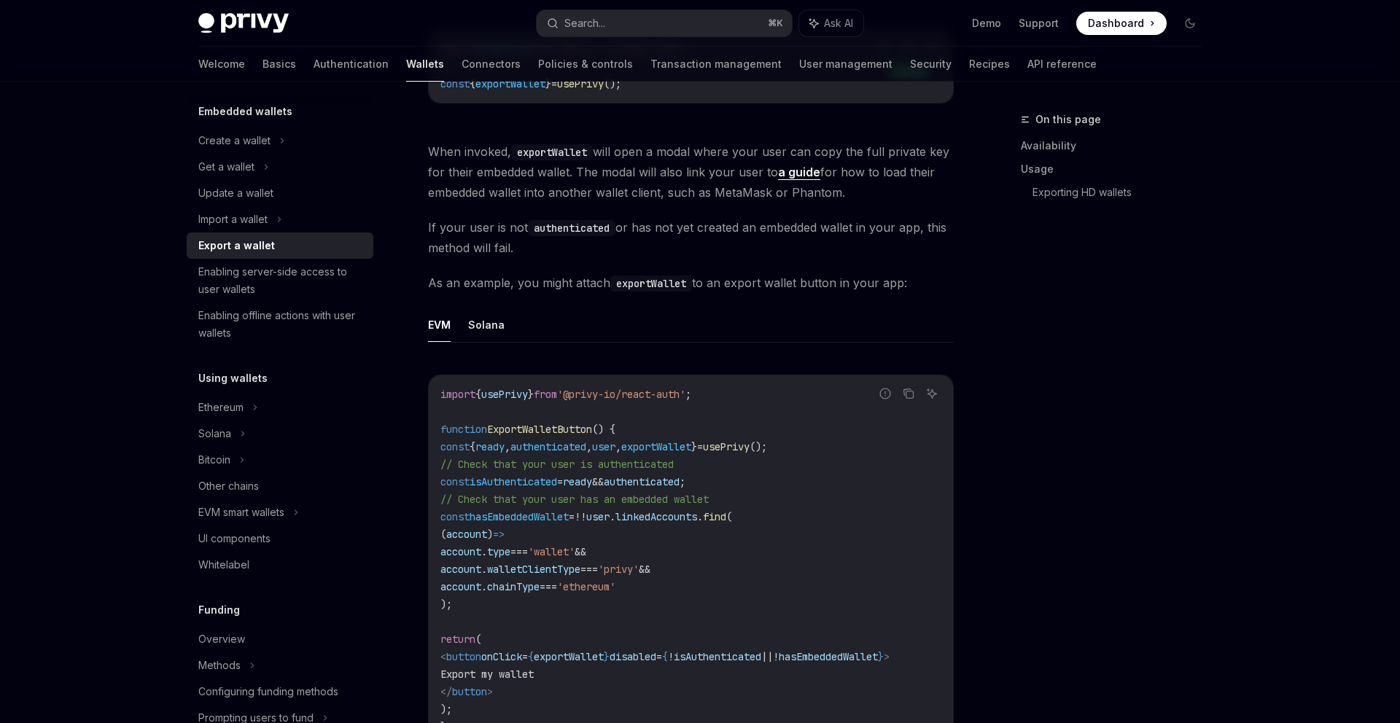
scroll to position [676, 0]
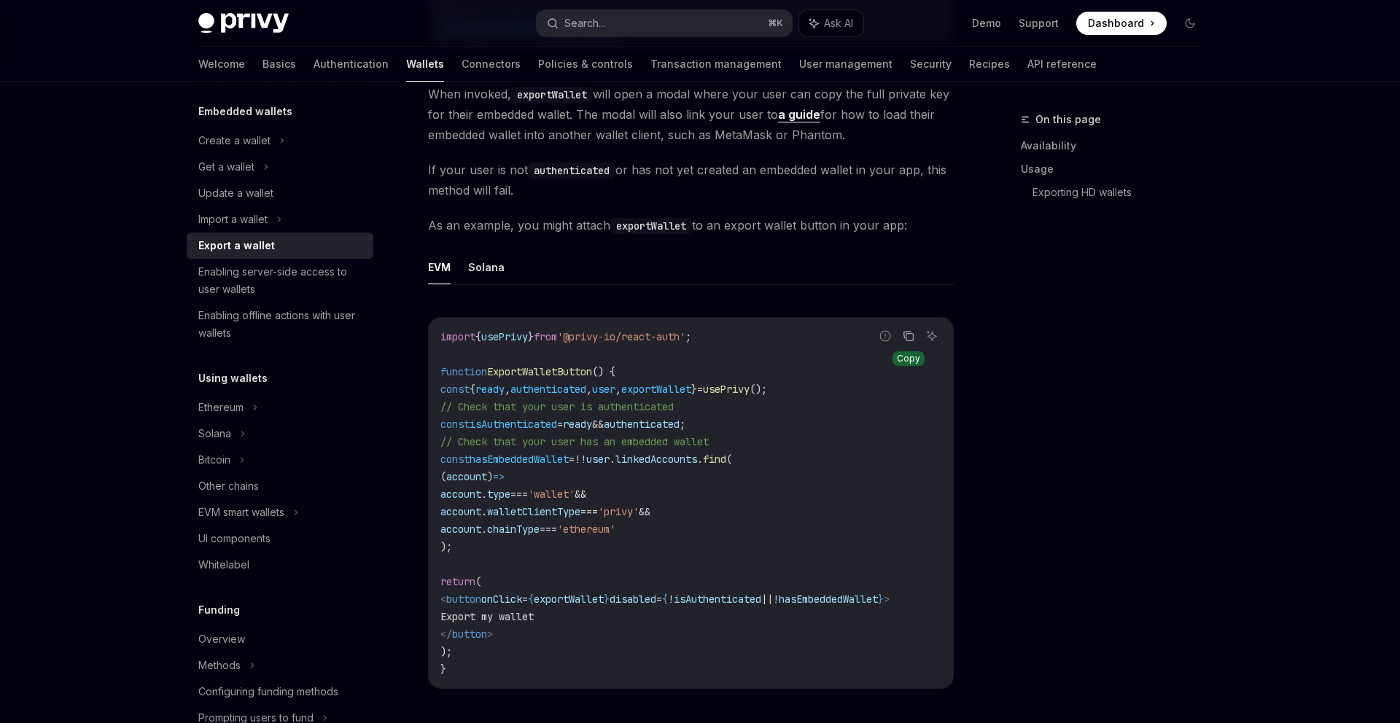
click at [910, 338] on icon "Copy the contents from the code block" at bounding box center [909, 336] width 12 height 12
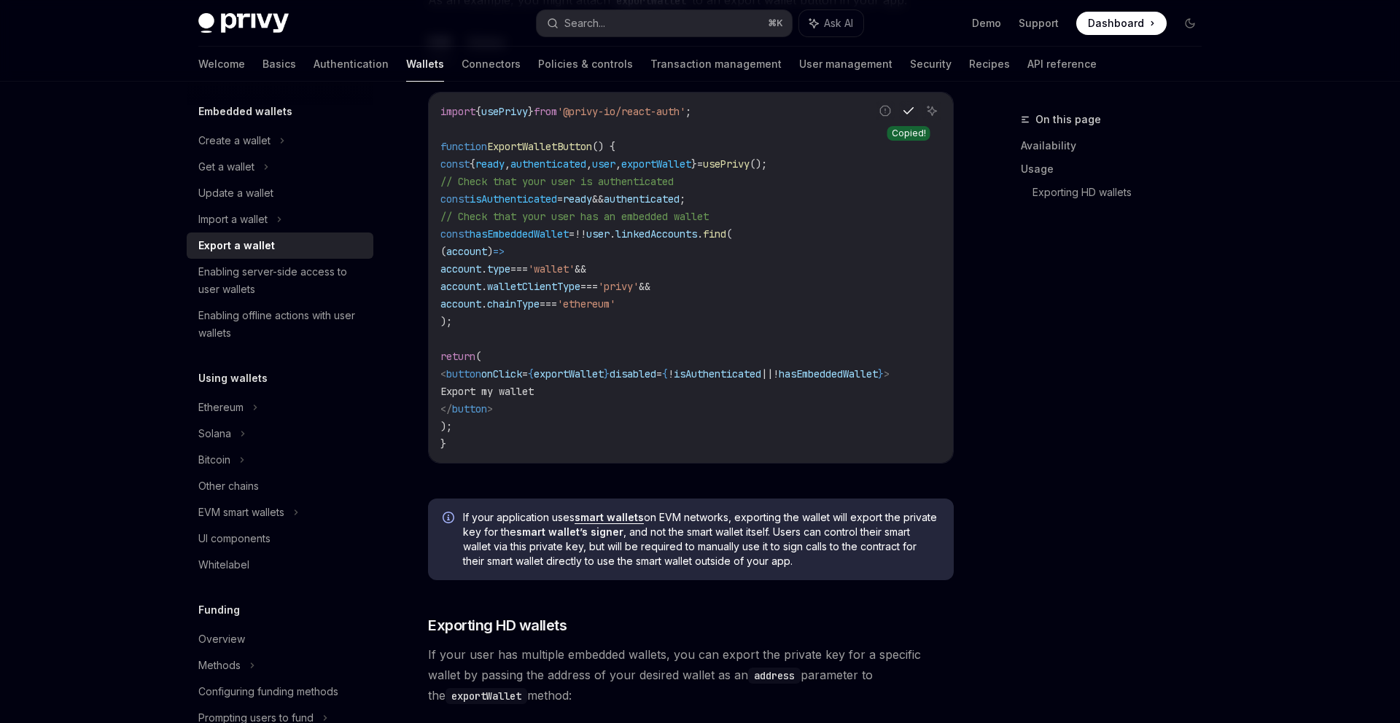
scroll to position [923, 0]
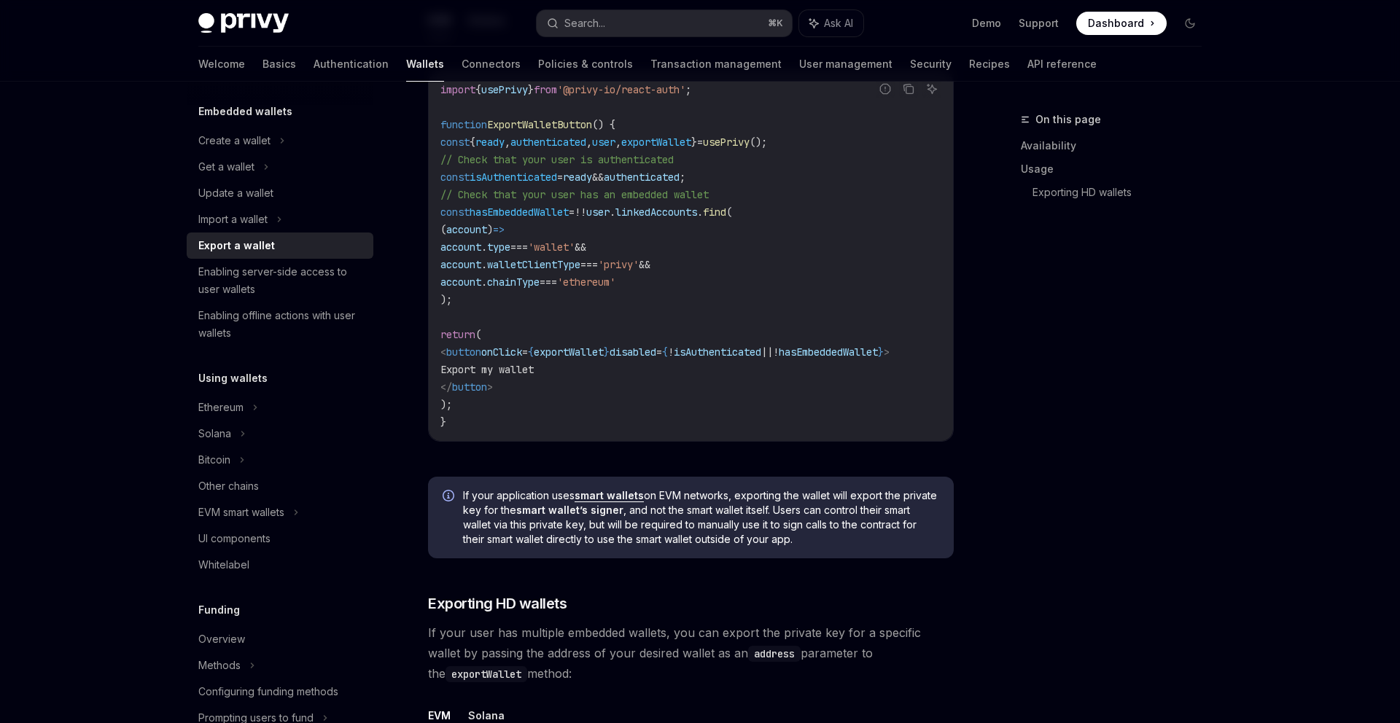
type textarea "*"
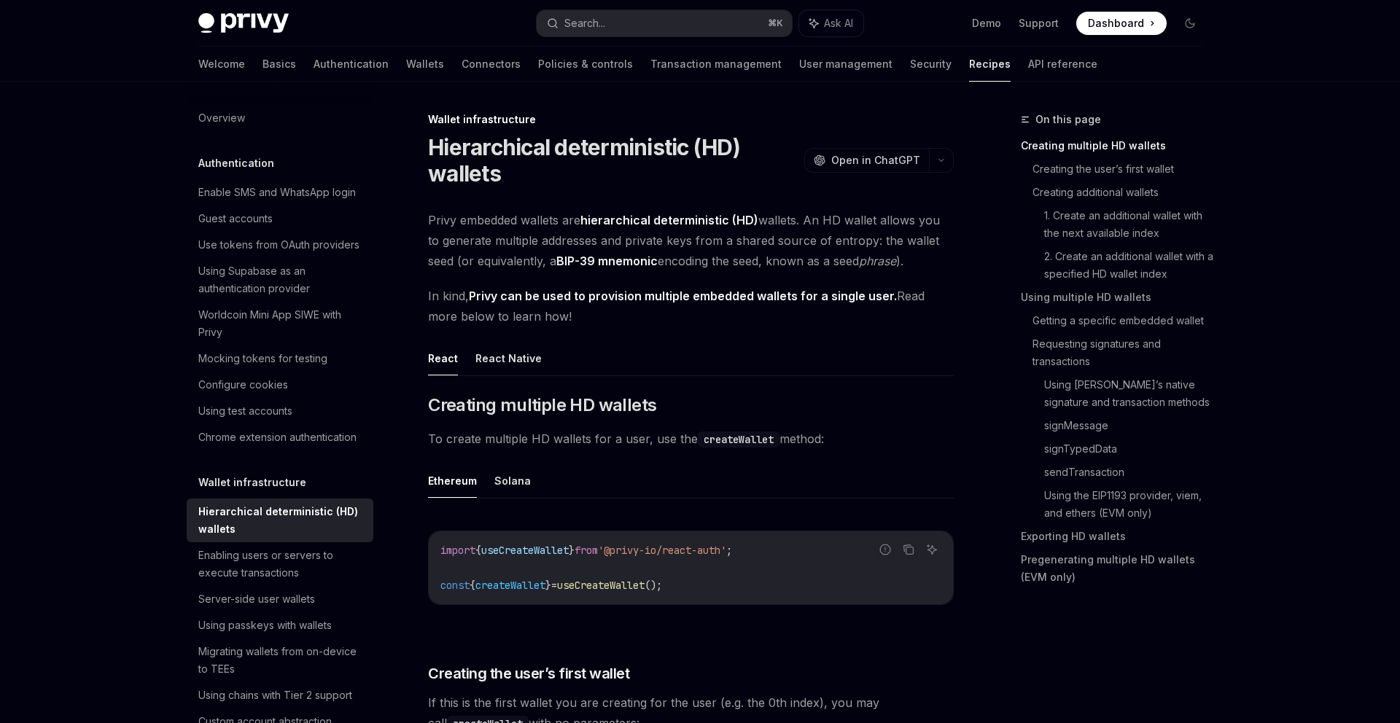
click at [629, 324] on span "In kind, Privy can be used to provision multiple embedded wallets for a single …" at bounding box center [691, 306] width 526 height 41
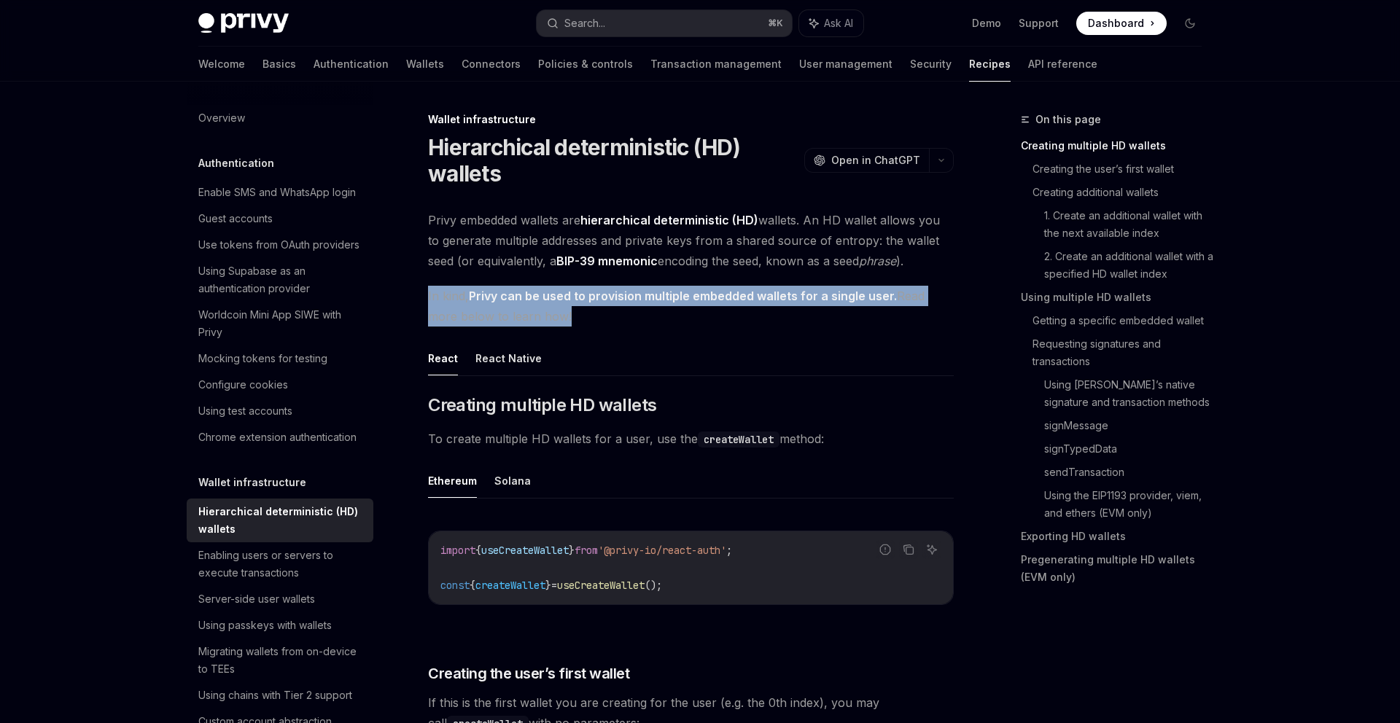
click at [629, 324] on span "In kind, Privy can be used to provision multiple embedded wallets for a single …" at bounding box center [691, 306] width 526 height 41
click at [650, 293] on strong "Privy can be used to provision multiple embedded wallets for a single user." at bounding box center [683, 296] width 428 height 15
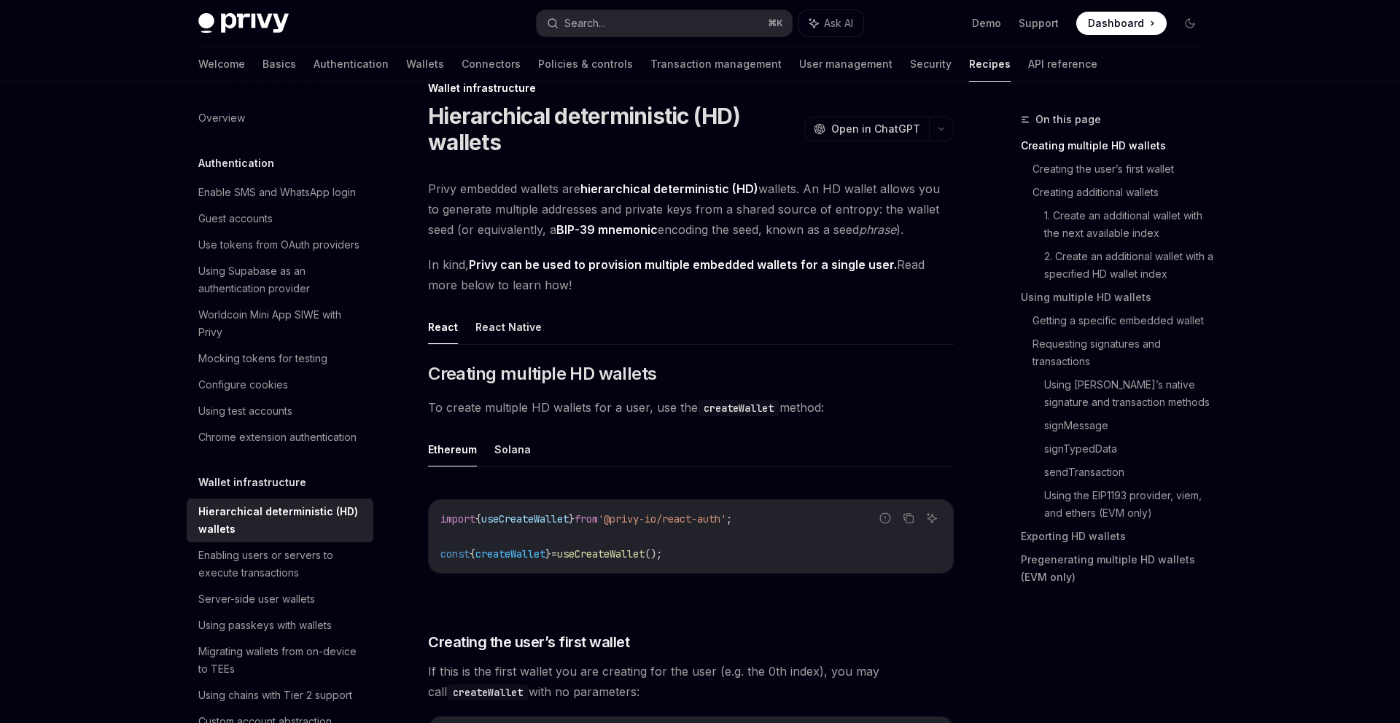
scroll to position [36, 0]
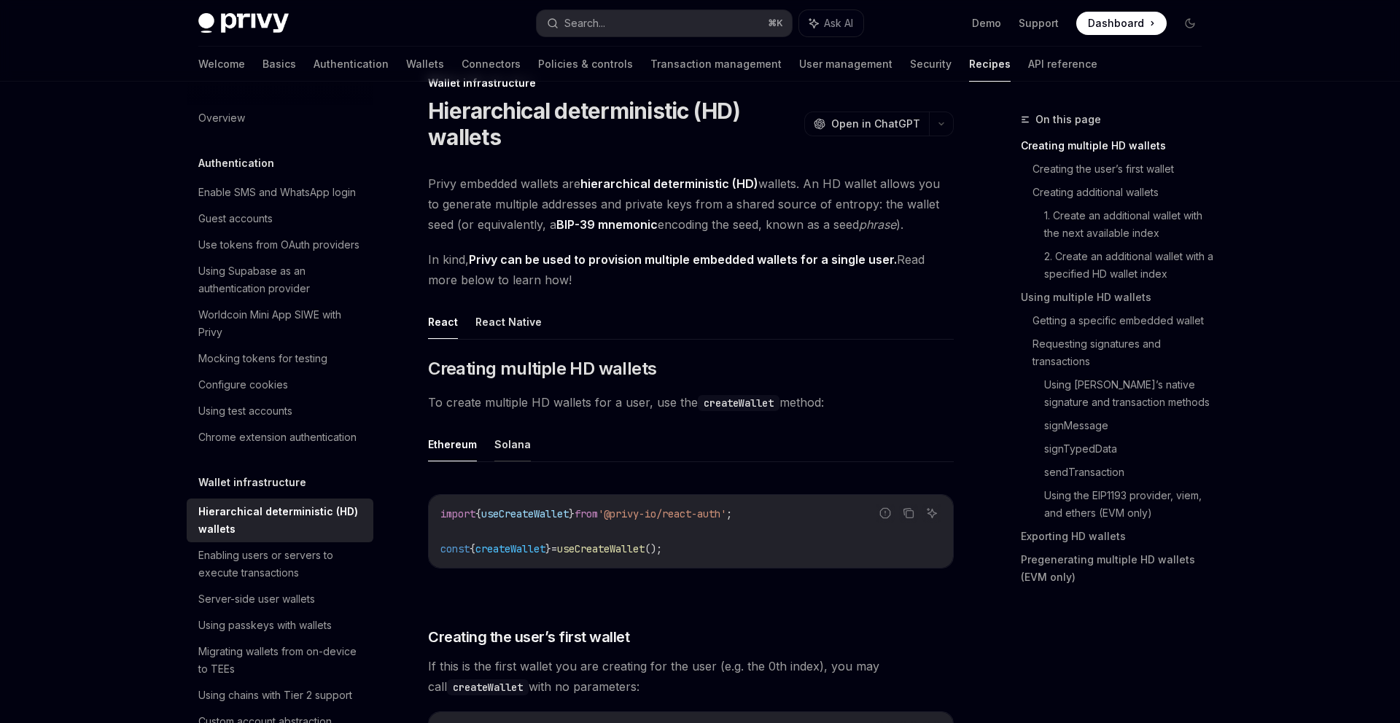
click at [512, 452] on button "Solana" at bounding box center [512, 444] width 36 height 34
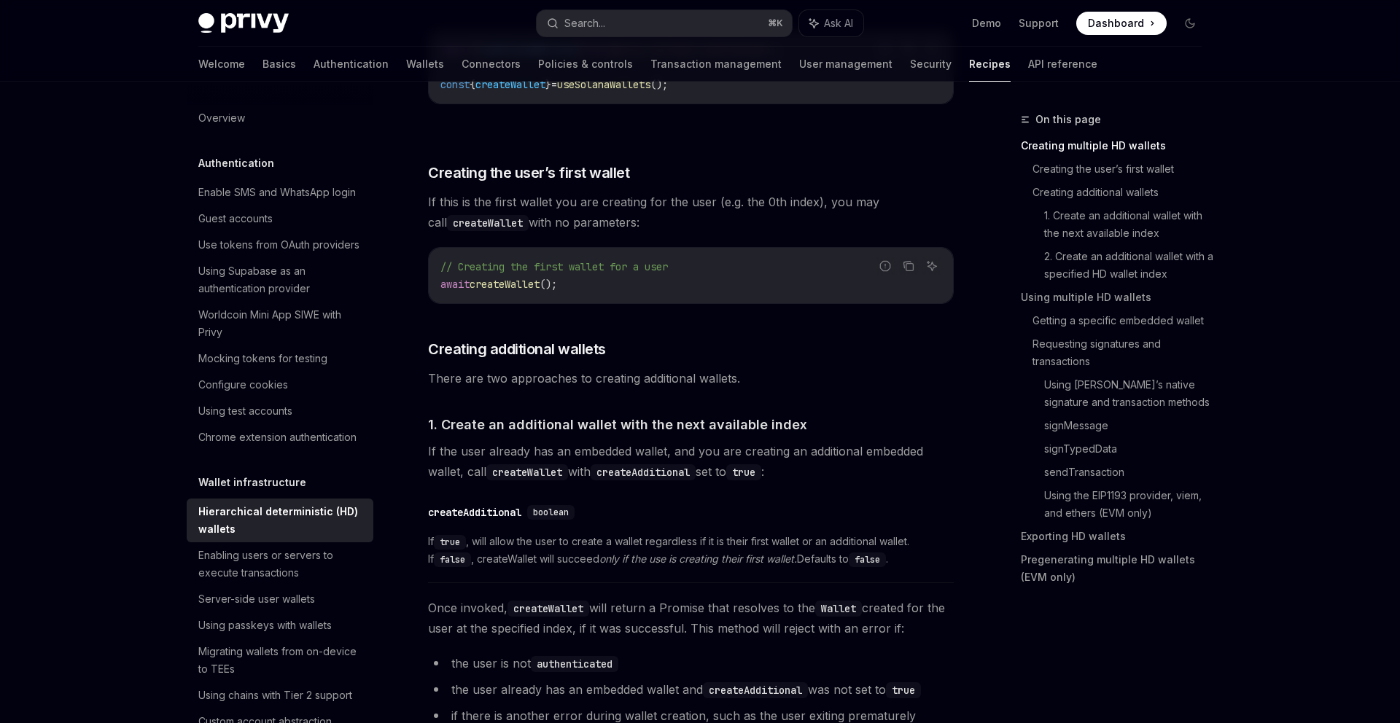
scroll to position [526, 0]
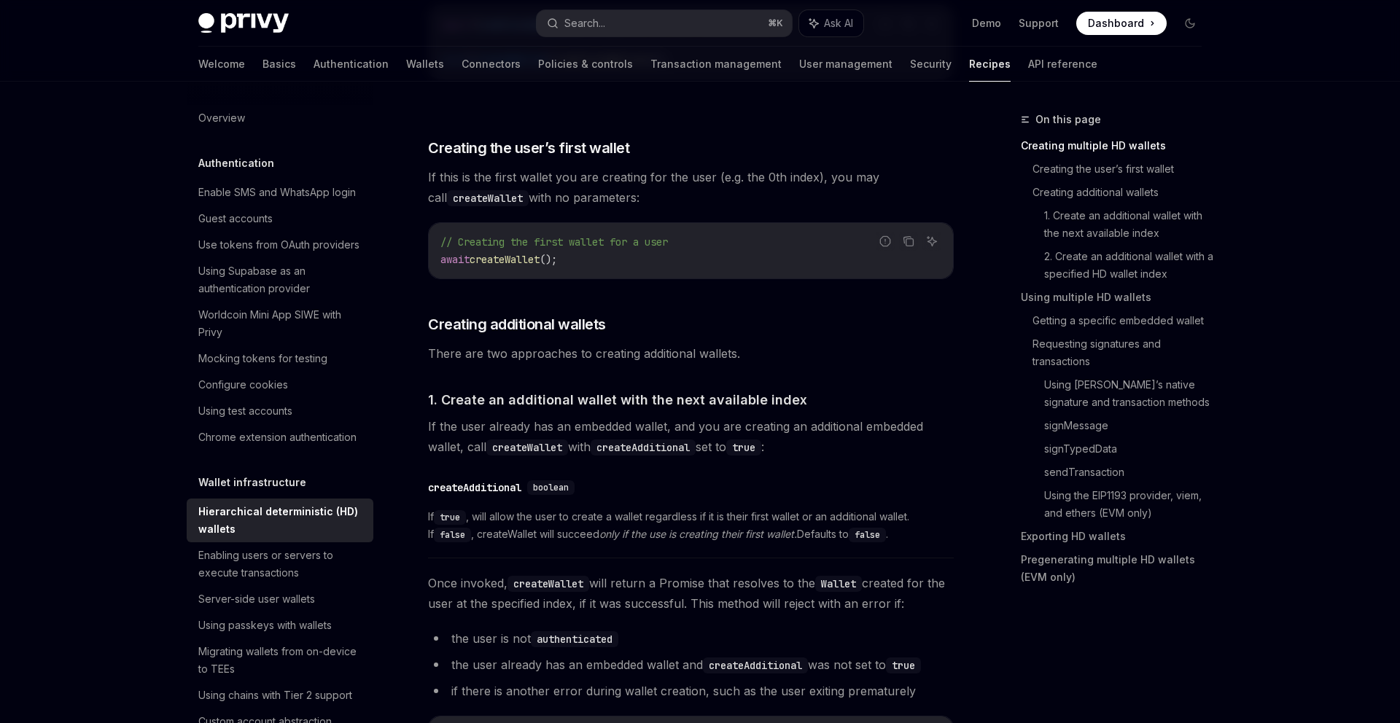
click at [683, 452] on code "createAdditional" at bounding box center [643, 448] width 105 height 16
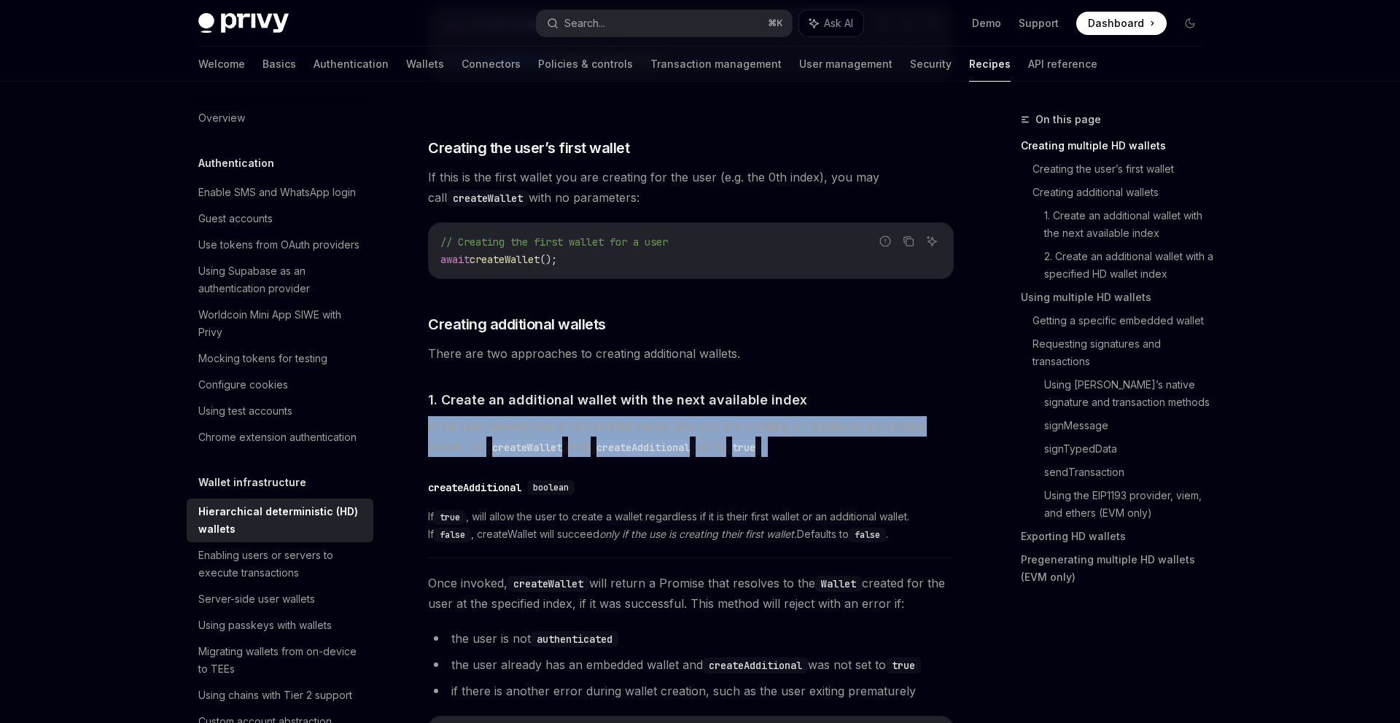
click at [683, 452] on code "createAdditional" at bounding box center [643, 448] width 105 height 16
click at [676, 451] on code "createAdditional" at bounding box center [643, 448] width 105 height 16
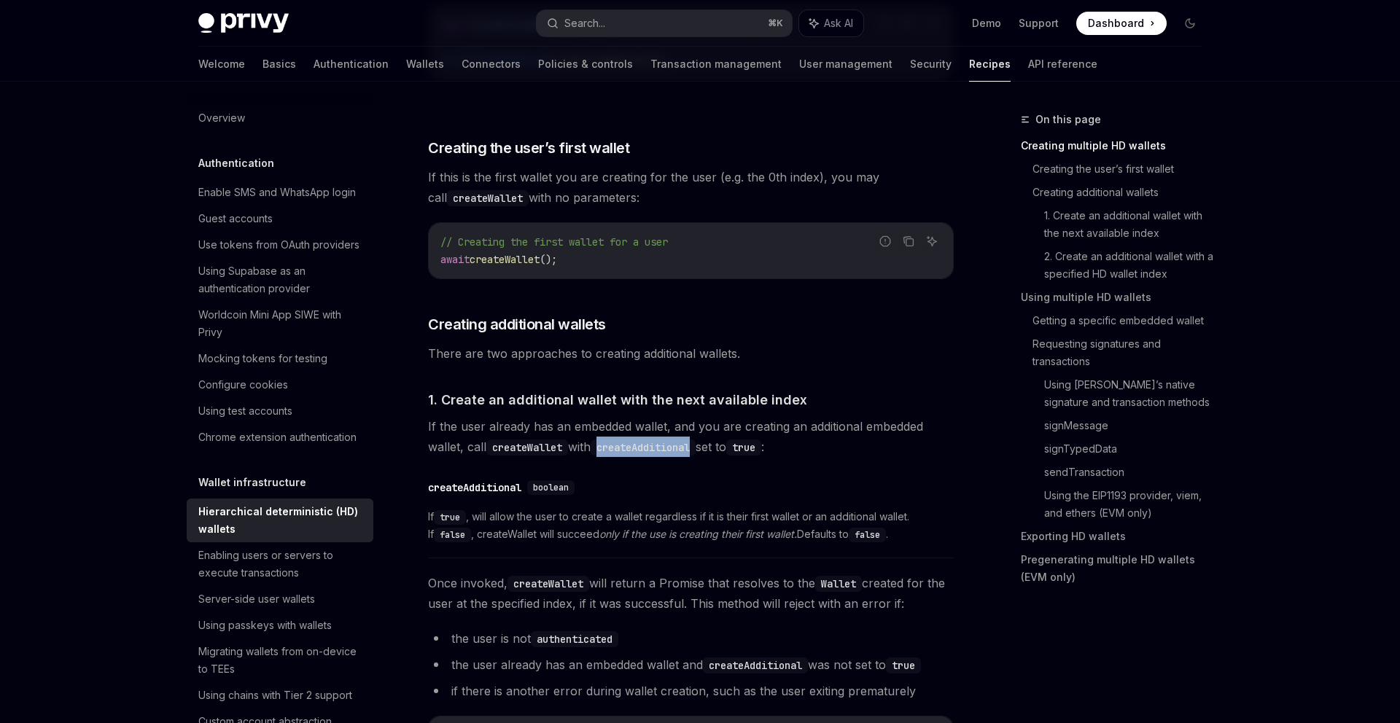
click at [676, 451] on code "createAdditional" at bounding box center [643, 448] width 105 height 16
click at [677, 473] on div "​ createAdditional boolean If true , will allow the user to create a wallet reg…" at bounding box center [691, 515] width 526 height 87
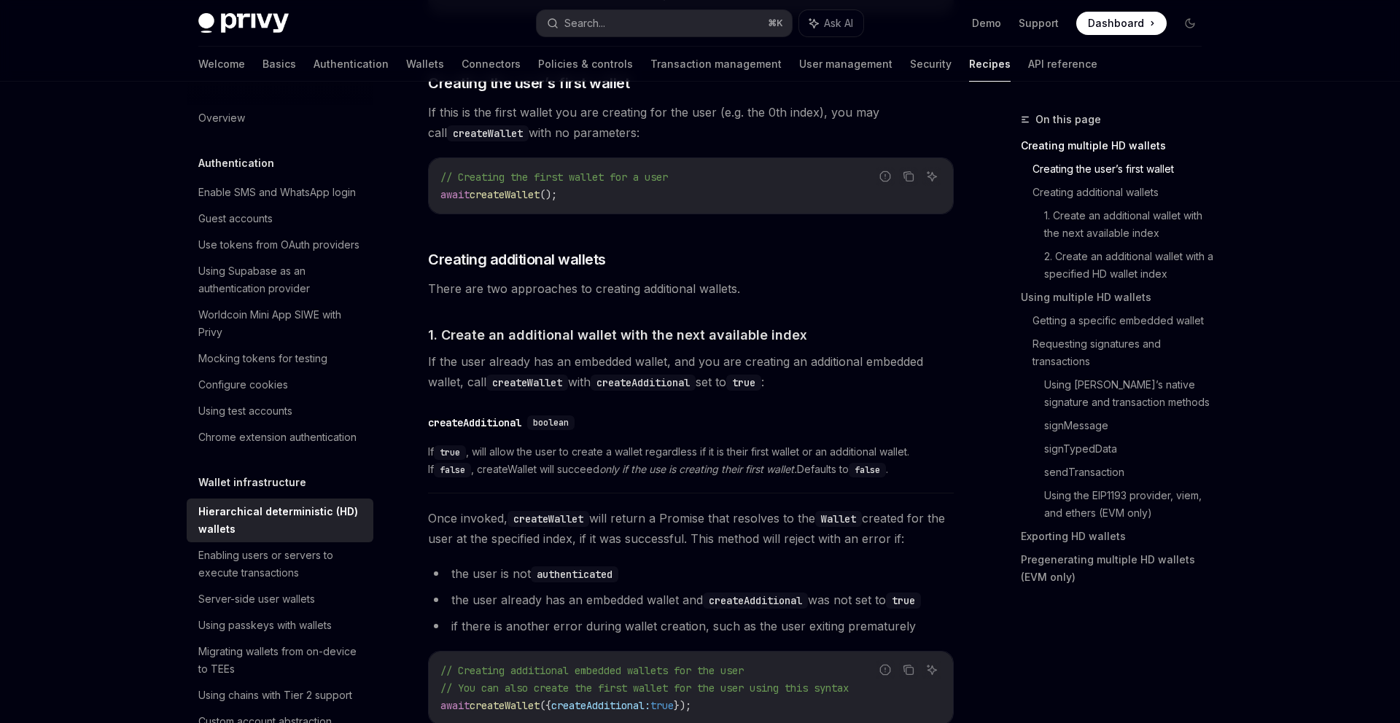
scroll to position [607, 0]
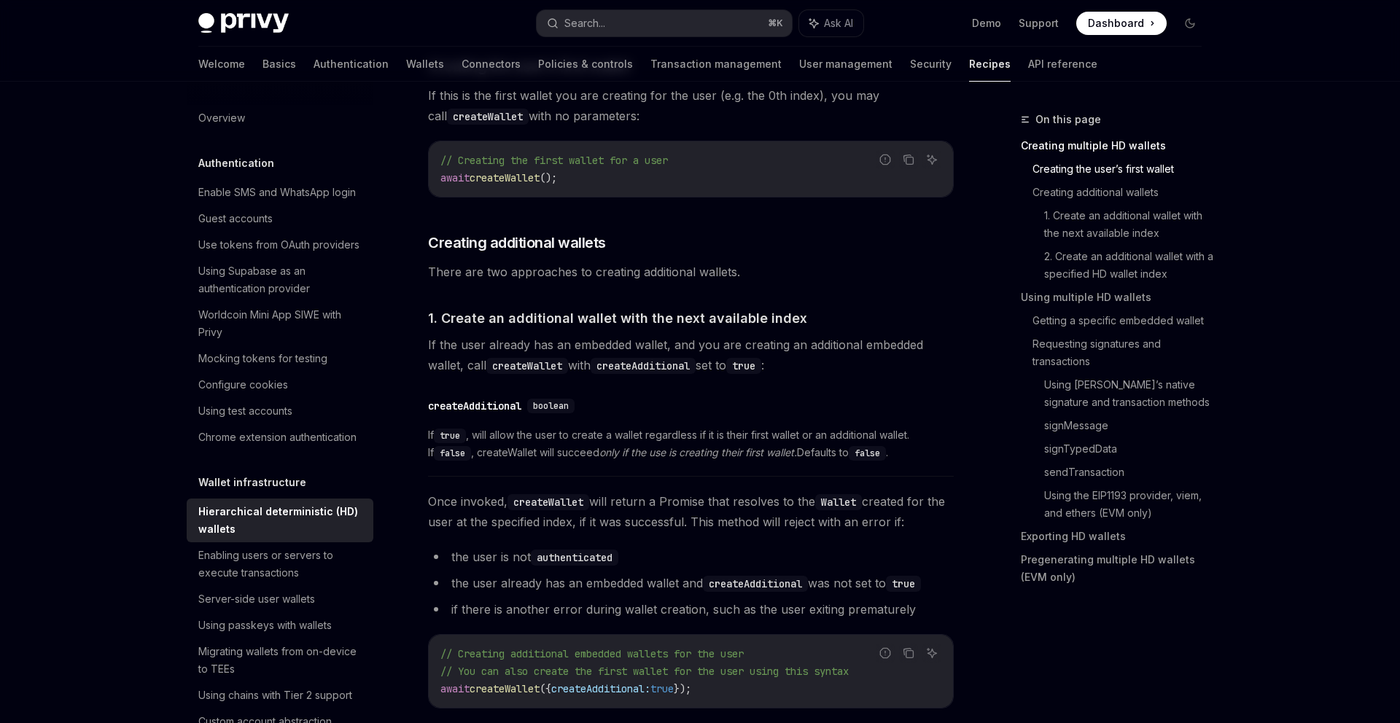
click at [928, 465] on div "​ createAdditional boolean If true , will allow the user to create a wallet reg…" at bounding box center [691, 433] width 526 height 87
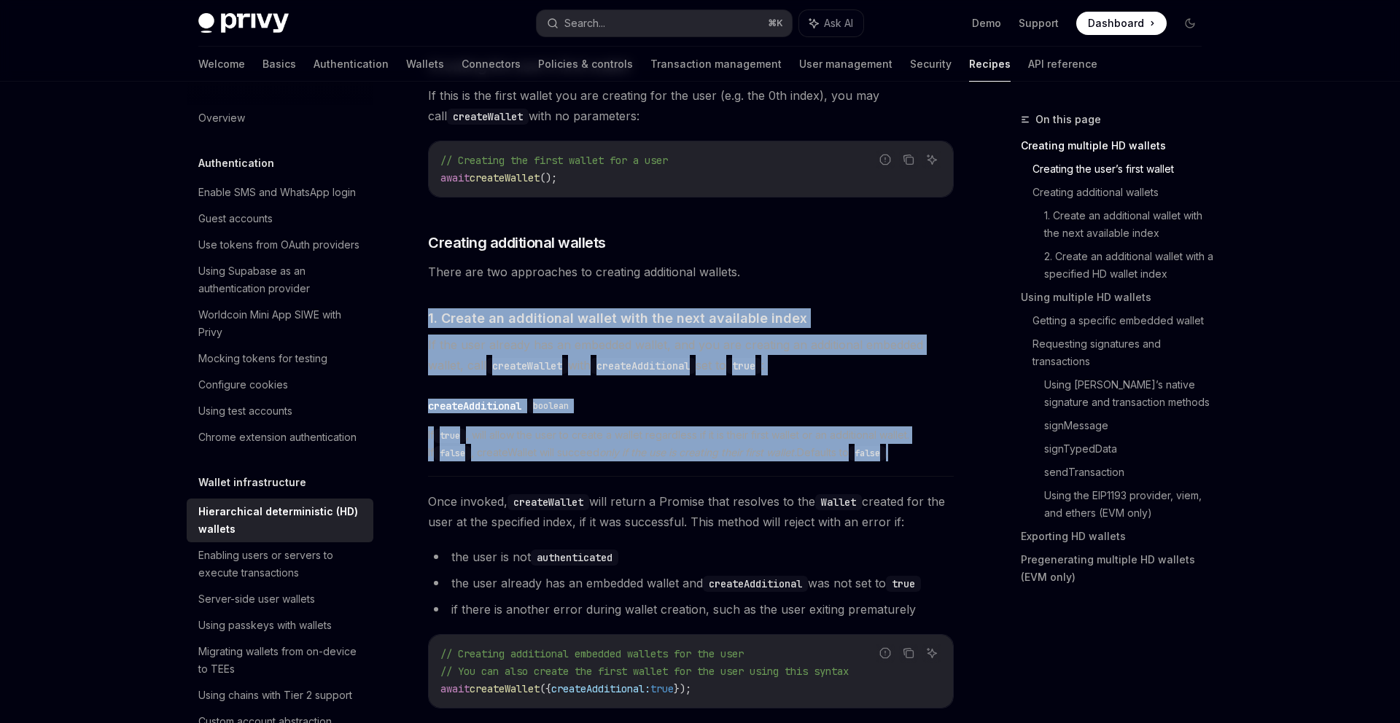
drag, startPoint x: 934, startPoint y: 459, endPoint x: 698, endPoint y: 305, distance: 281.9
copy div "1. Create an additional wallet with the next available index If the user alread…"
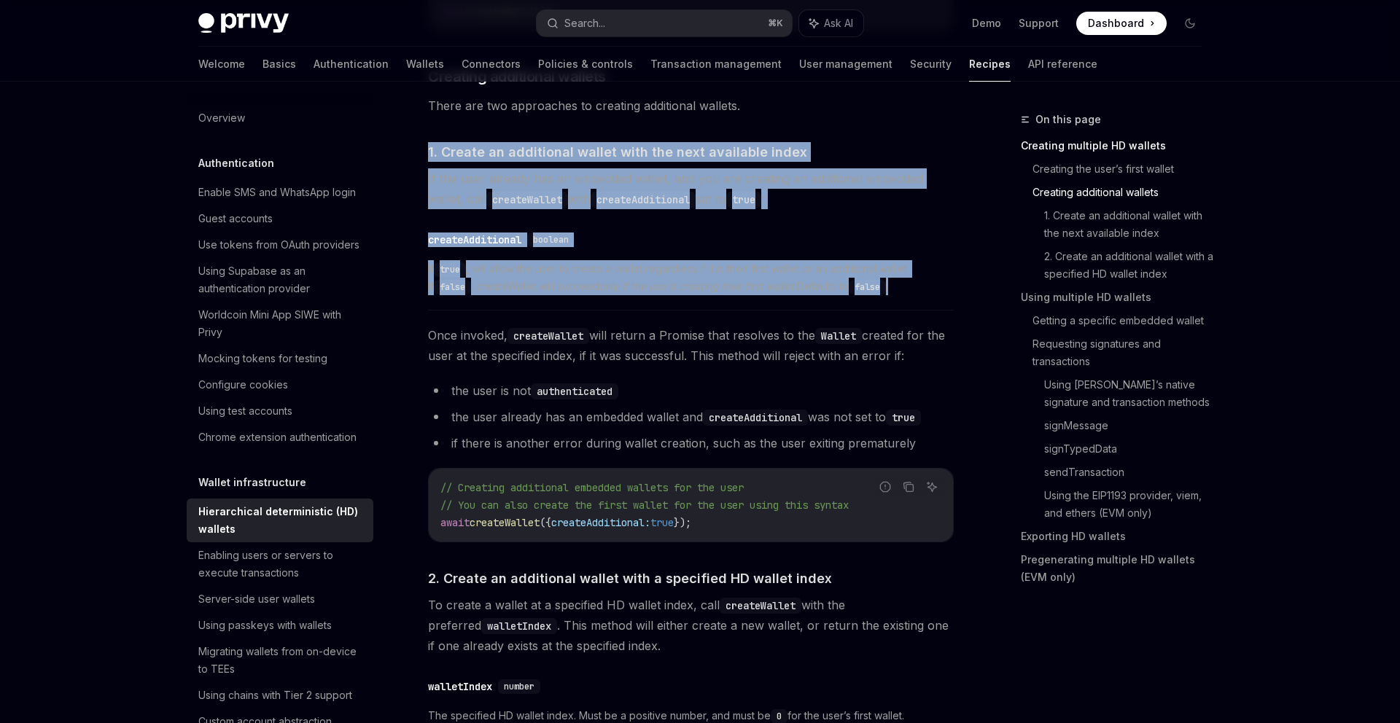
scroll to position [791, 0]
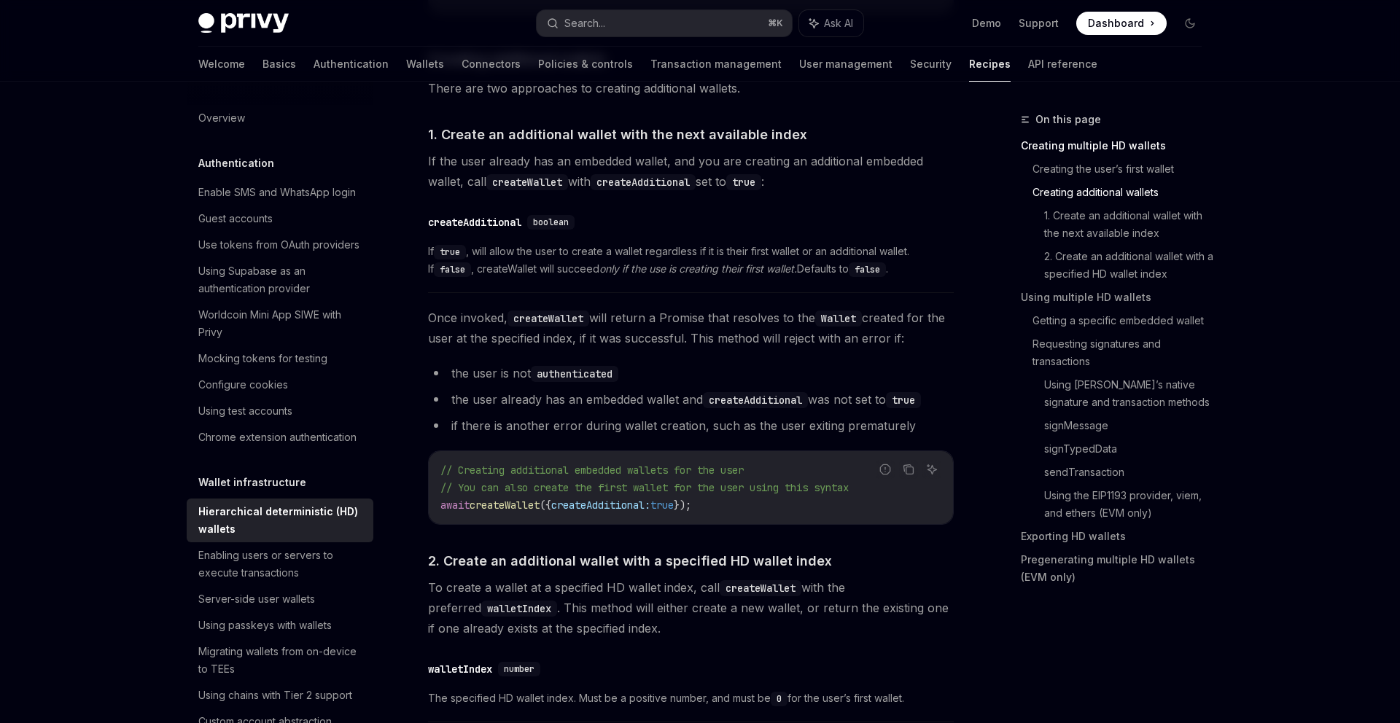
click at [691, 505] on span "});" at bounding box center [683, 505] width 18 height 13
copy code "await createWallet ({ createAdditional: true });"
type textarea "*"
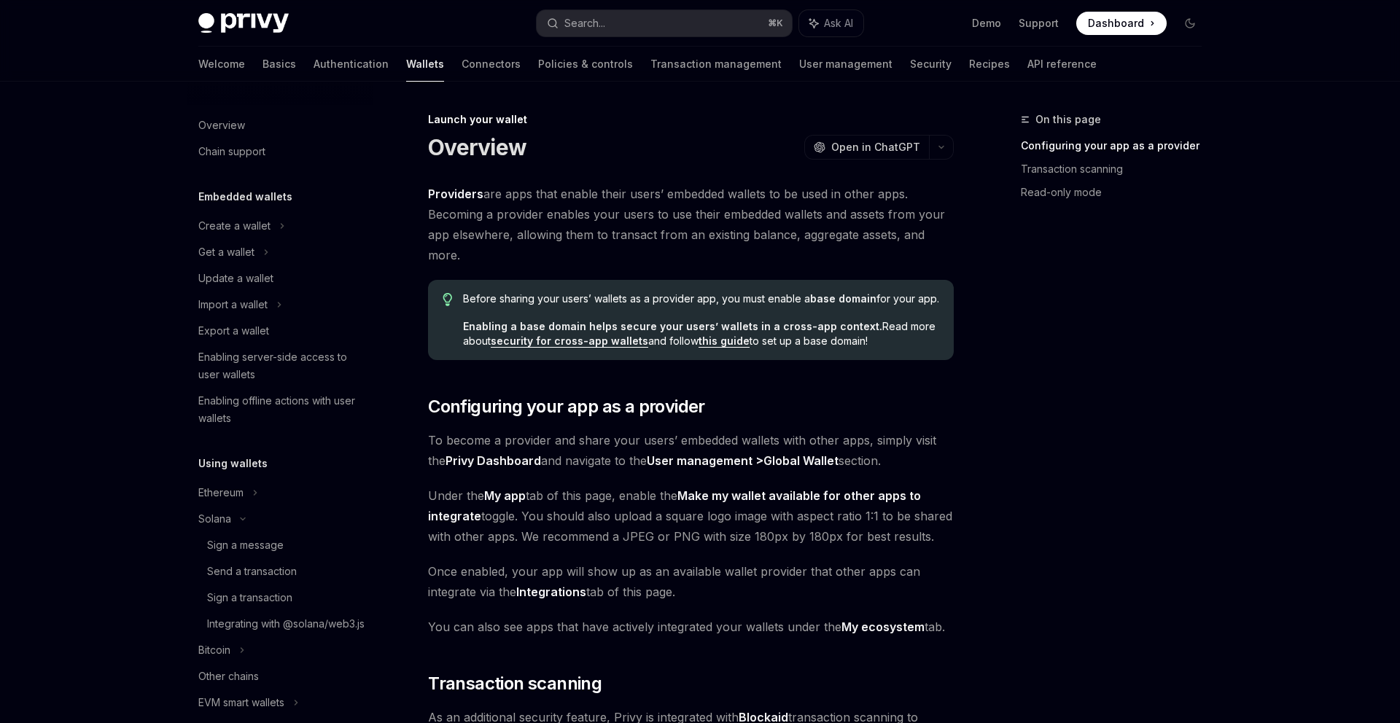
type textarea "*"
